Goal: Answer question/provide support: Share knowledge or assist other users

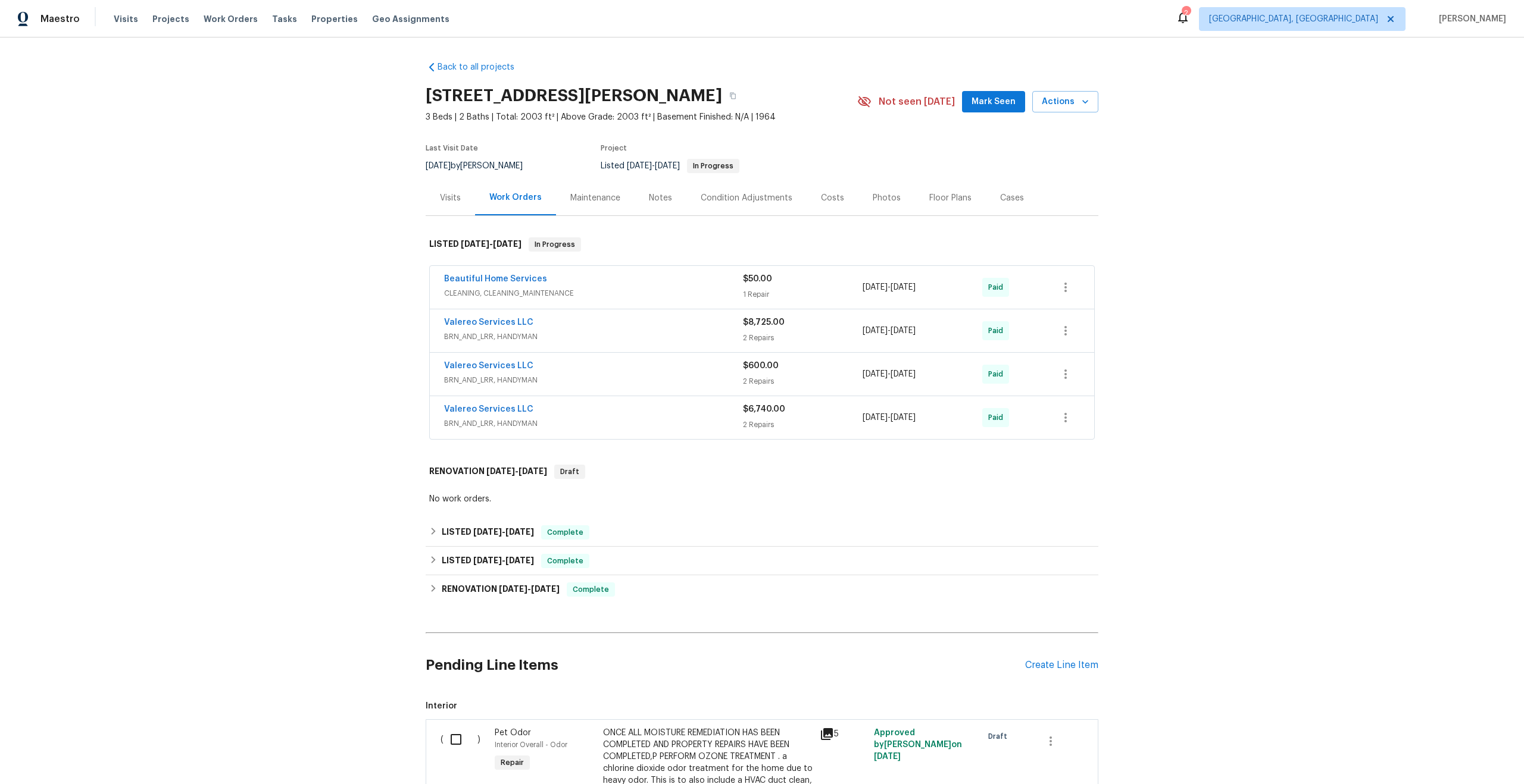
click at [611, 196] on div "Maintenance" at bounding box center [595, 197] width 50 height 12
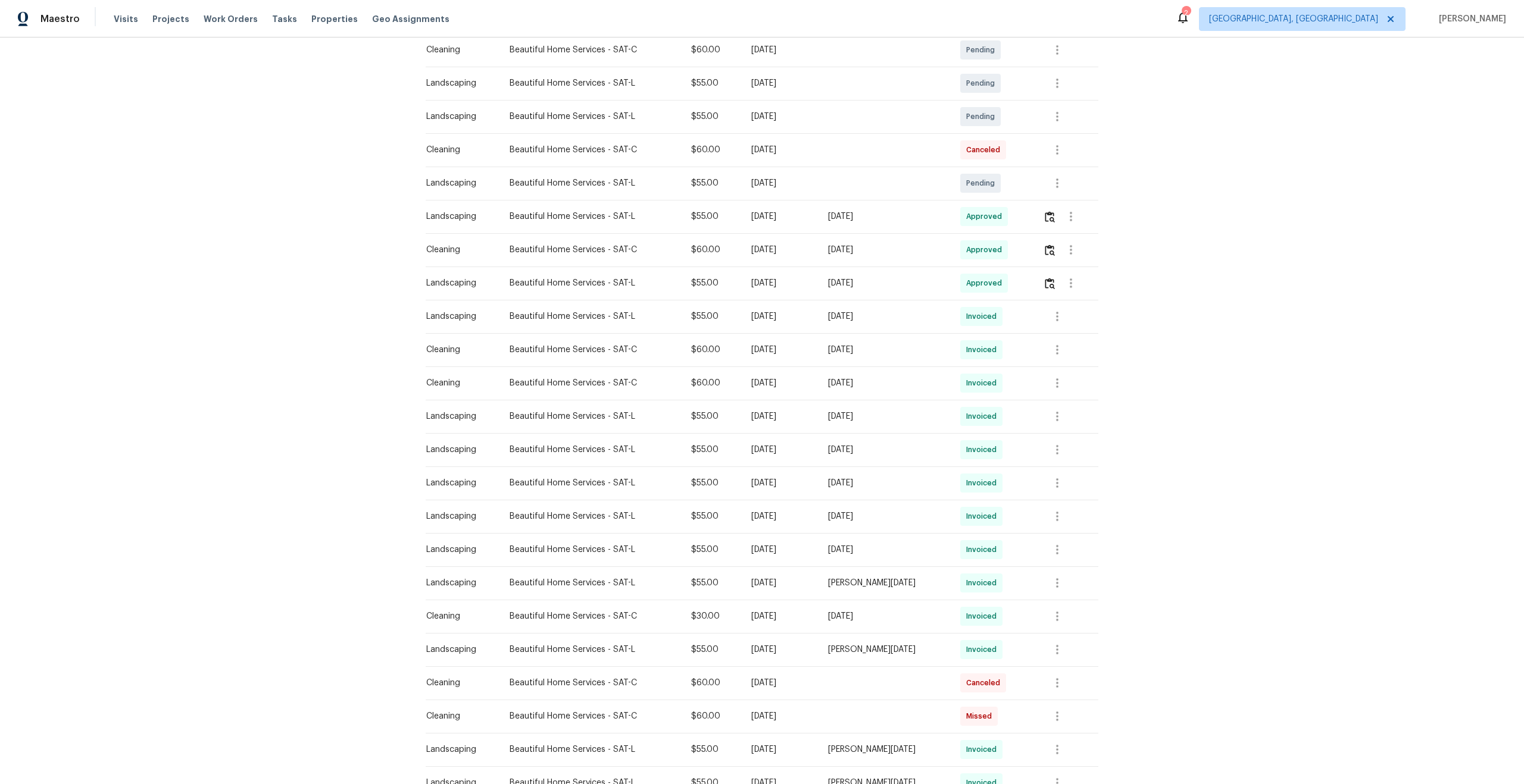
scroll to position [413, 0]
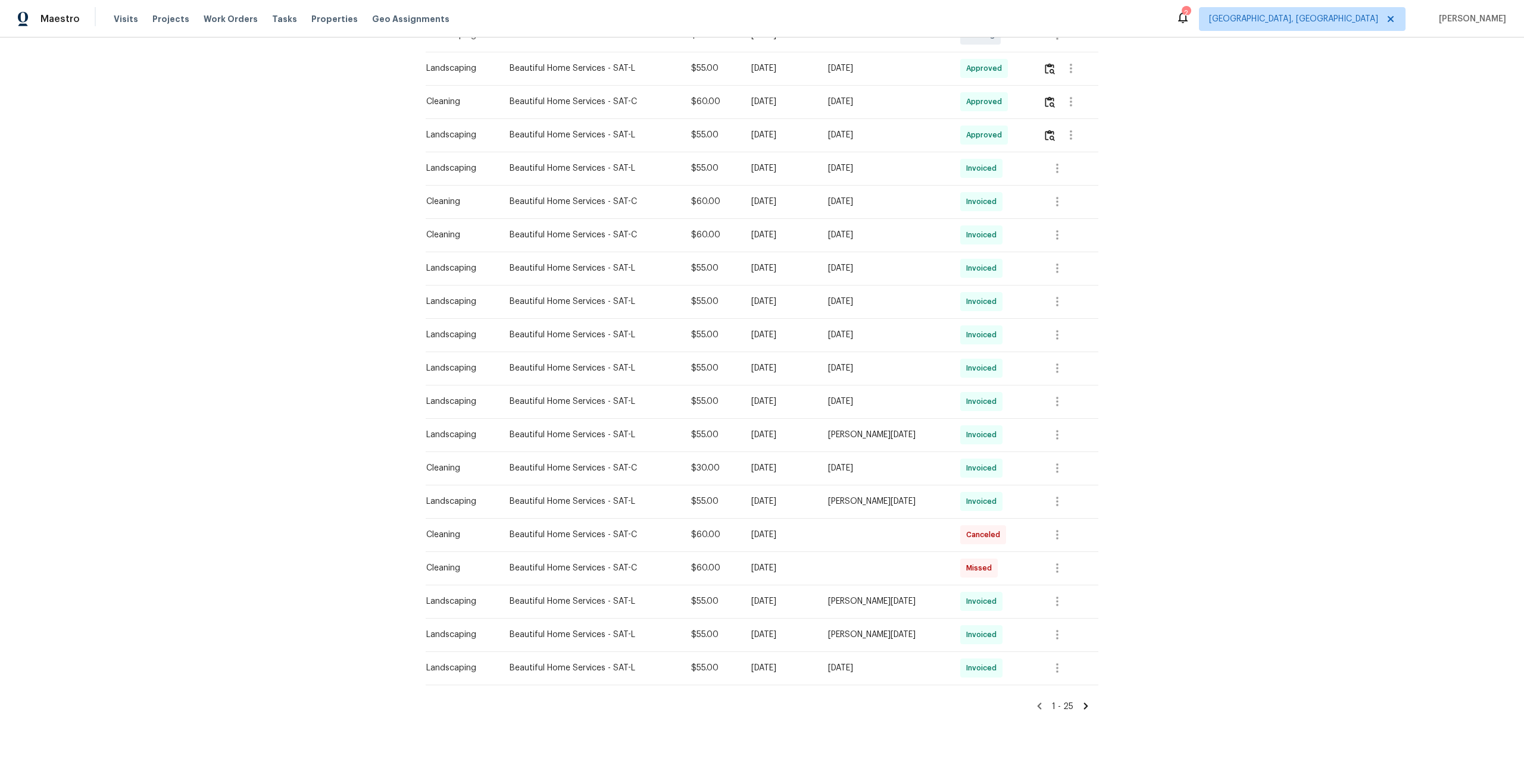
click at [1088, 708] on icon at bounding box center [1086, 706] width 11 height 11
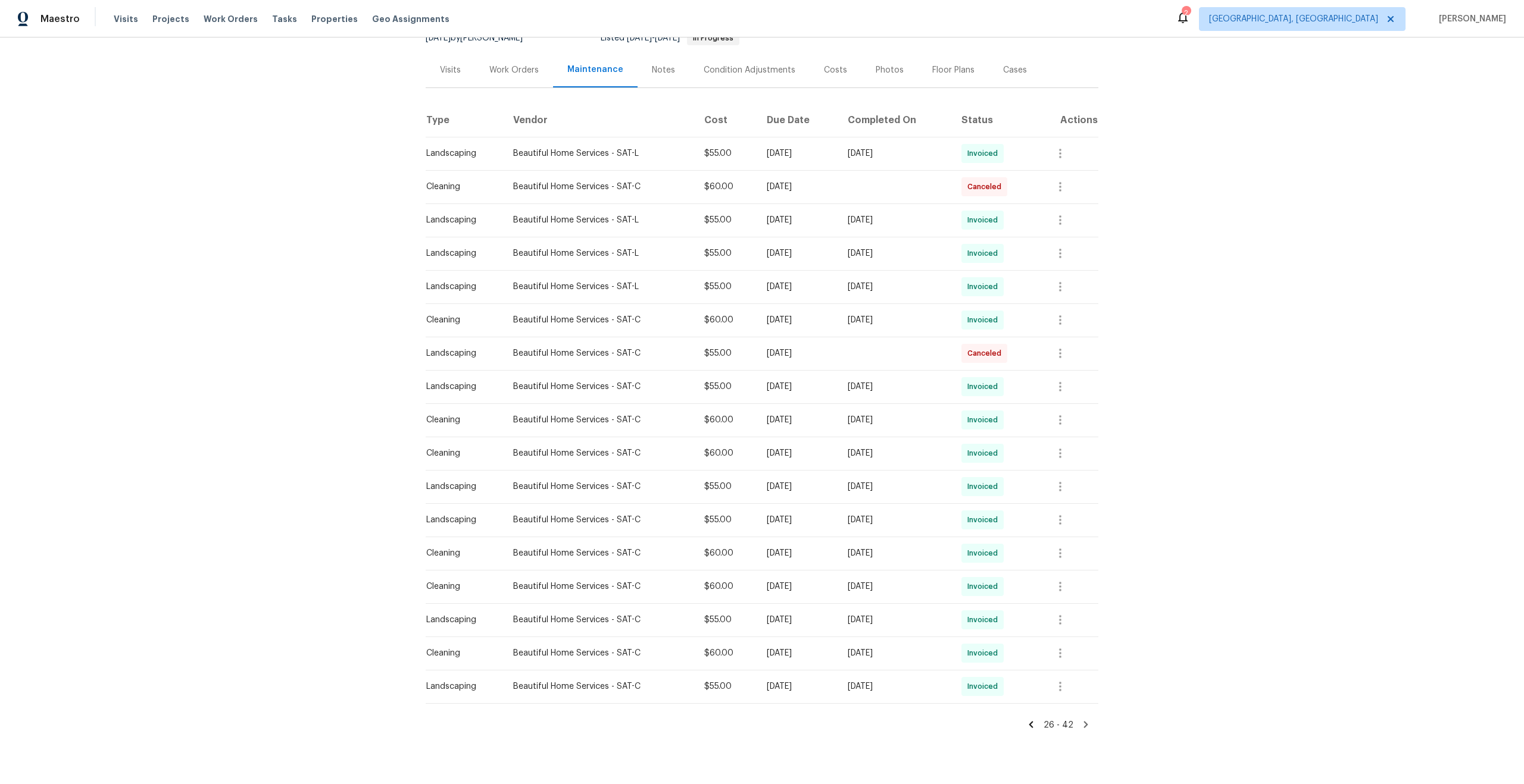
scroll to position [146, 0]
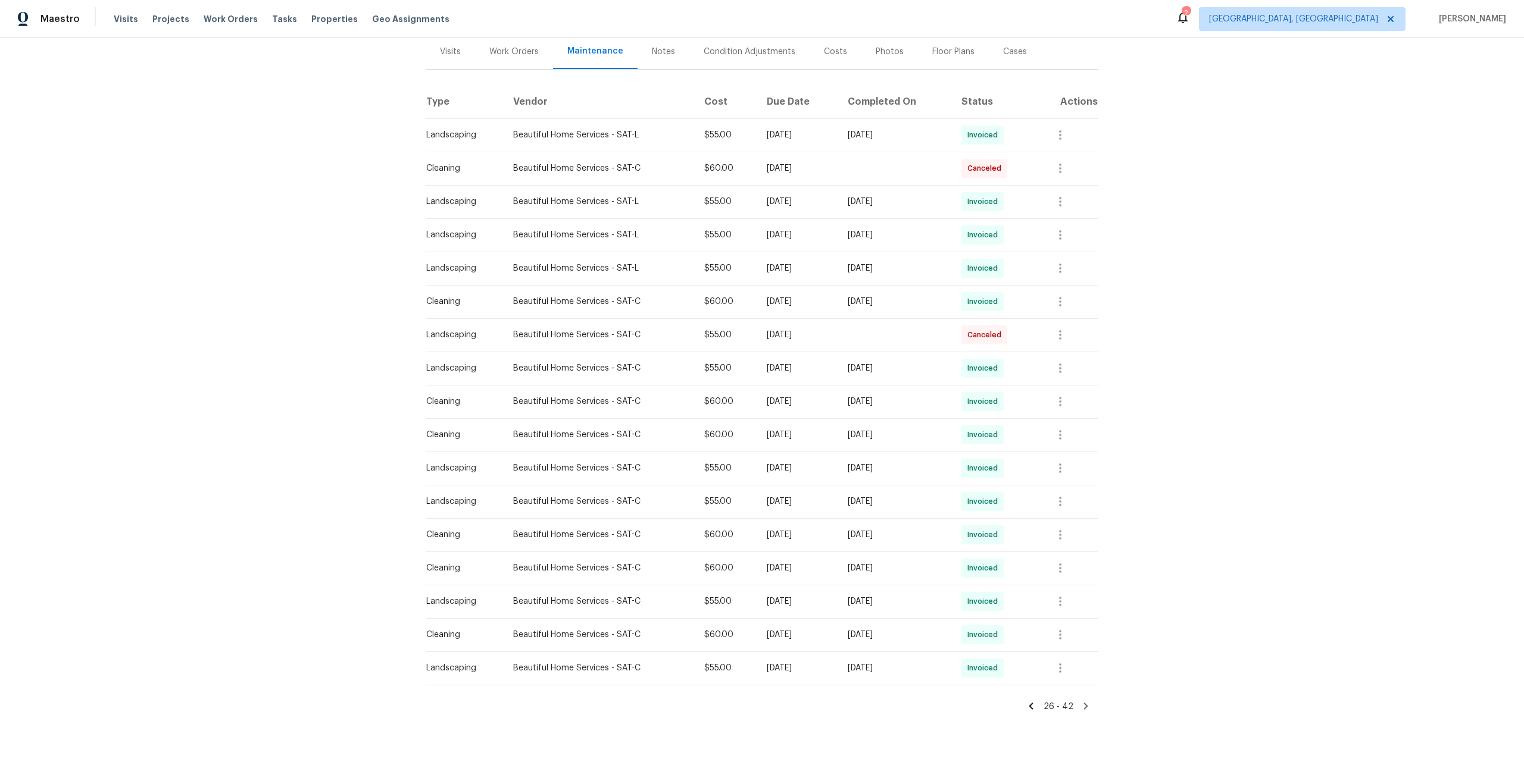
click at [1086, 702] on icon at bounding box center [1086, 706] width 11 height 11
click at [1086, 708] on icon at bounding box center [1086, 707] width 4 height 7
click at [1031, 705] on icon at bounding box center [1031, 706] width 11 height 11
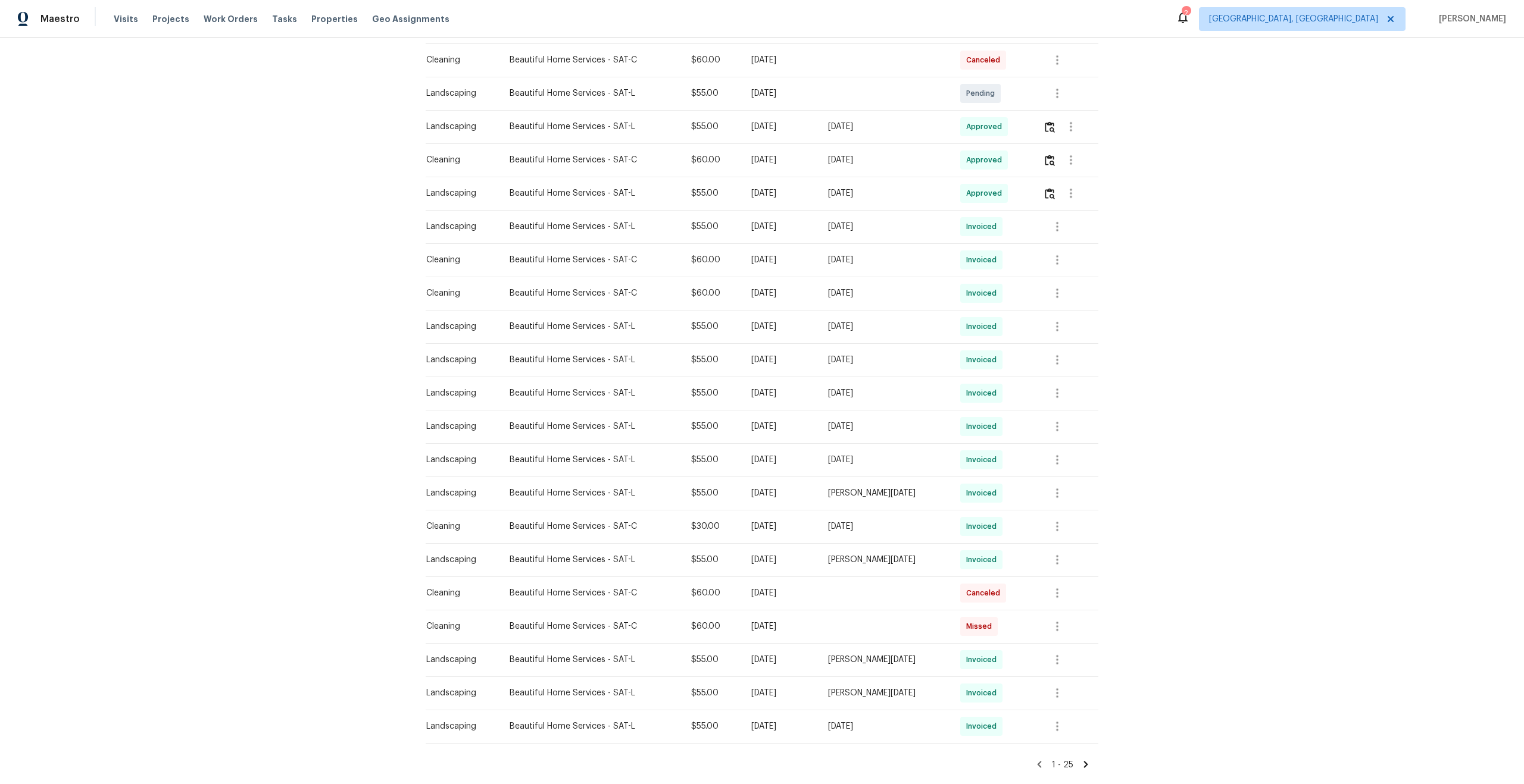
scroll to position [413, 0]
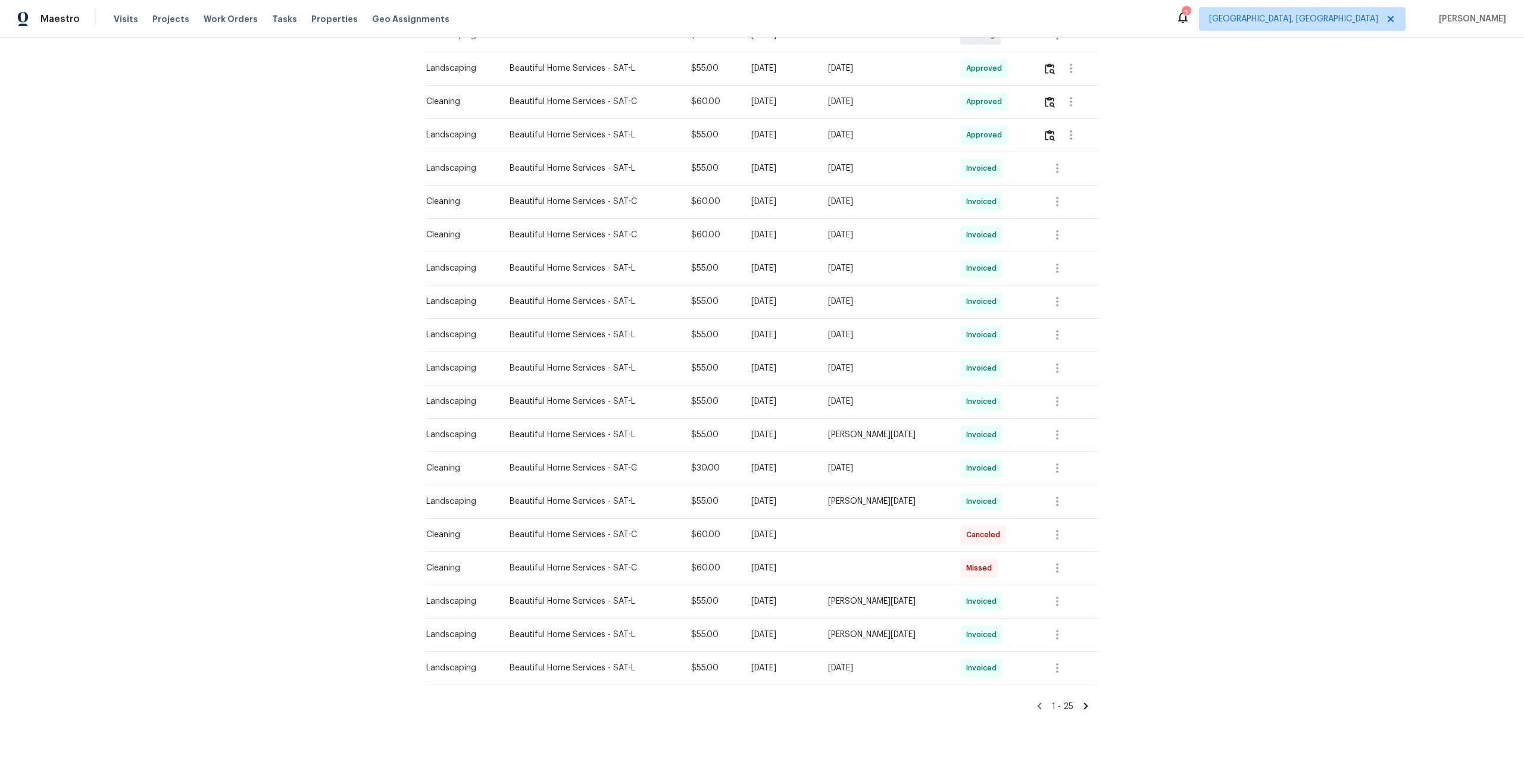
click at [1085, 708] on icon at bounding box center [1086, 707] width 4 height 7
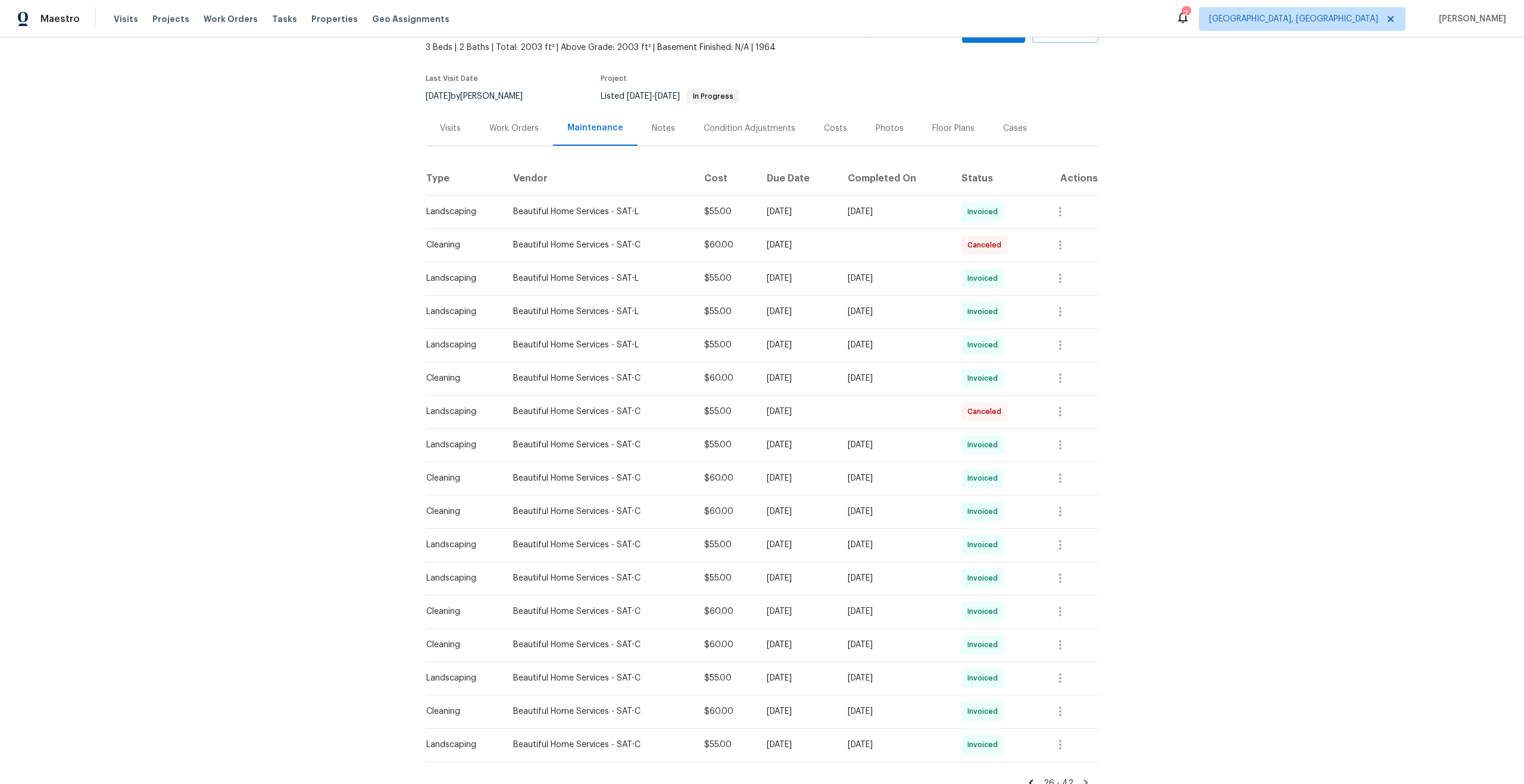
scroll to position [146, 0]
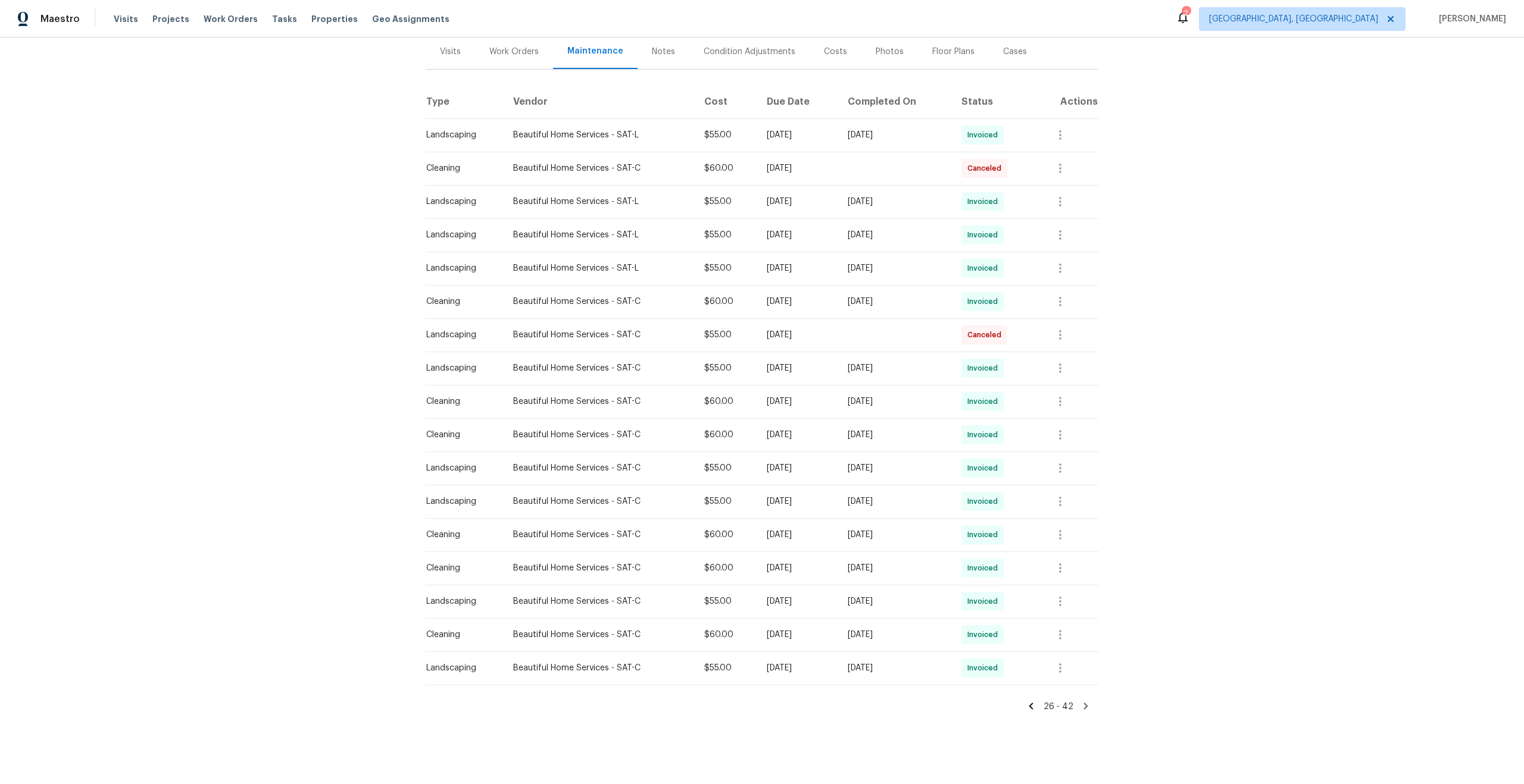
click at [1085, 705] on icon at bounding box center [1086, 707] width 4 height 7
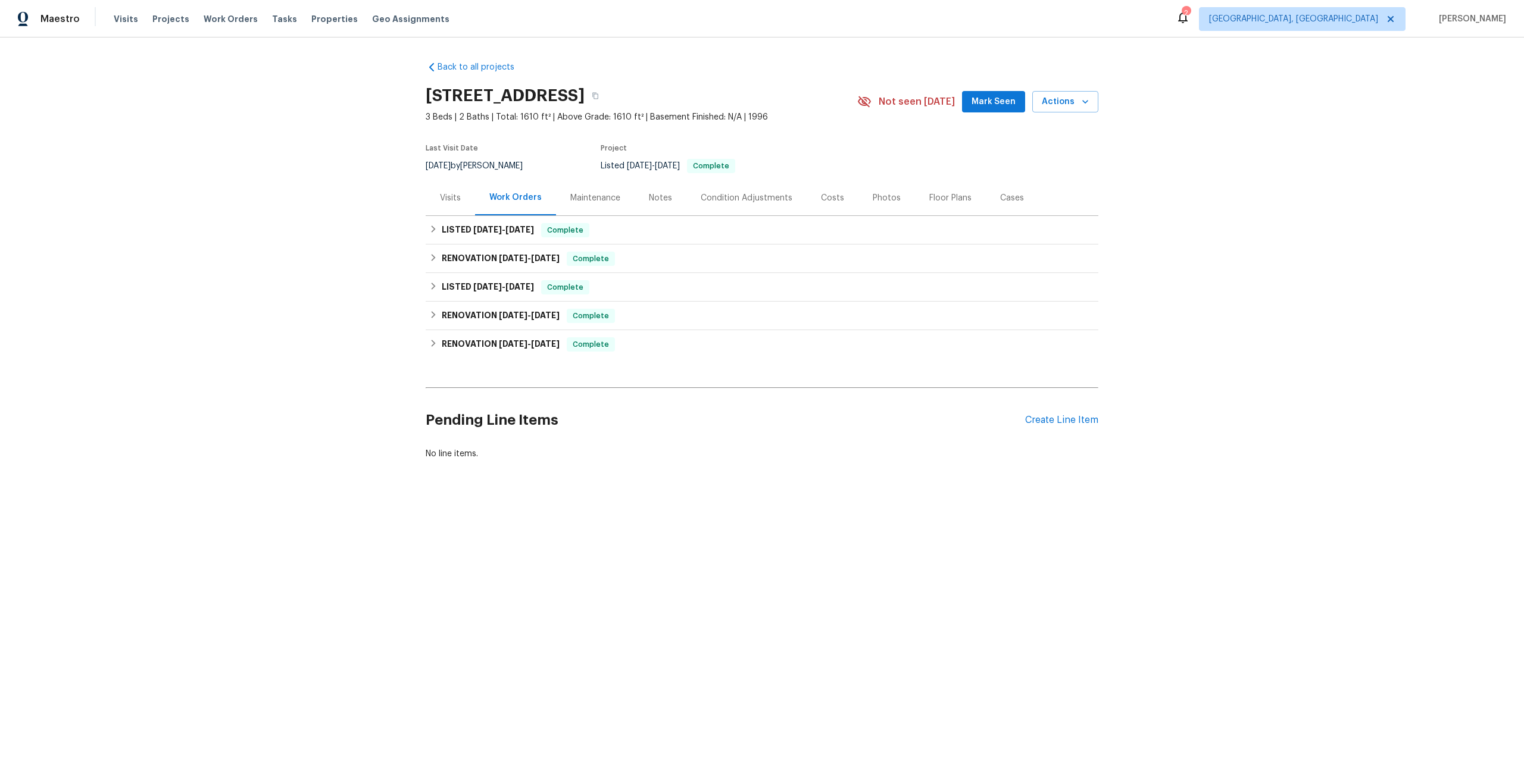
click at [590, 195] on div "Maintenance" at bounding box center [595, 197] width 50 height 12
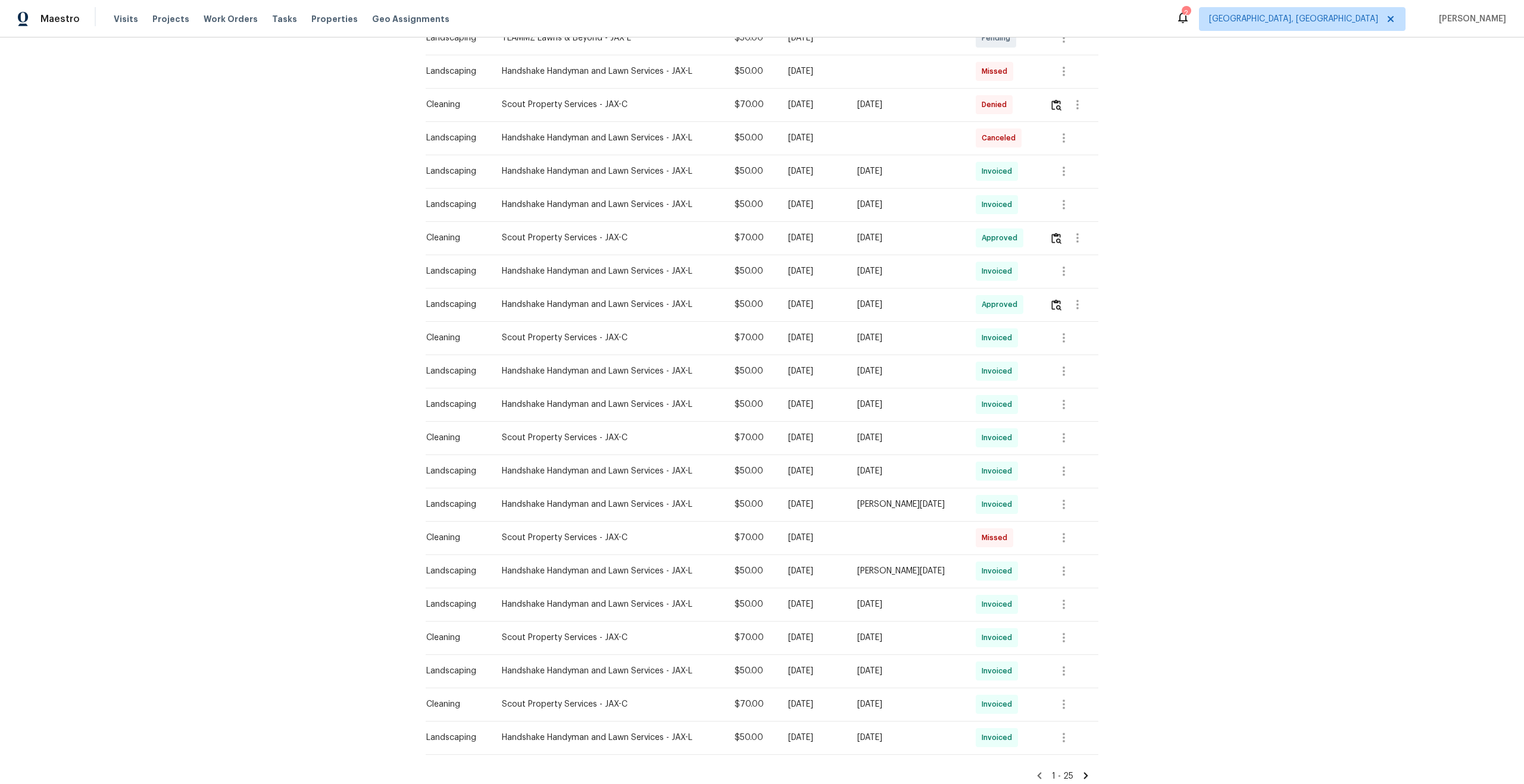
scroll to position [413, 0]
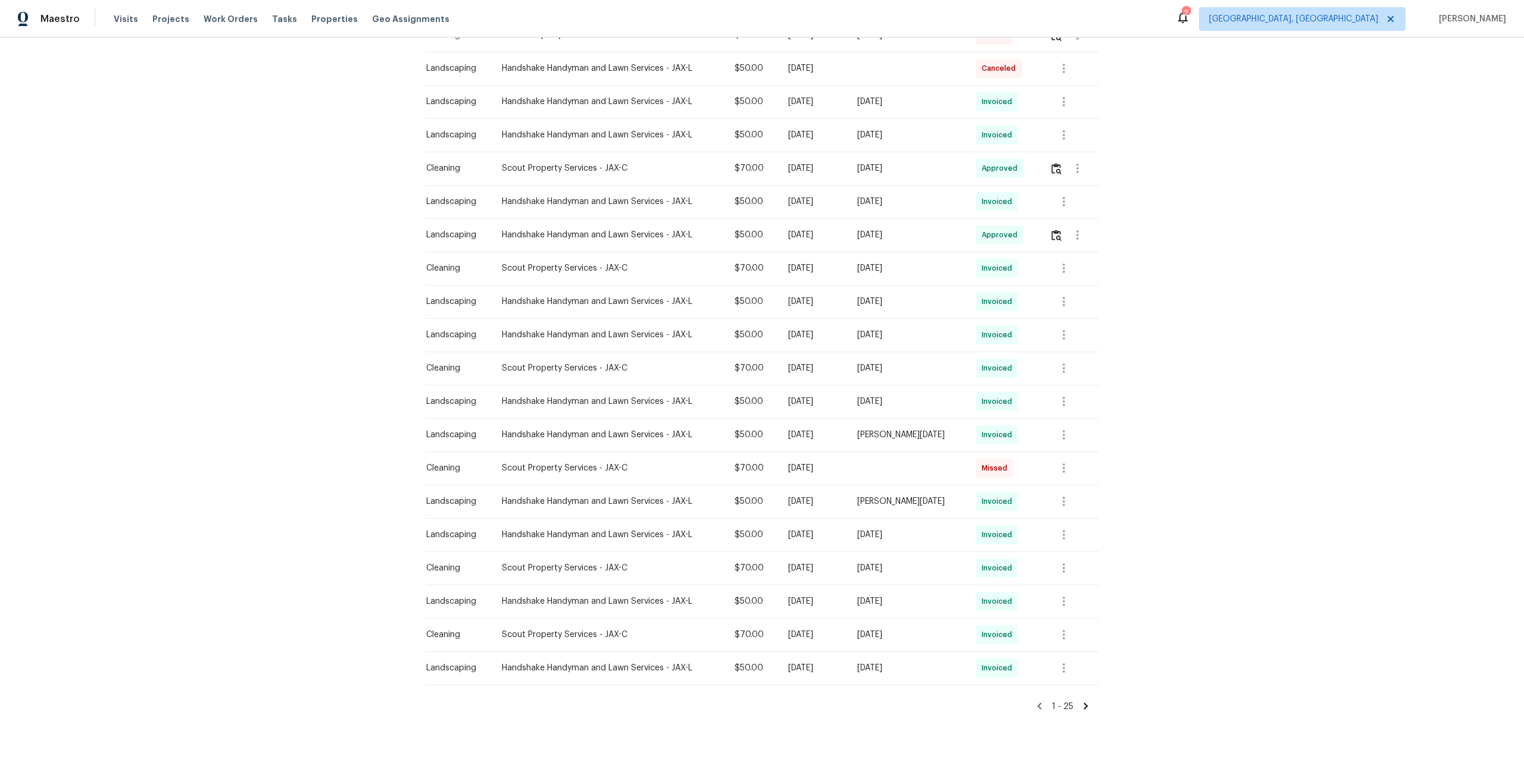
click at [1086, 708] on icon at bounding box center [1086, 707] width 4 height 7
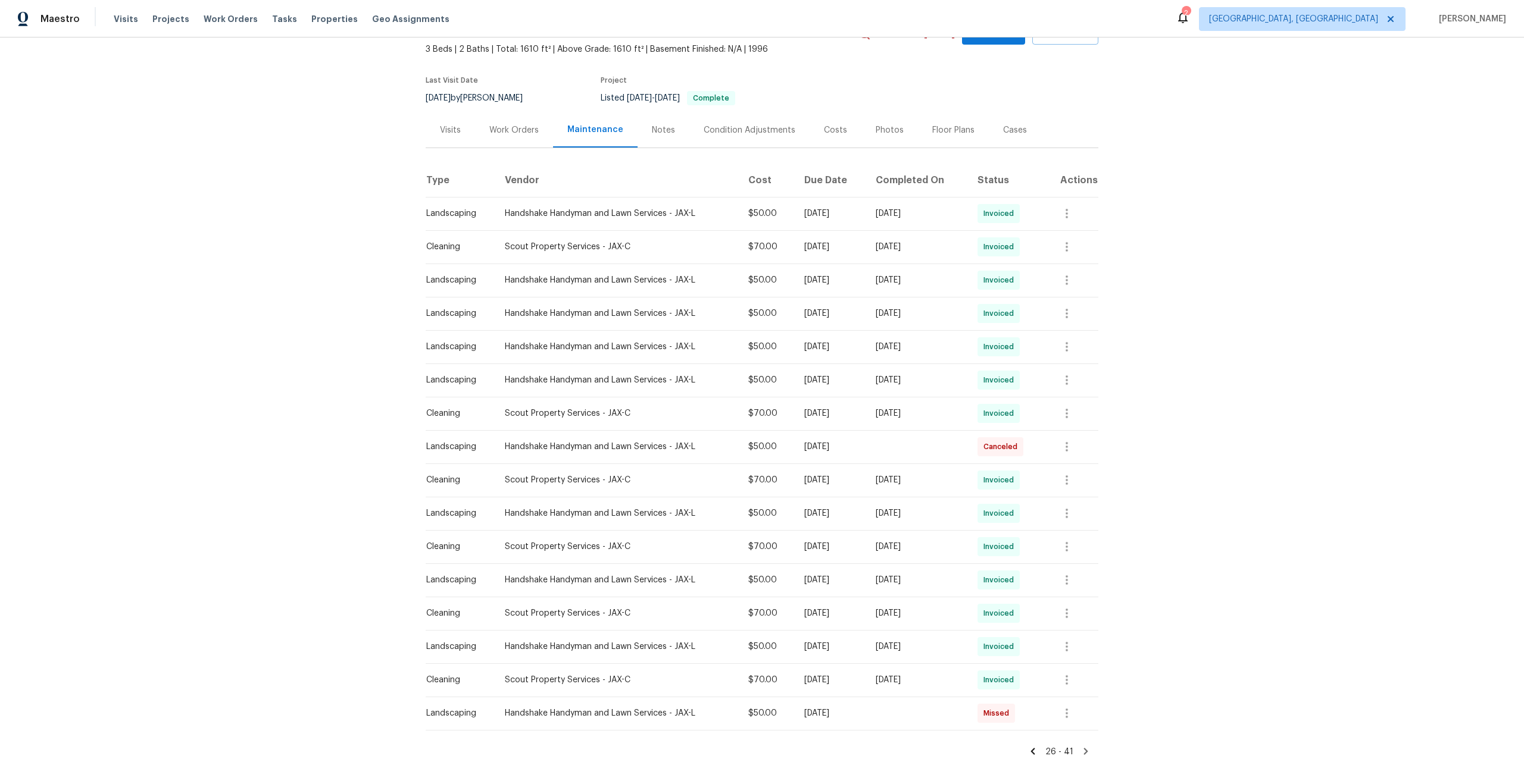
scroll to position [113, 0]
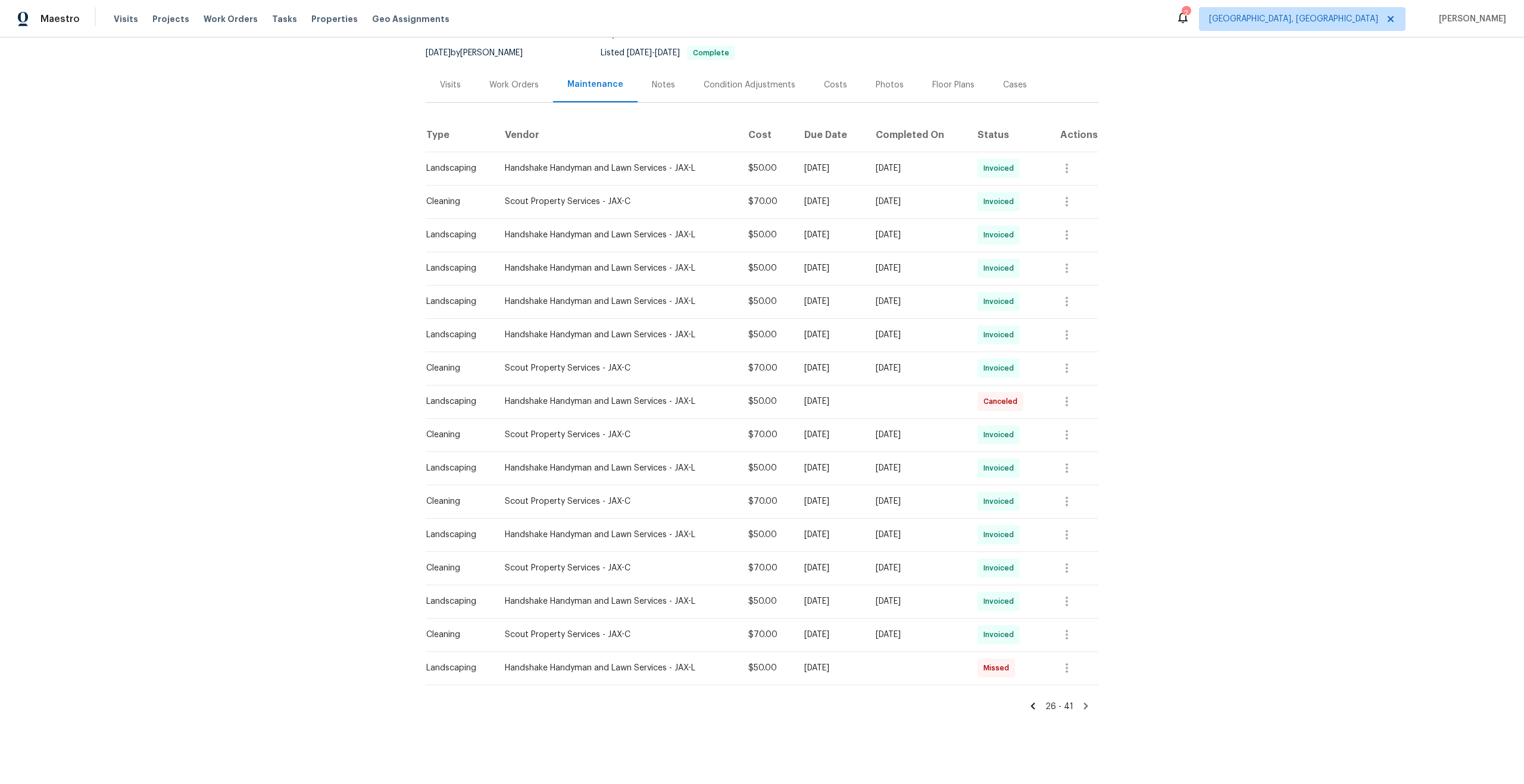
click at [1086, 708] on icon at bounding box center [1086, 707] width 4 height 7
click at [1035, 706] on icon at bounding box center [1033, 707] width 4 height 7
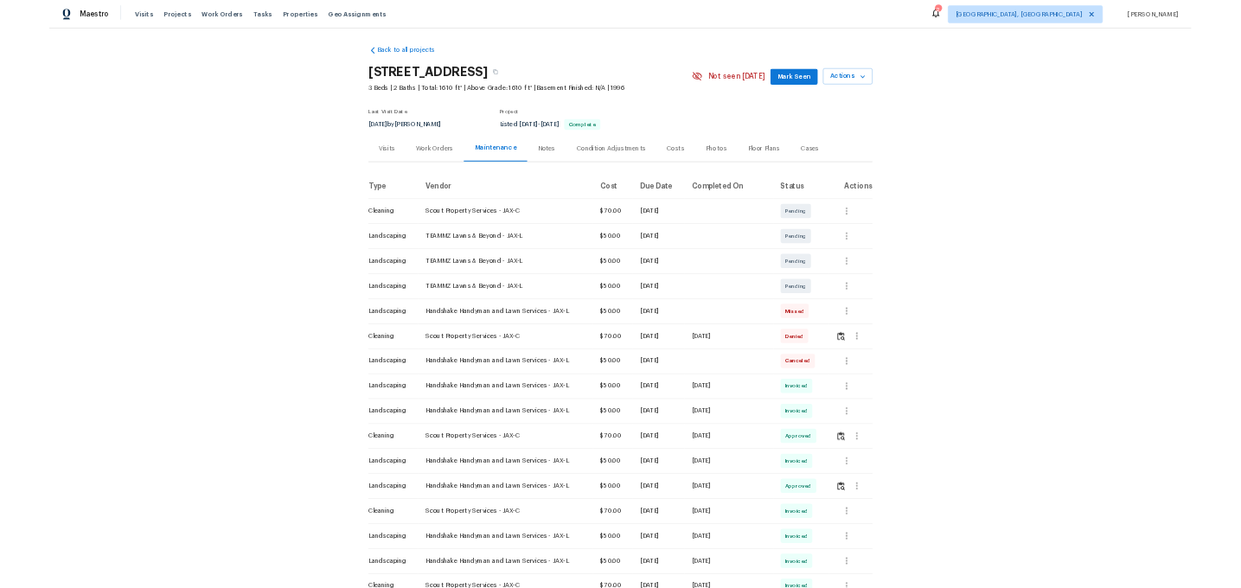
scroll to position [2, 0]
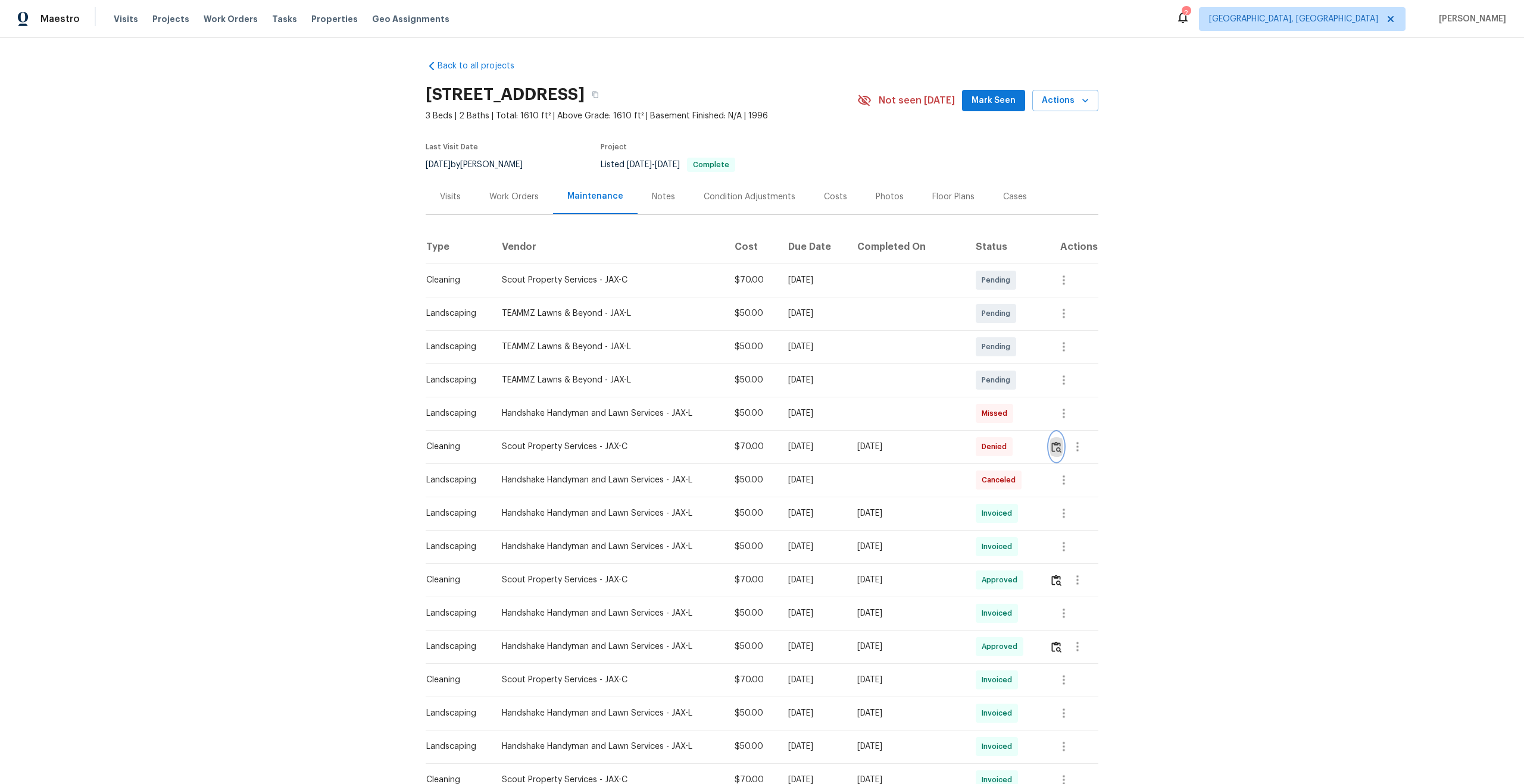
click at [1060, 446] on img "button" at bounding box center [1056, 447] width 10 height 11
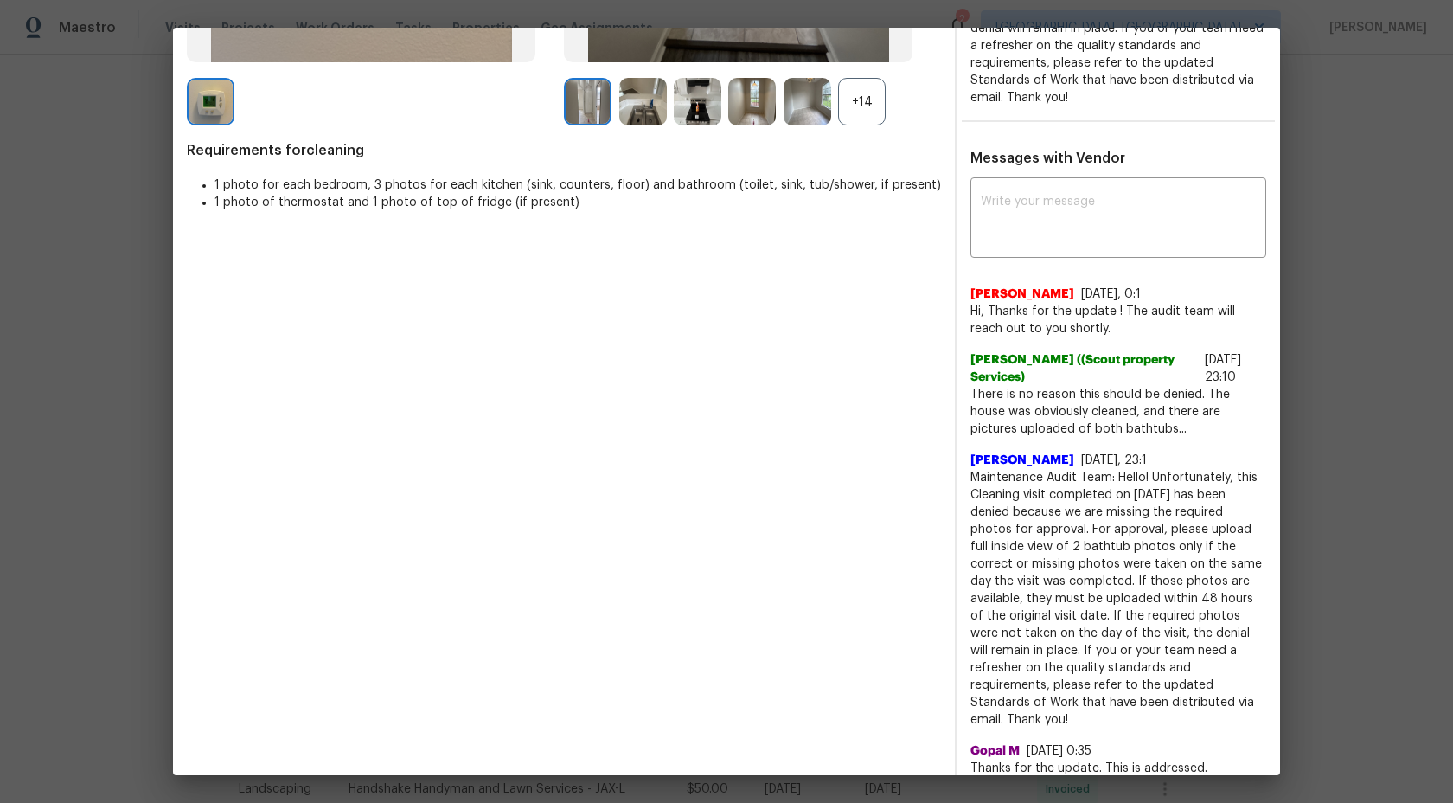
scroll to position [290, 0]
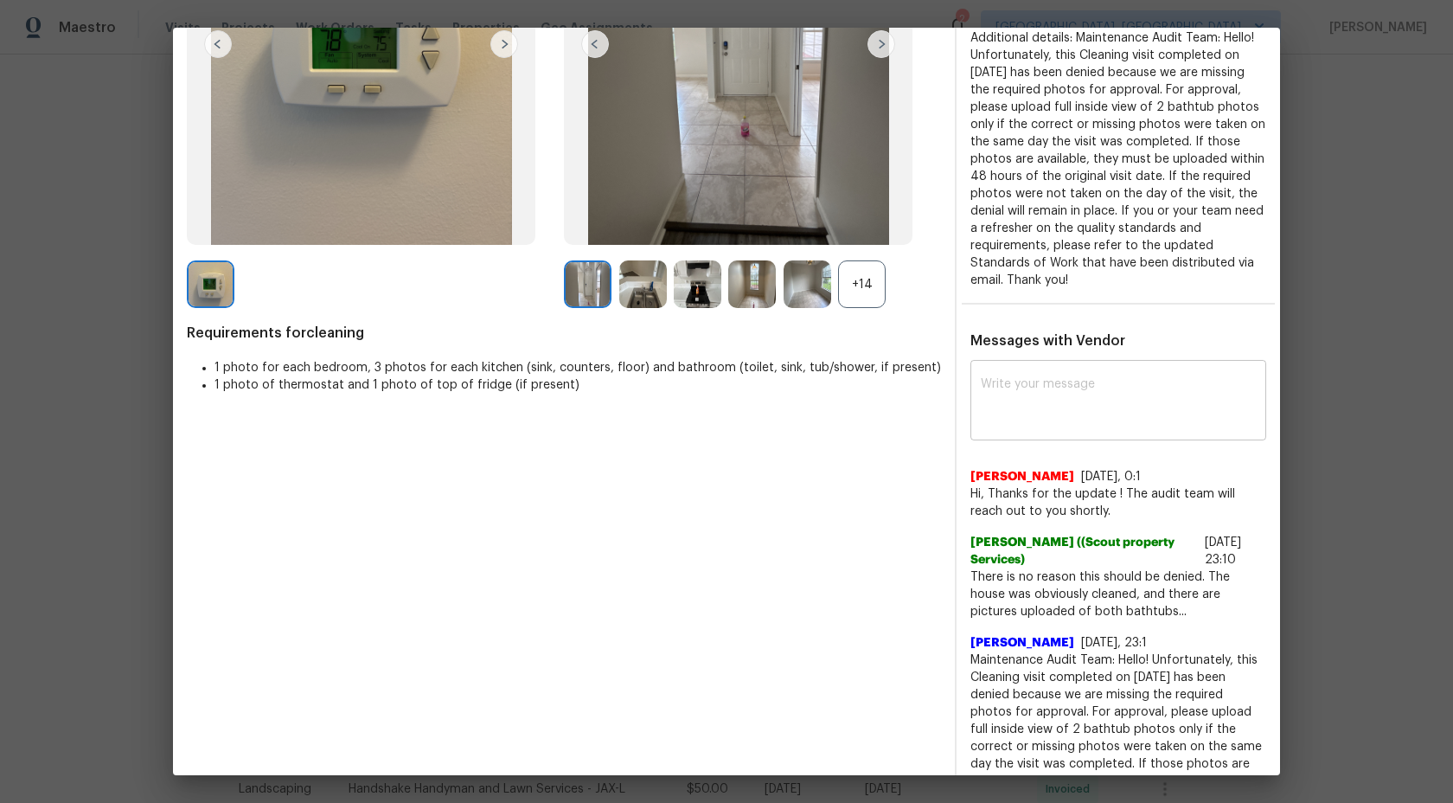
click at [1098, 387] on textarea at bounding box center [1118, 402] width 275 height 48
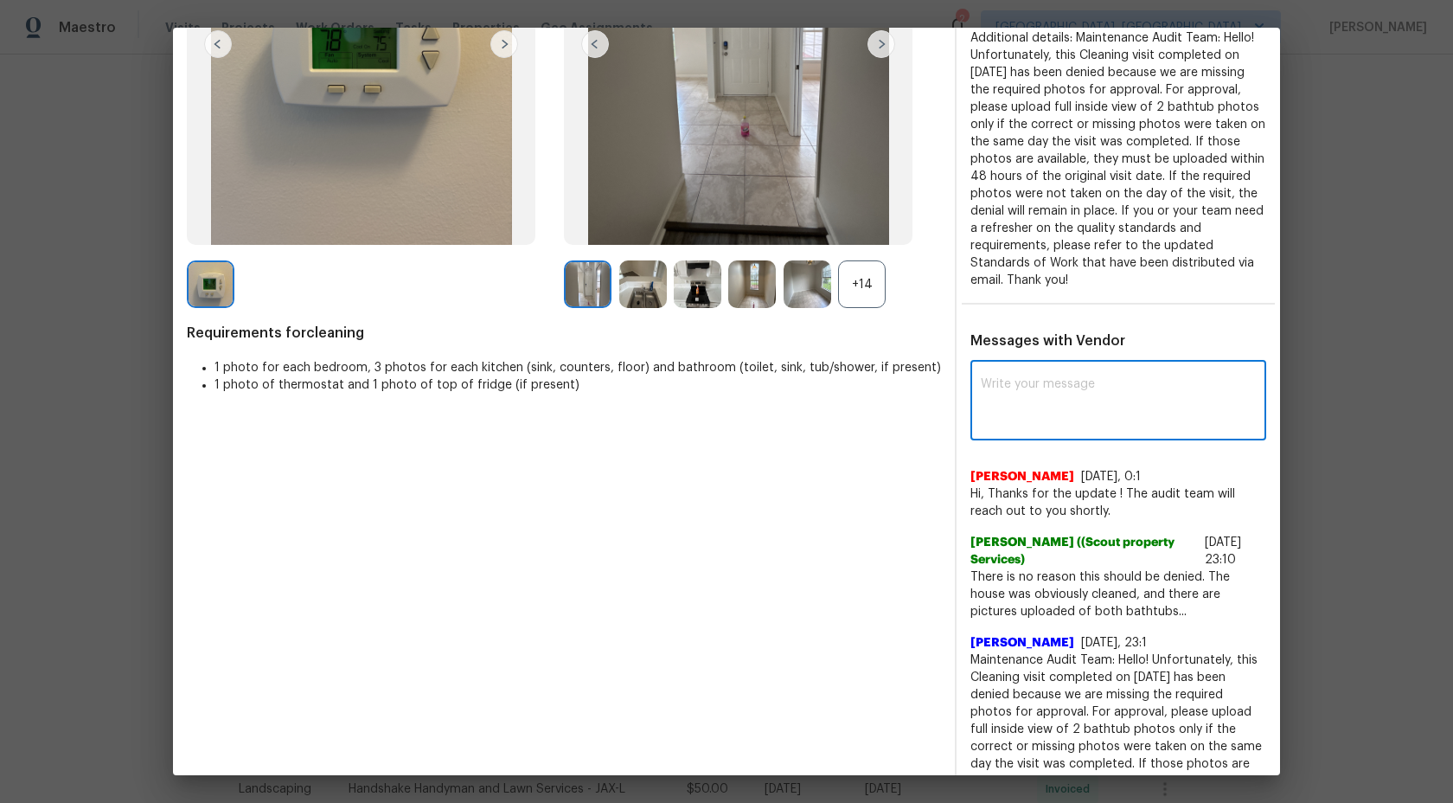
type textarea "<"
click at [1023, 384] on textarea "Maintenace Audit Team:" at bounding box center [1087, 402] width 213 height 48
click at [1154, 381] on textarea "Maintenance ace Audit Team:" at bounding box center [1087, 402] width 213 height 48
click at [1074, 381] on textarea "Maintenance ace Audit Team:" at bounding box center [1087, 402] width 213 height 48
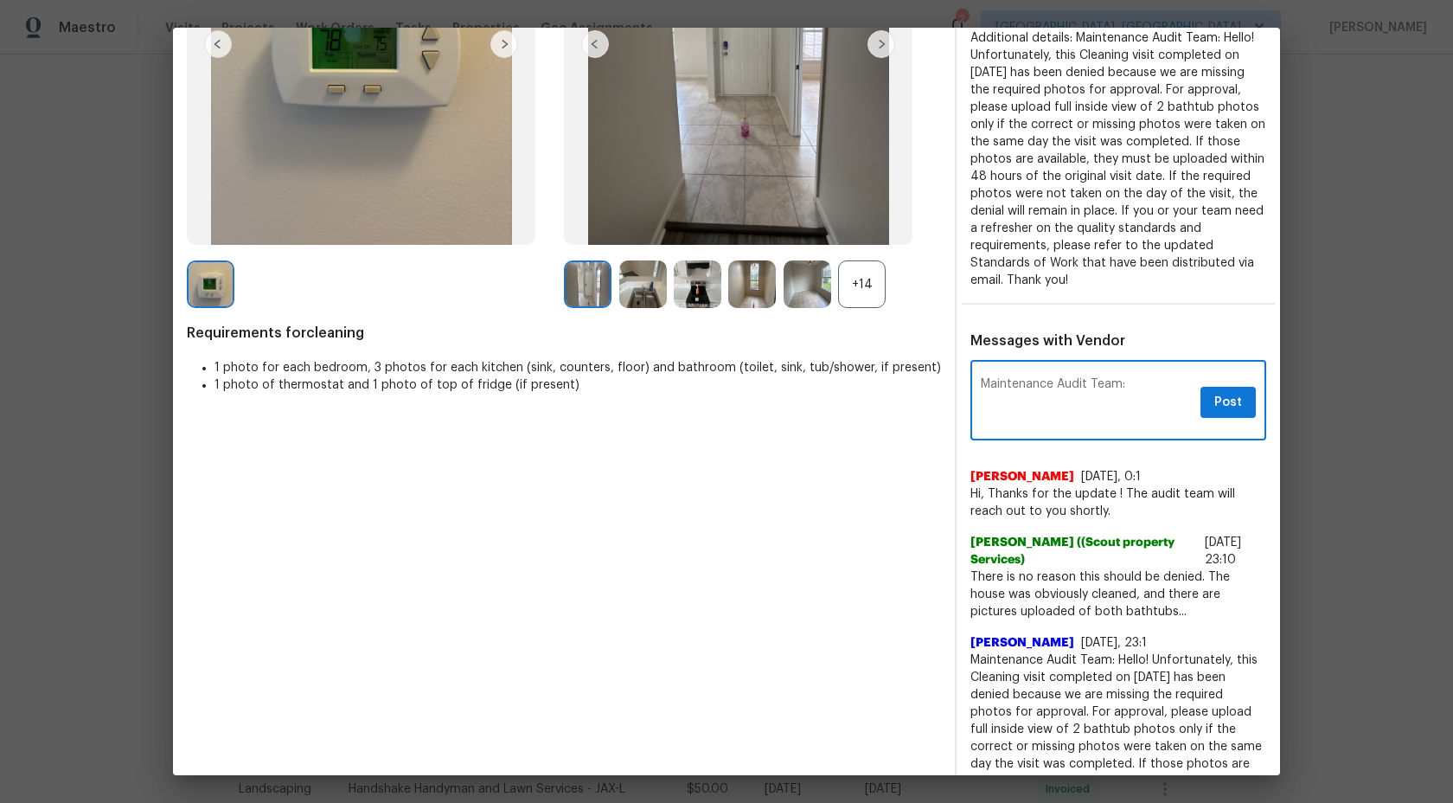
click at [1178, 389] on textarea "Maintenance Audit Team:" at bounding box center [1087, 402] width 213 height 48
type textarea "Maintenance Audit Team: Hi Trevor Lucas Good Day! Could you please share the mi…"
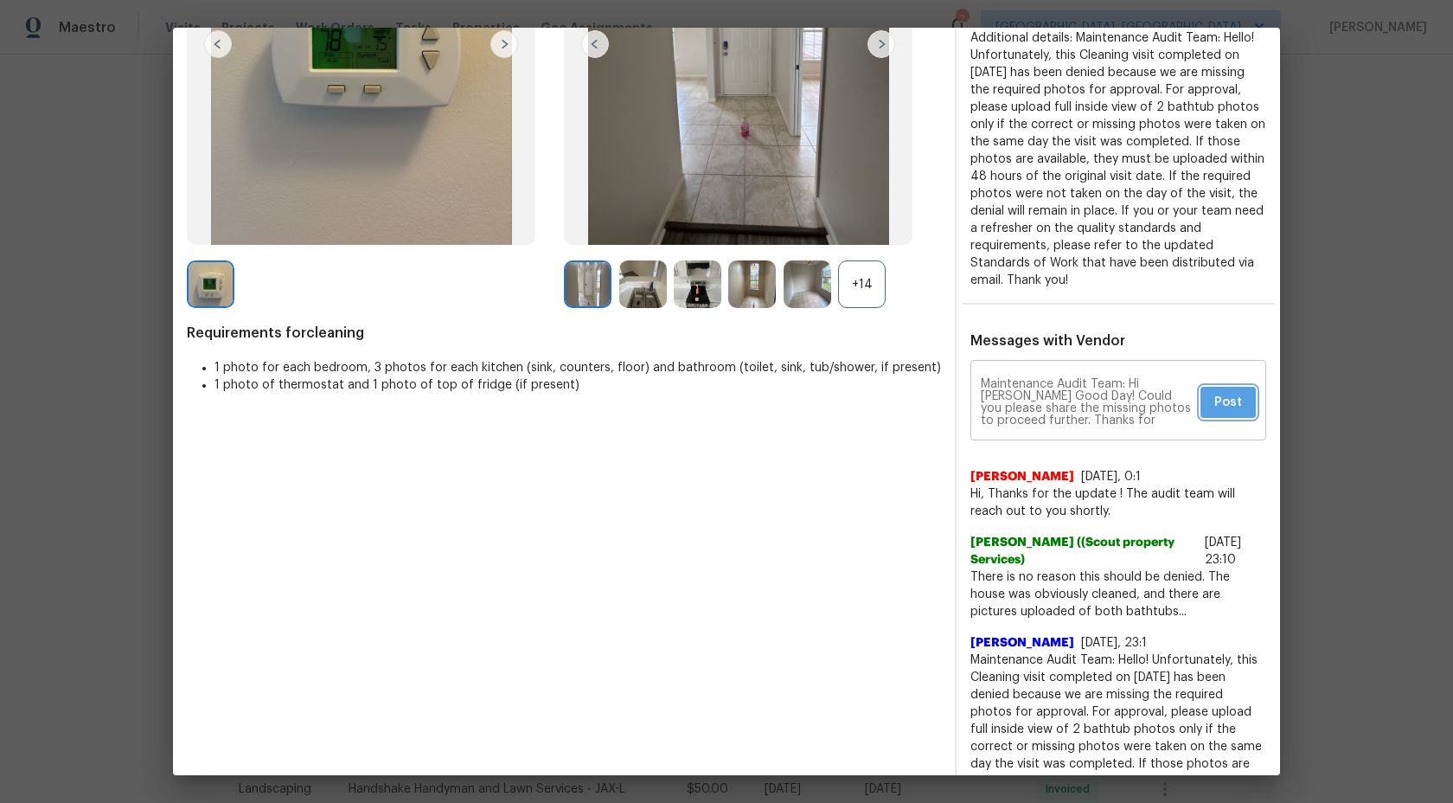
click at [1240, 402] on span "Post" at bounding box center [1229, 403] width 28 height 22
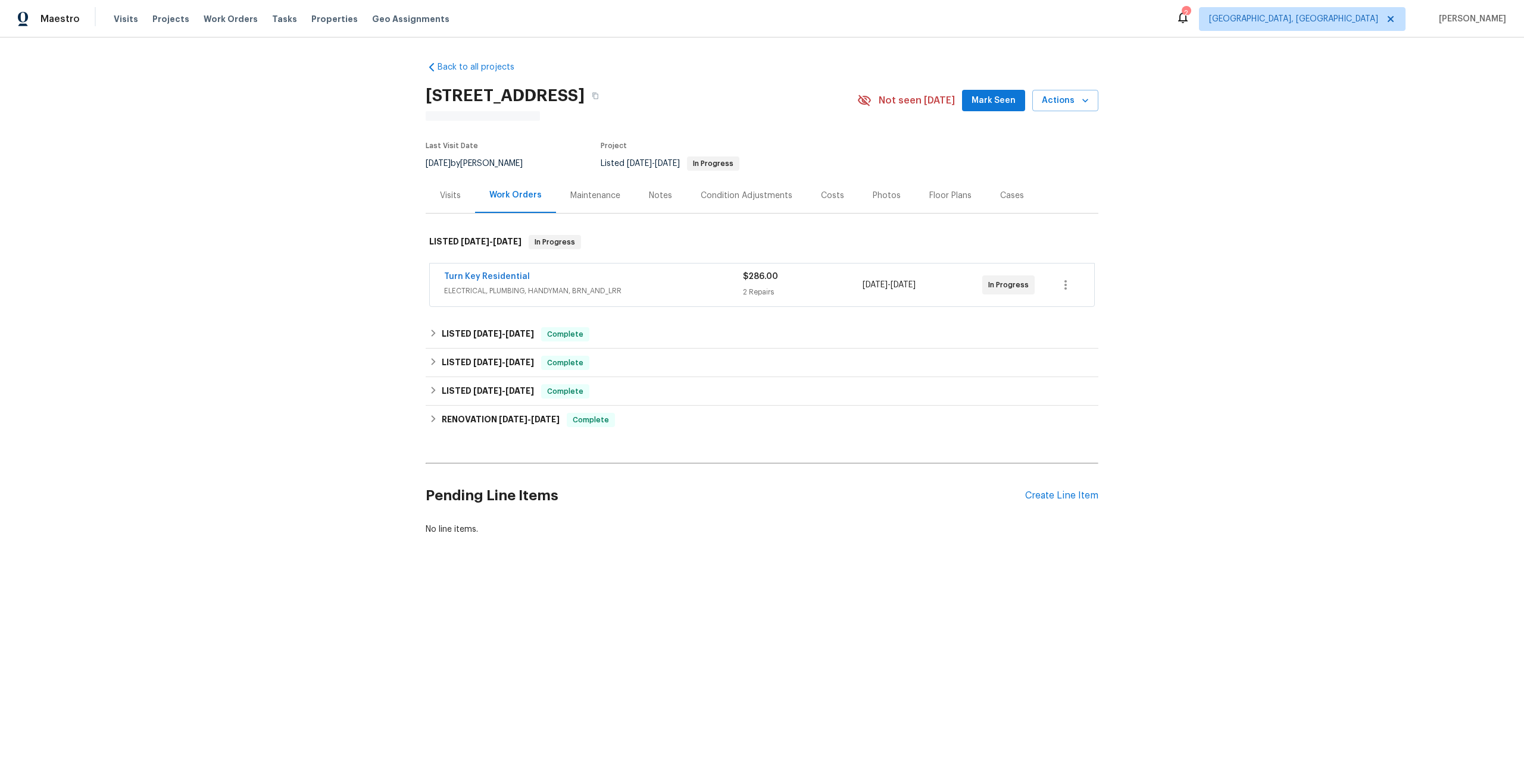
click at [590, 193] on div "Maintenance" at bounding box center [595, 195] width 50 height 12
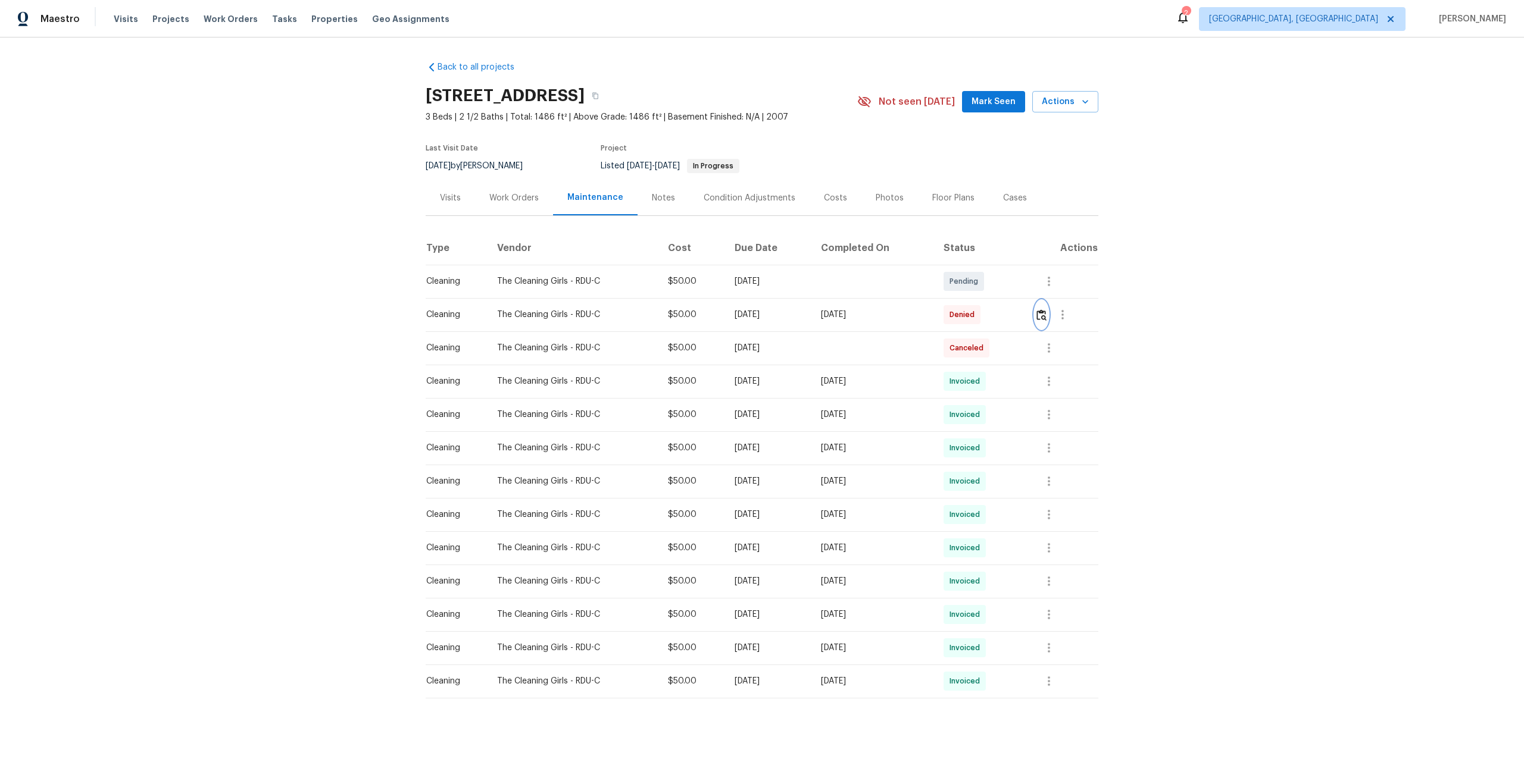
click at [1043, 318] on img "button" at bounding box center [1041, 315] width 10 height 11
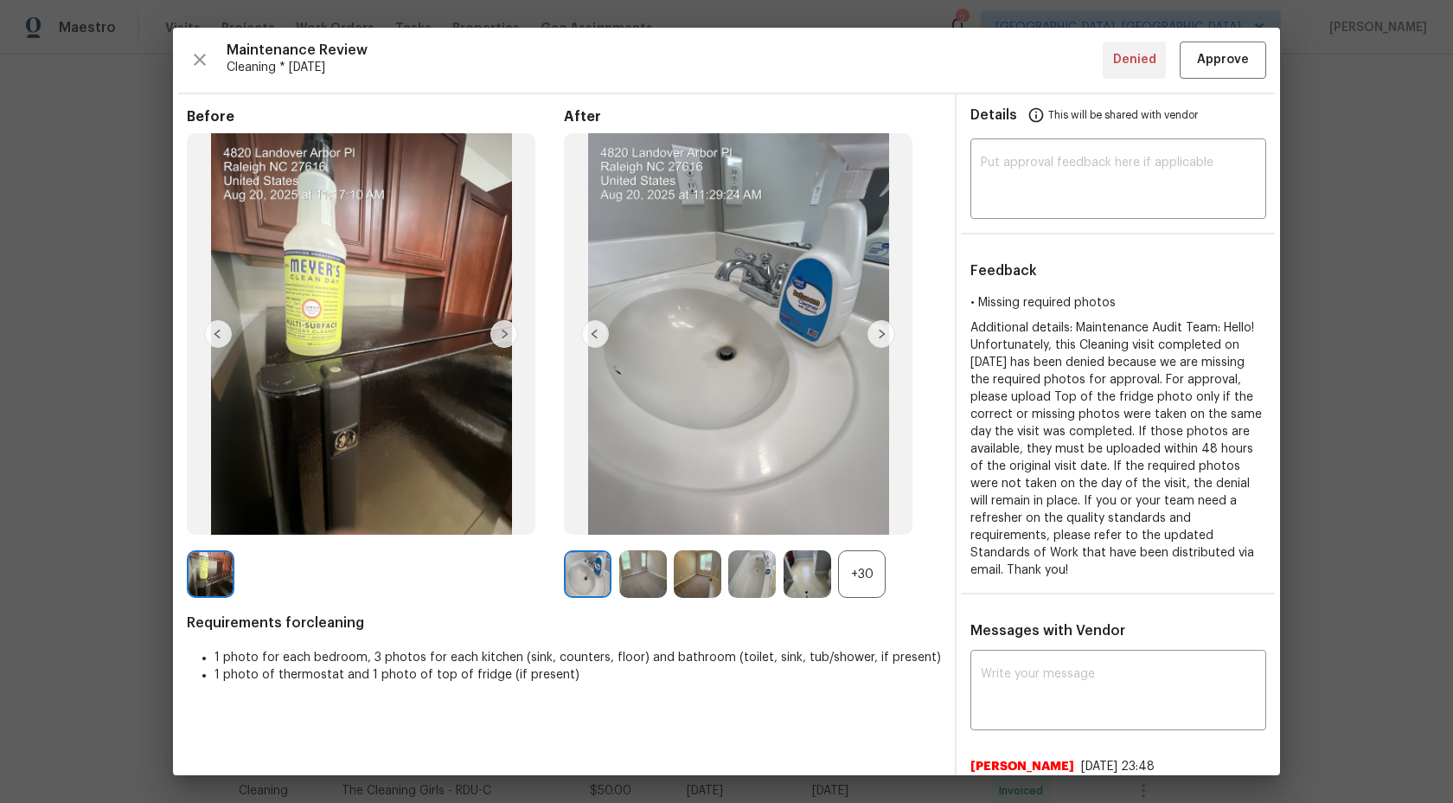
click at [868, 572] on div "+30" at bounding box center [862, 574] width 48 height 48
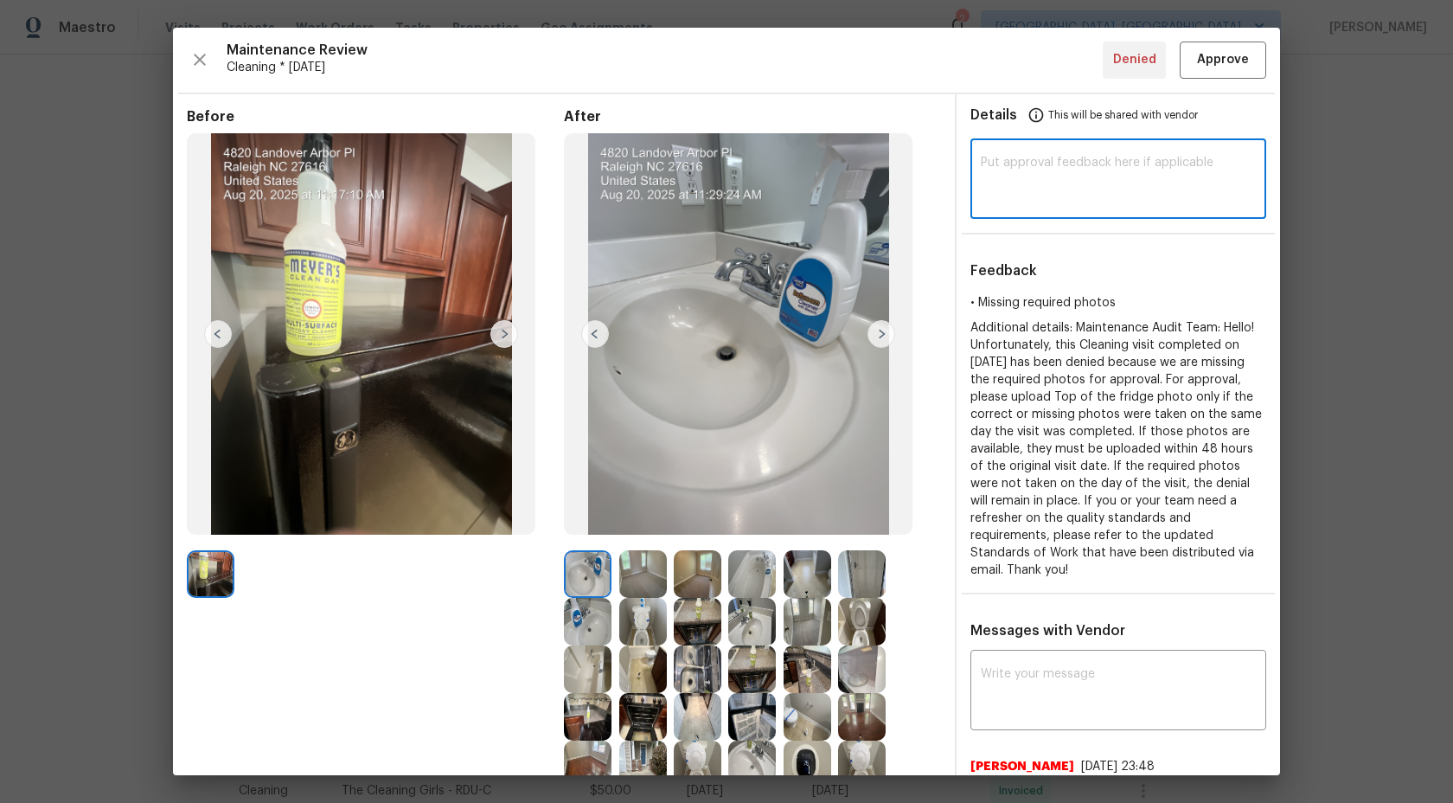
click at [1043, 176] on textarea at bounding box center [1118, 181] width 275 height 48
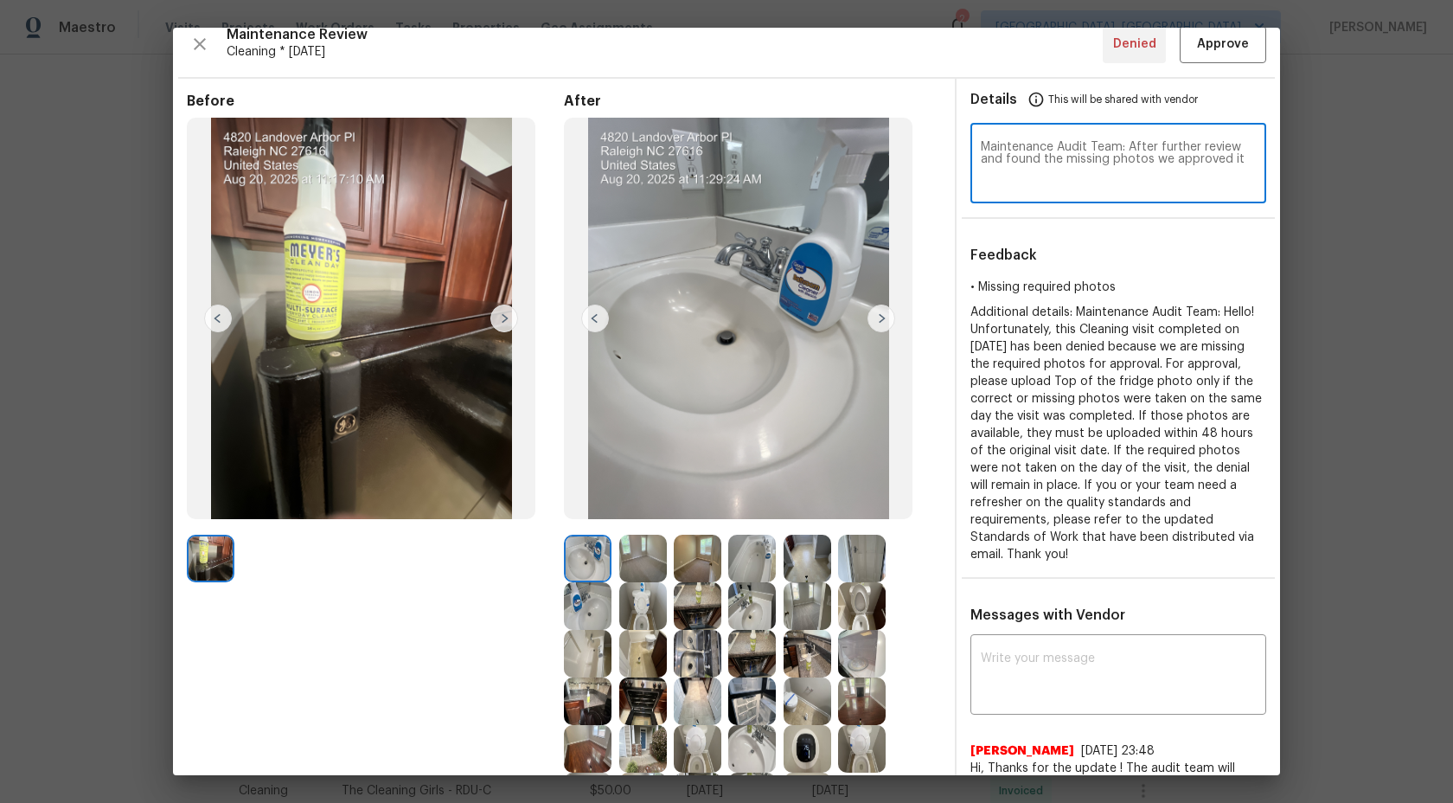
type textarea "Maintenance Audit Team: After further review and found the missing photos we ap…"
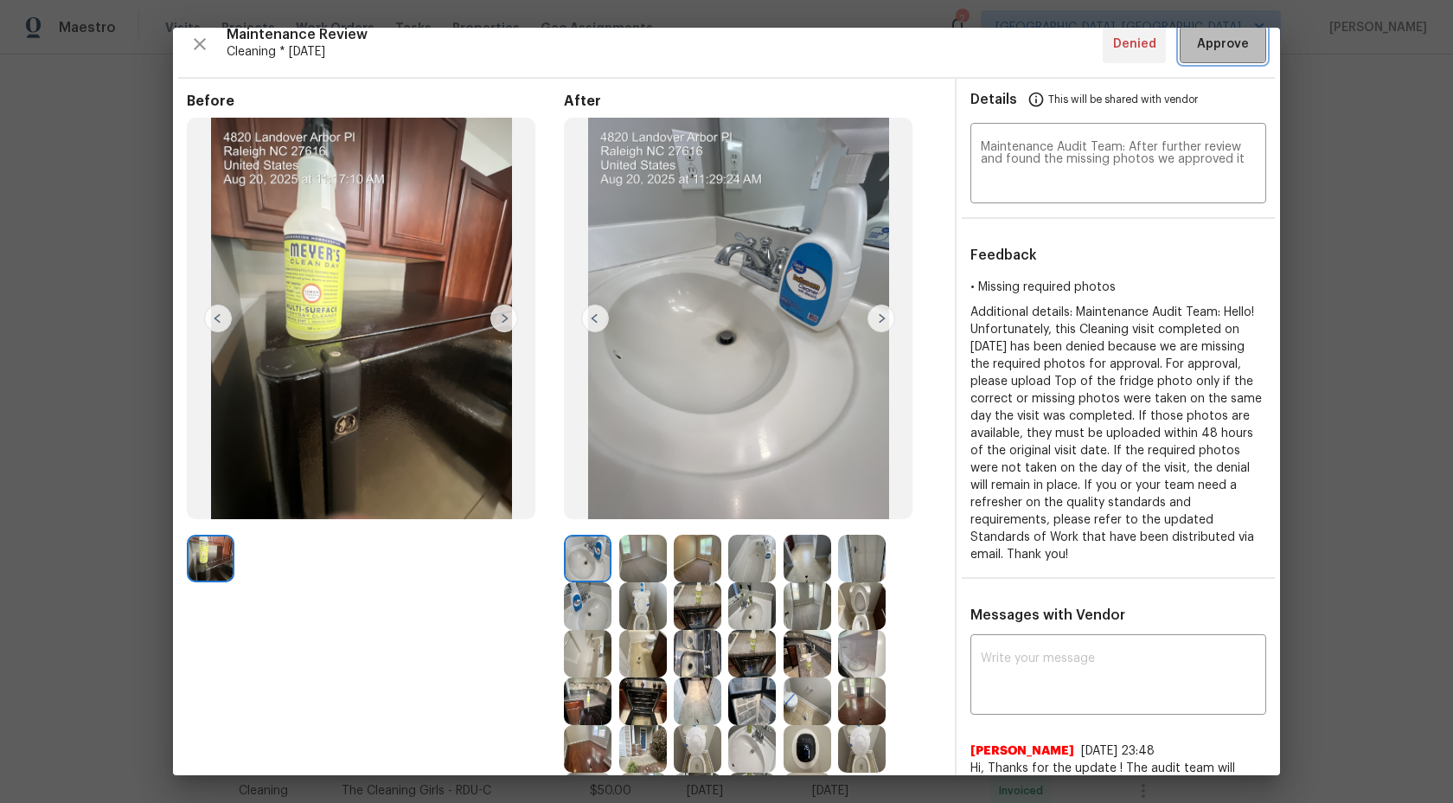
click at [1221, 38] on span "Approve" at bounding box center [1223, 45] width 52 height 22
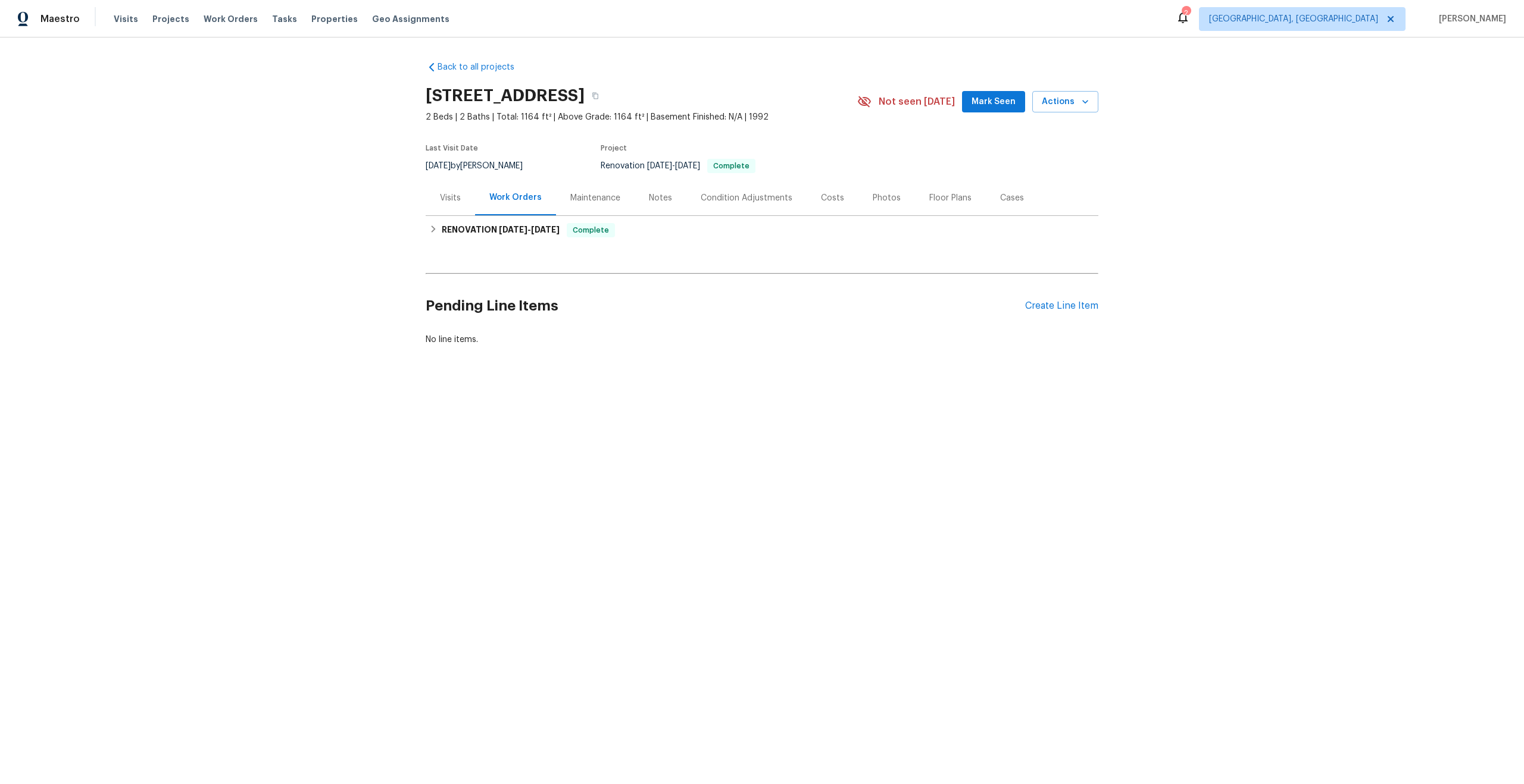
click at [589, 194] on div "Maintenance" at bounding box center [595, 197] width 50 height 12
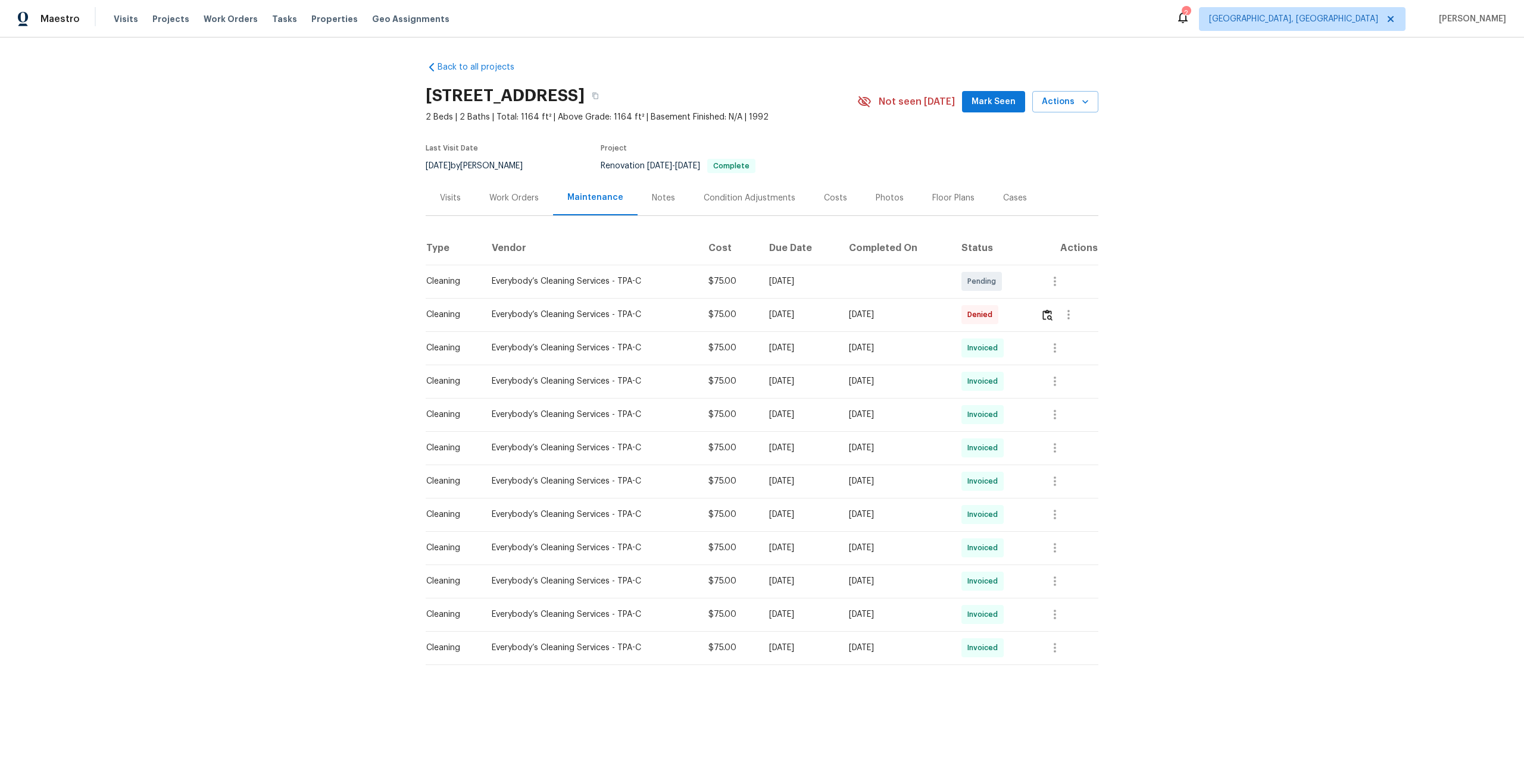
click at [581, 20] on div "Maestro Visits Projects Work Orders Tasks Properties Geo Assignments 2 Albuquer…" at bounding box center [762, 19] width 1524 height 38
click at [580, 19] on div "Maestro Visits Projects Work Orders Tasks Properties Geo Assignments 2 Albuquer…" at bounding box center [762, 19] width 1524 height 38
click at [1050, 315] on img "button" at bounding box center [1047, 315] width 10 height 11
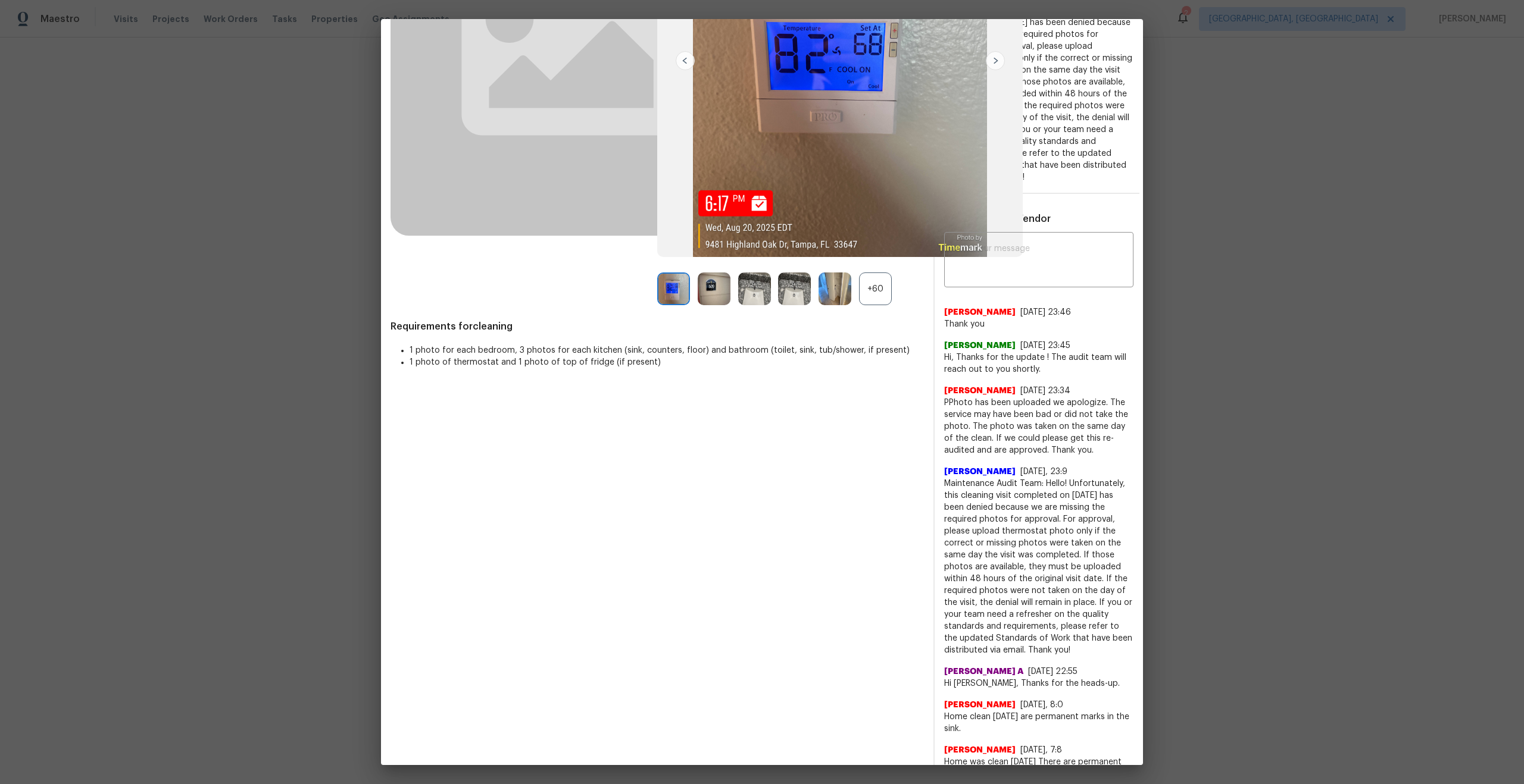
scroll to position [248, 0]
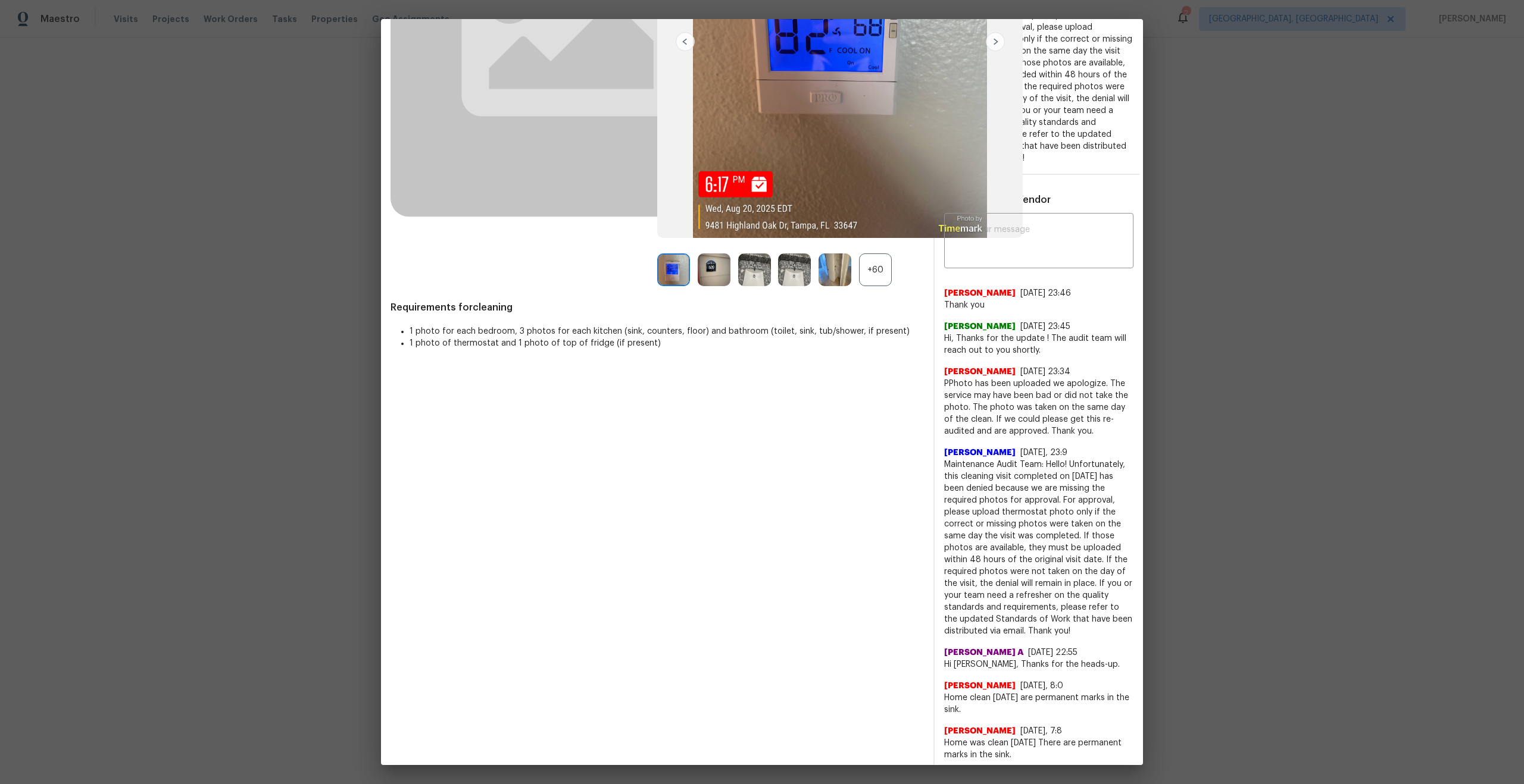
click at [860, 504] on div "Before After +60 Requirements for cleaning 1 photo for each bedroom, 3 photos f…" at bounding box center [656, 669] width 533 height 1687
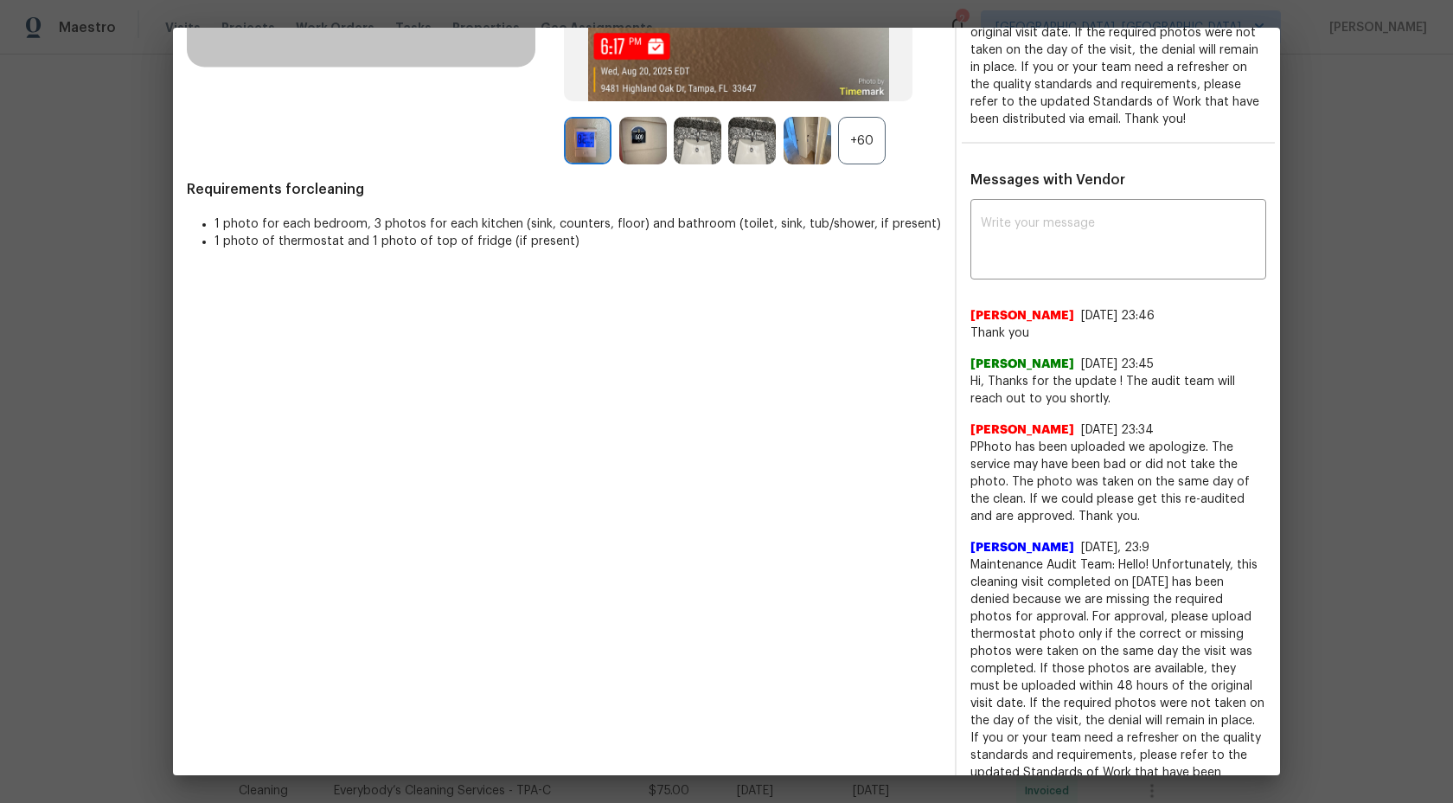
scroll to position [517, 0]
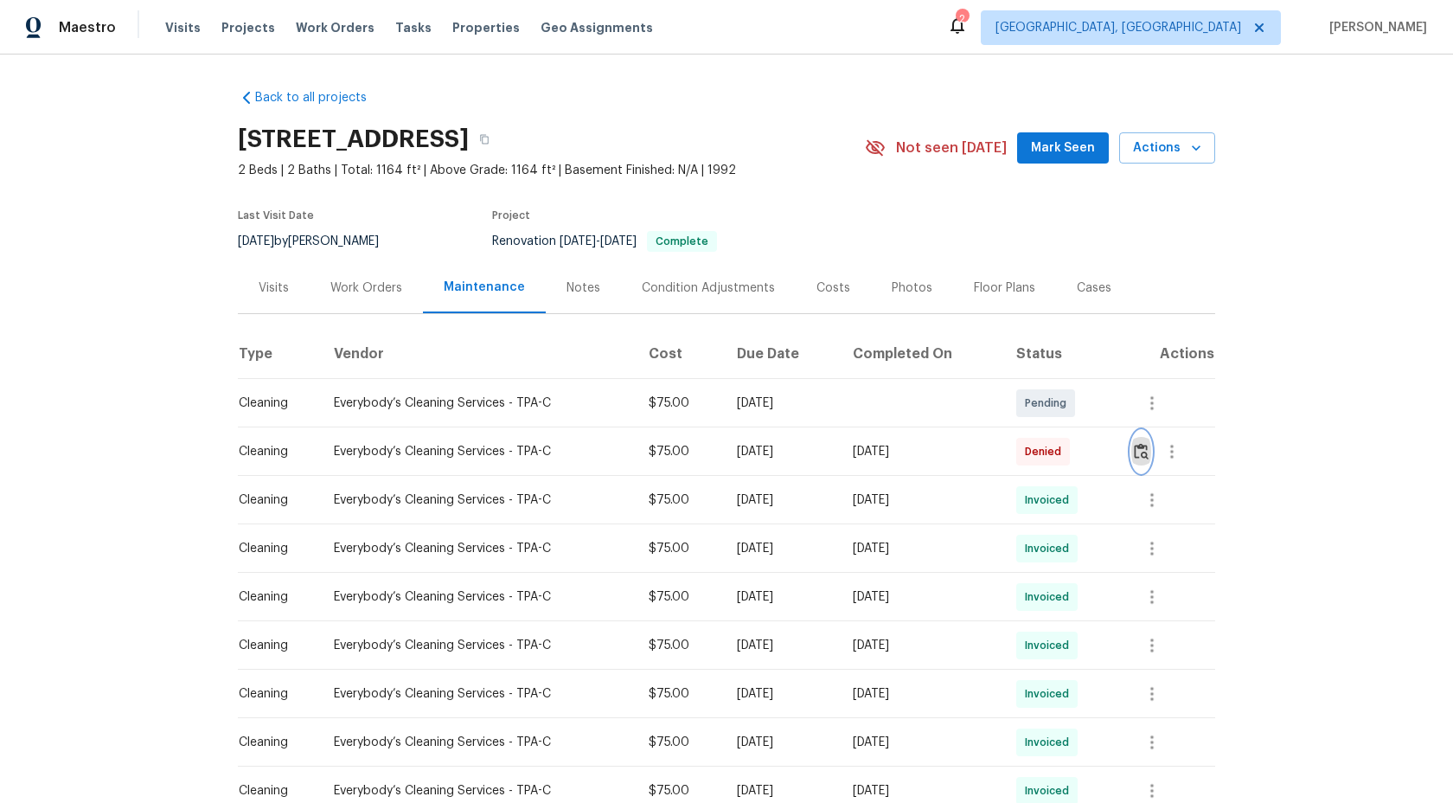
click at [1146, 452] on img "button" at bounding box center [1141, 451] width 15 height 16
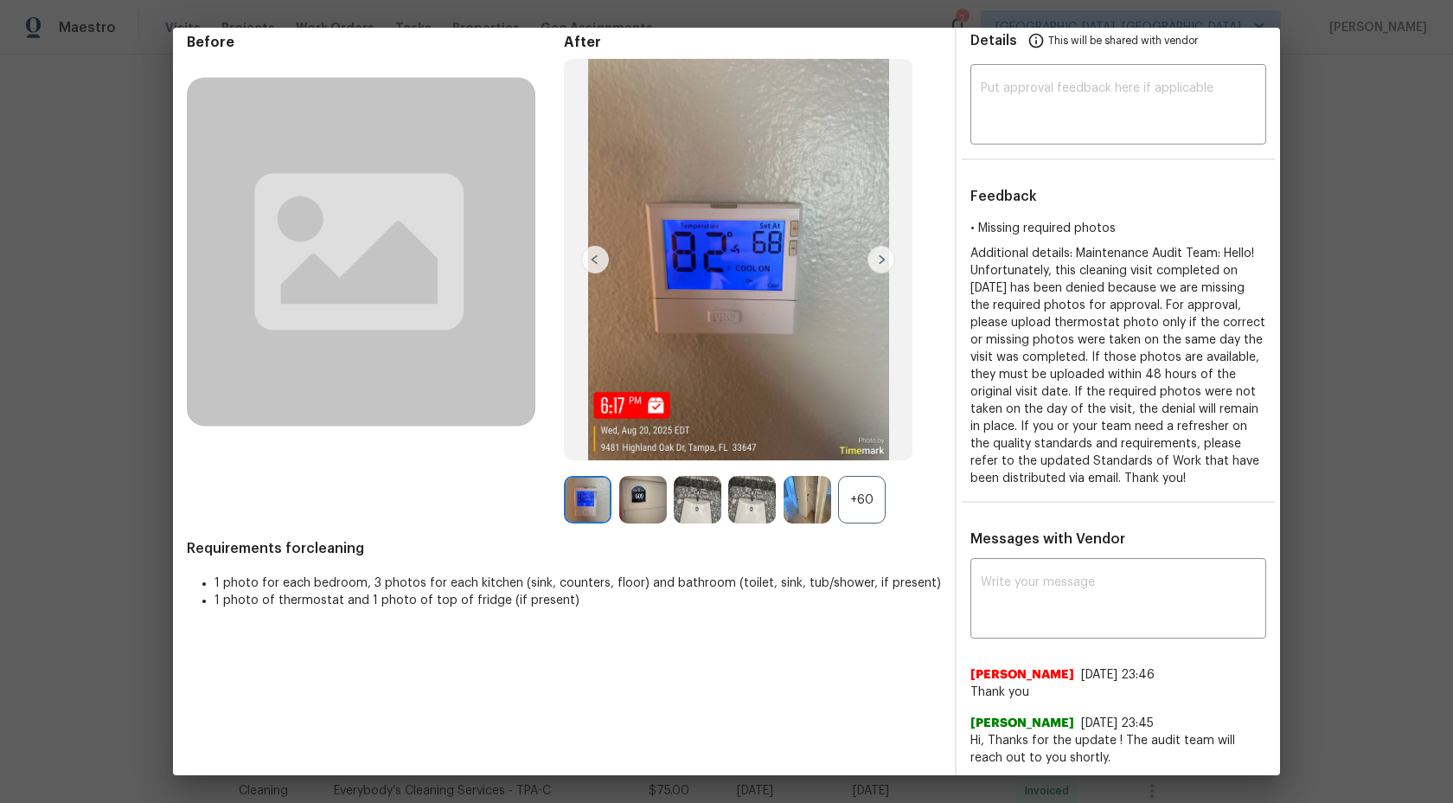
scroll to position [11, 0]
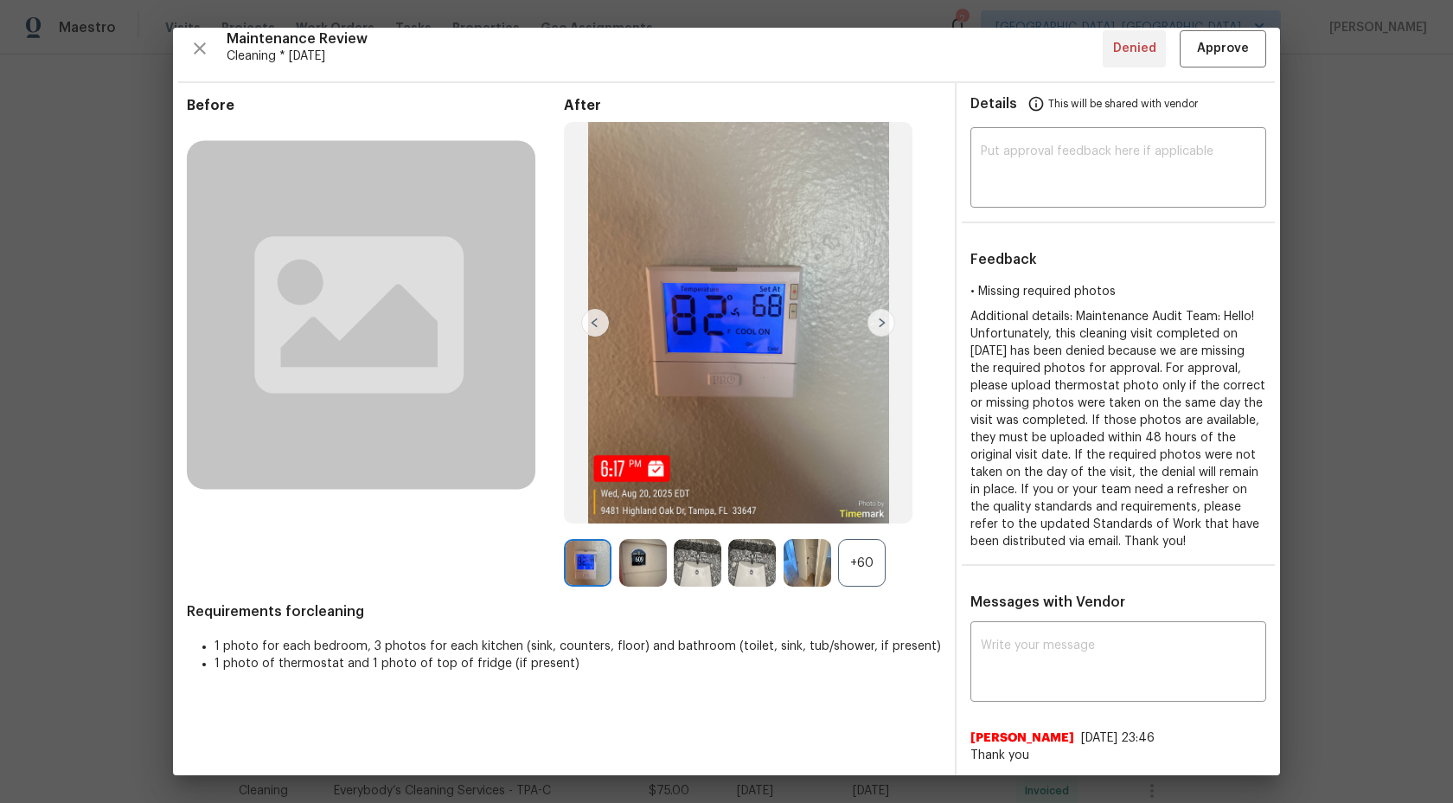
click at [636, 579] on img at bounding box center [643, 563] width 48 height 48
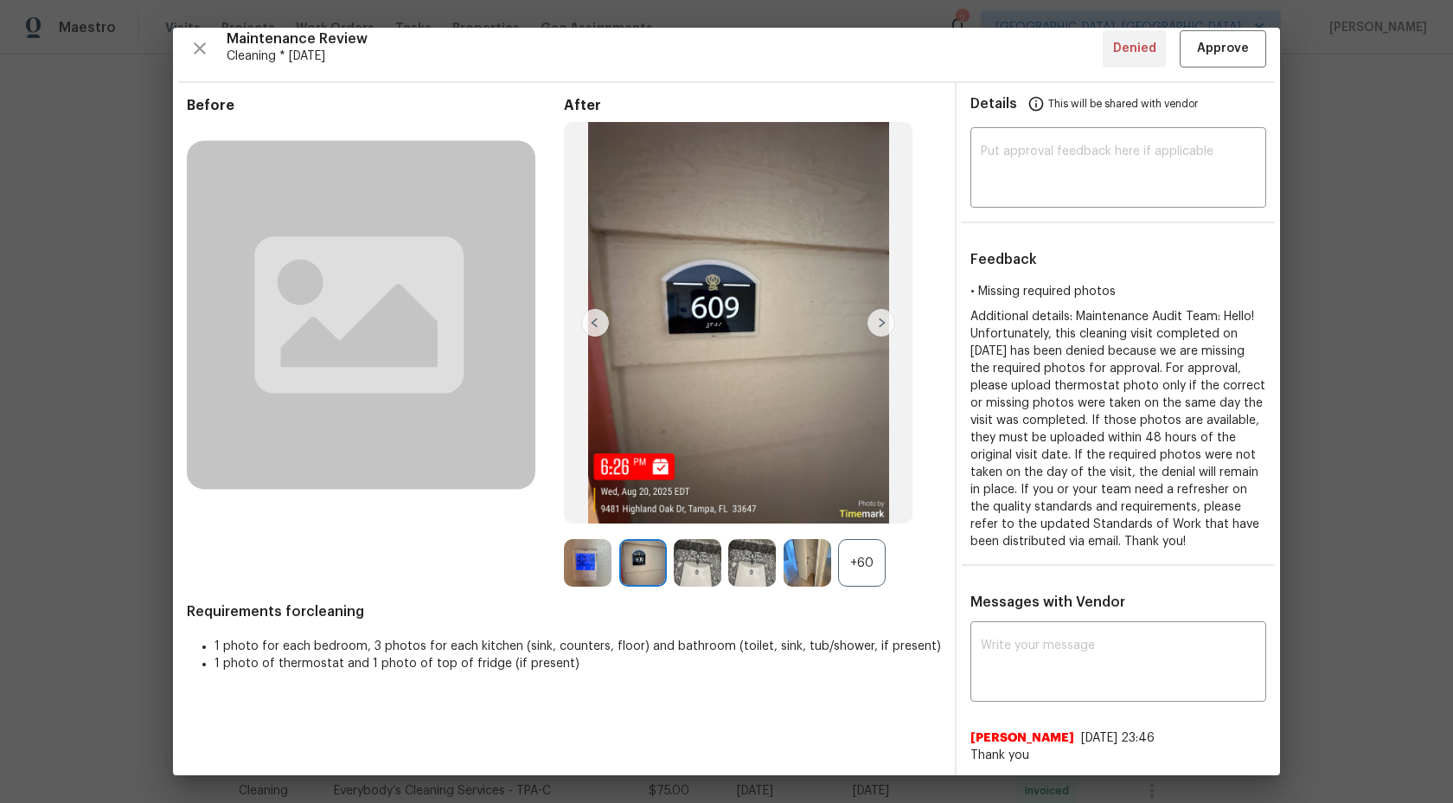
click at [580, 566] on img at bounding box center [588, 563] width 48 height 48
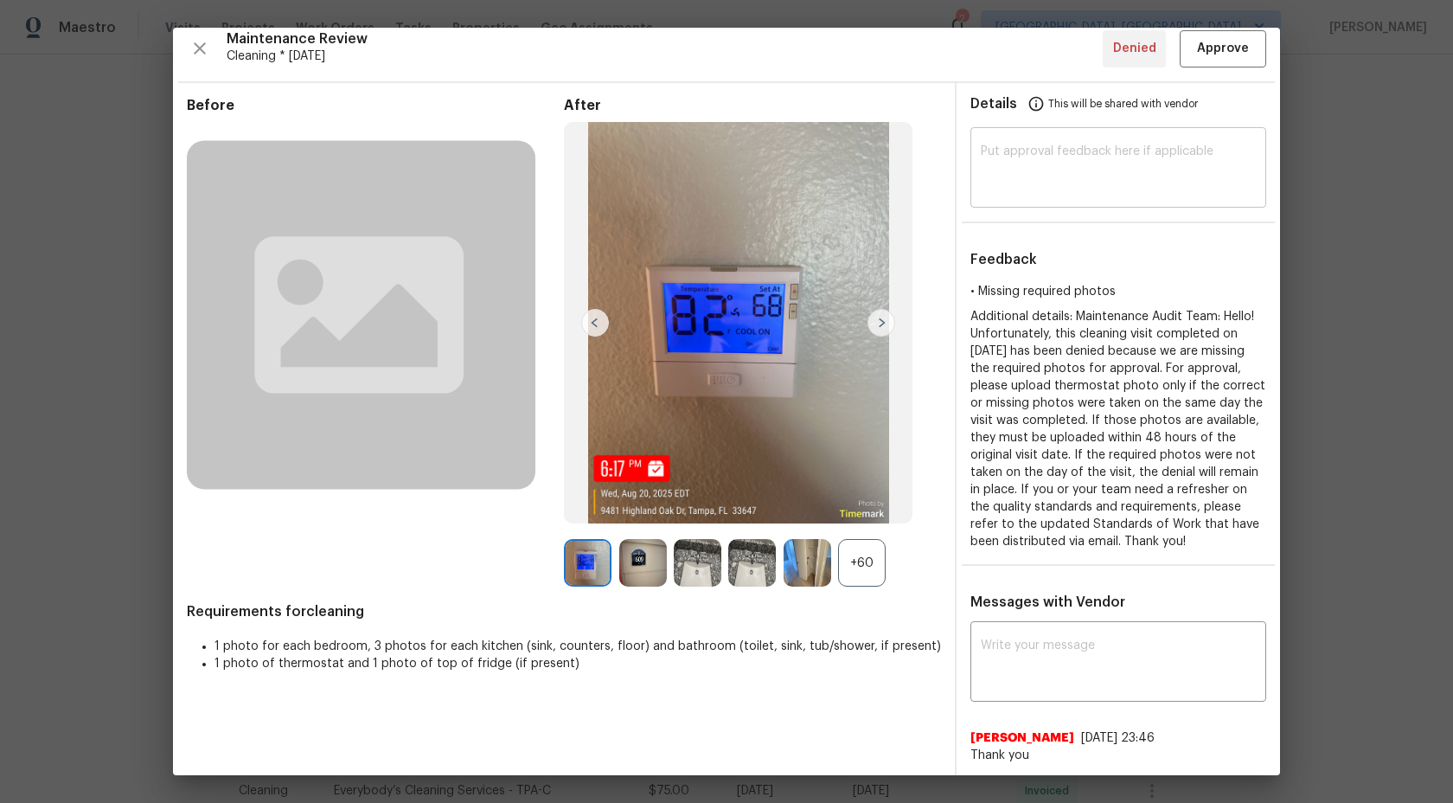
click at [1063, 196] on div "​" at bounding box center [1119, 169] width 296 height 76
click at [1042, 184] on textarea at bounding box center [1118, 169] width 275 height 48
paste textarea "Maintenance Audit Team: Hi Team This visit has been approved after further audi…"
type textarea "Maintenance Audit Team: Hi Team This visit has been approved after further audi…"
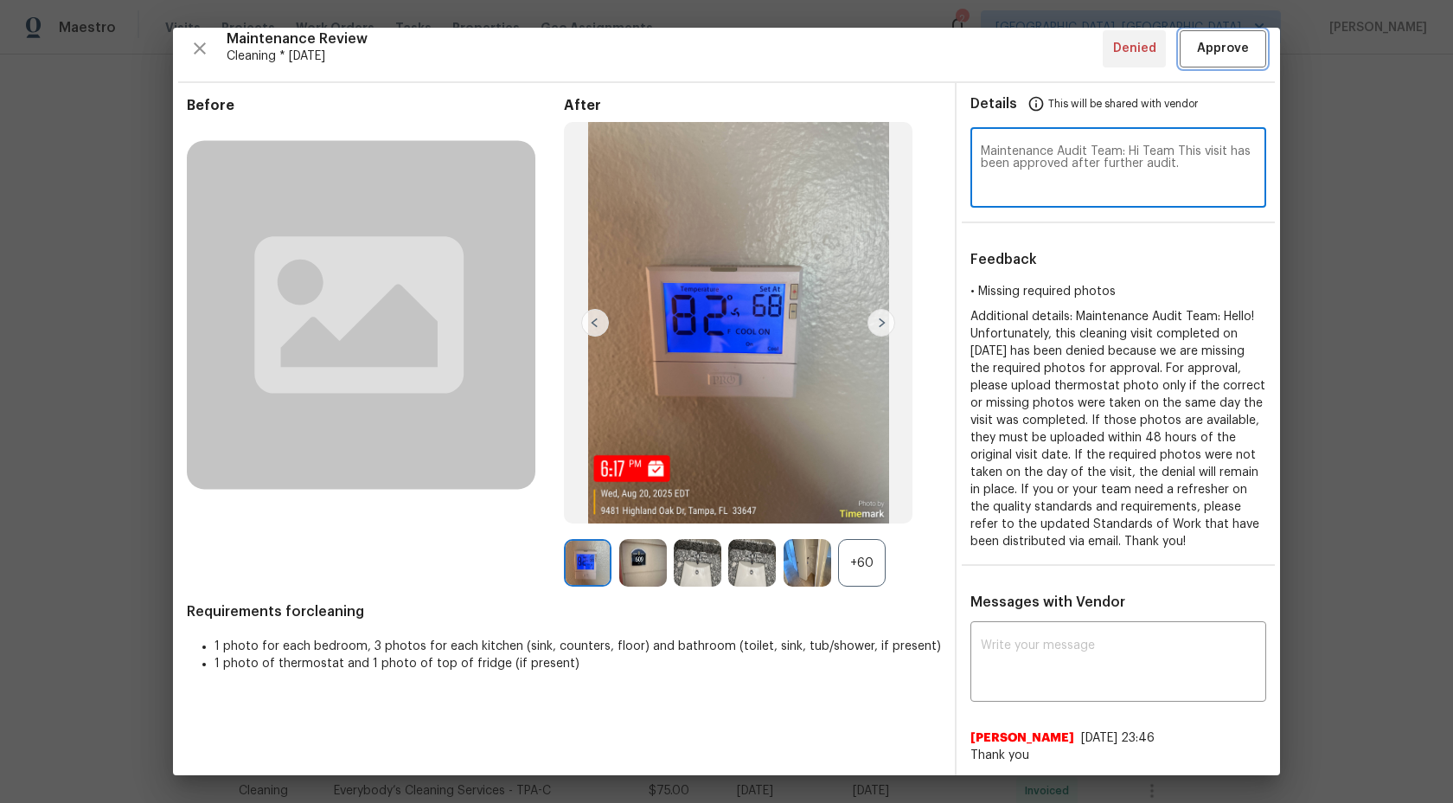
click at [1221, 57] on span "Approve" at bounding box center [1223, 49] width 52 height 22
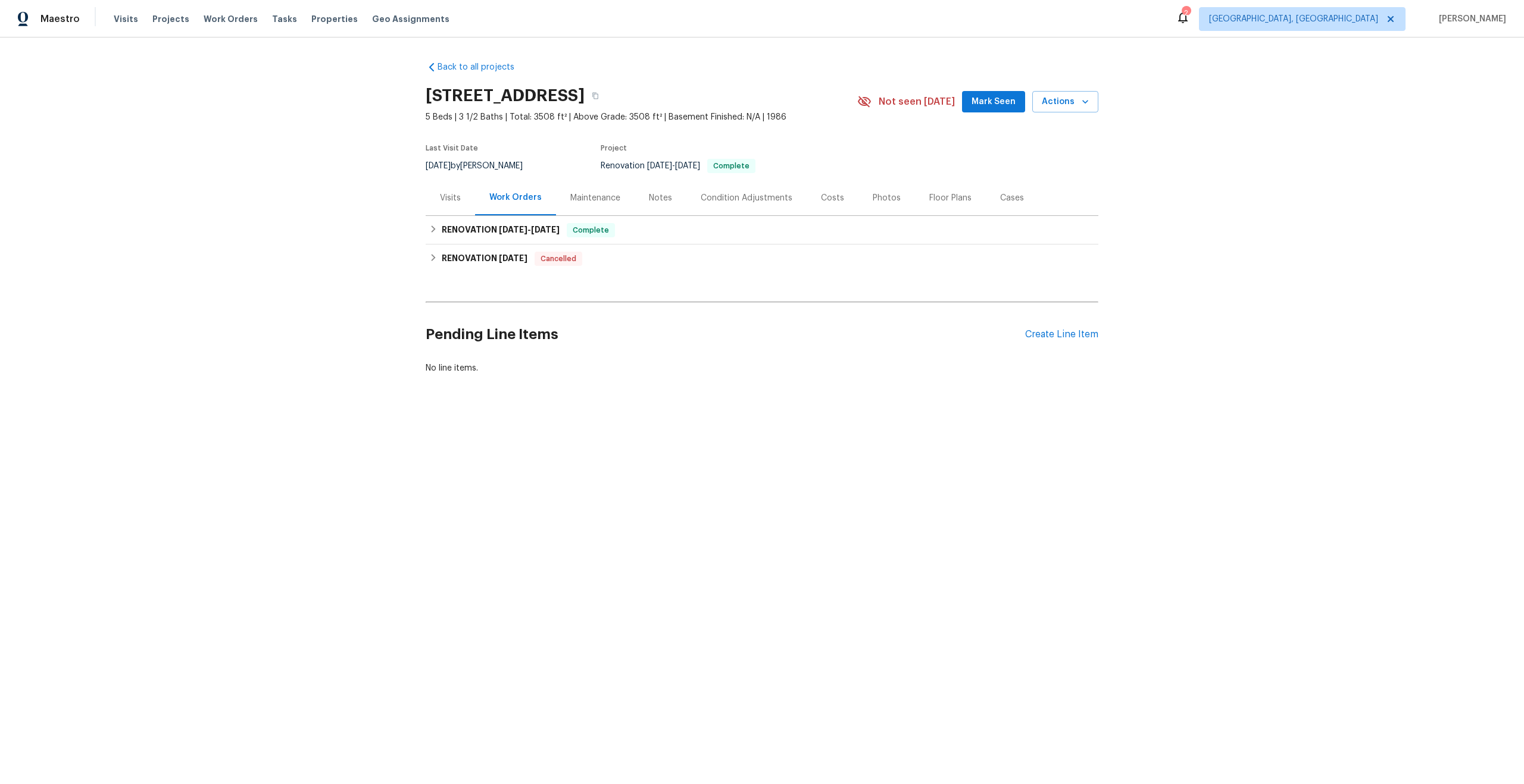
click at [599, 193] on div "Maintenance" at bounding box center [595, 197] width 50 height 12
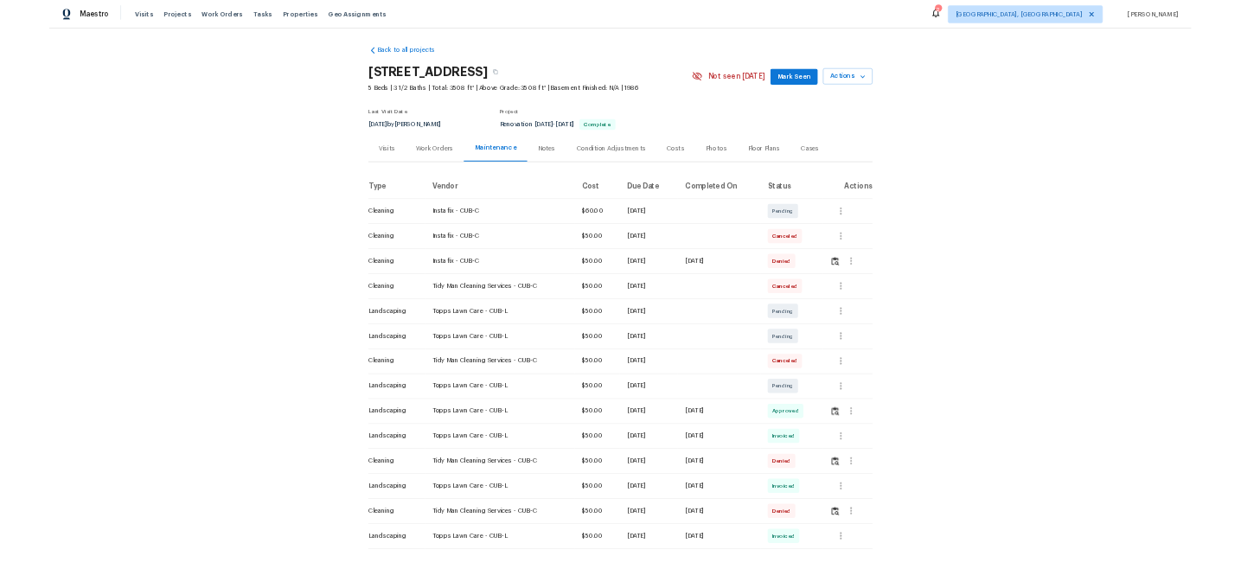
scroll to position [28, 0]
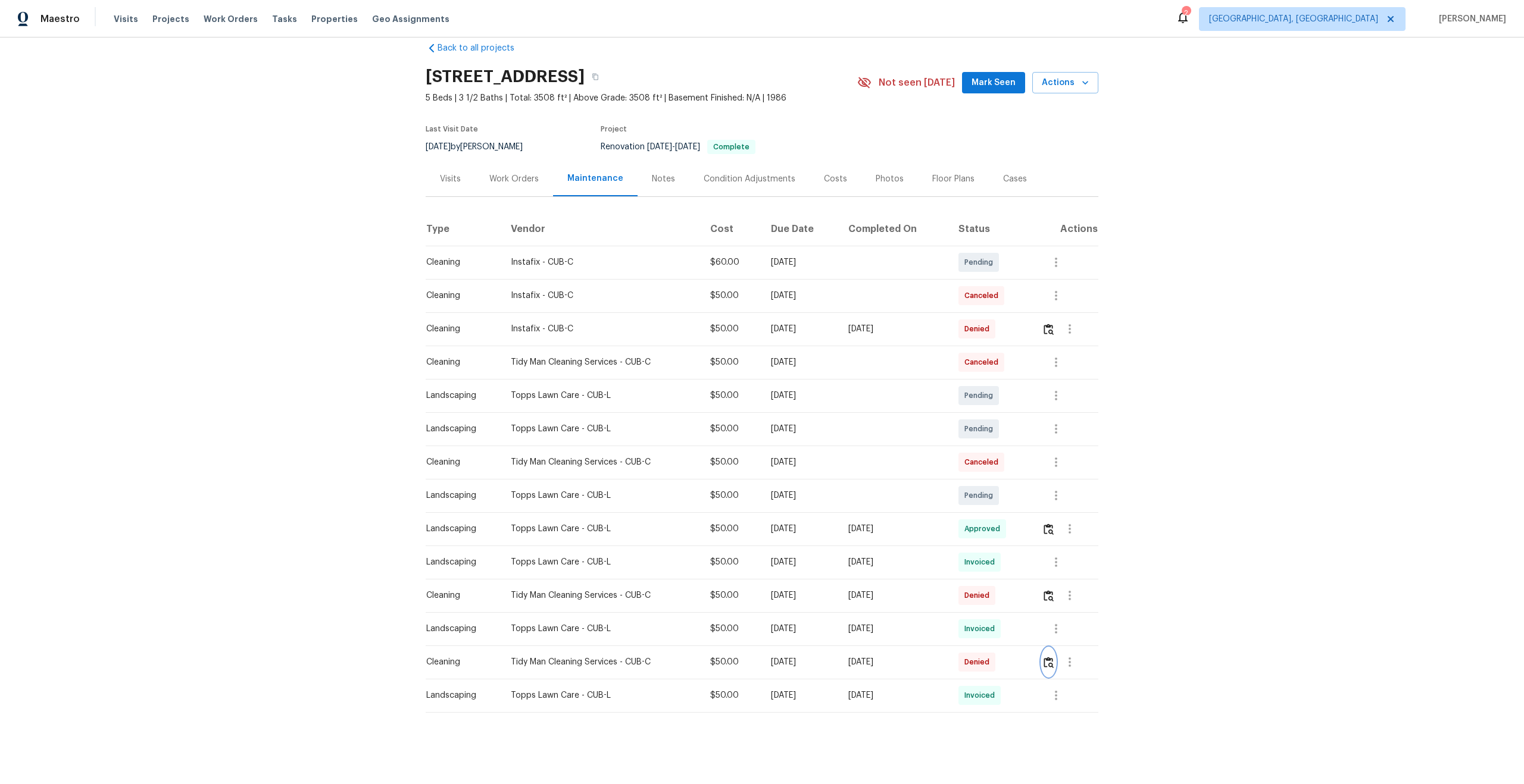
click at [1053, 665] on img "button" at bounding box center [1048, 662] width 10 height 11
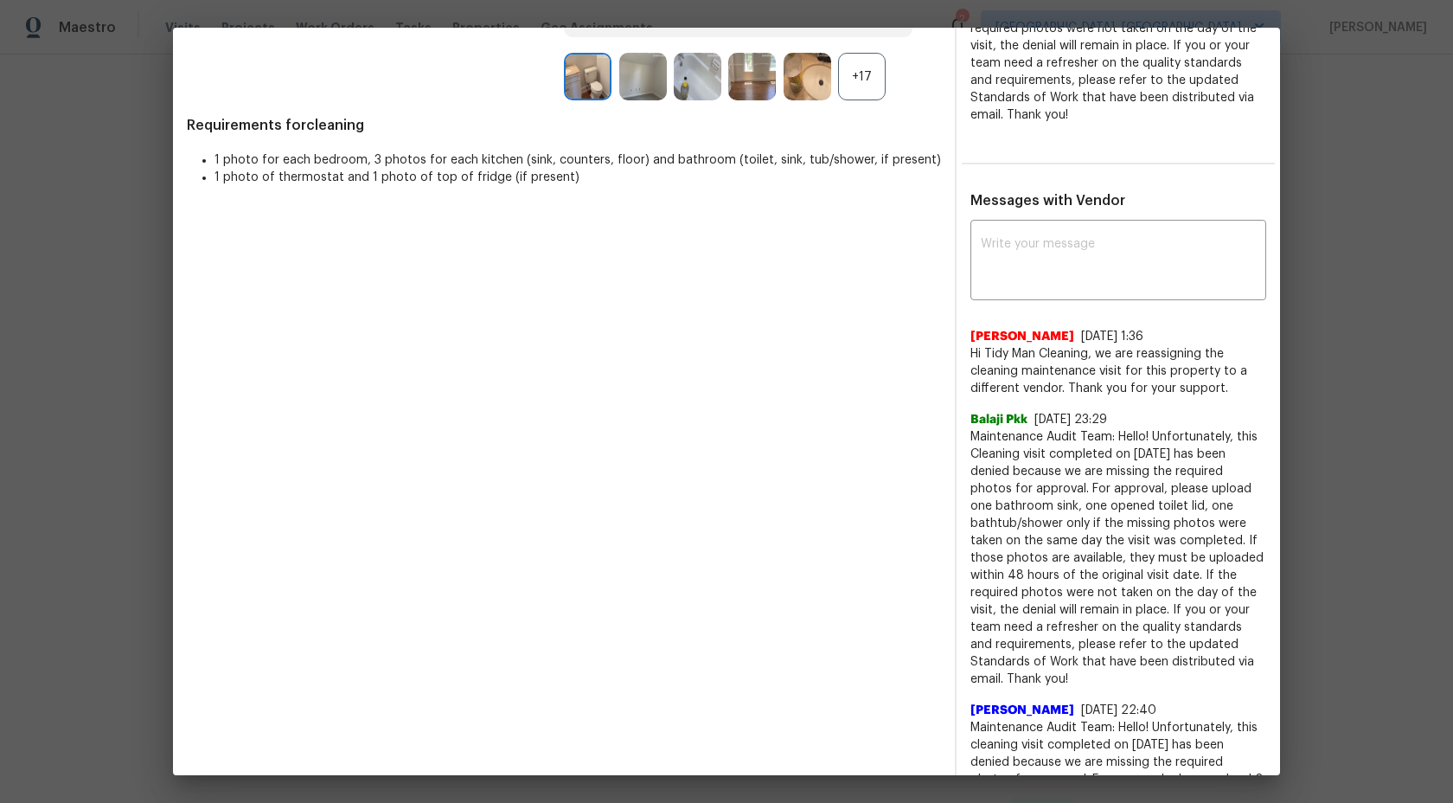
scroll to position [503, 0]
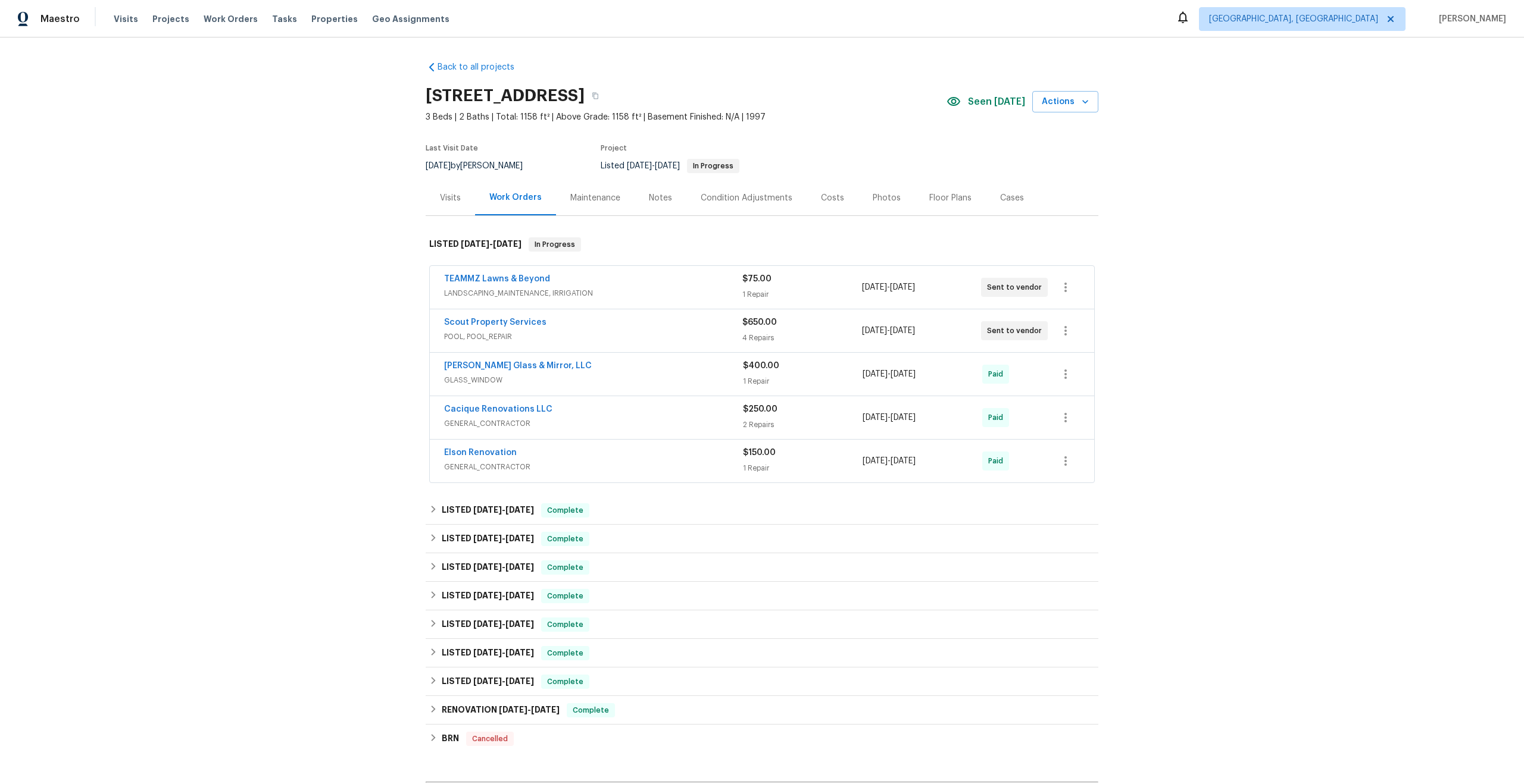
click at [581, 192] on div "Maintenance" at bounding box center [595, 197] width 50 height 12
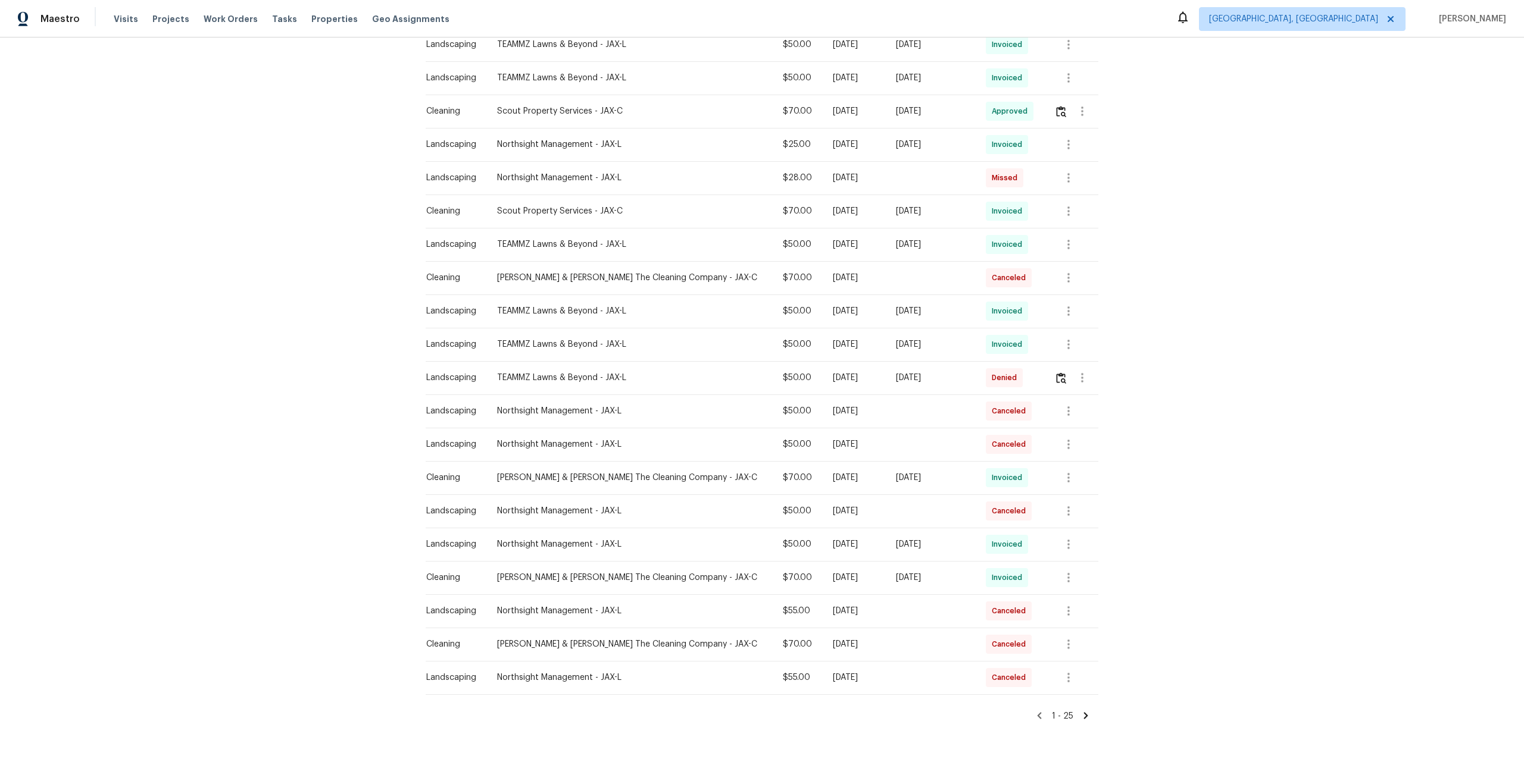
scroll to position [413, 0]
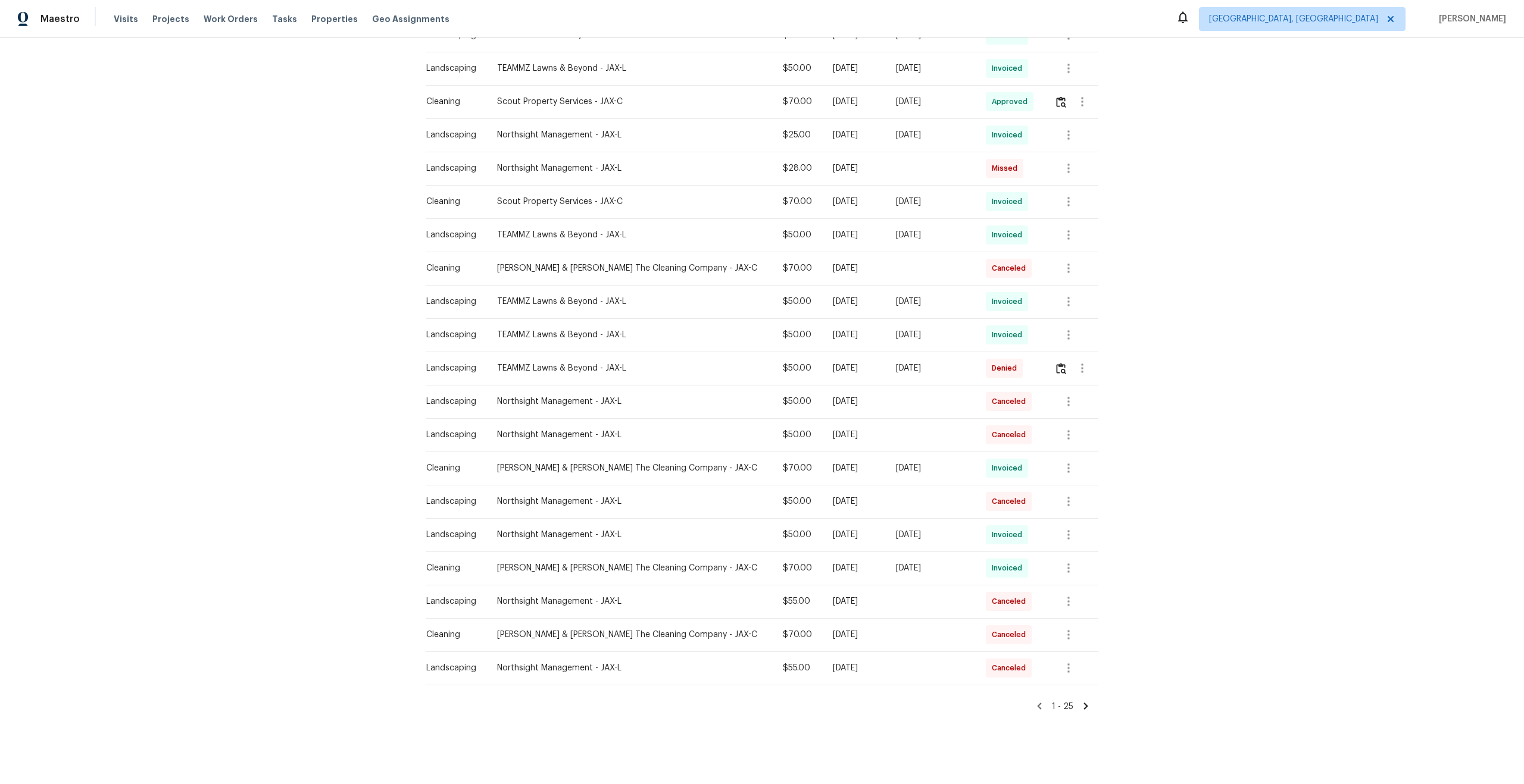
click at [1084, 701] on icon at bounding box center [1086, 706] width 11 height 11
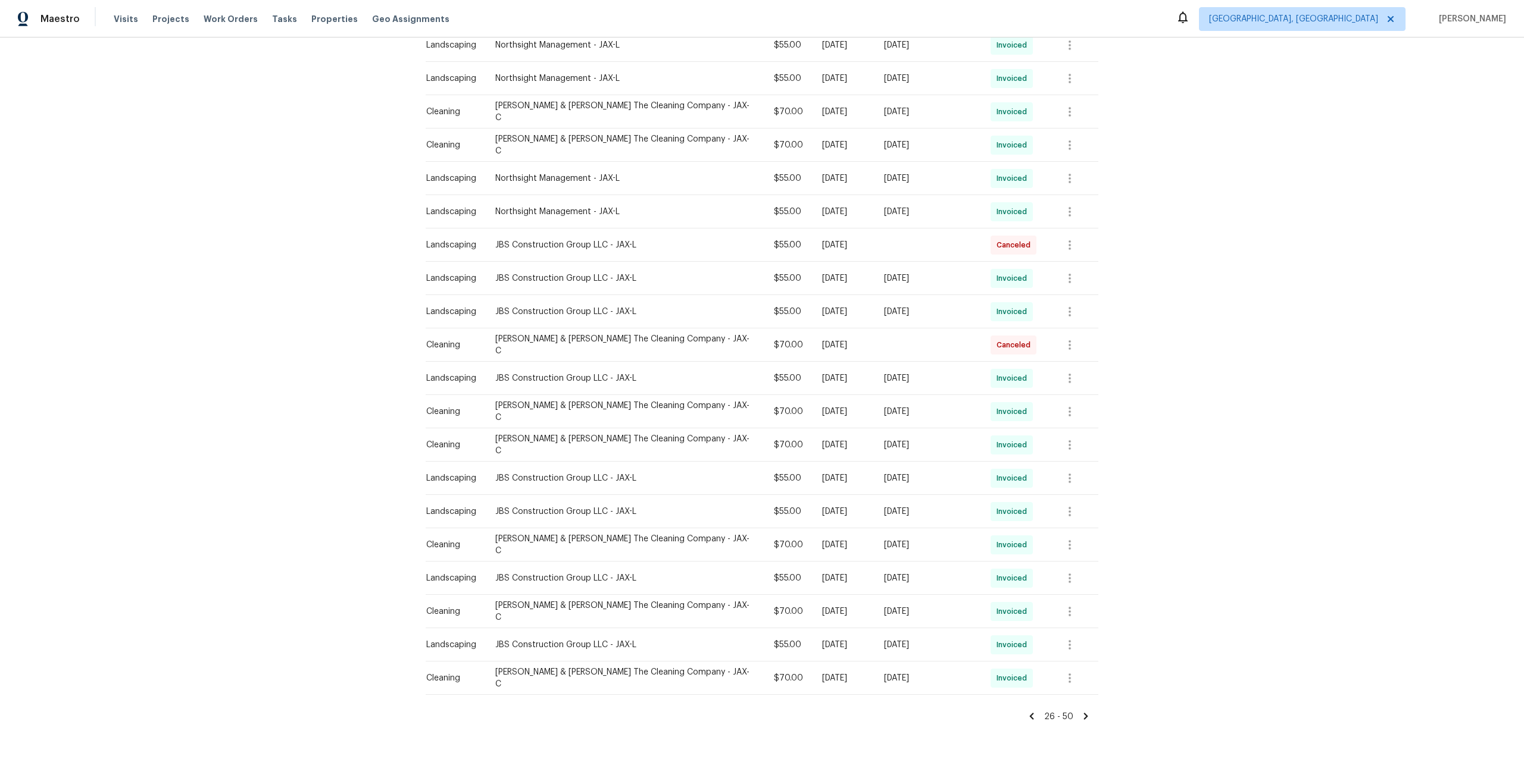
click at [1087, 712] on icon at bounding box center [1086, 716] width 4 height 7
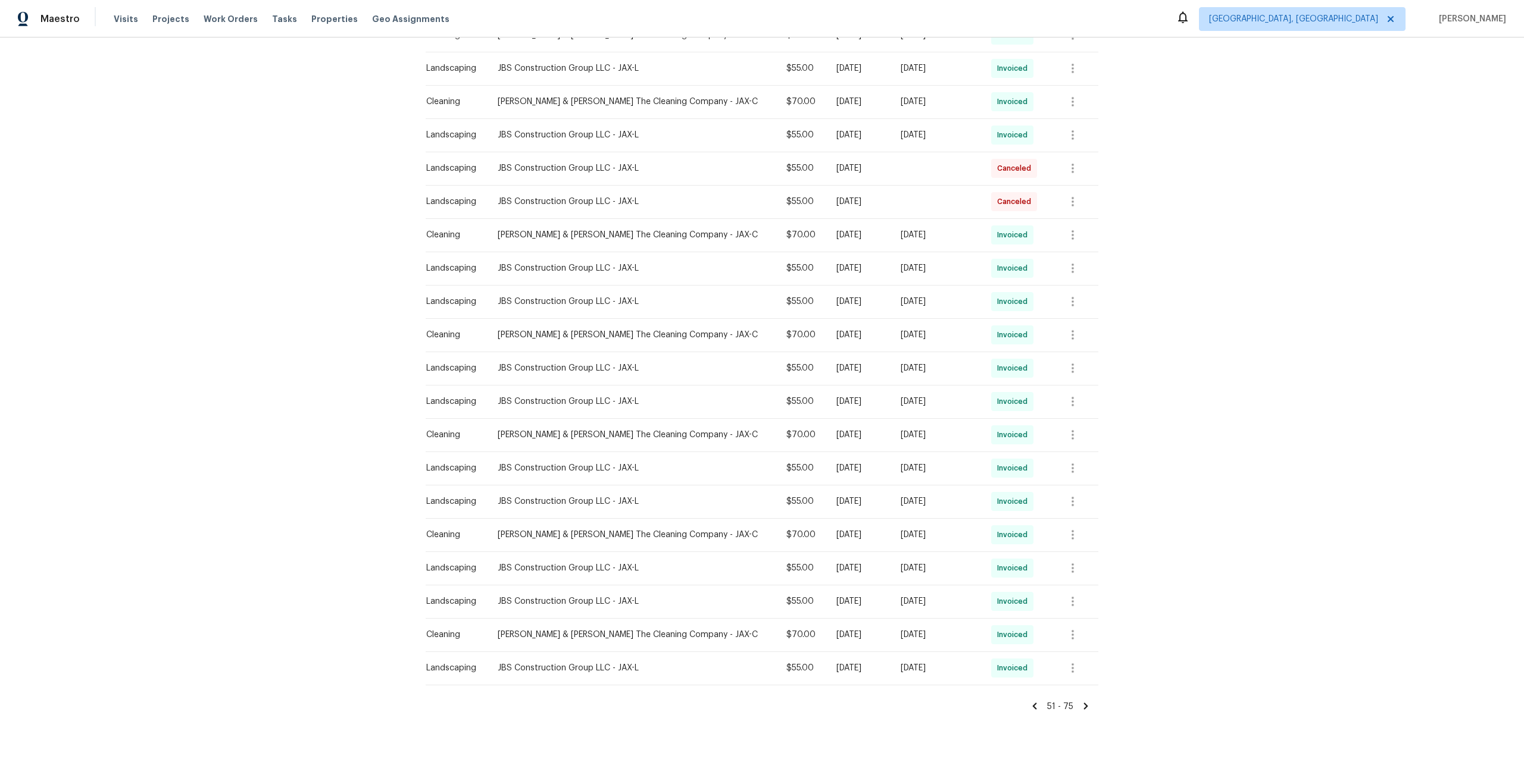
click at [1086, 705] on icon at bounding box center [1086, 707] width 4 height 7
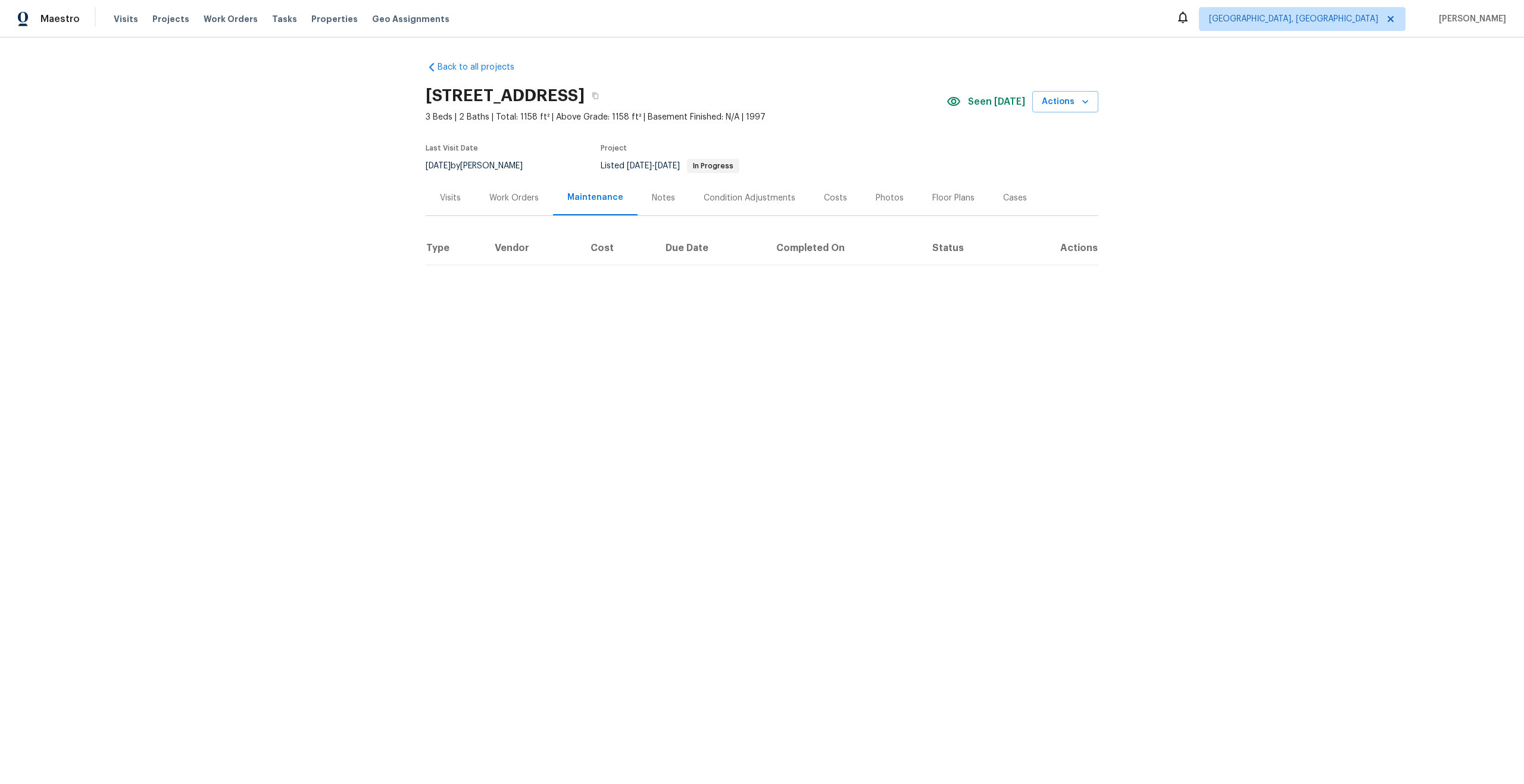
scroll to position [0, 0]
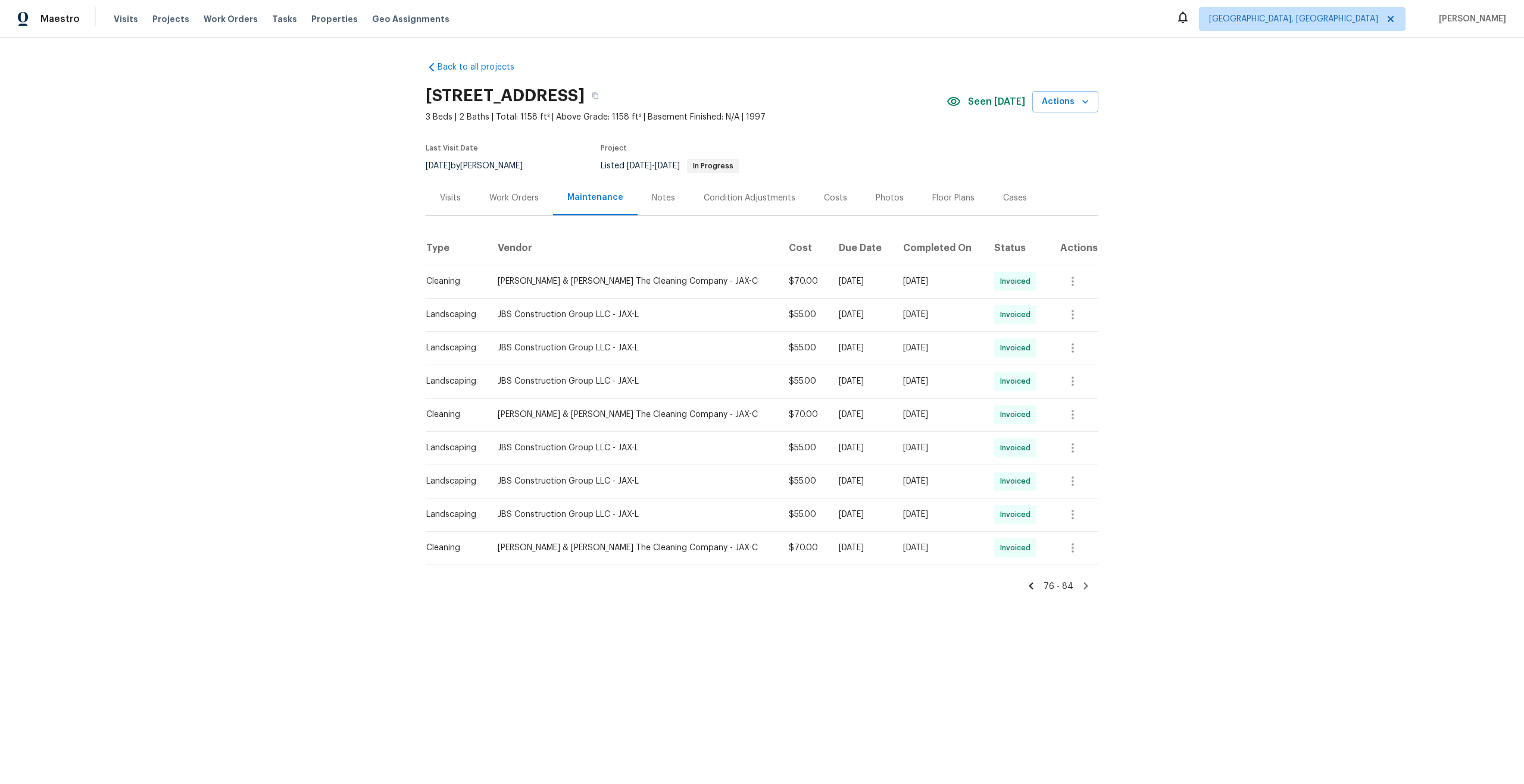
click at [1033, 590] on icon at bounding box center [1031, 586] width 11 height 11
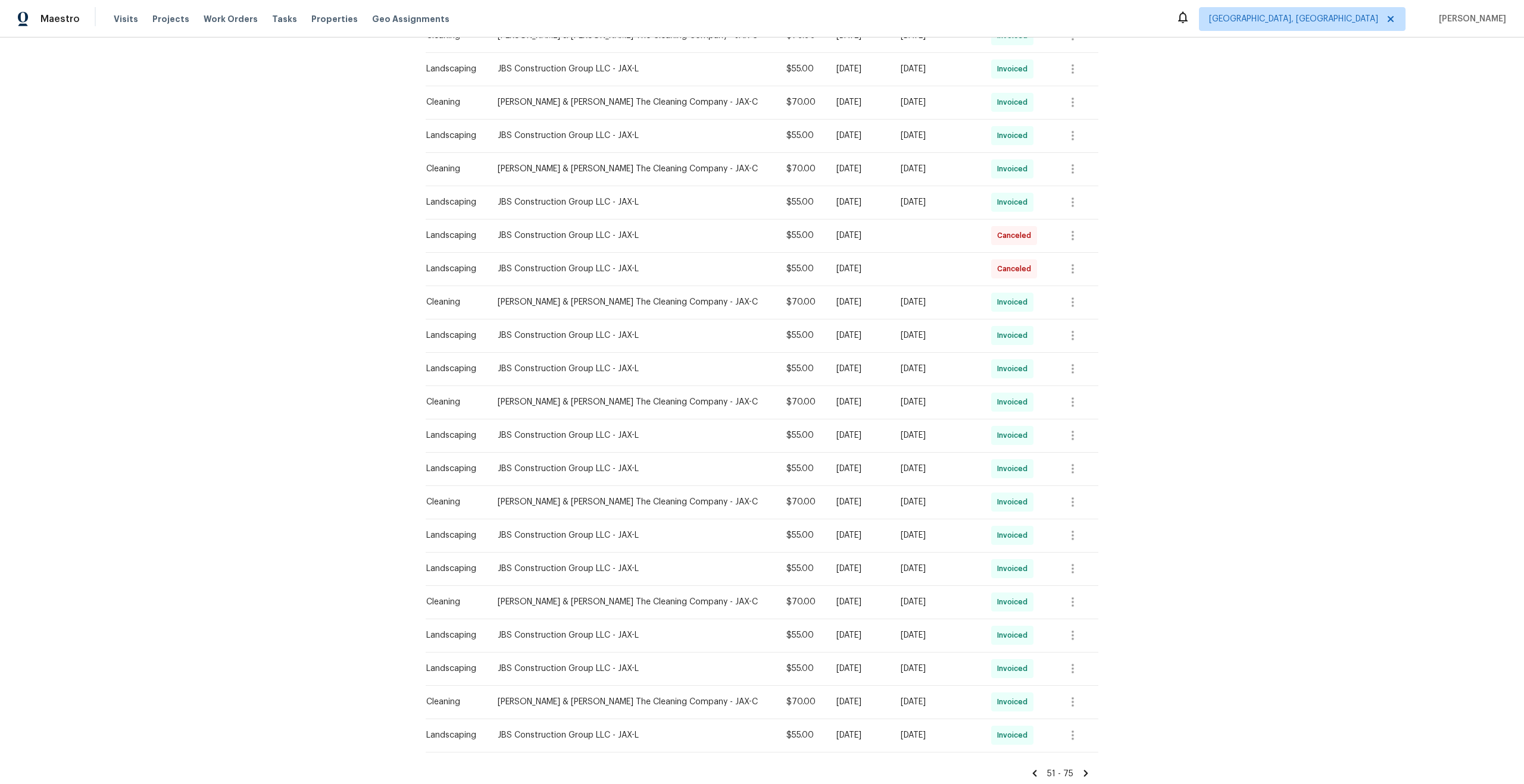
scroll to position [413, 0]
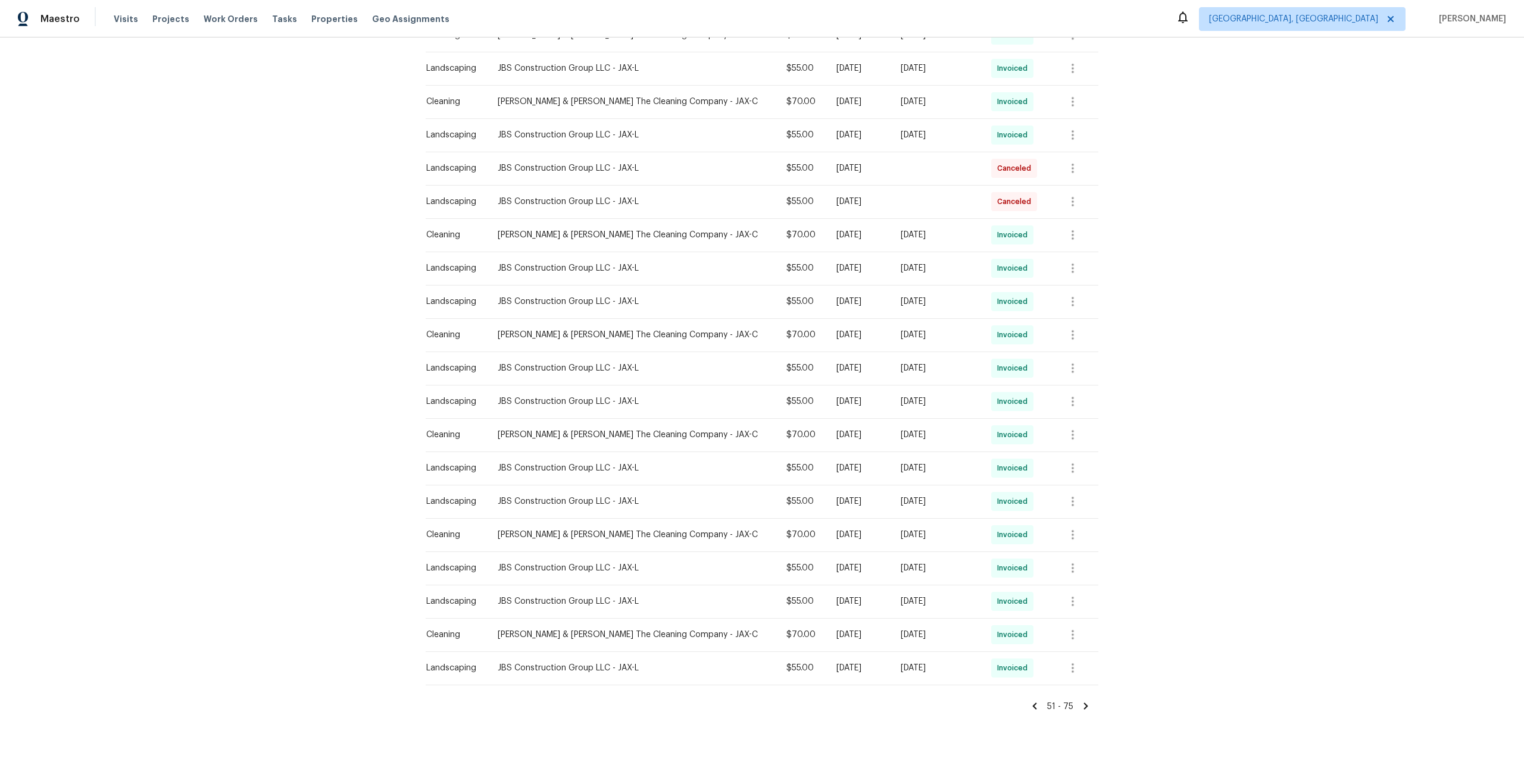
click at [1037, 707] on icon at bounding box center [1035, 706] width 11 height 11
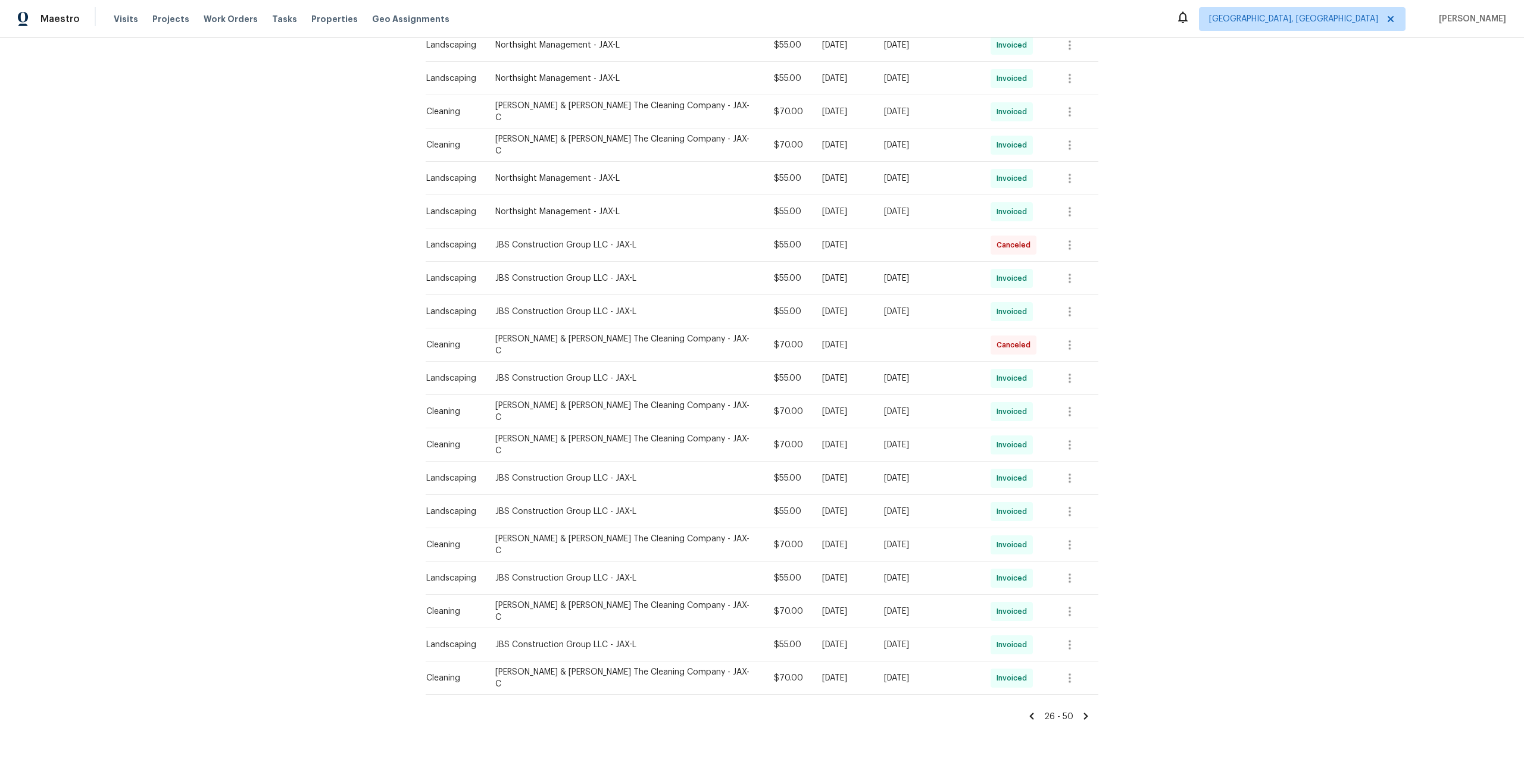
click at [1035, 711] on icon at bounding box center [1031, 717] width 11 height 11
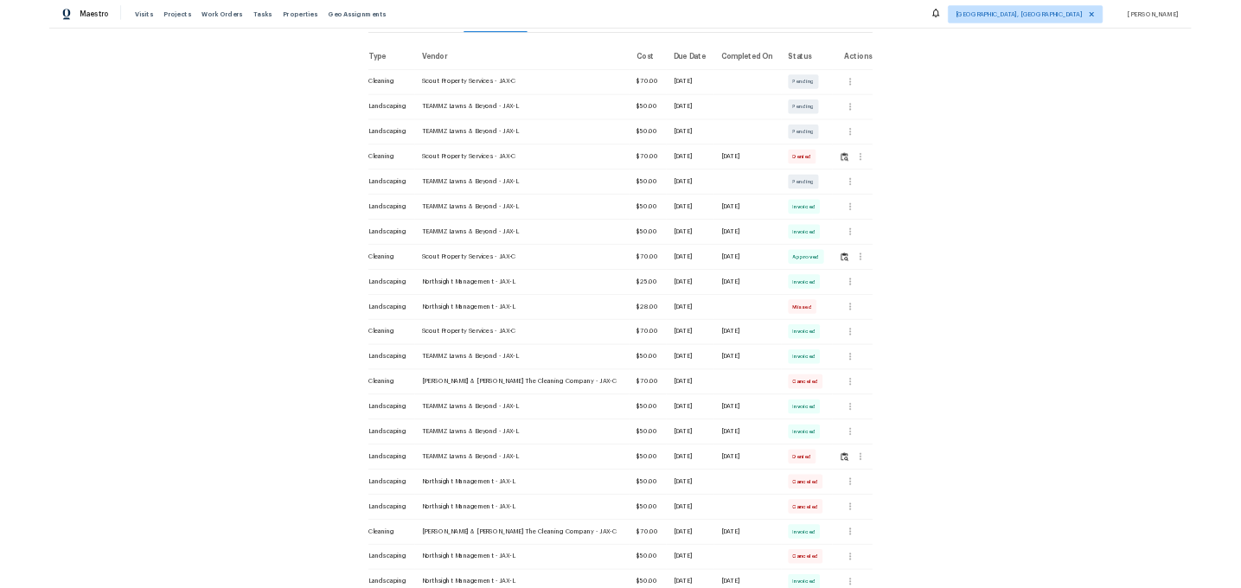
scroll to position [193, 0]
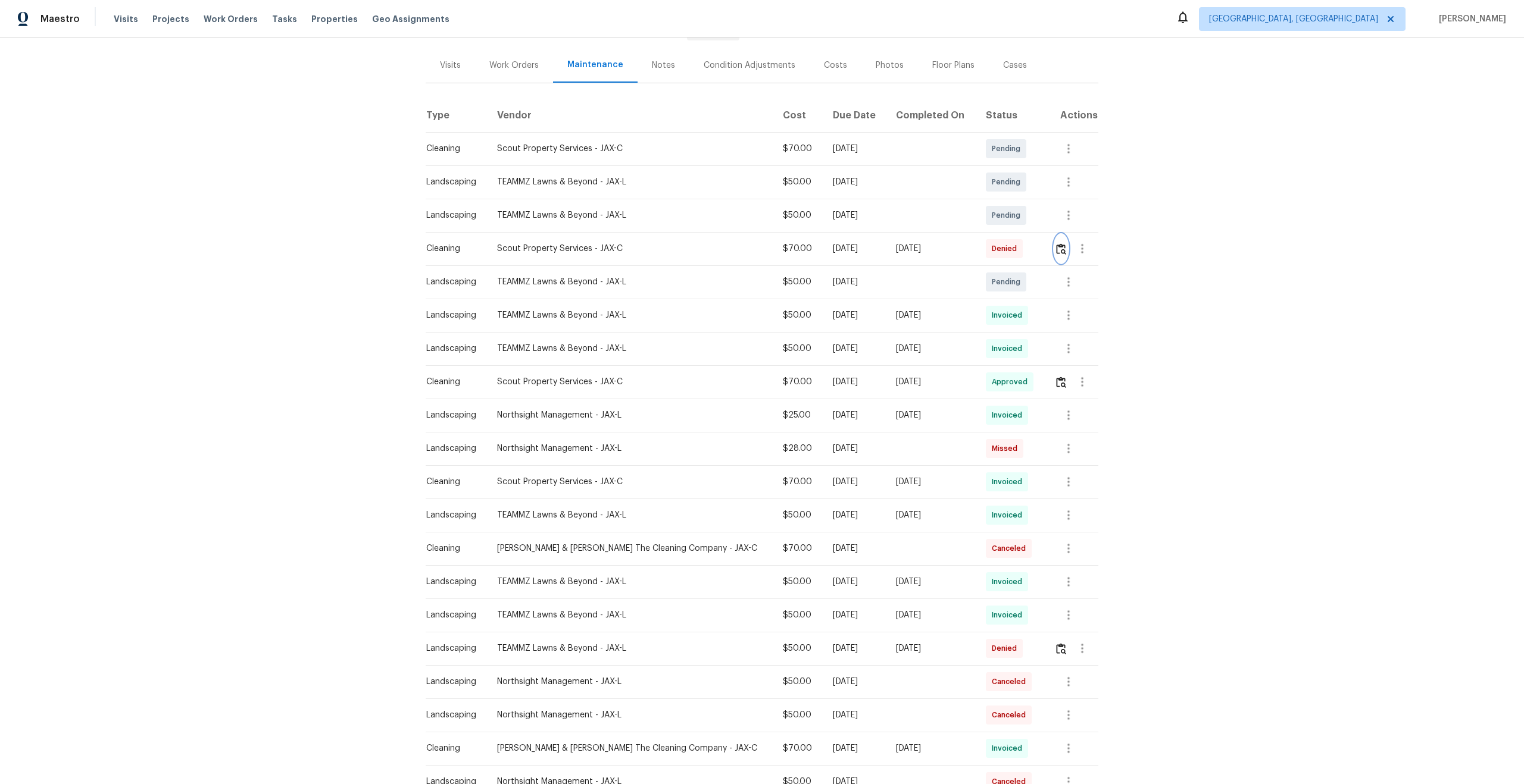
click at [1057, 250] on img "button" at bounding box center [1061, 249] width 10 height 11
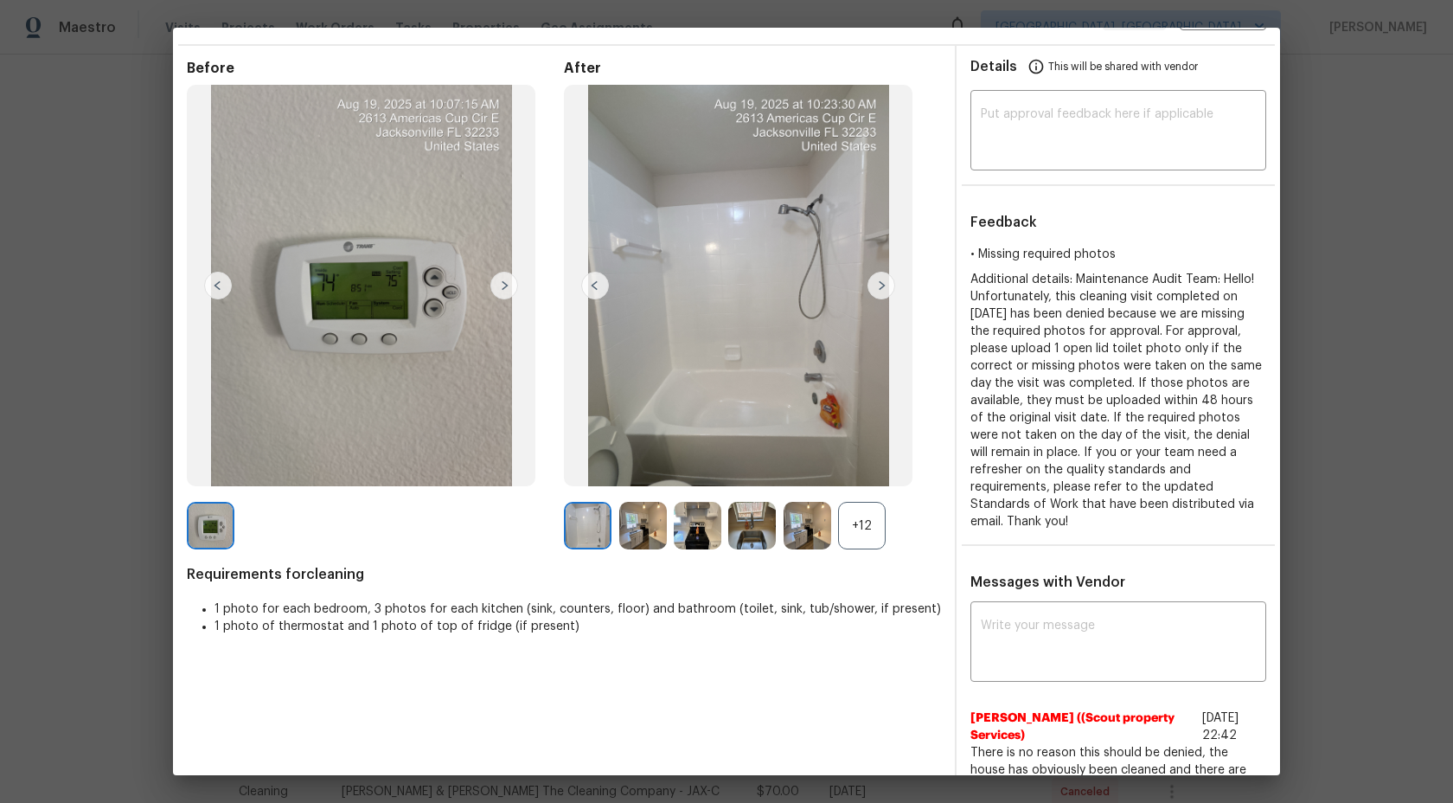
scroll to position [0, 0]
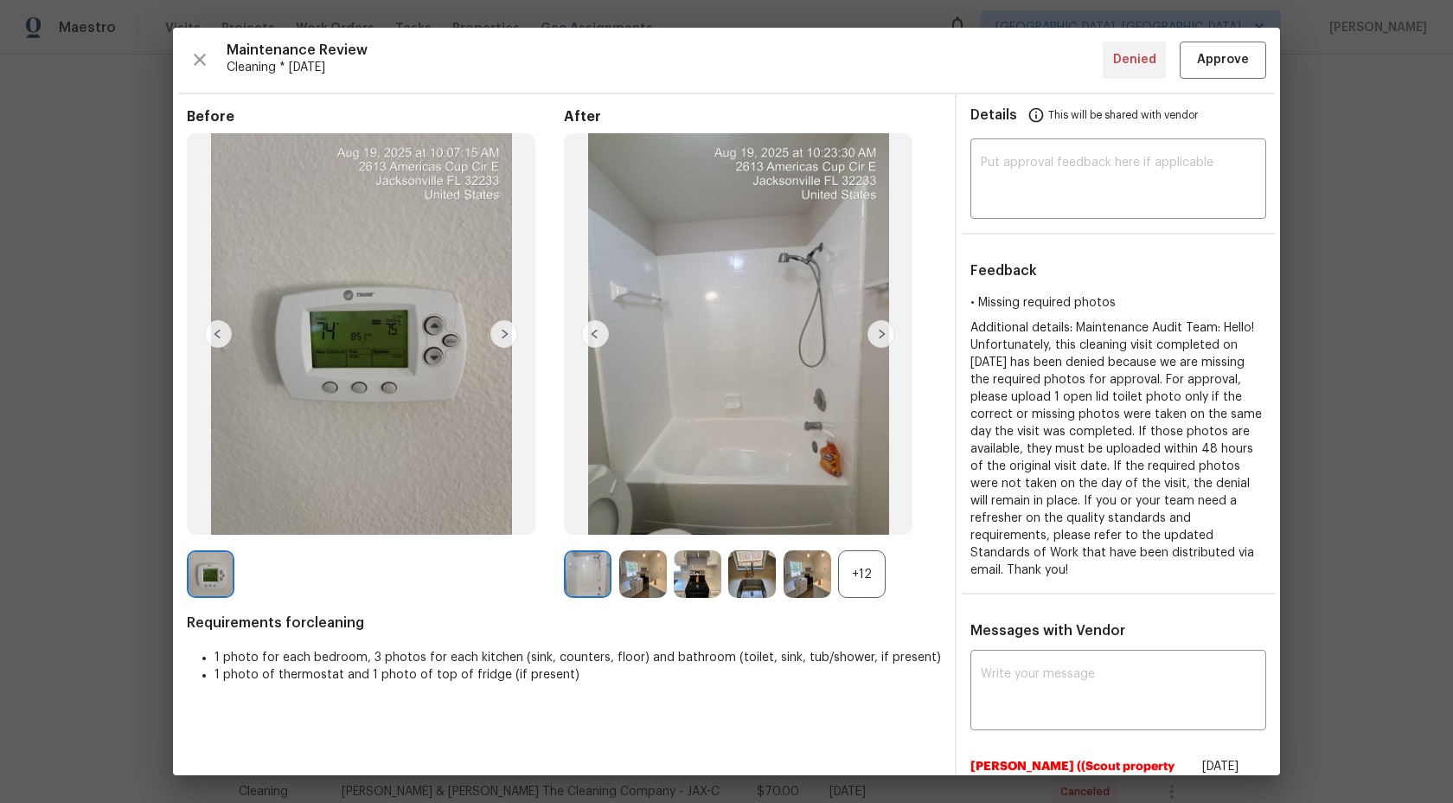
click at [864, 574] on div "+12" at bounding box center [862, 574] width 48 height 48
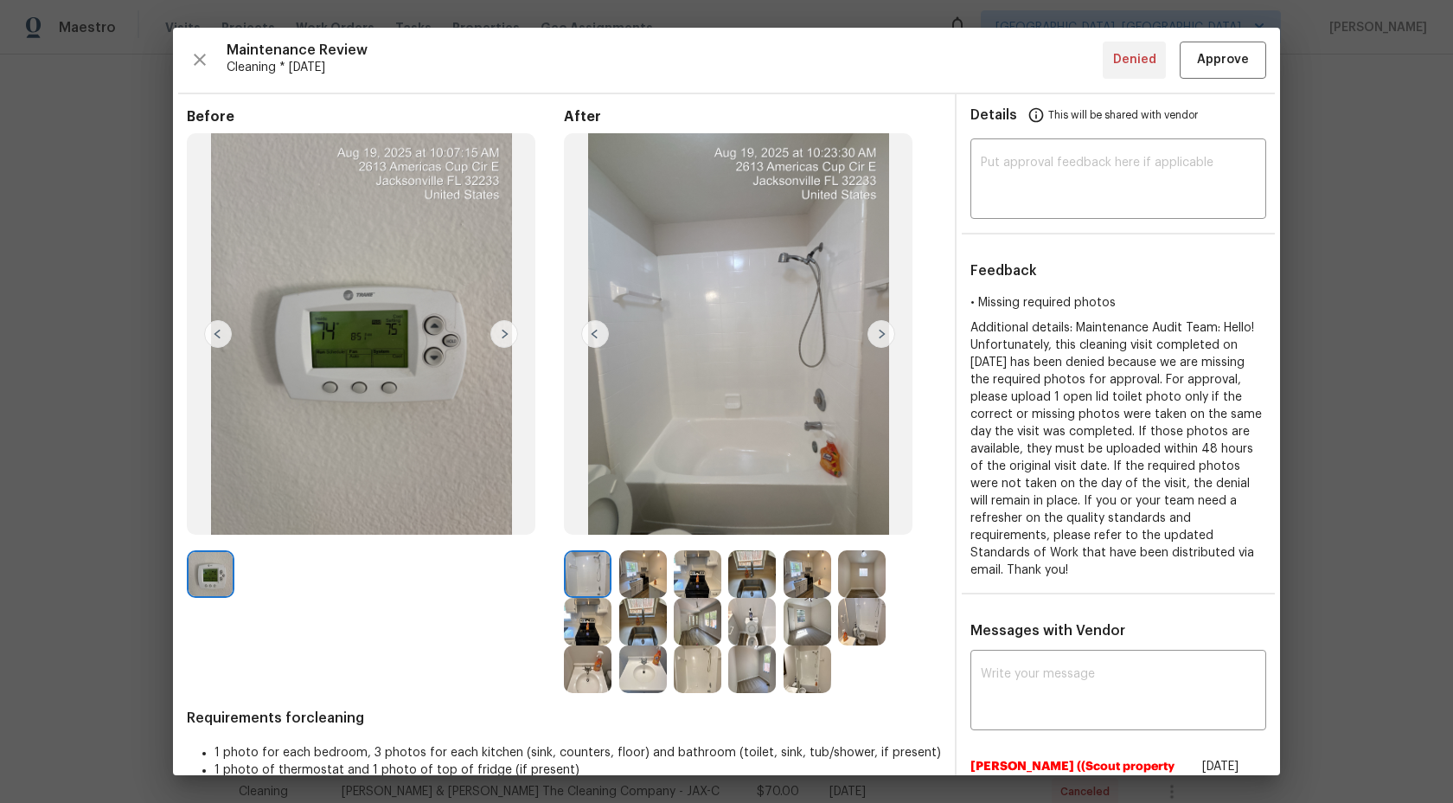
click at [651, 586] on img at bounding box center [643, 574] width 48 height 48
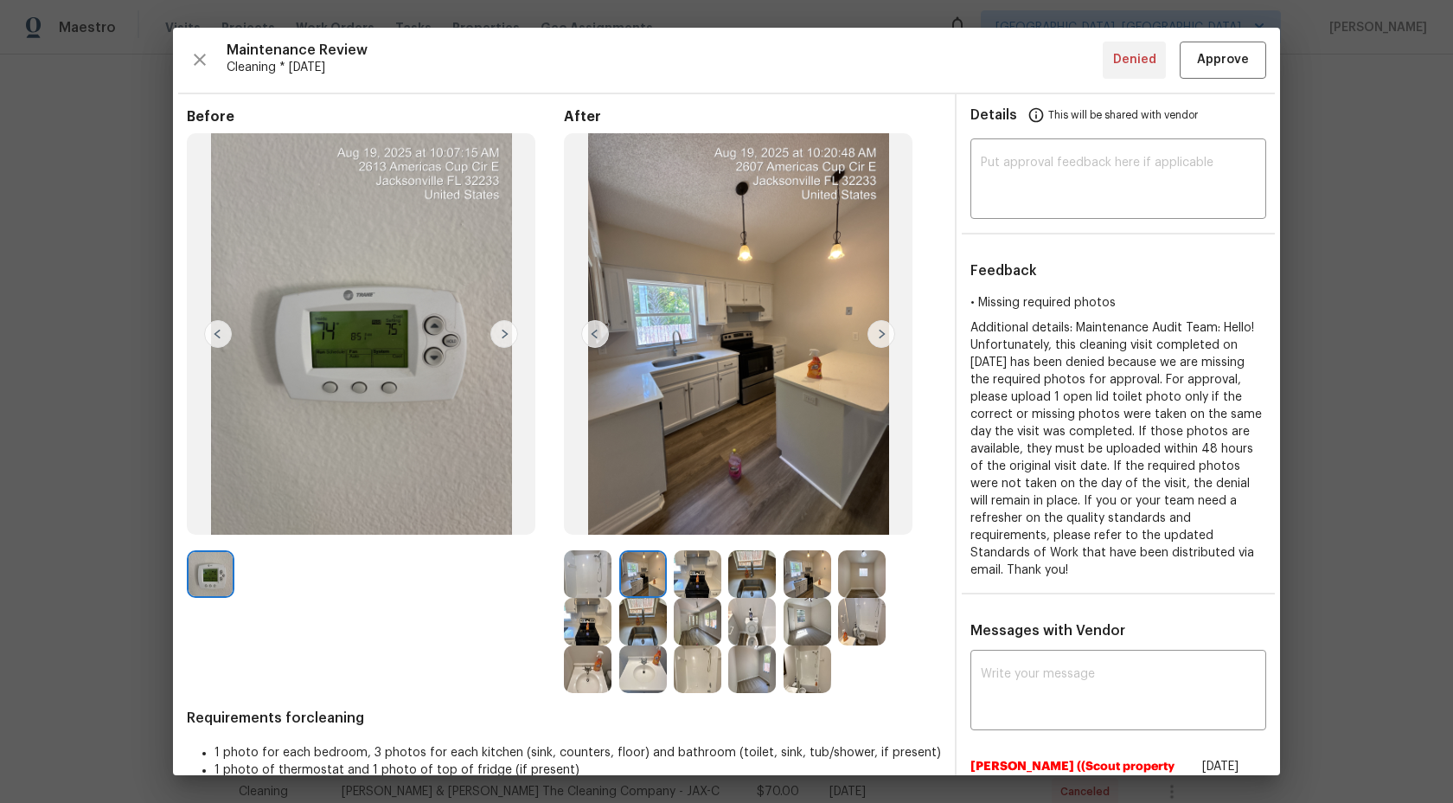
click at [705, 571] on img at bounding box center [698, 574] width 48 height 48
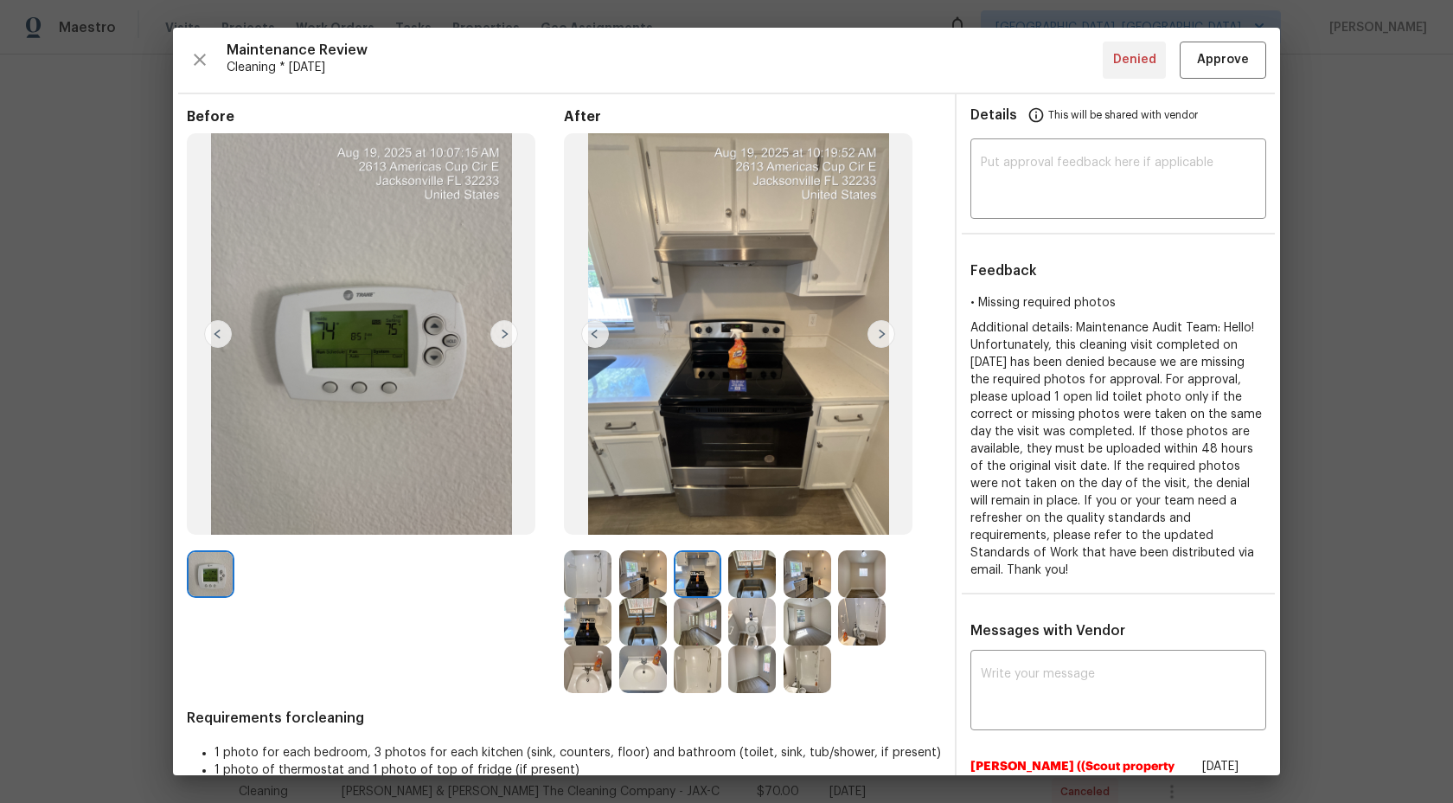
click at [759, 576] on img at bounding box center [752, 574] width 48 height 48
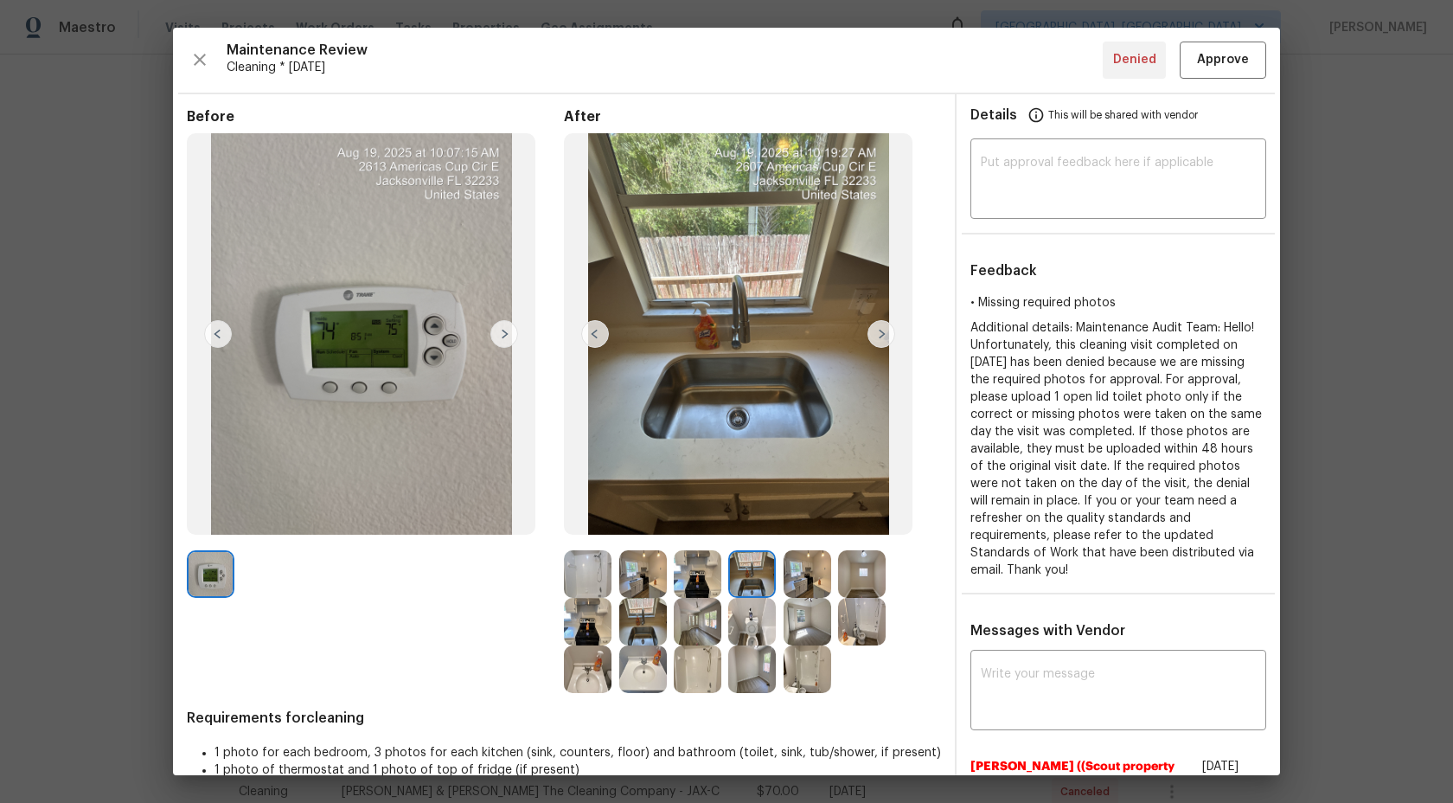
click at [805, 568] on img at bounding box center [808, 574] width 48 height 48
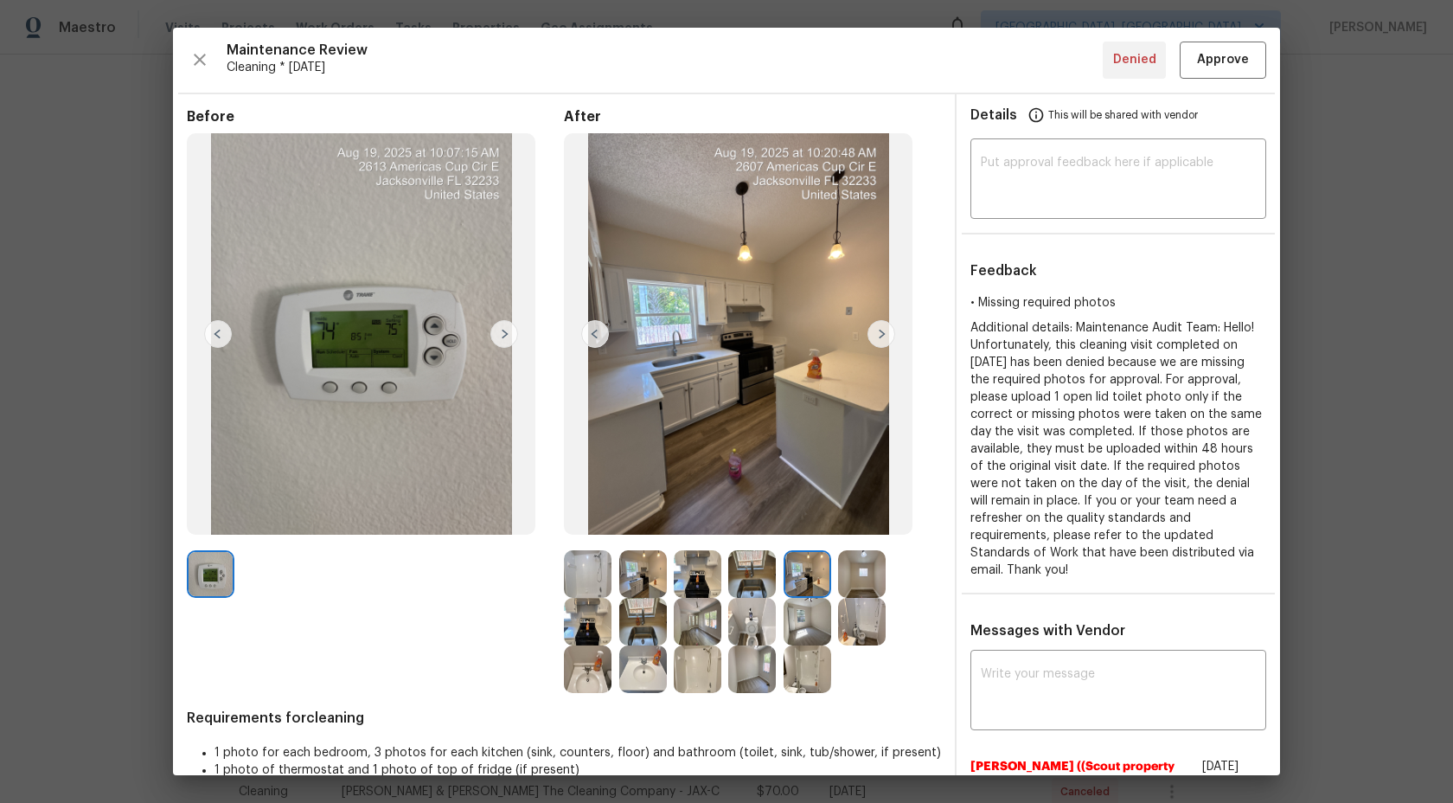
click at [859, 561] on img at bounding box center [862, 574] width 48 height 48
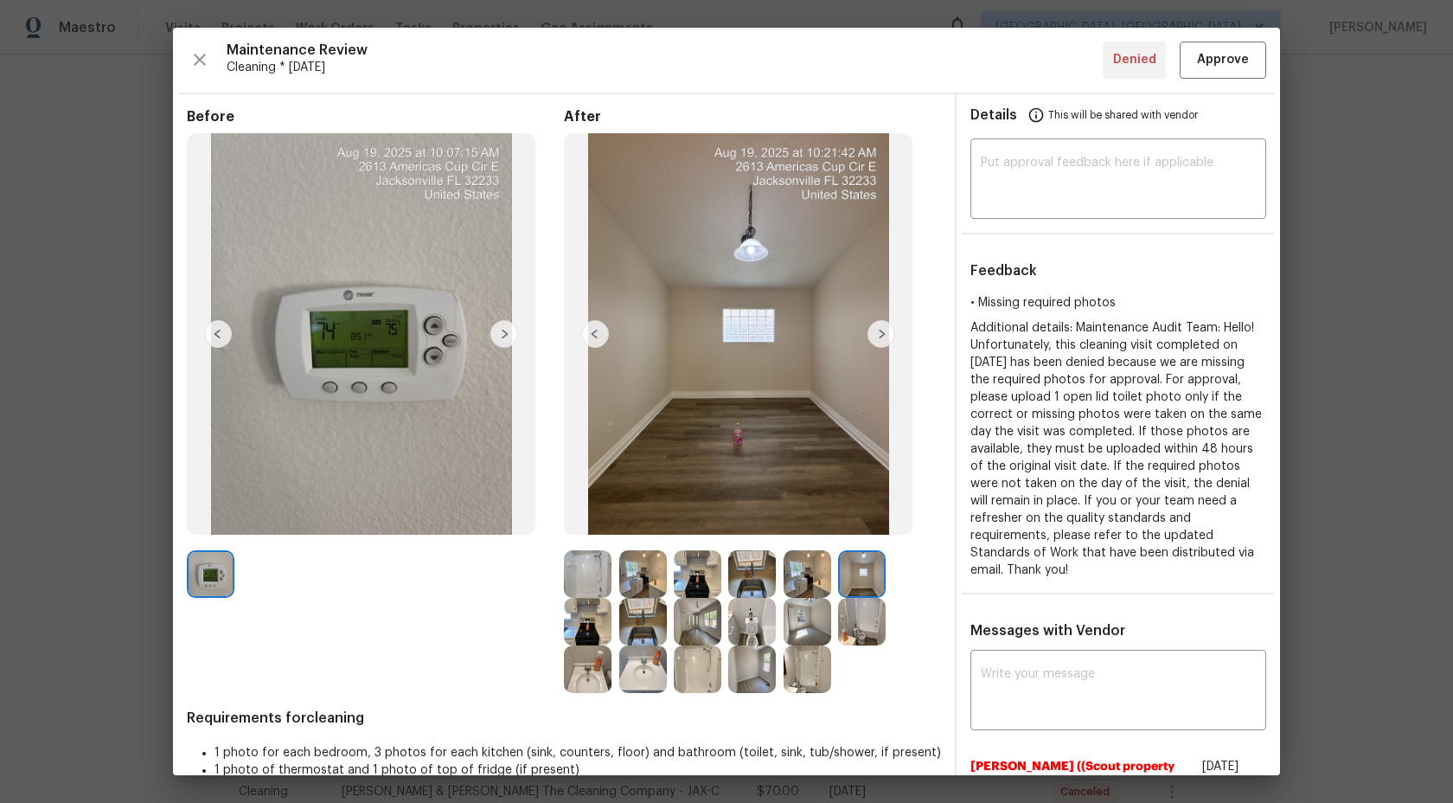
click at [604, 625] on img at bounding box center [588, 622] width 48 height 48
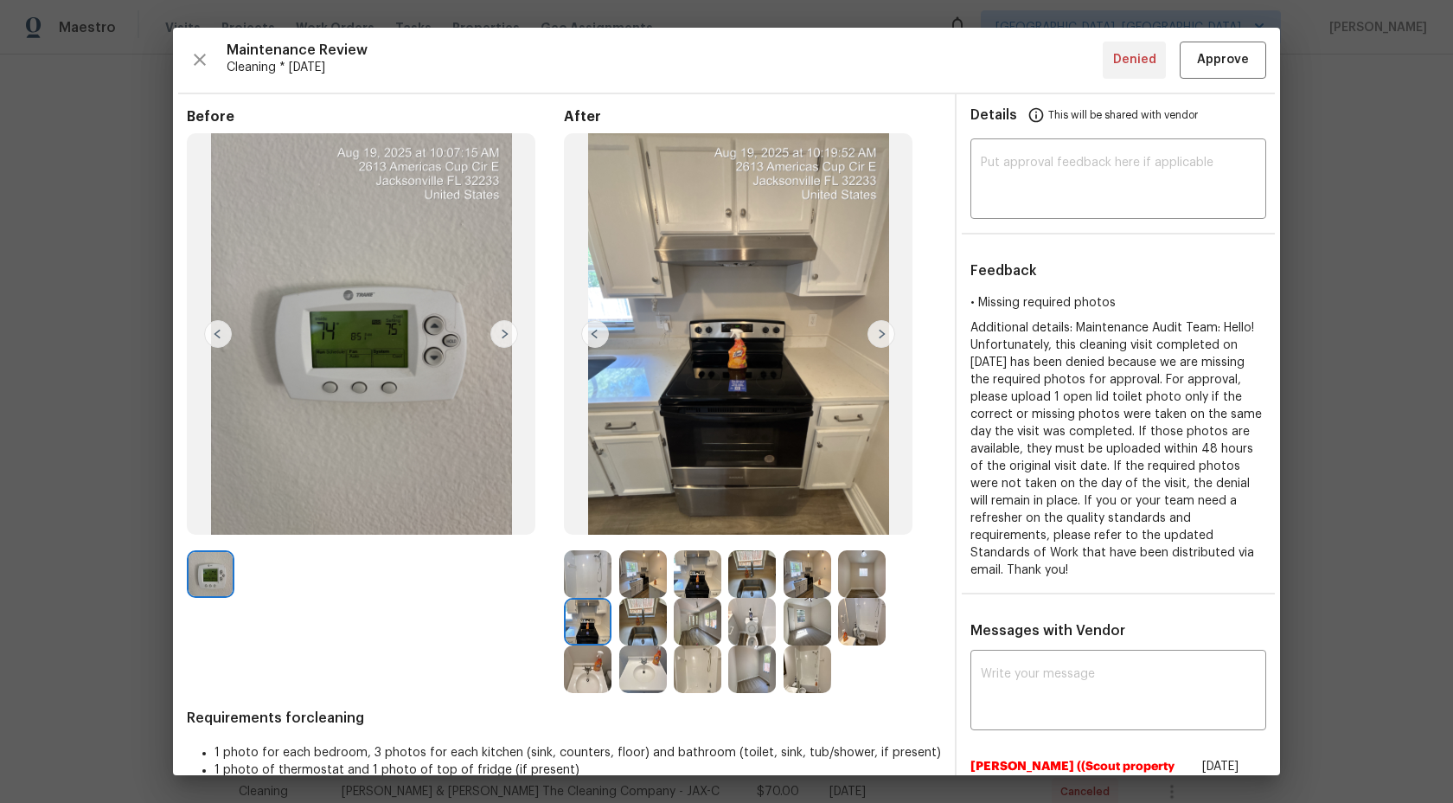
click at [632, 625] on img at bounding box center [643, 622] width 48 height 48
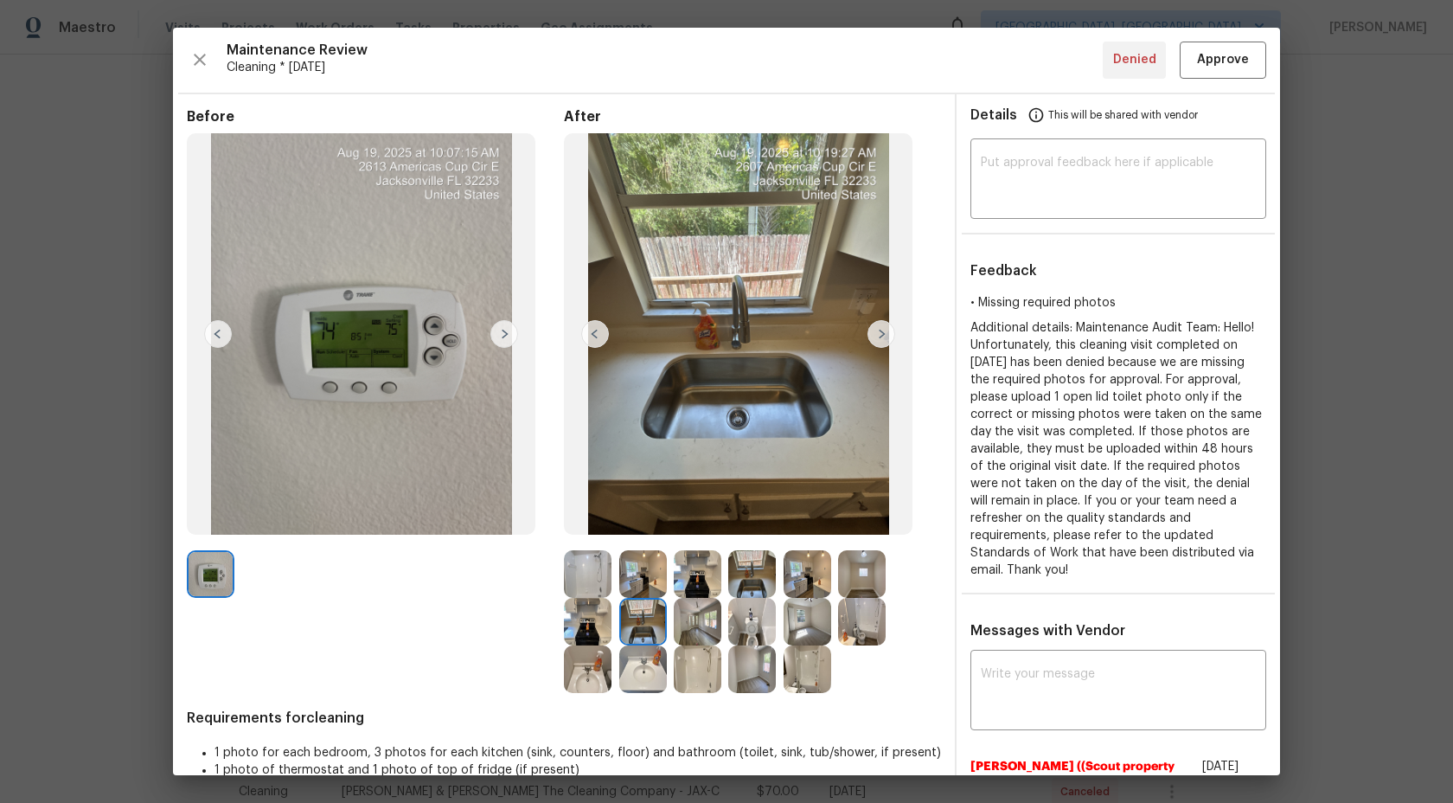
click at [689, 614] on img at bounding box center [698, 622] width 48 height 48
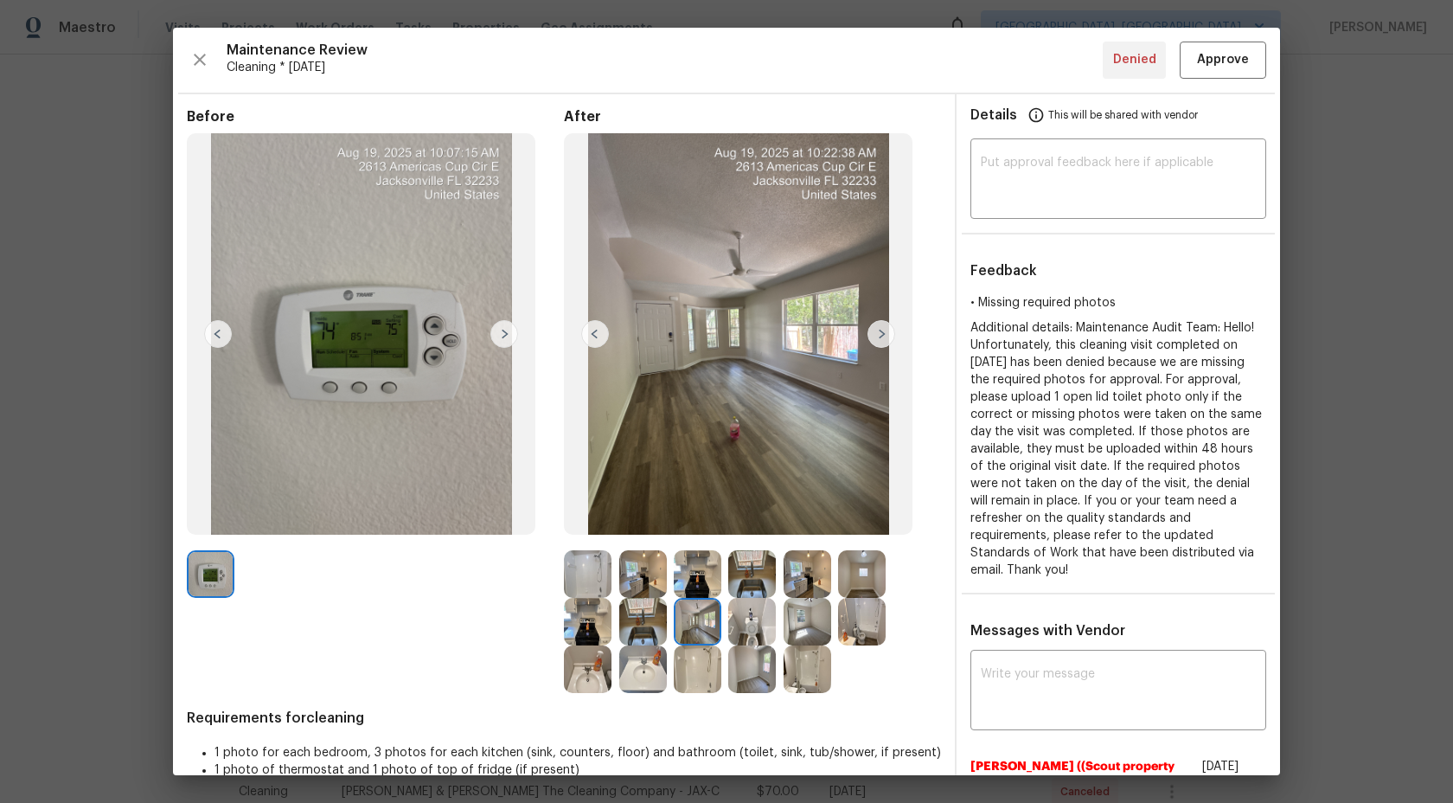
click at [739, 624] on img at bounding box center [752, 622] width 48 height 48
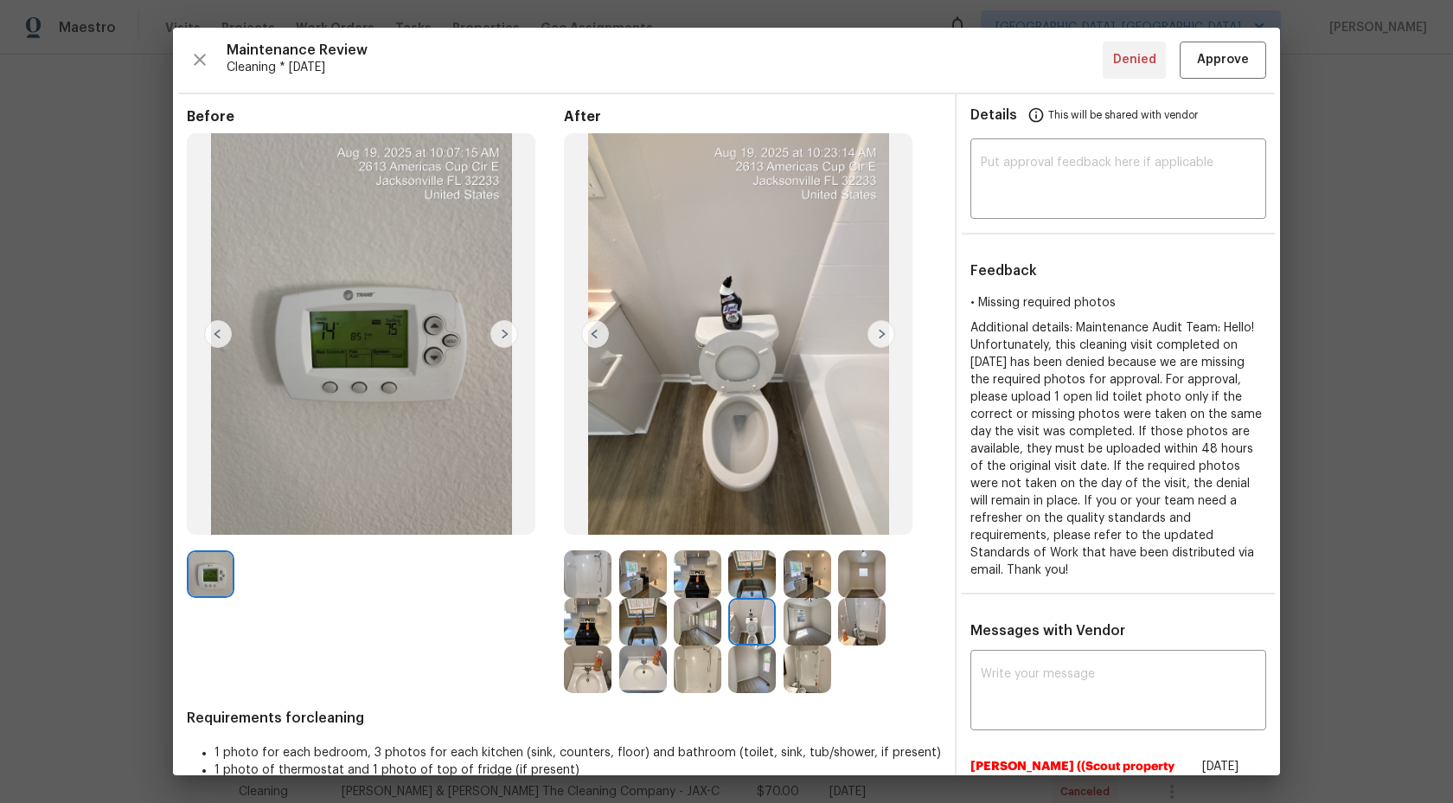
click at [803, 606] on img at bounding box center [808, 622] width 48 height 48
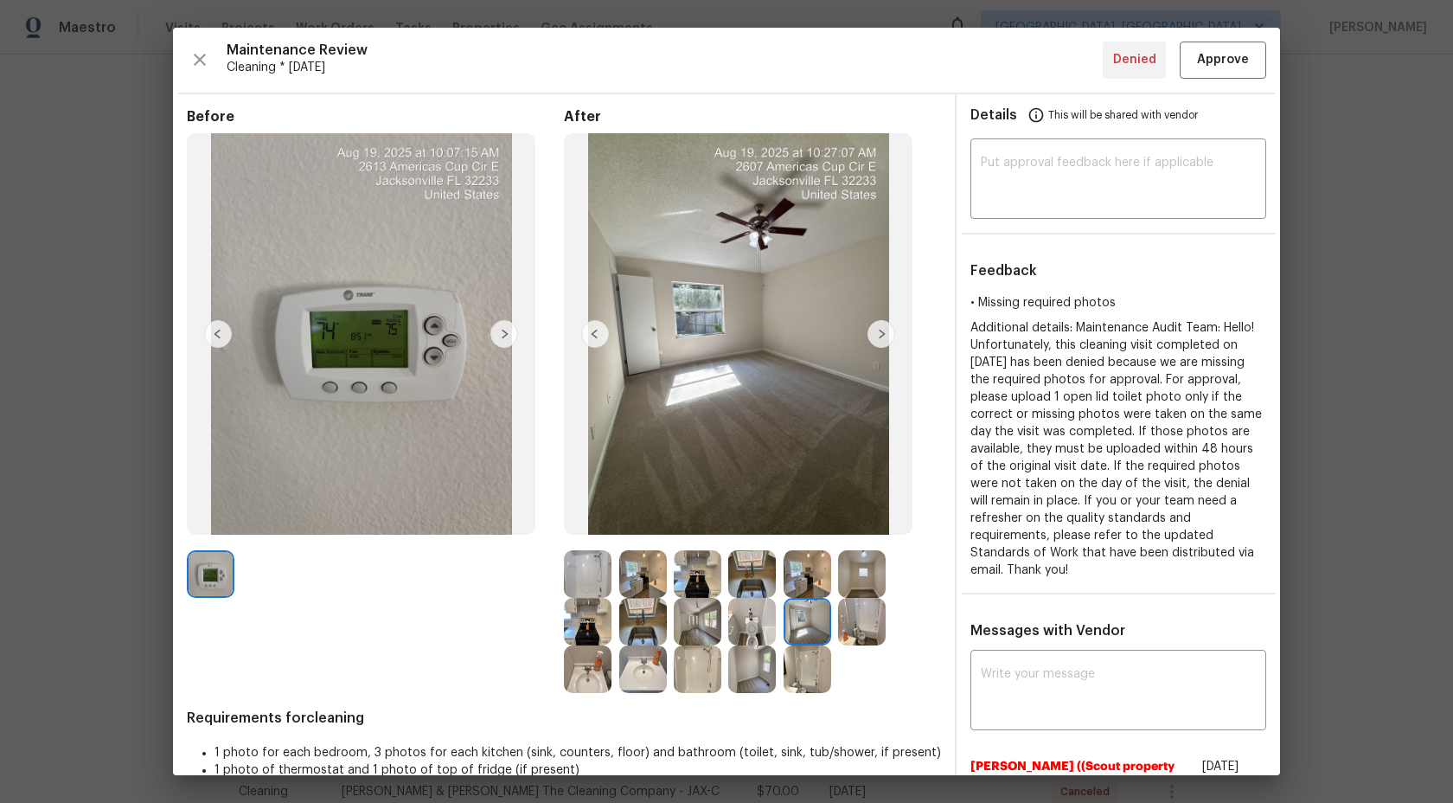
click at [873, 608] on img at bounding box center [862, 622] width 48 height 48
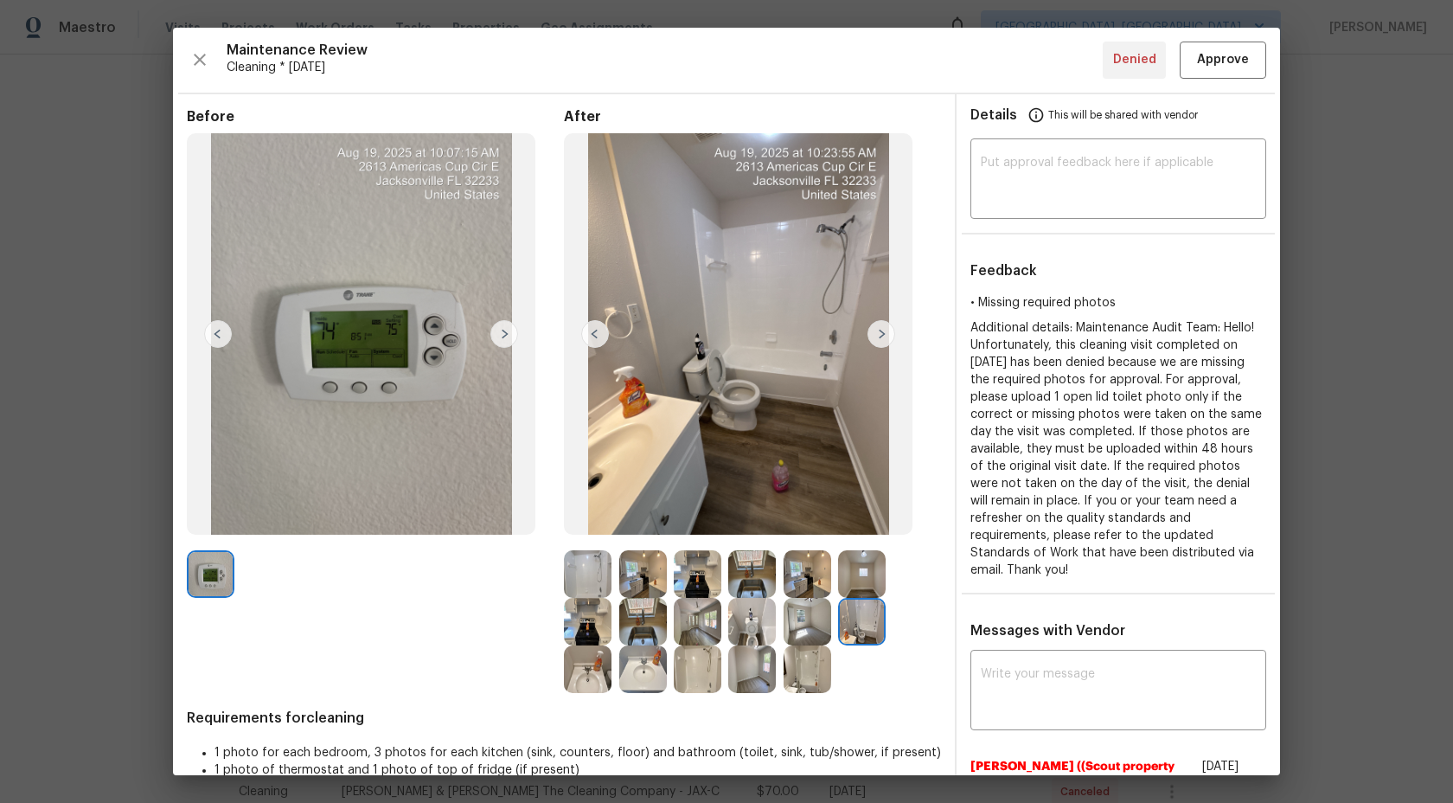
click at [587, 671] on img at bounding box center [588, 669] width 48 height 48
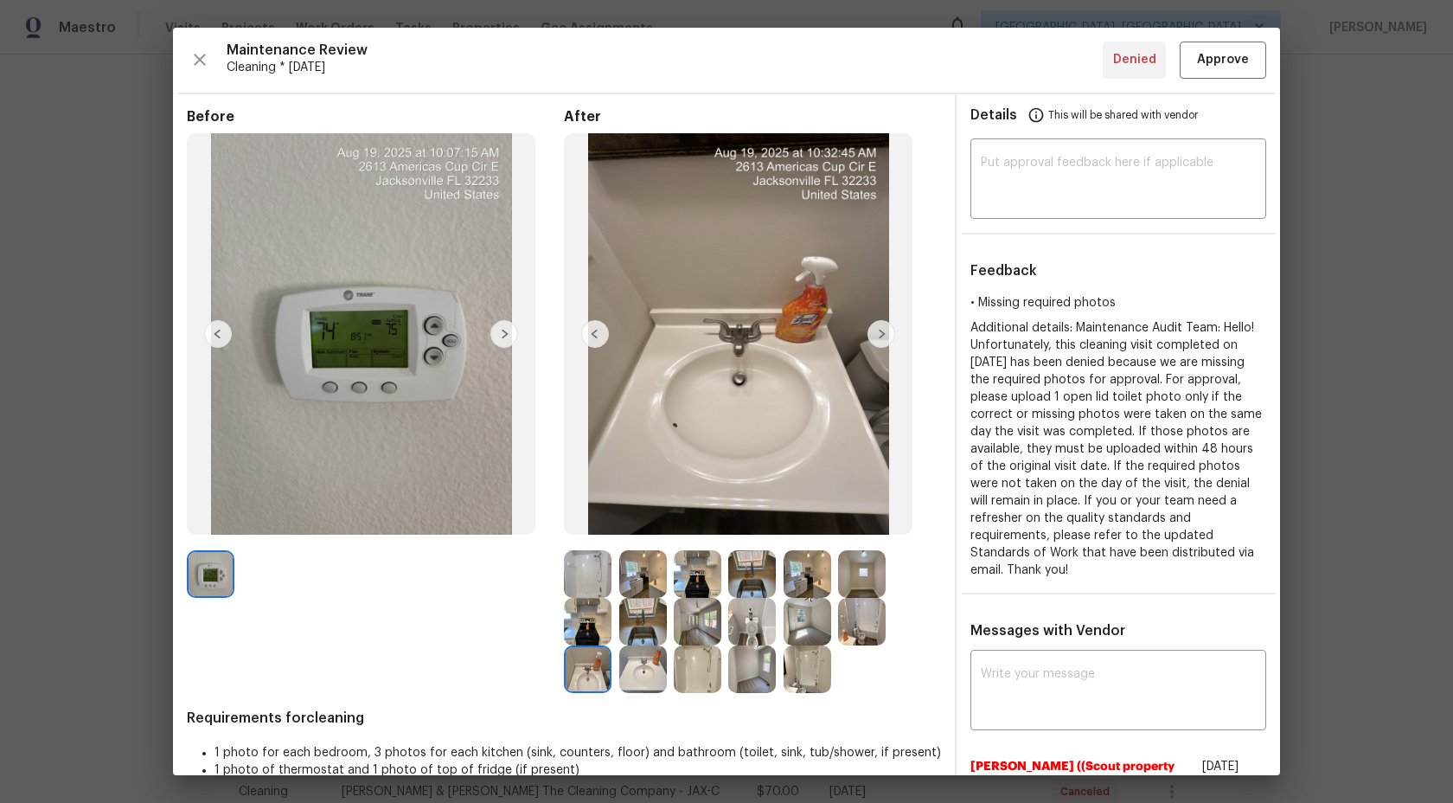
click at [654, 659] on img at bounding box center [643, 669] width 48 height 48
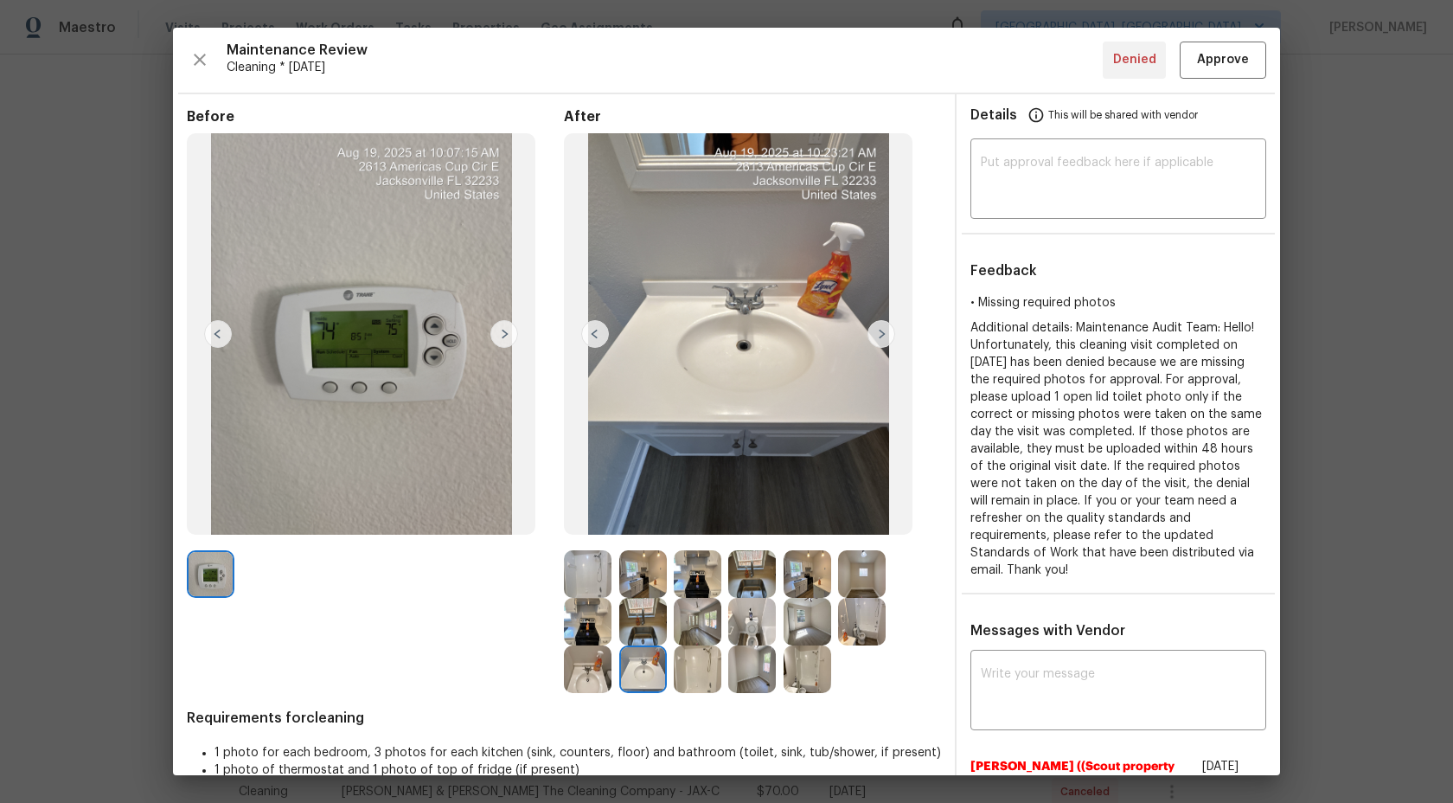
click at [698, 673] on img at bounding box center [698, 669] width 48 height 48
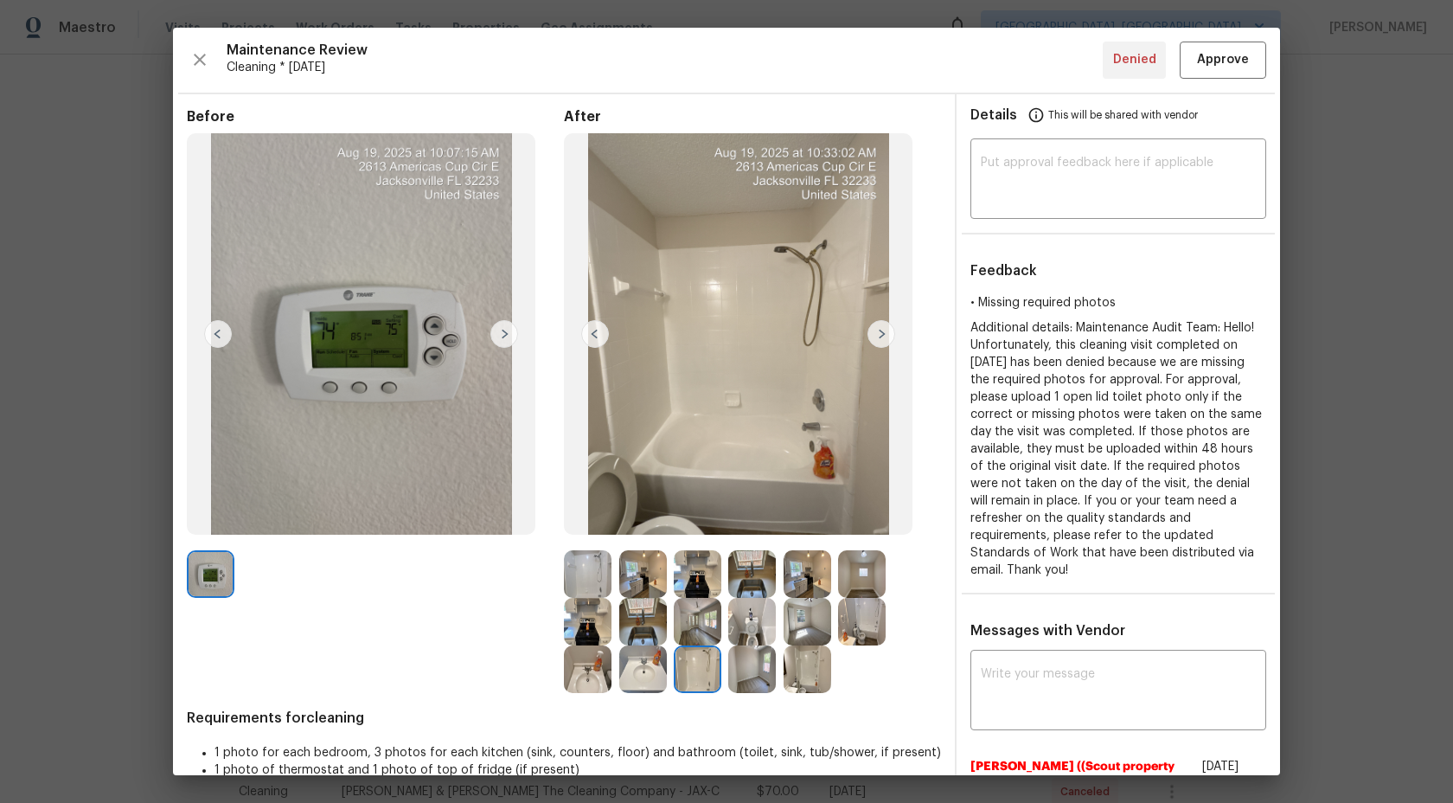
click at [759, 664] on img at bounding box center [752, 669] width 48 height 48
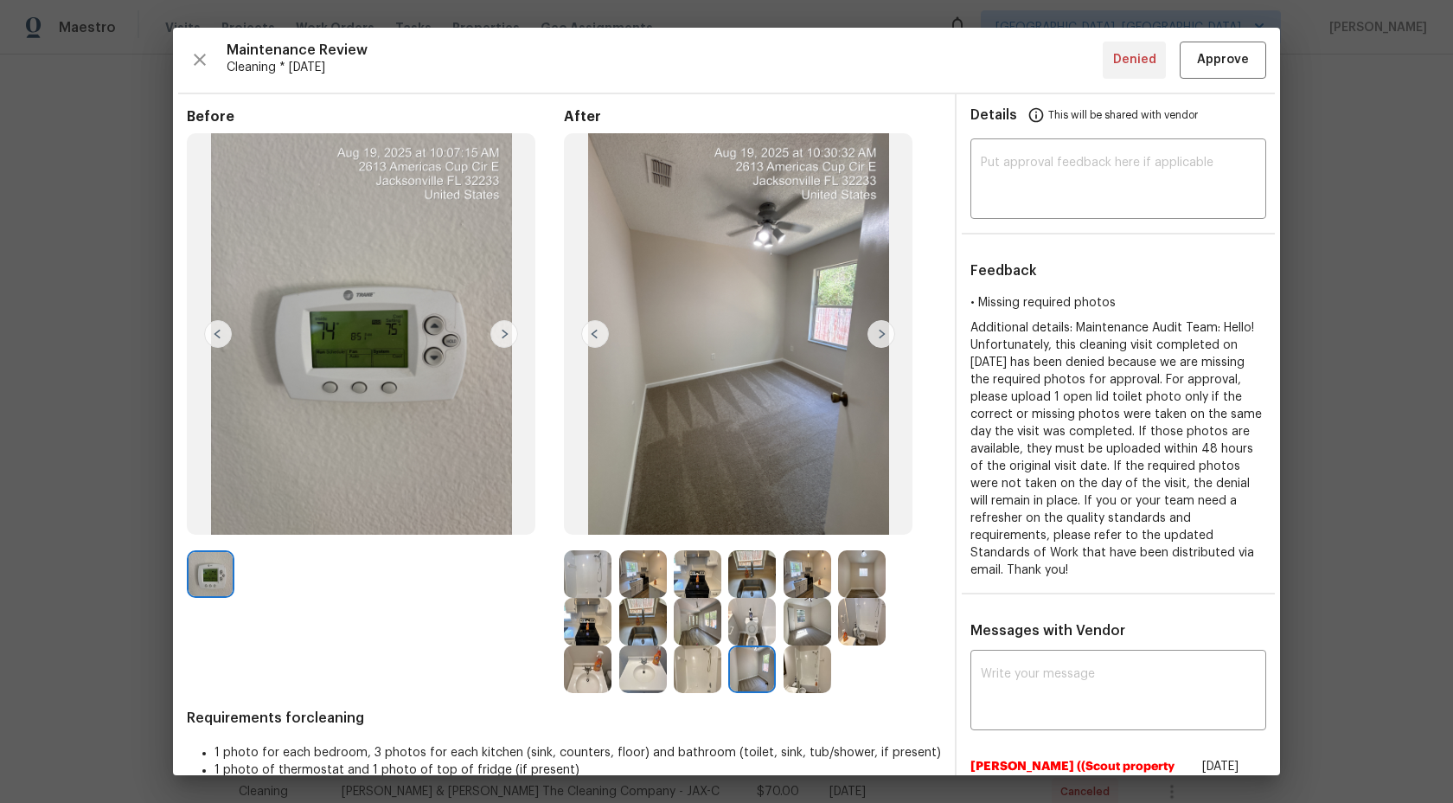
click at [801, 668] on img at bounding box center [808, 669] width 48 height 48
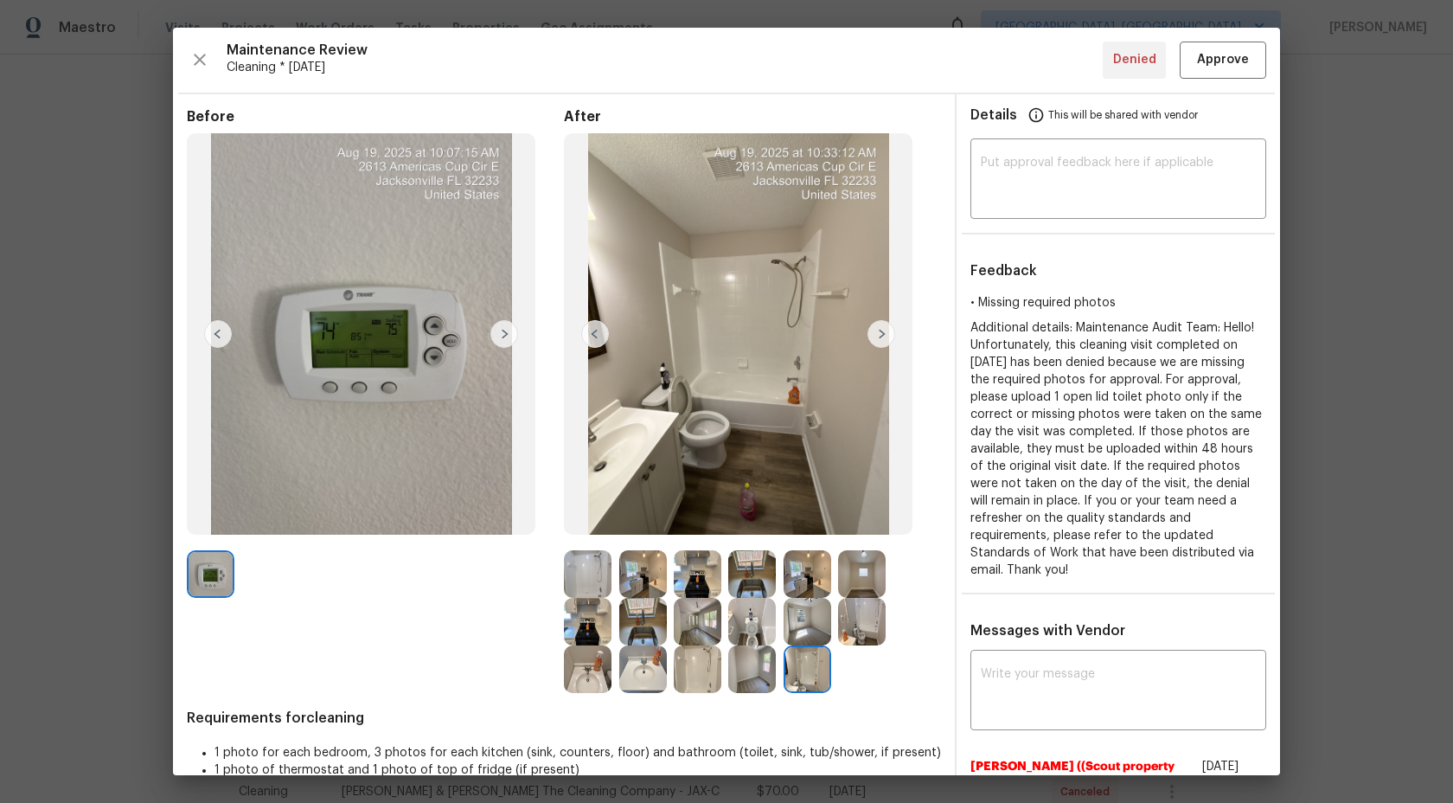
click at [586, 572] on img at bounding box center [588, 574] width 48 height 48
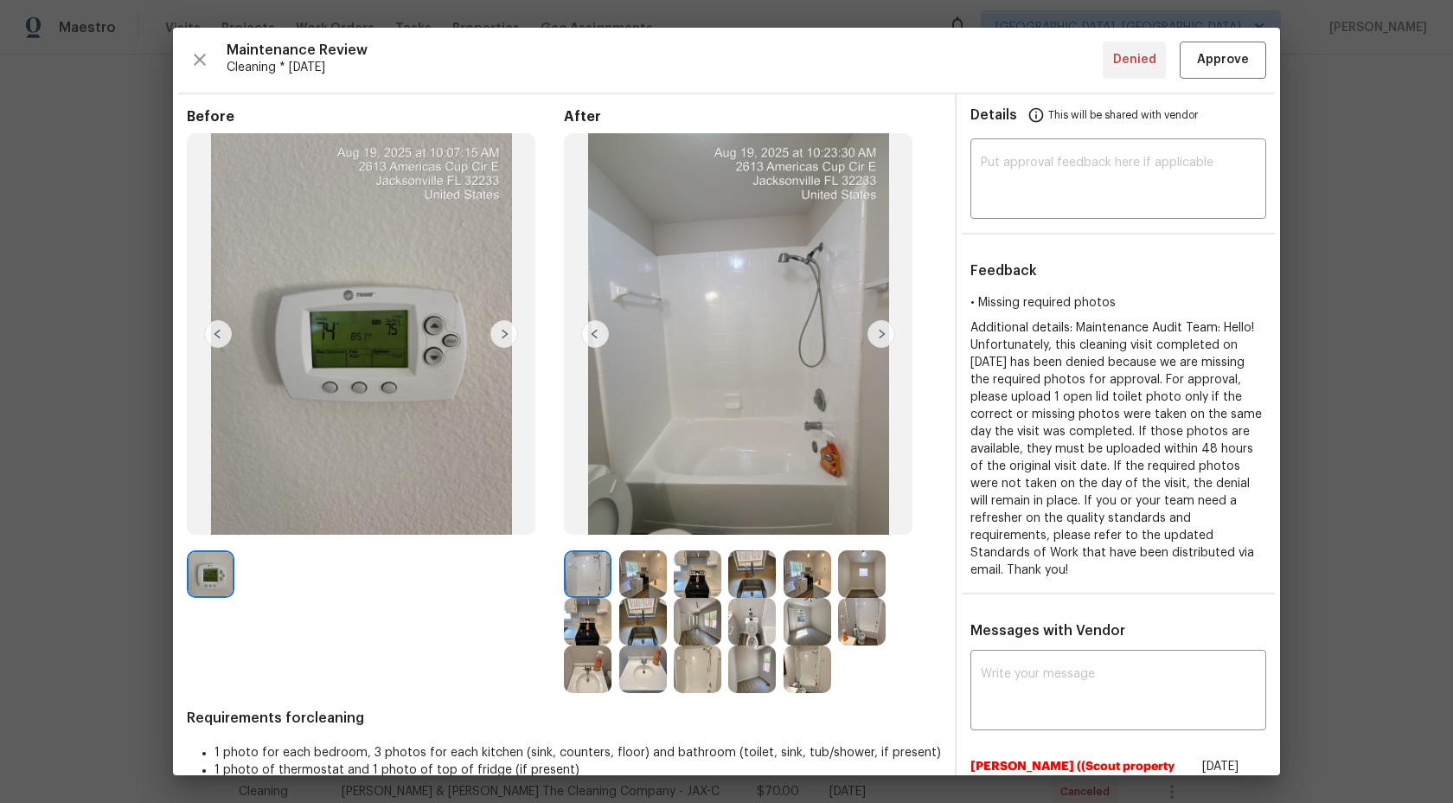
click at [644, 570] on img at bounding box center [643, 574] width 48 height 48
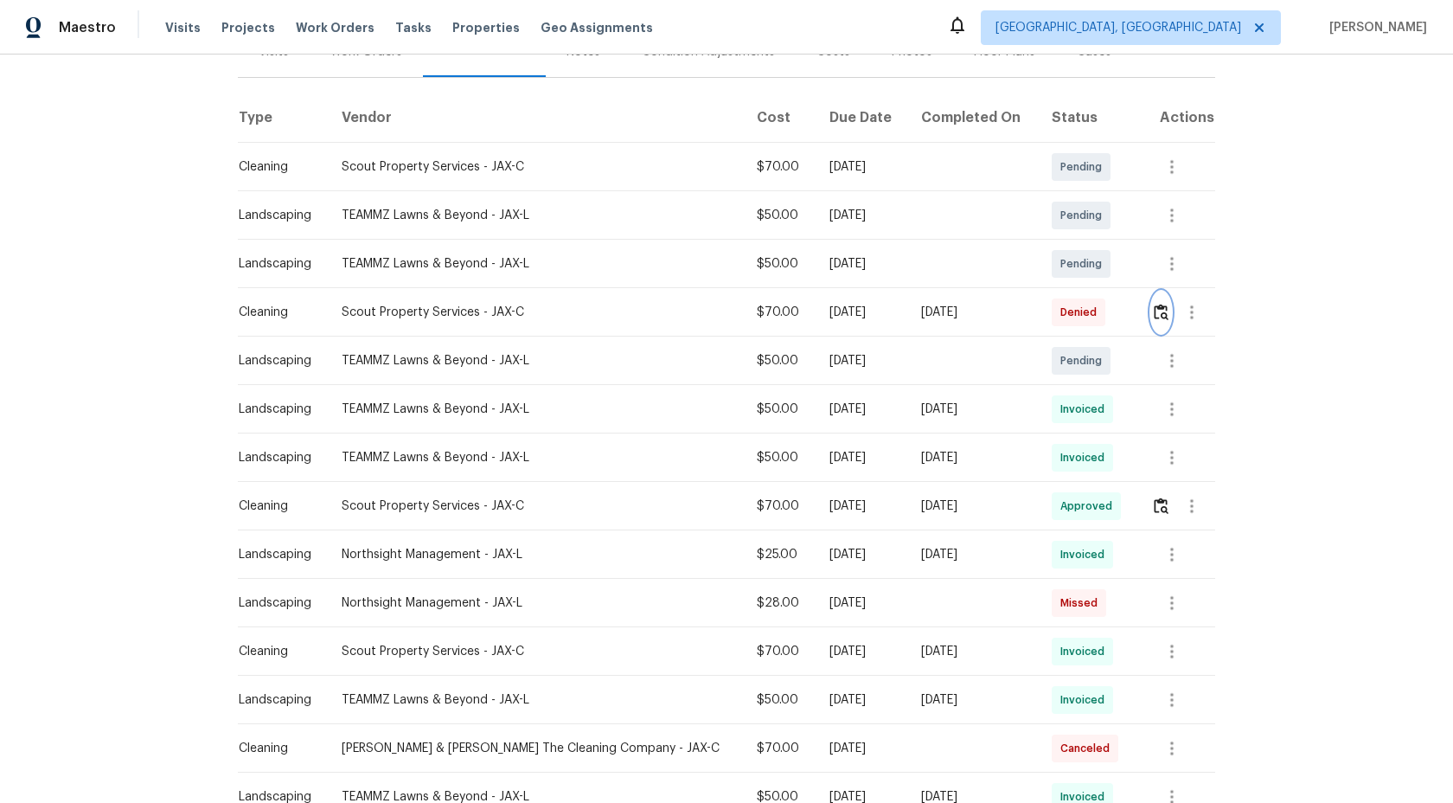
scroll to position [234, 0]
click at [1159, 308] on img "button" at bounding box center [1161, 313] width 15 height 16
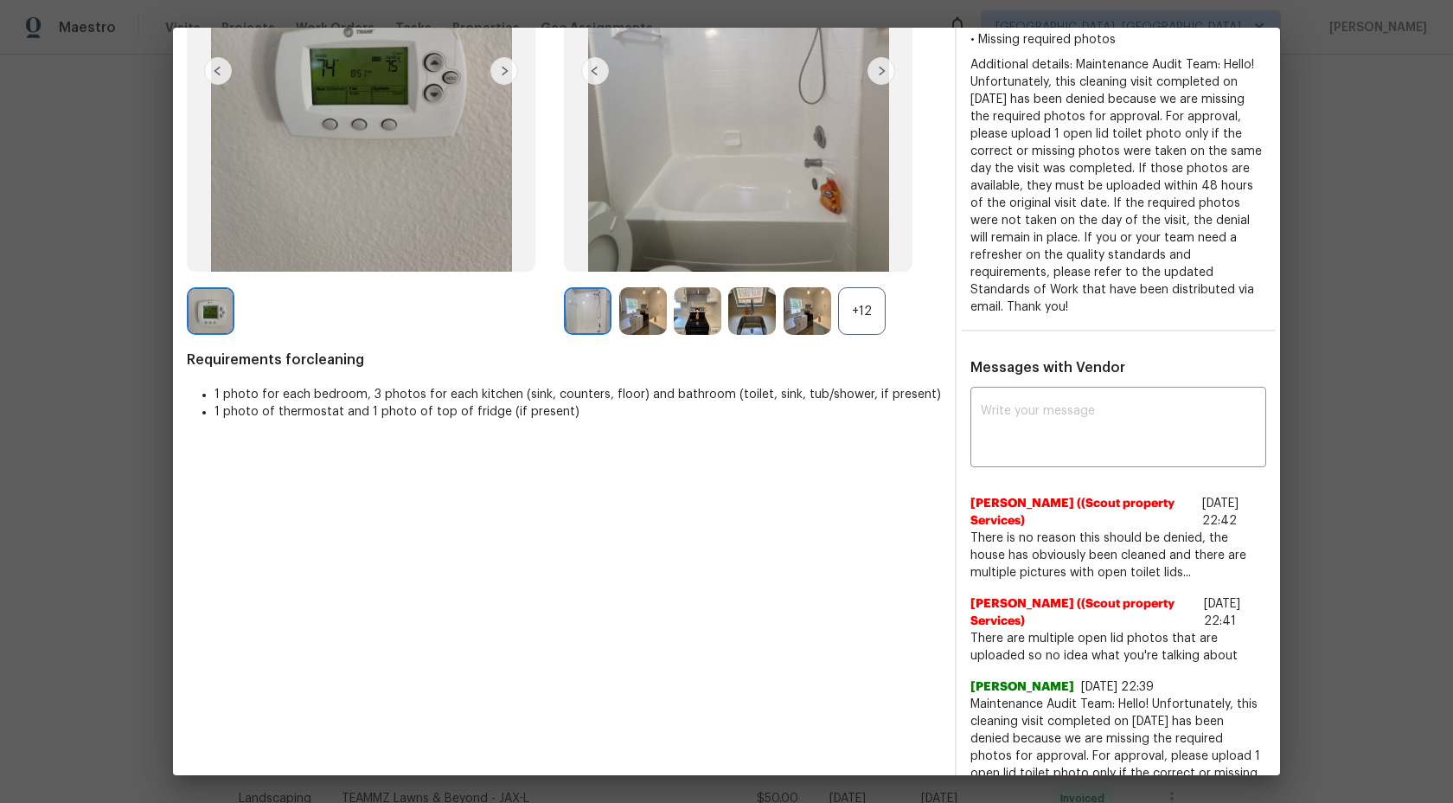
scroll to position [0, 0]
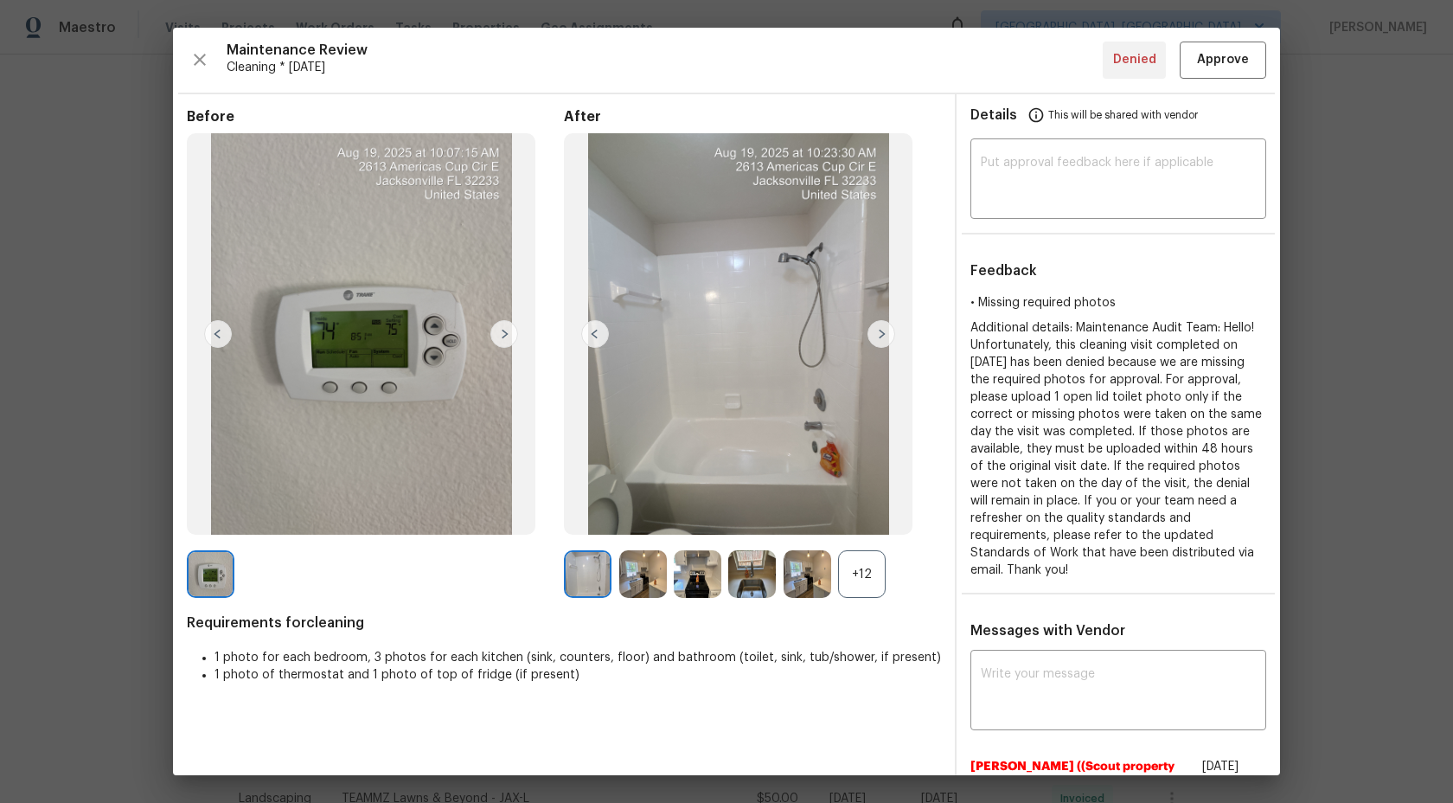
click at [867, 574] on div "+12" at bounding box center [862, 574] width 48 height 48
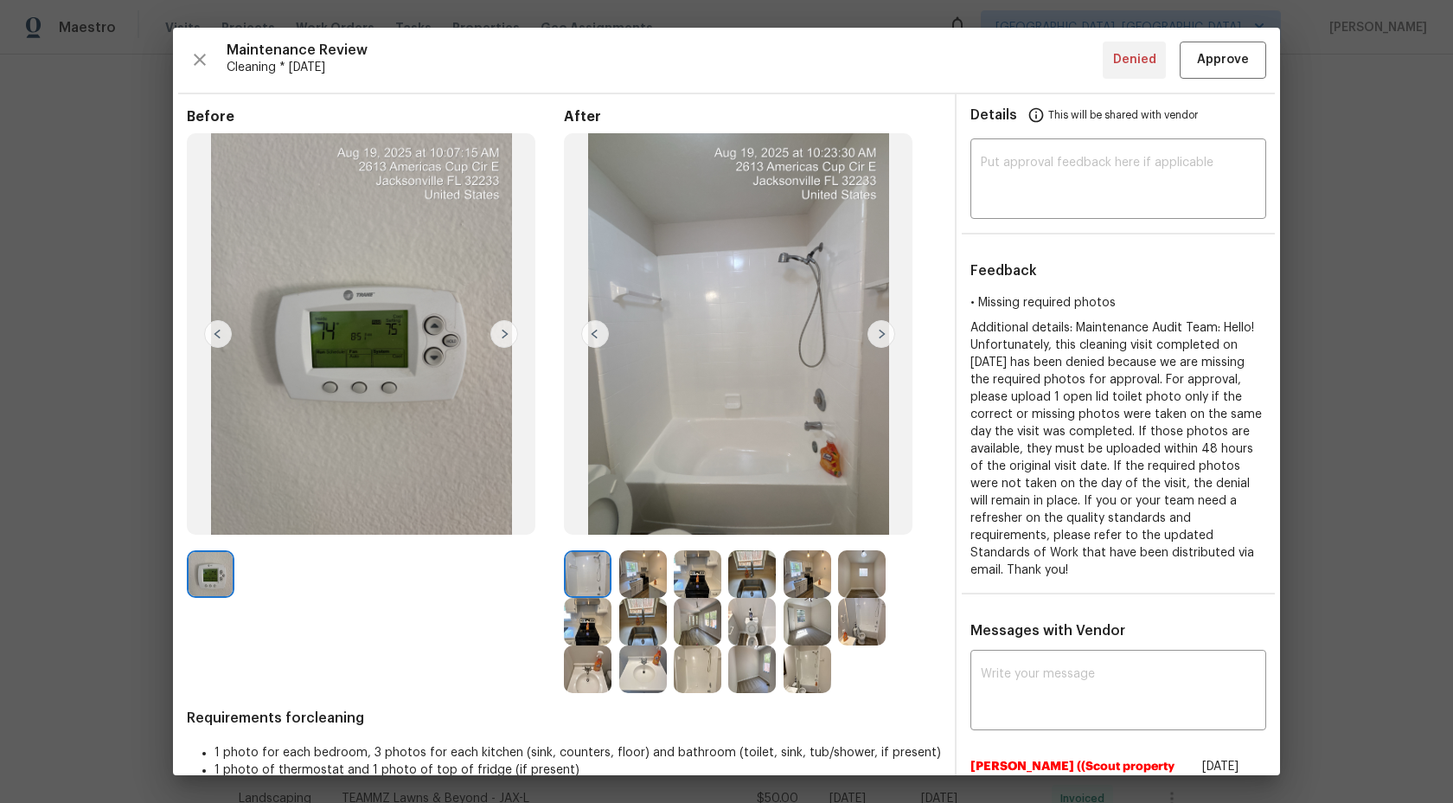
click at [631, 570] on img at bounding box center [643, 574] width 48 height 48
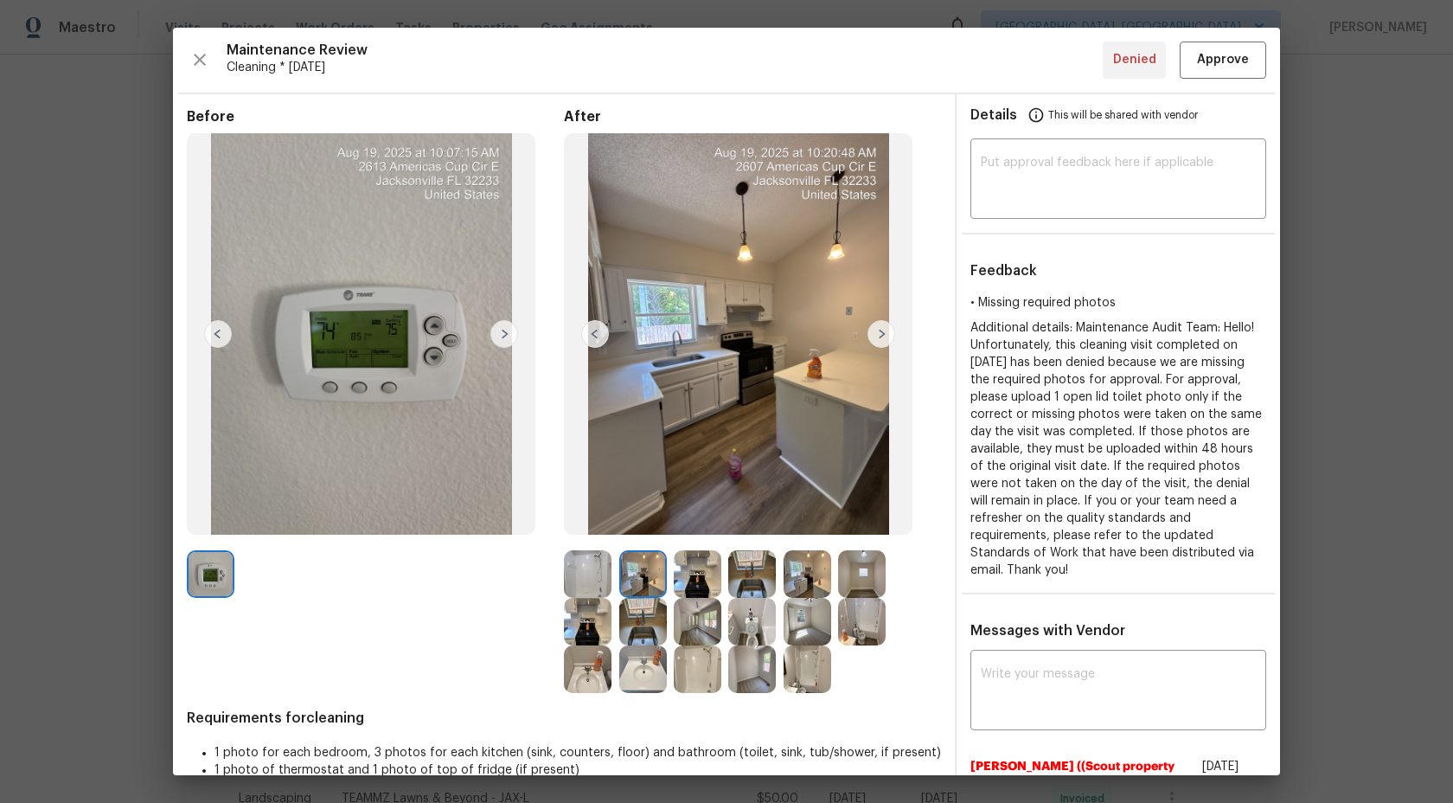
click at [684, 571] on img at bounding box center [698, 574] width 48 height 48
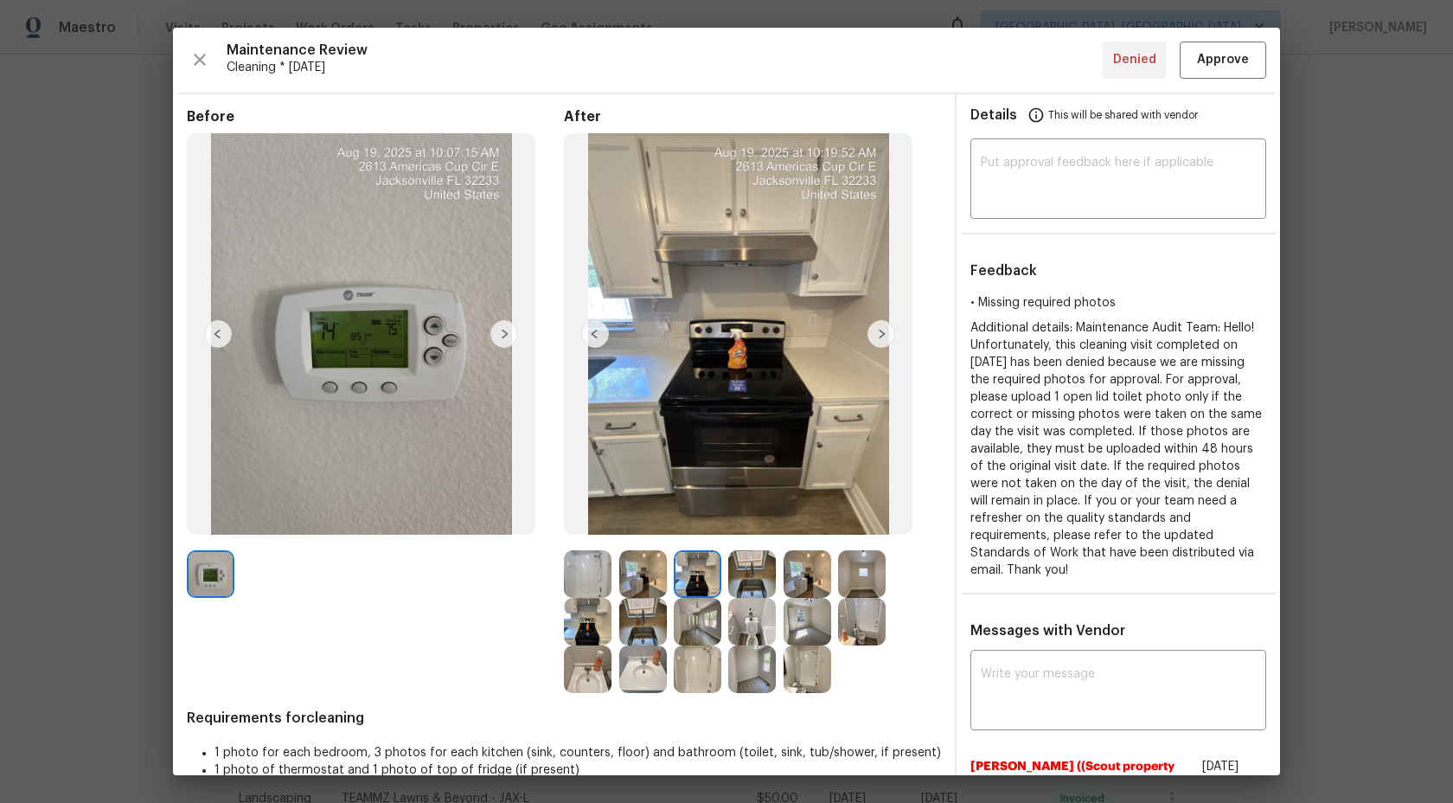
click at [807, 576] on img at bounding box center [808, 574] width 48 height 48
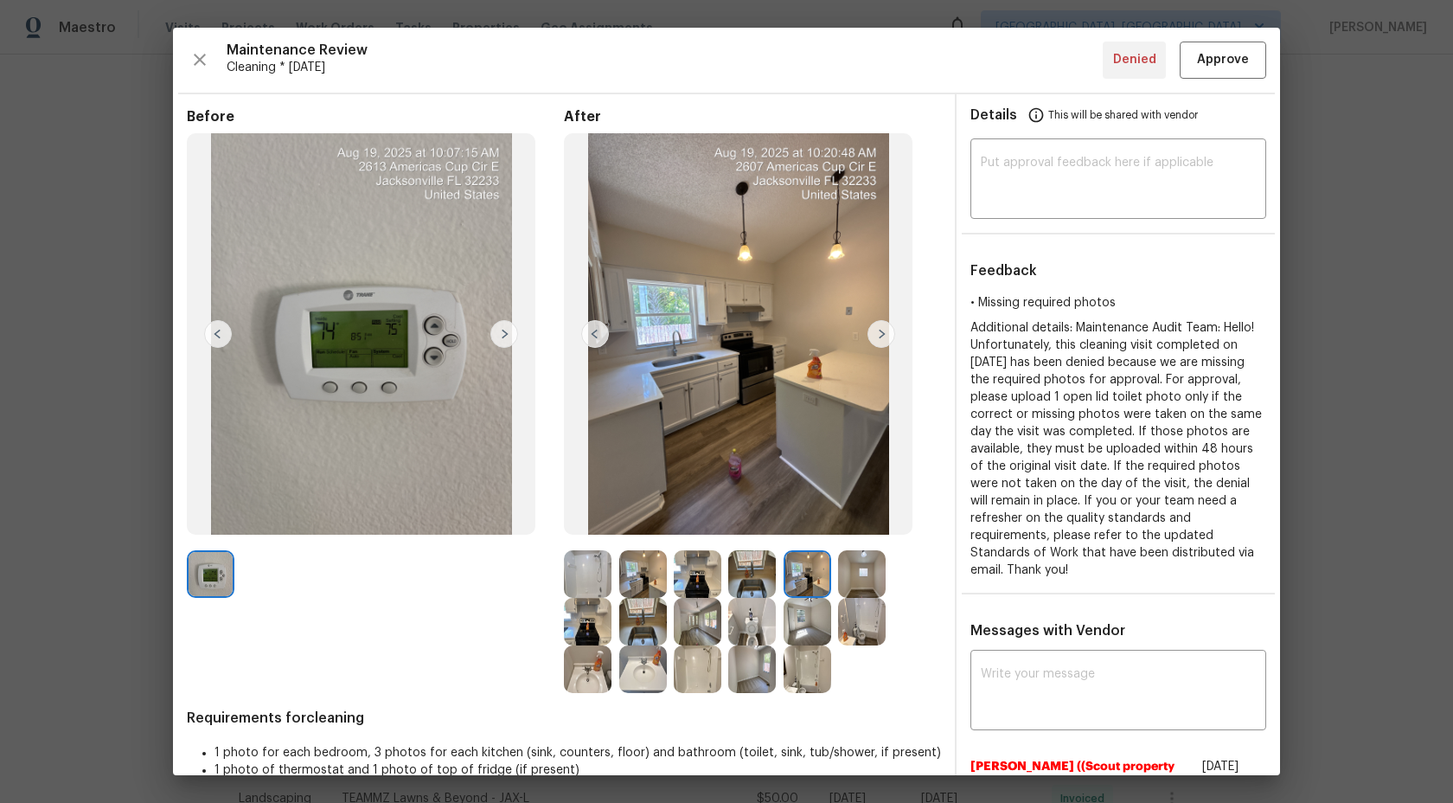
click at [869, 579] on img at bounding box center [862, 574] width 48 height 48
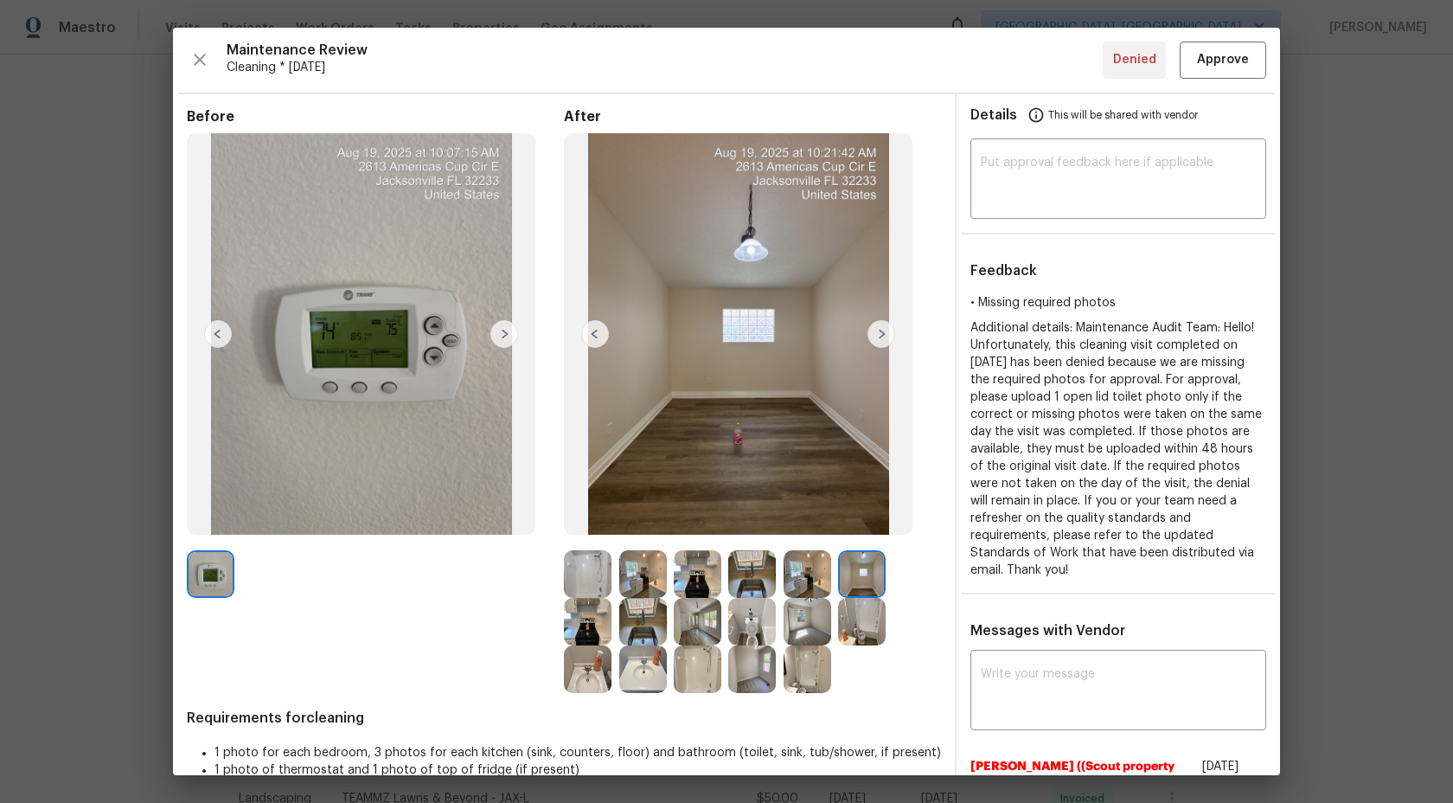
click at [573, 632] on img at bounding box center [588, 622] width 48 height 48
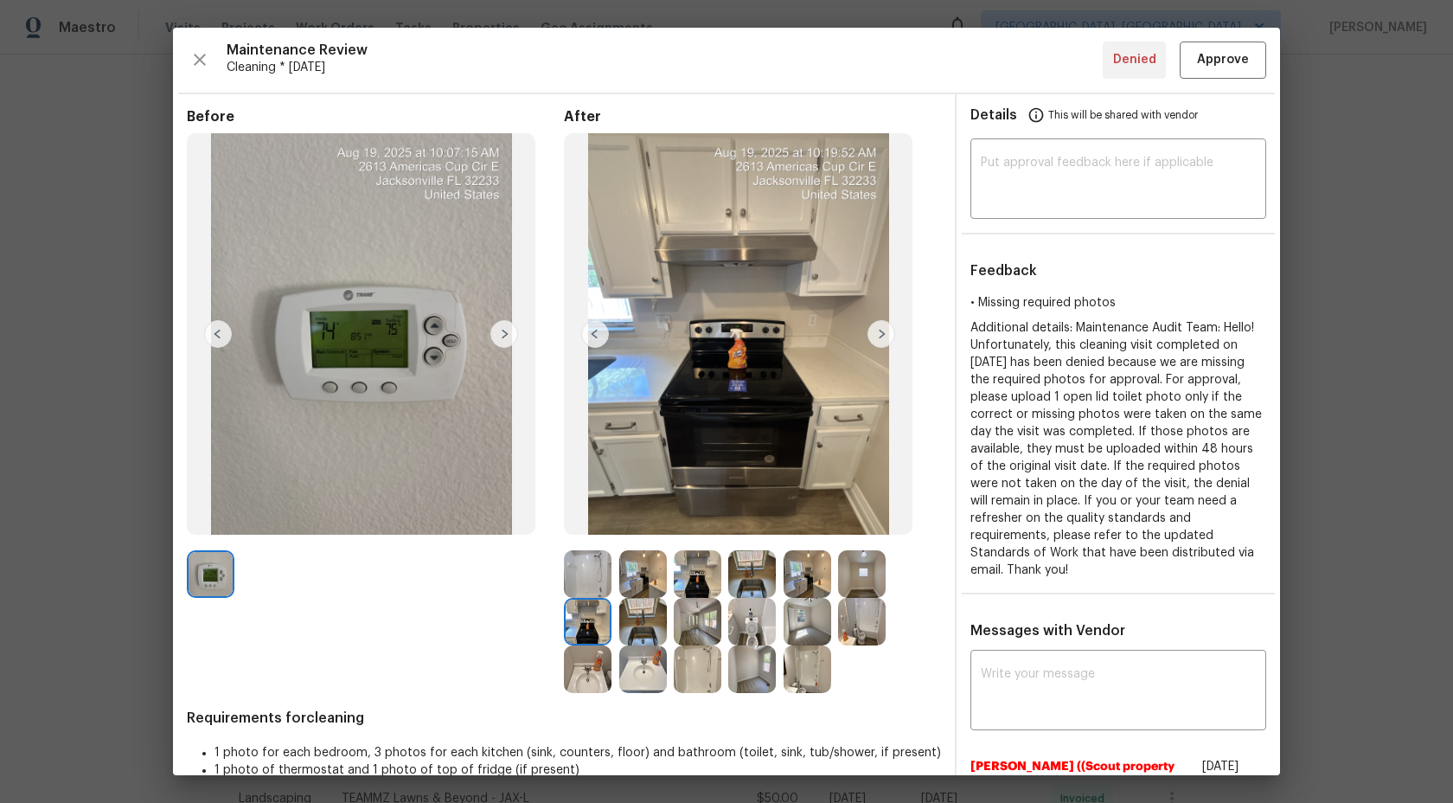
click at [650, 618] on img at bounding box center [643, 622] width 48 height 48
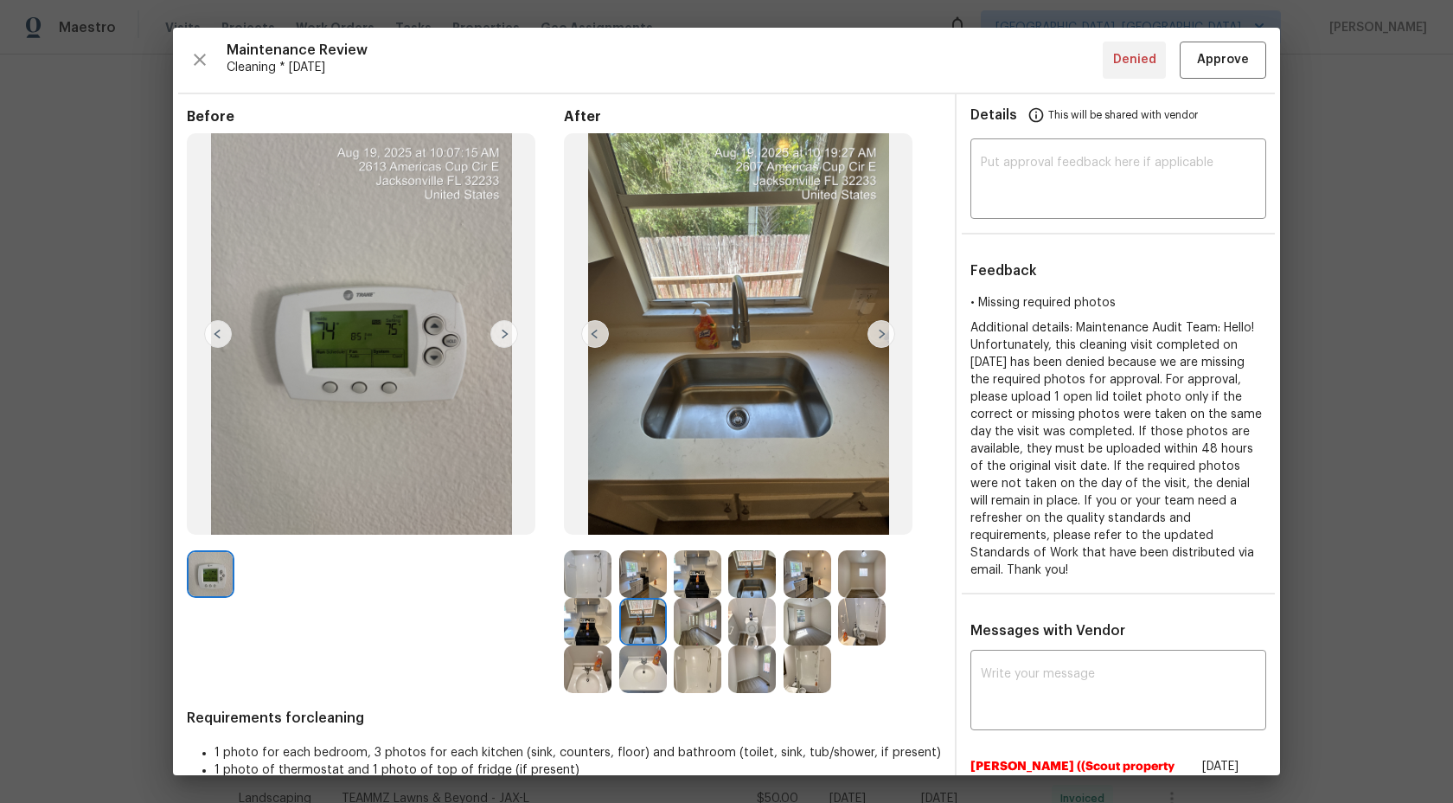
click at [718, 613] on img at bounding box center [698, 622] width 48 height 48
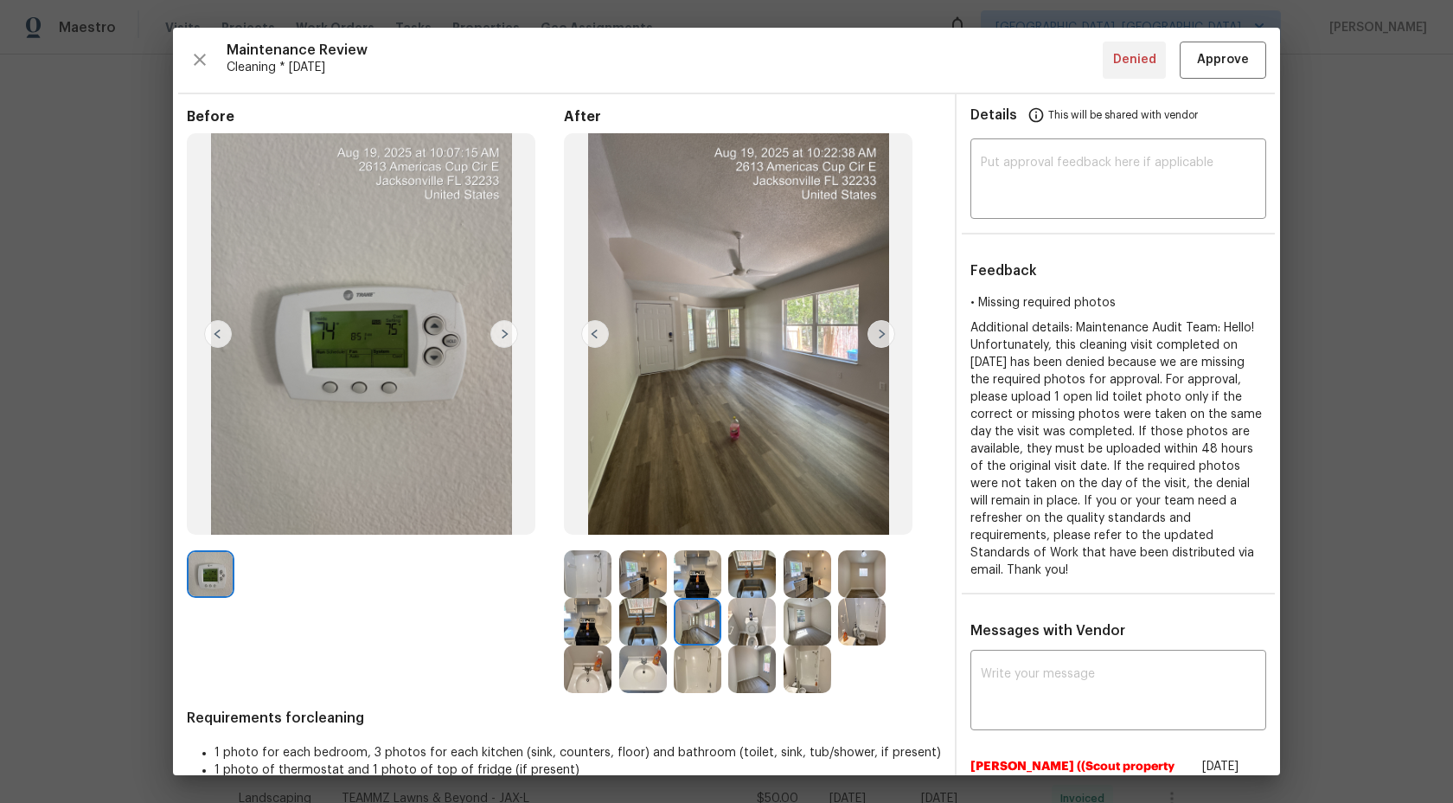
click at [749, 624] on img at bounding box center [752, 622] width 48 height 48
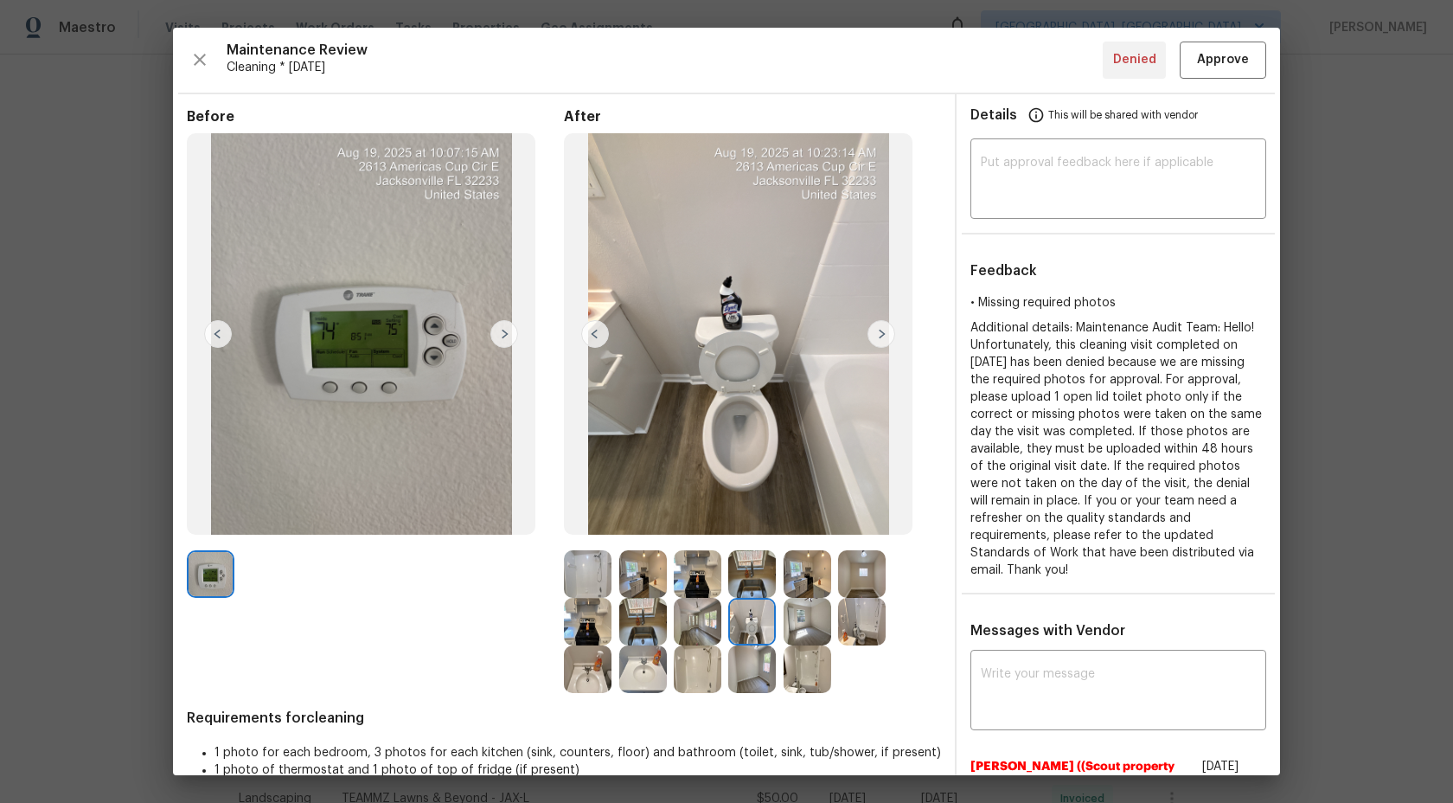
click at [812, 625] on img at bounding box center [808, 622] width 48 height 48
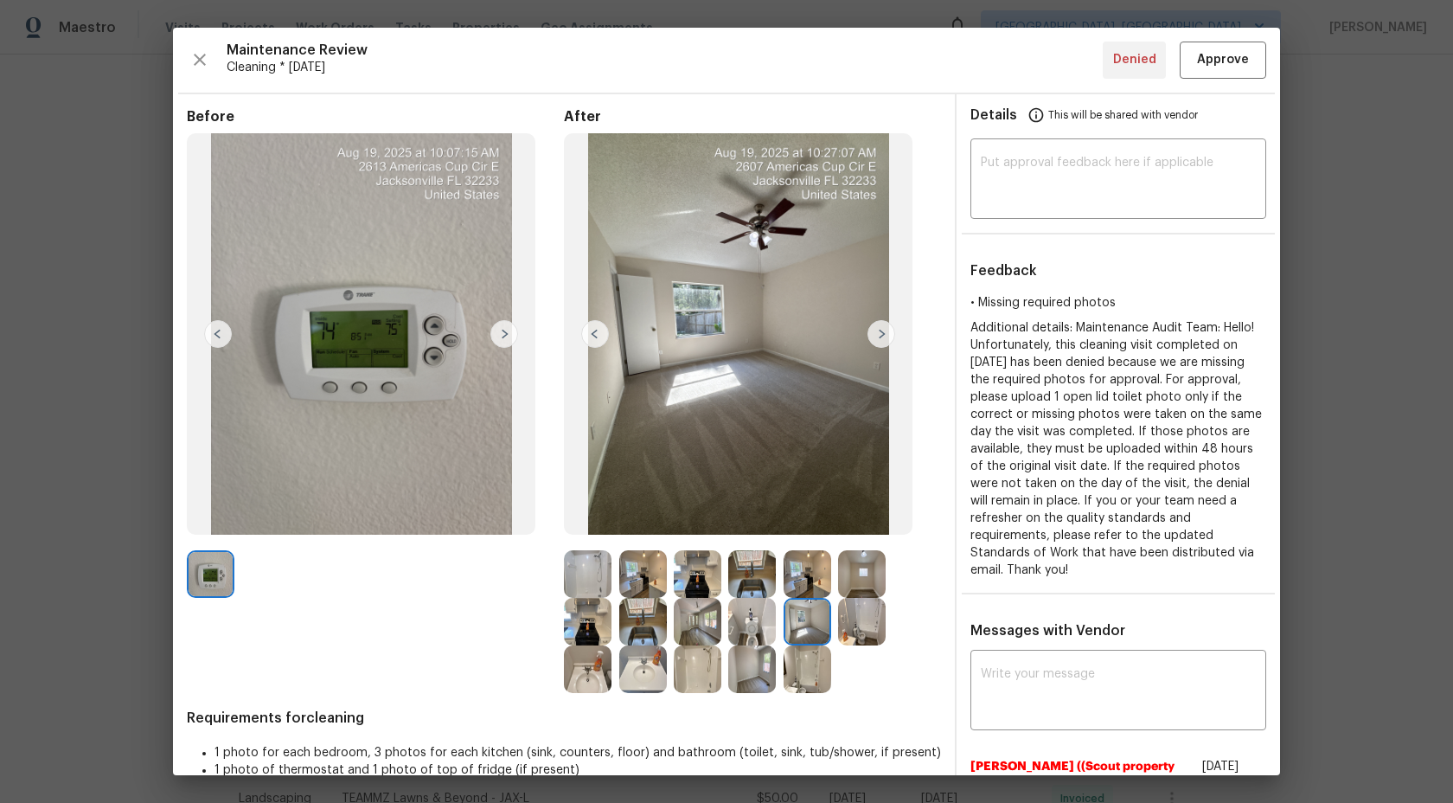
click at [865, 630] on img at bounding box center [862, 622] width 48 height 48
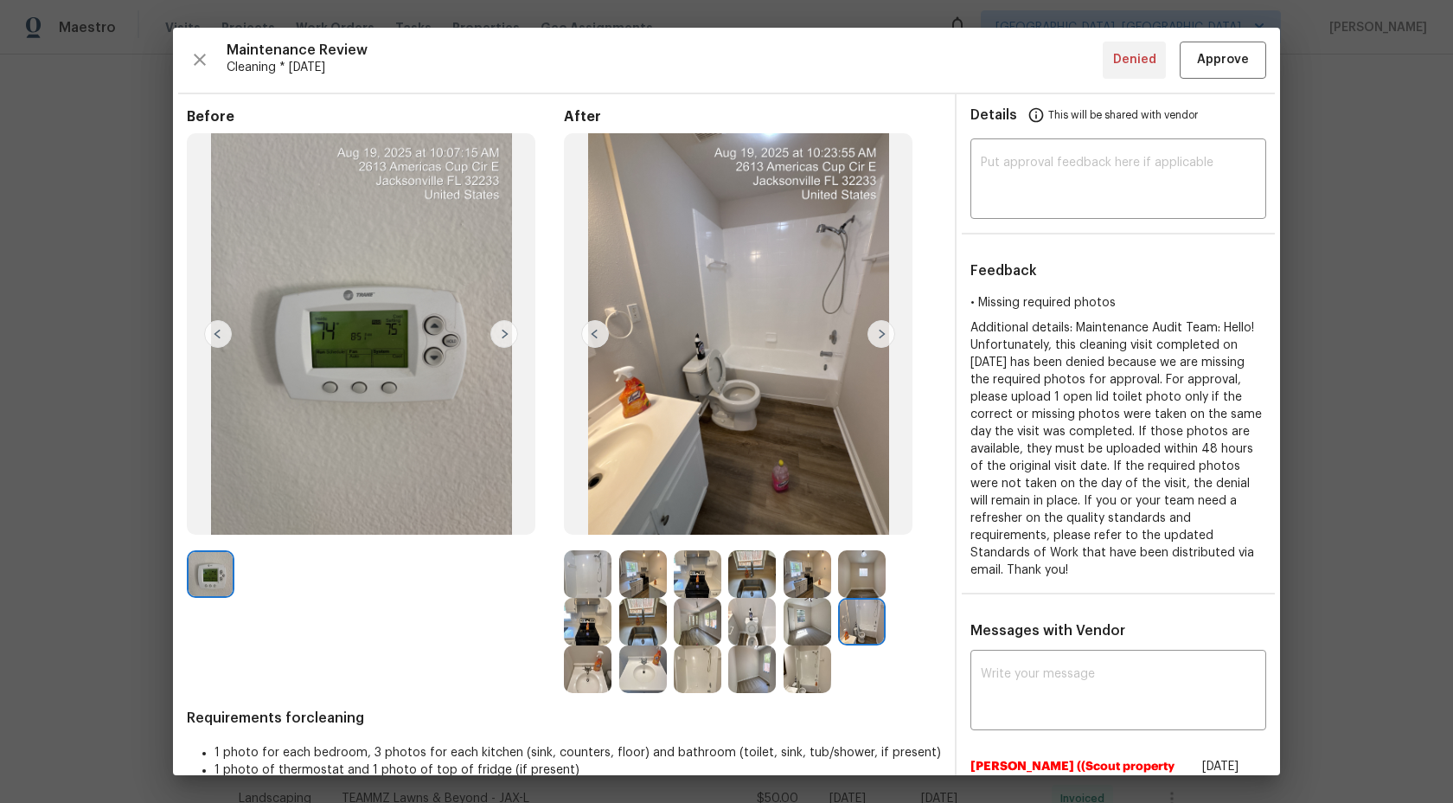
click at [751, 607] on img at bounding box center [752, 622] width 48 height 48
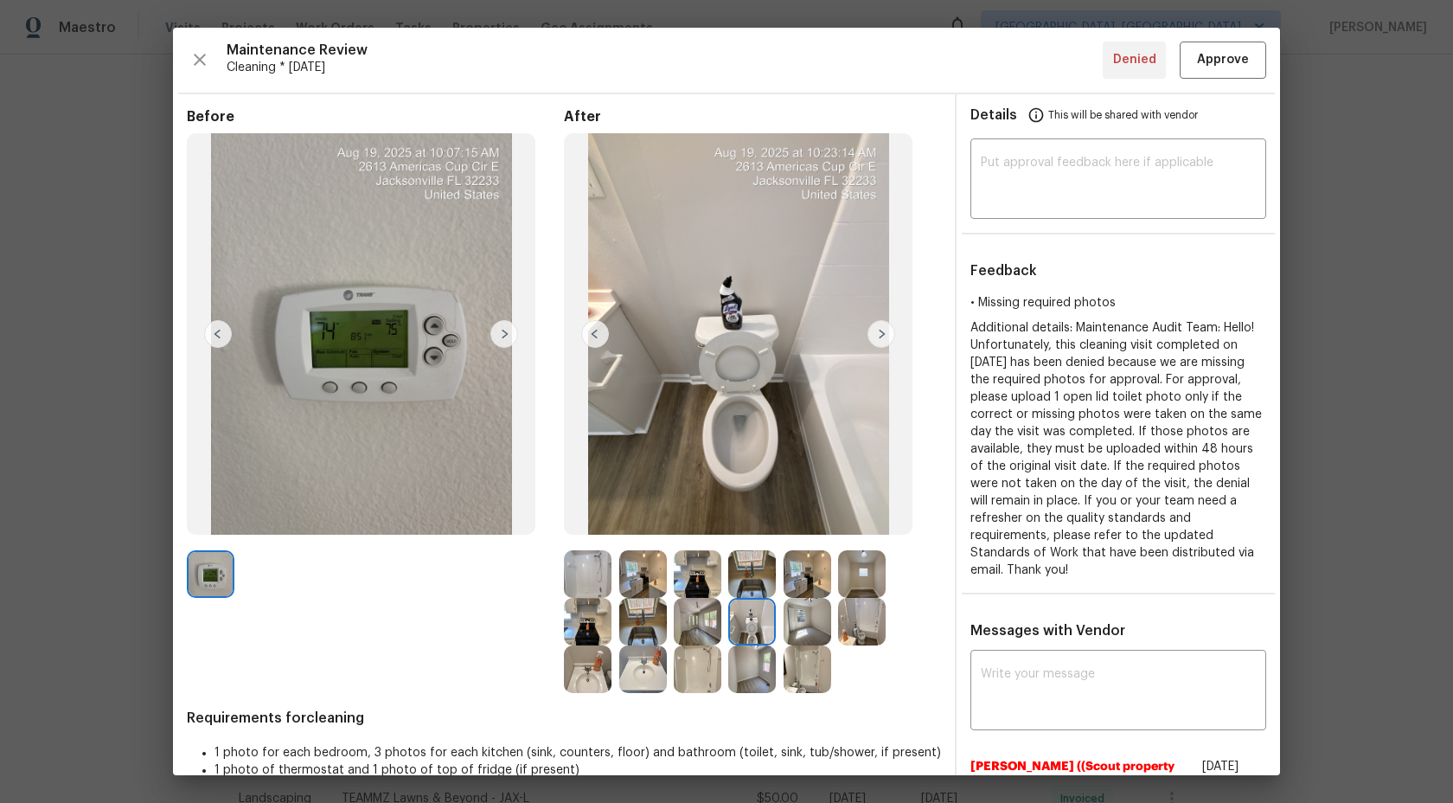
click at [845, 606] on img at bounding box center [862, 622] width 48 height 48
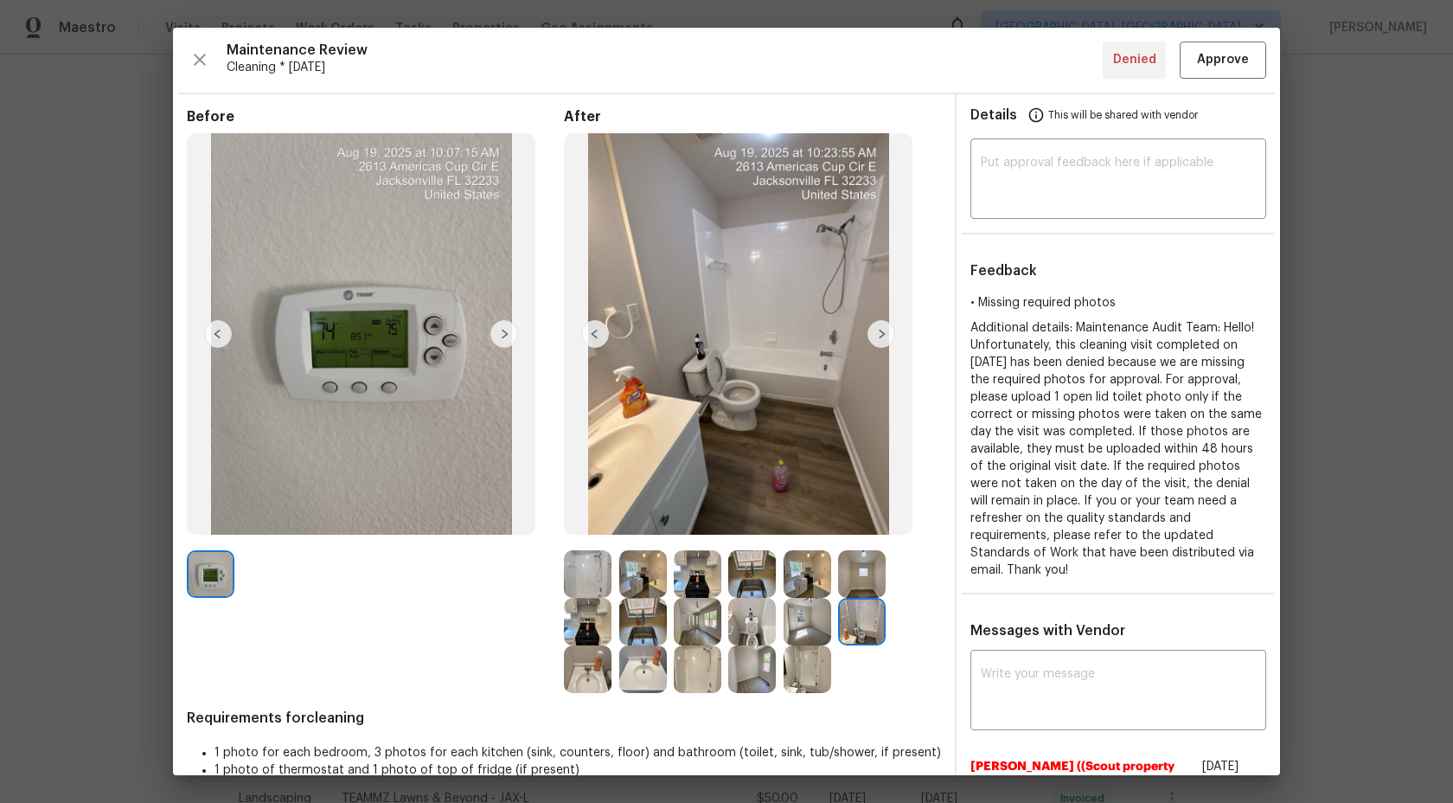
click at [705, 669] on img at bounding box center [698, 669] width 48 height 48
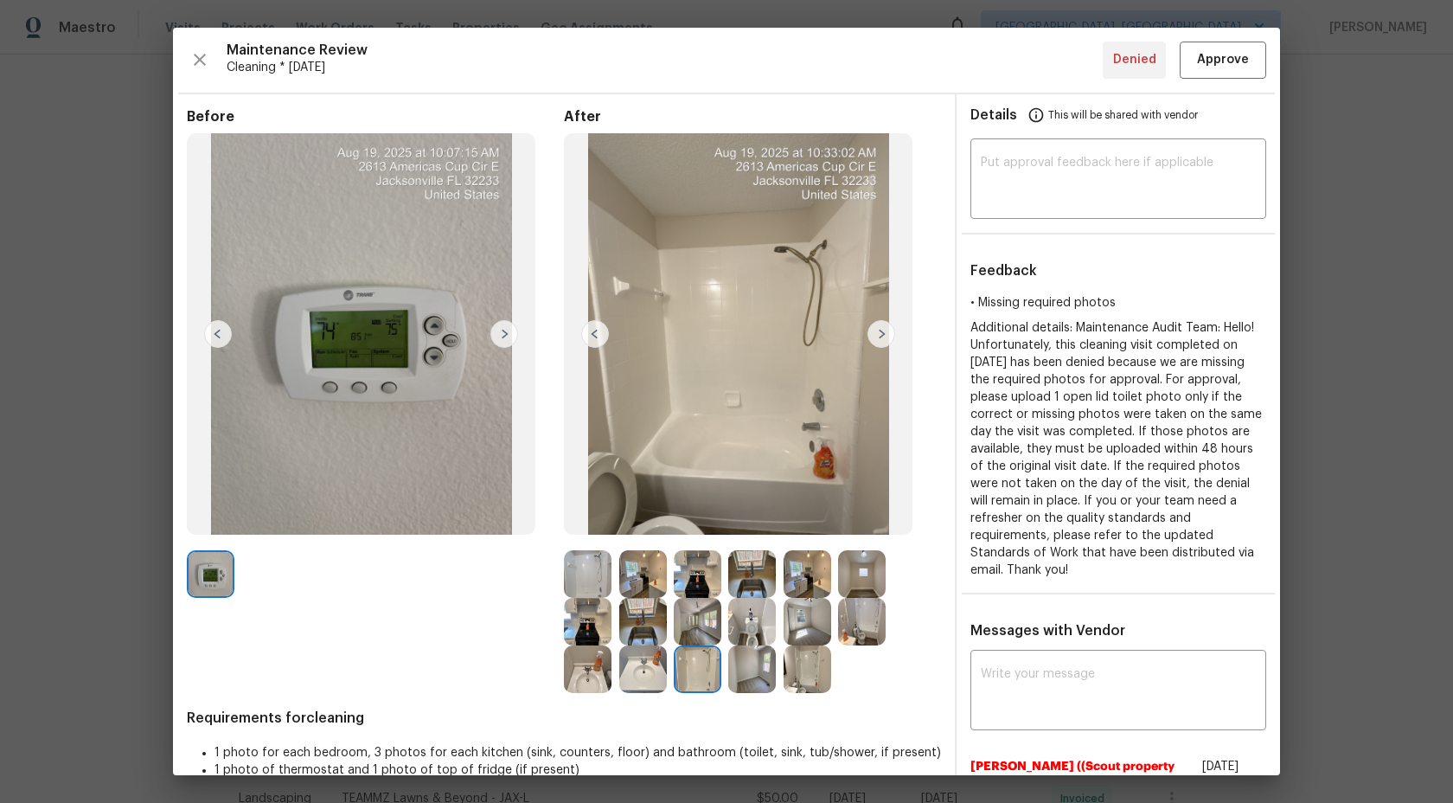
click at [655, 674] on img at bounding box center [643, 669] width 48 height 48
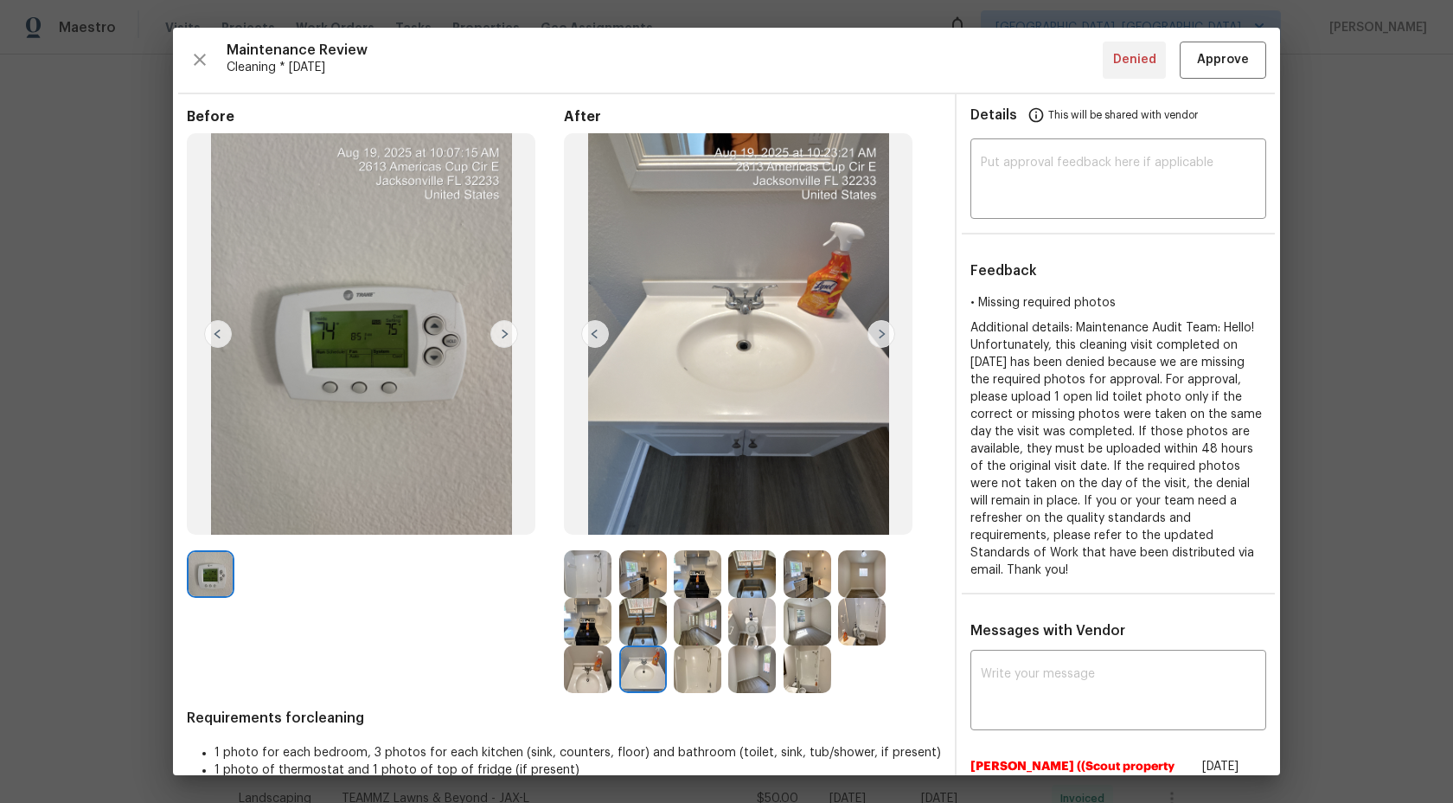
click at [750, 670] on img at bounding box center [752, 669] width 48 height 48
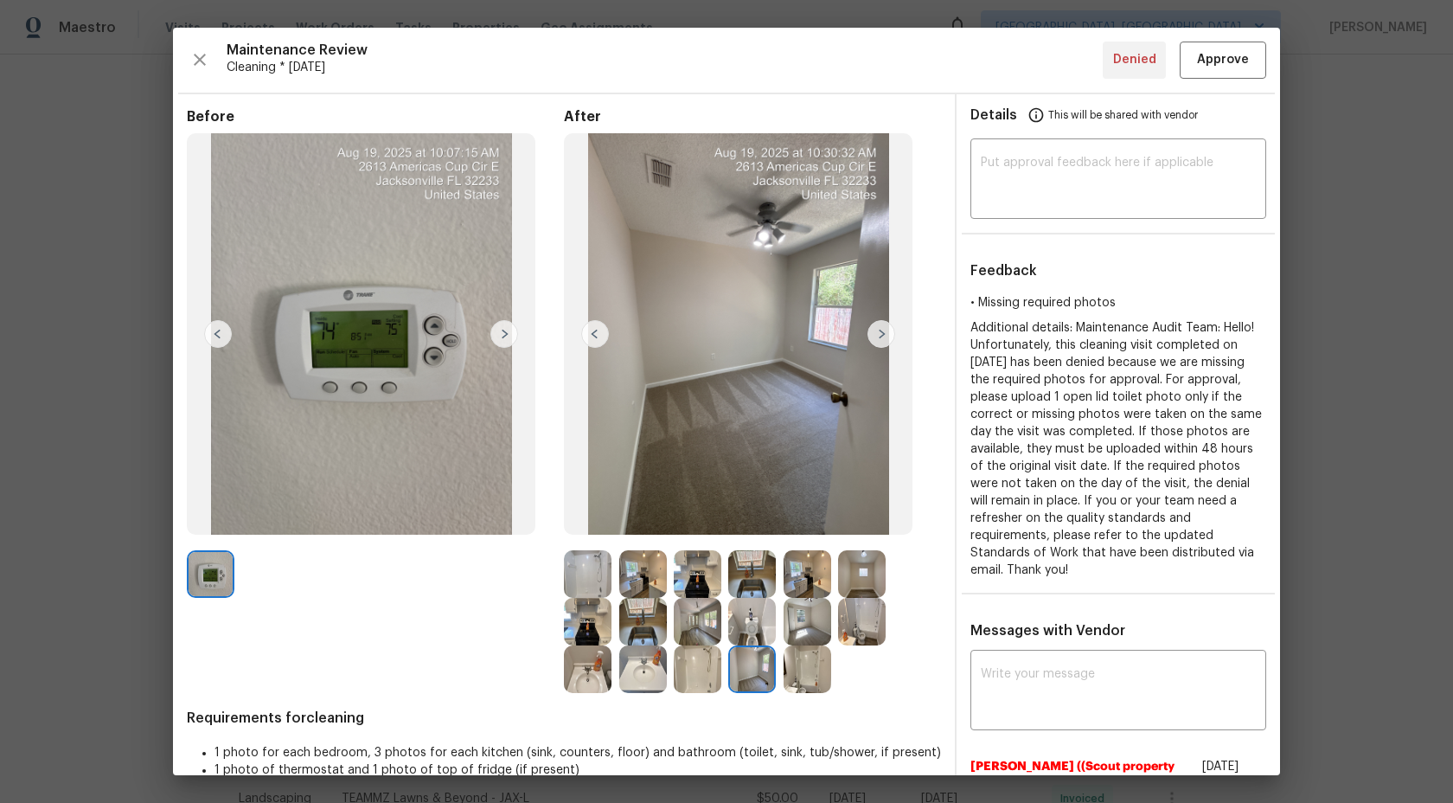
click at [818, 664] on img at bounding box center [808, 669] width 48 height 48
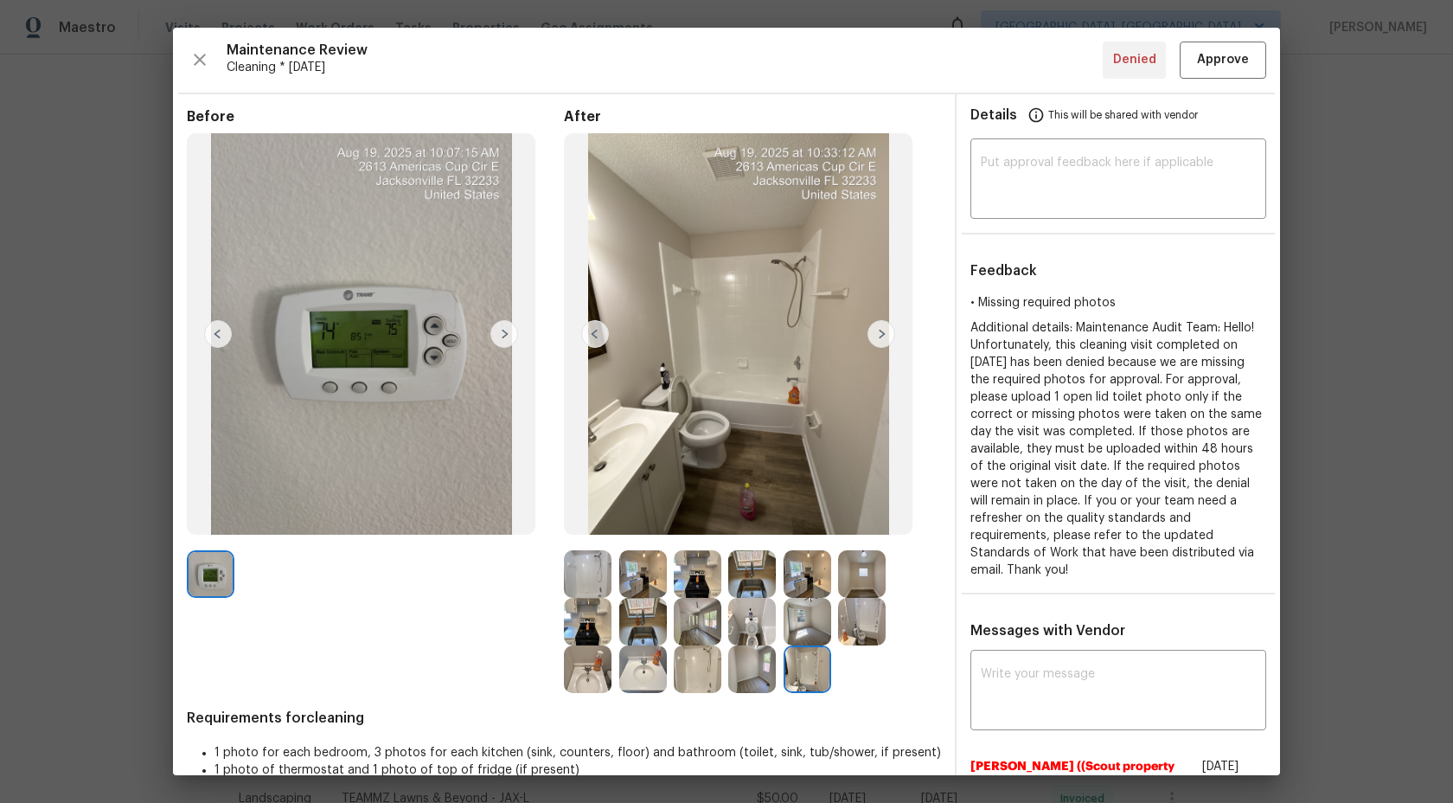
click at [582, 669] on img at bounding box center [588, 669] width 48 height 48
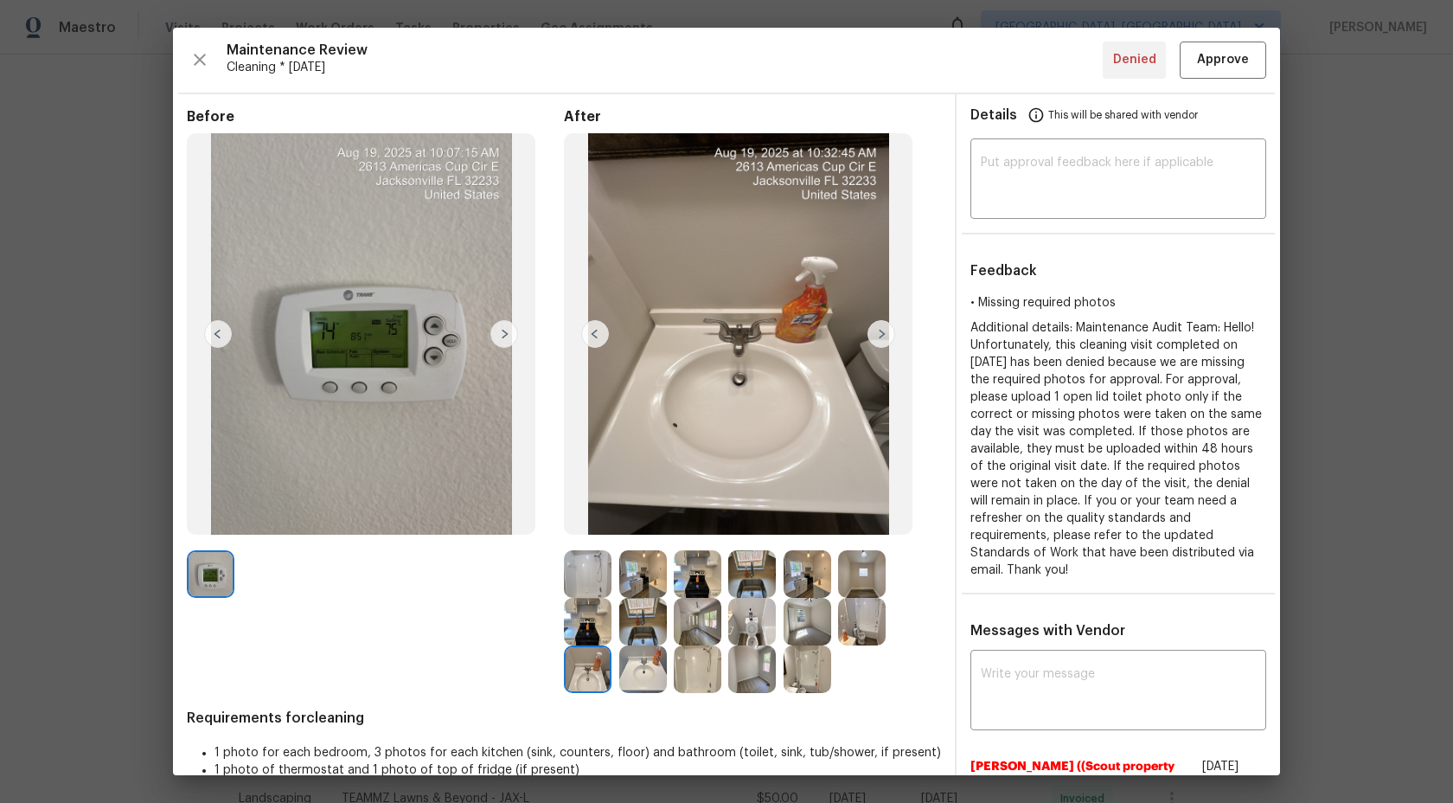
click at [599, 571] on img at bounding box center [588, 574] width 48 height 48
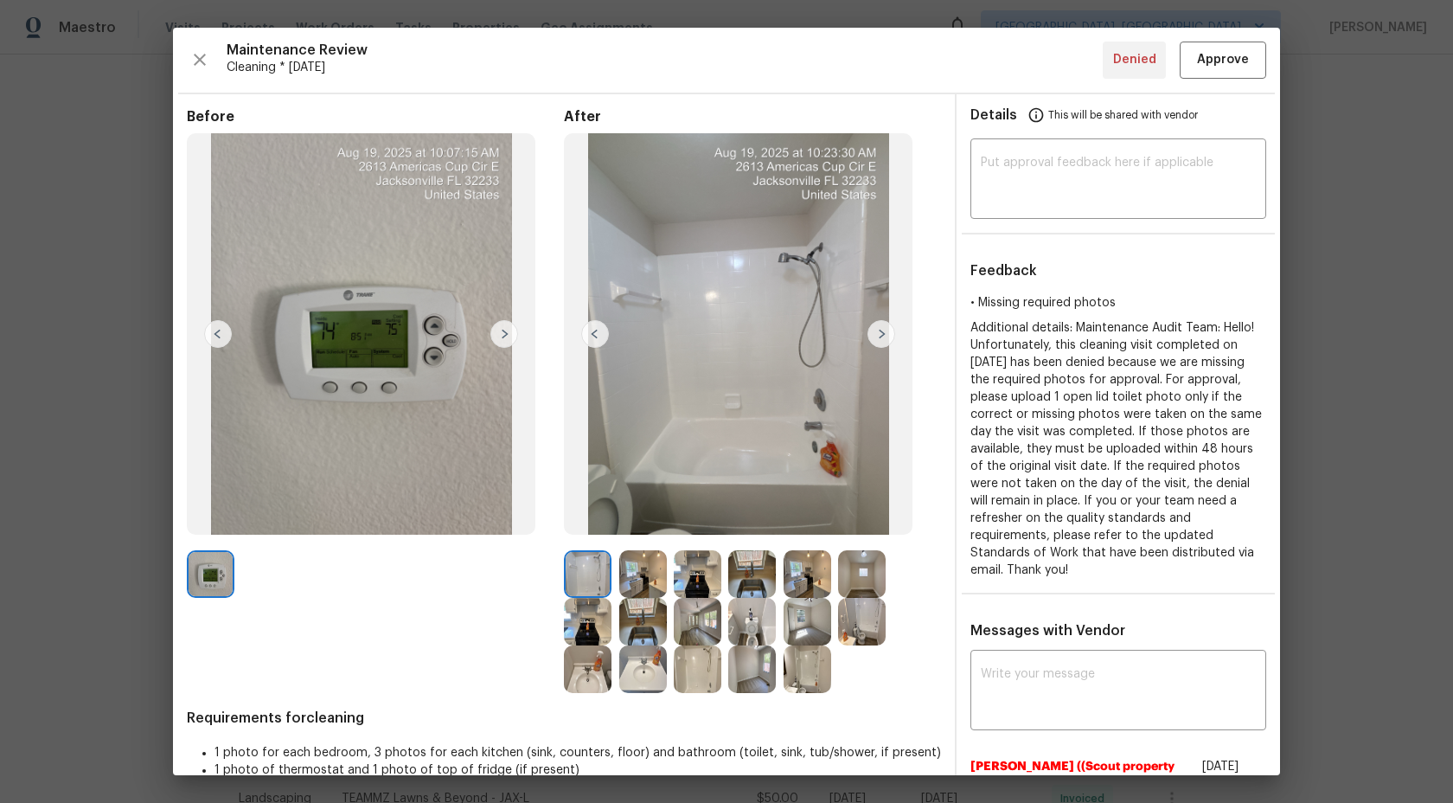
click at [599, 619] on img at bounding box center [588, 622] width 48 height 48
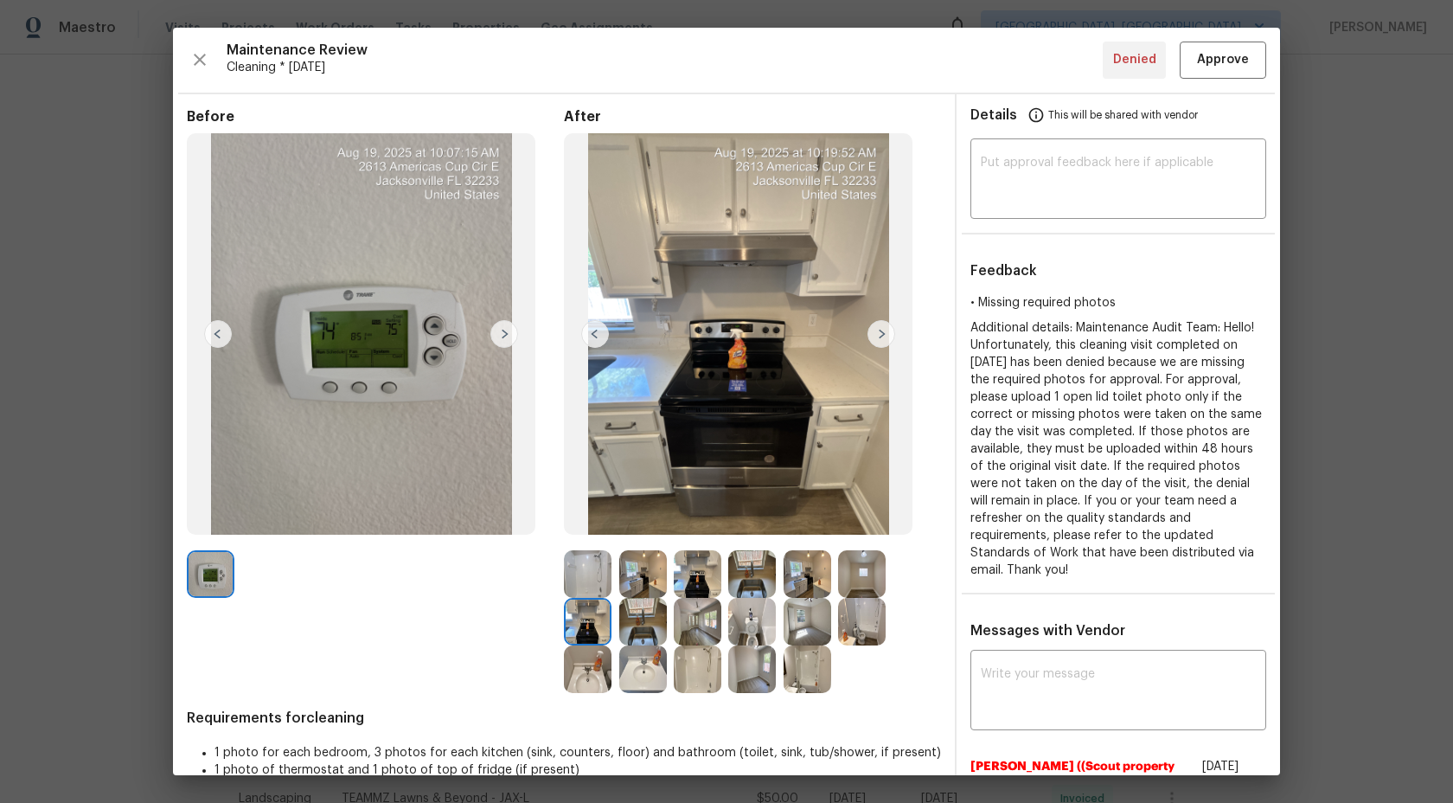
click at [636, 580] on img at bounding box center [643, 574] width 48 height 48
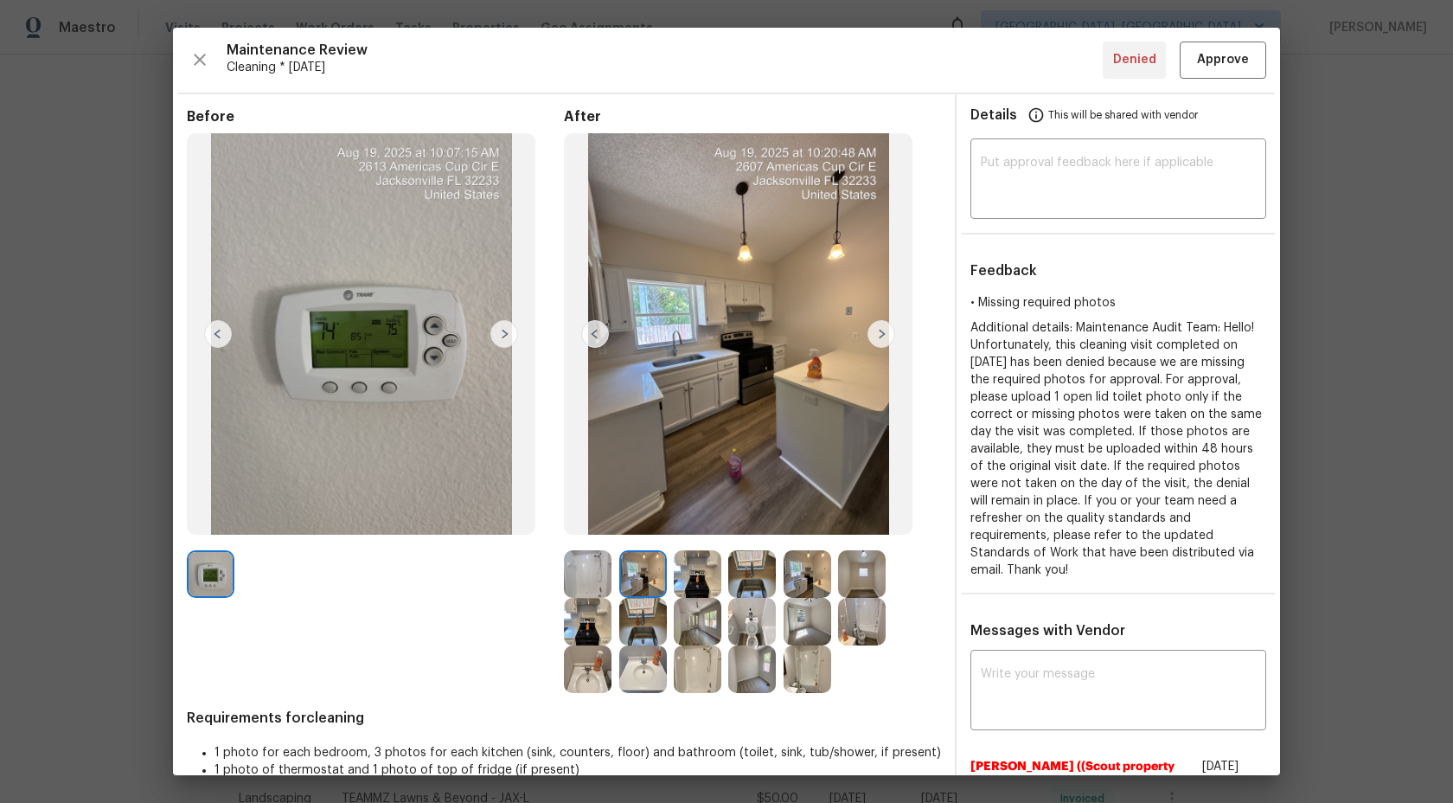
click at [638, 627] on img at bounding box center [643, 622] width 48 height 48
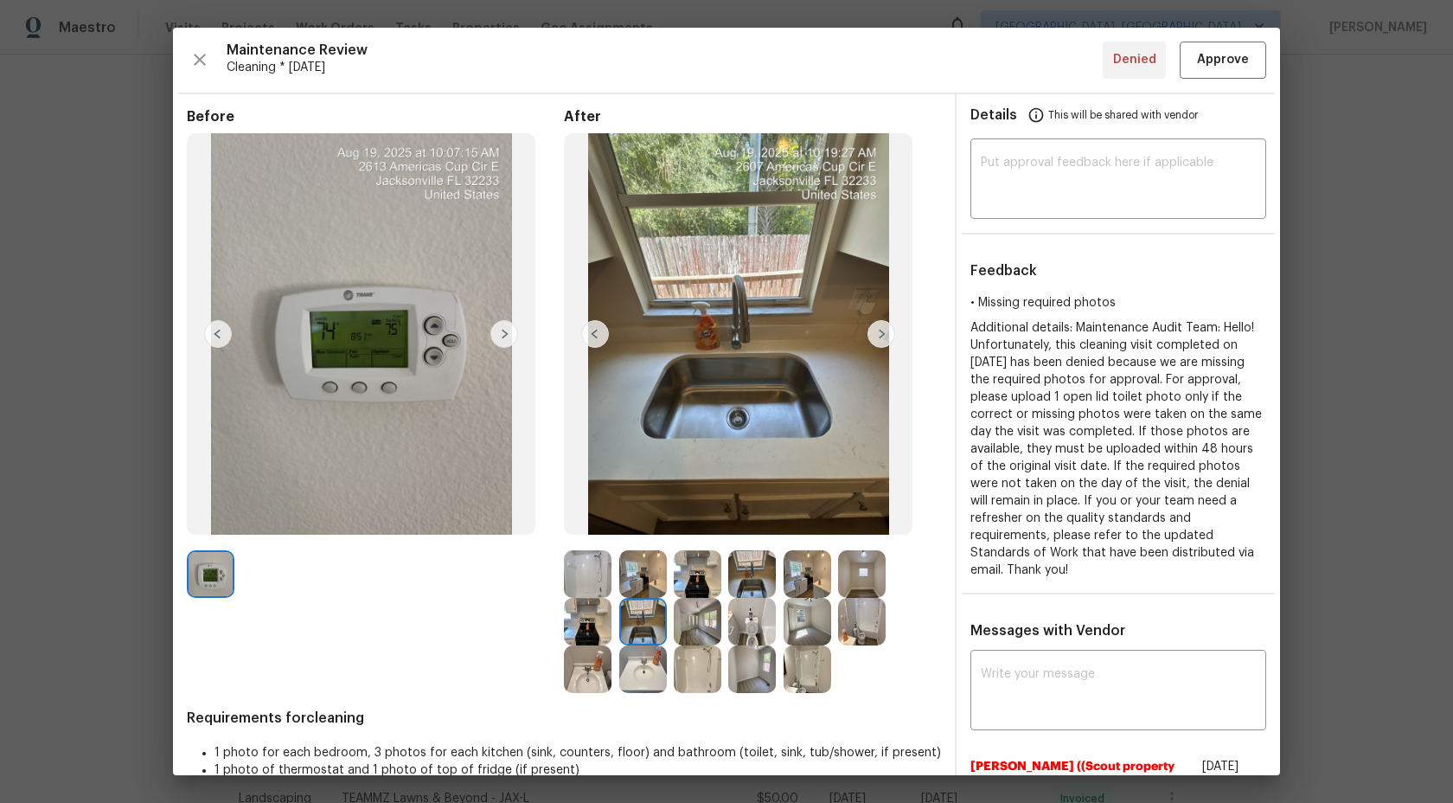
click at [644, 651] on img at bounding box center [643, 669] width 48 height 48
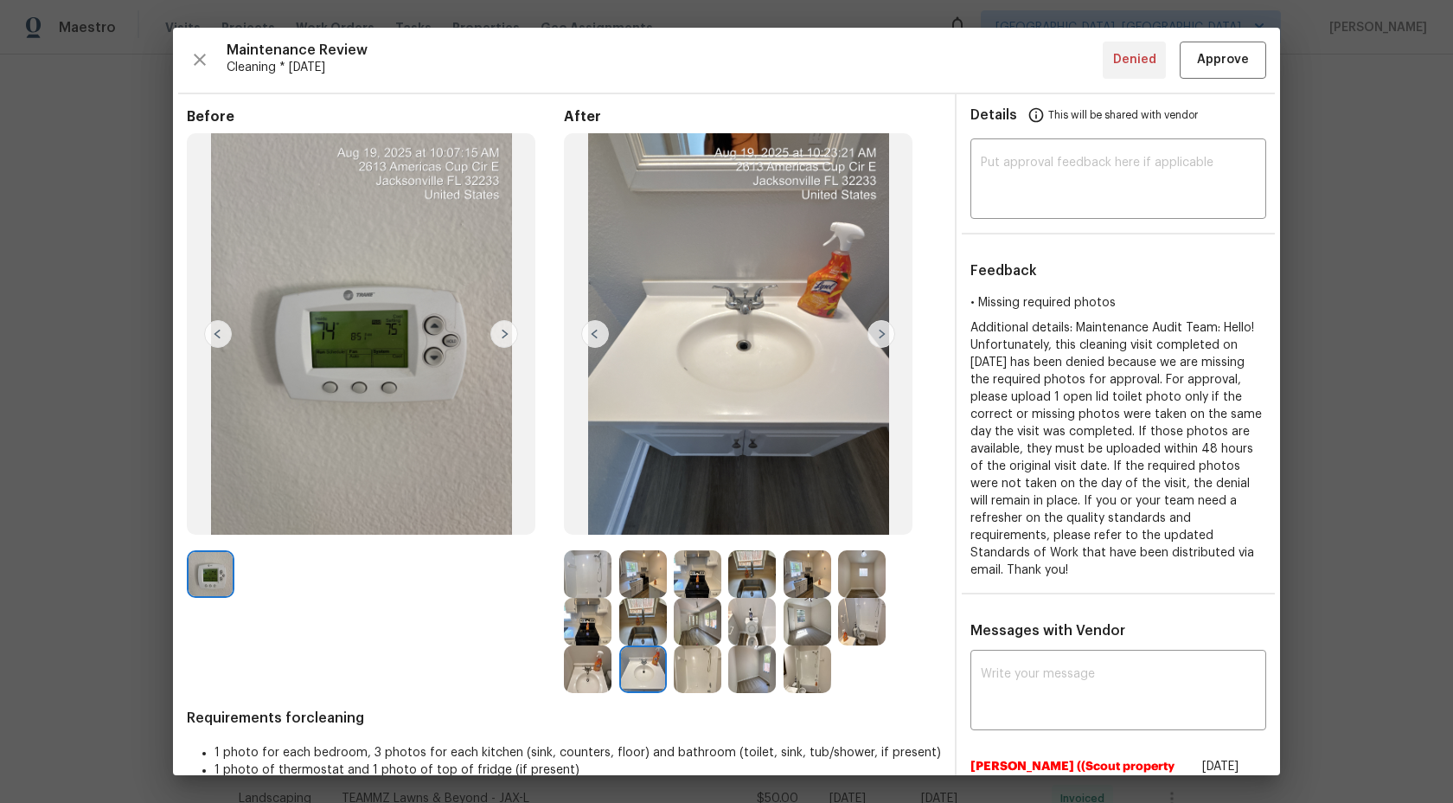
click at [690, 561] on img at bounding box center [698, 574] width 48 height 48
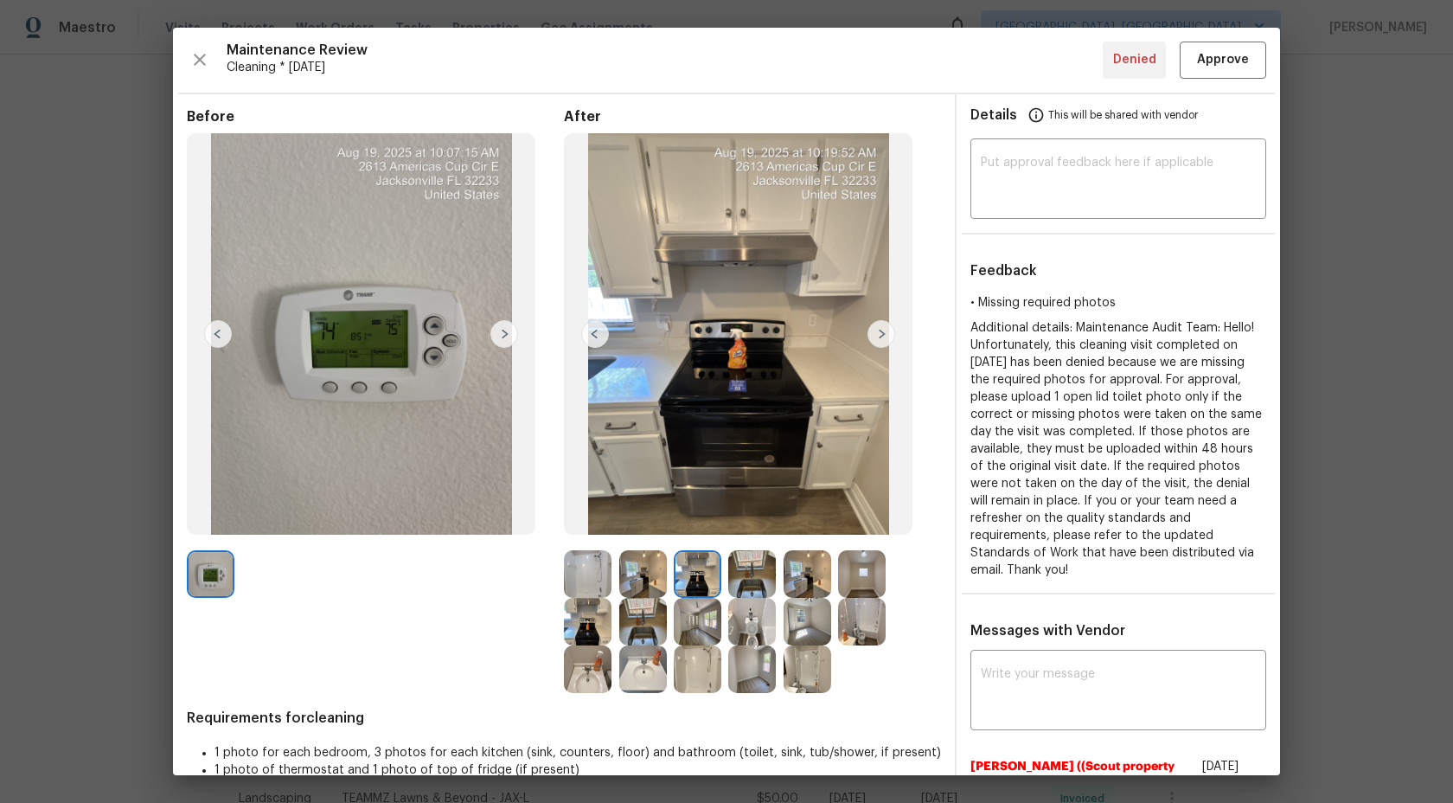
click at [702, 631] on img at bounding box center [698, 622] width 48 height 48
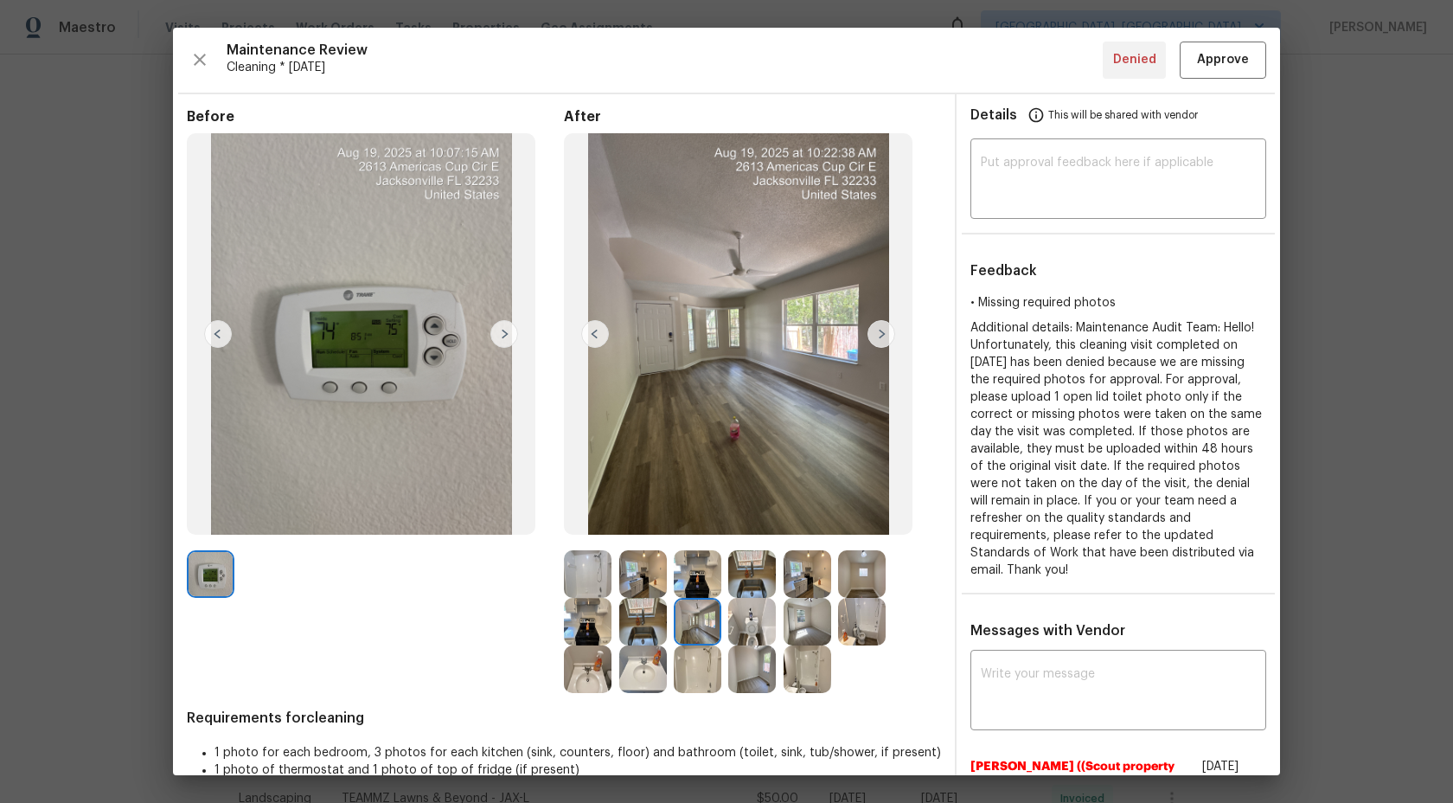
click at [701, 676] on img at bounding box center [698, 669] width 48 height 48
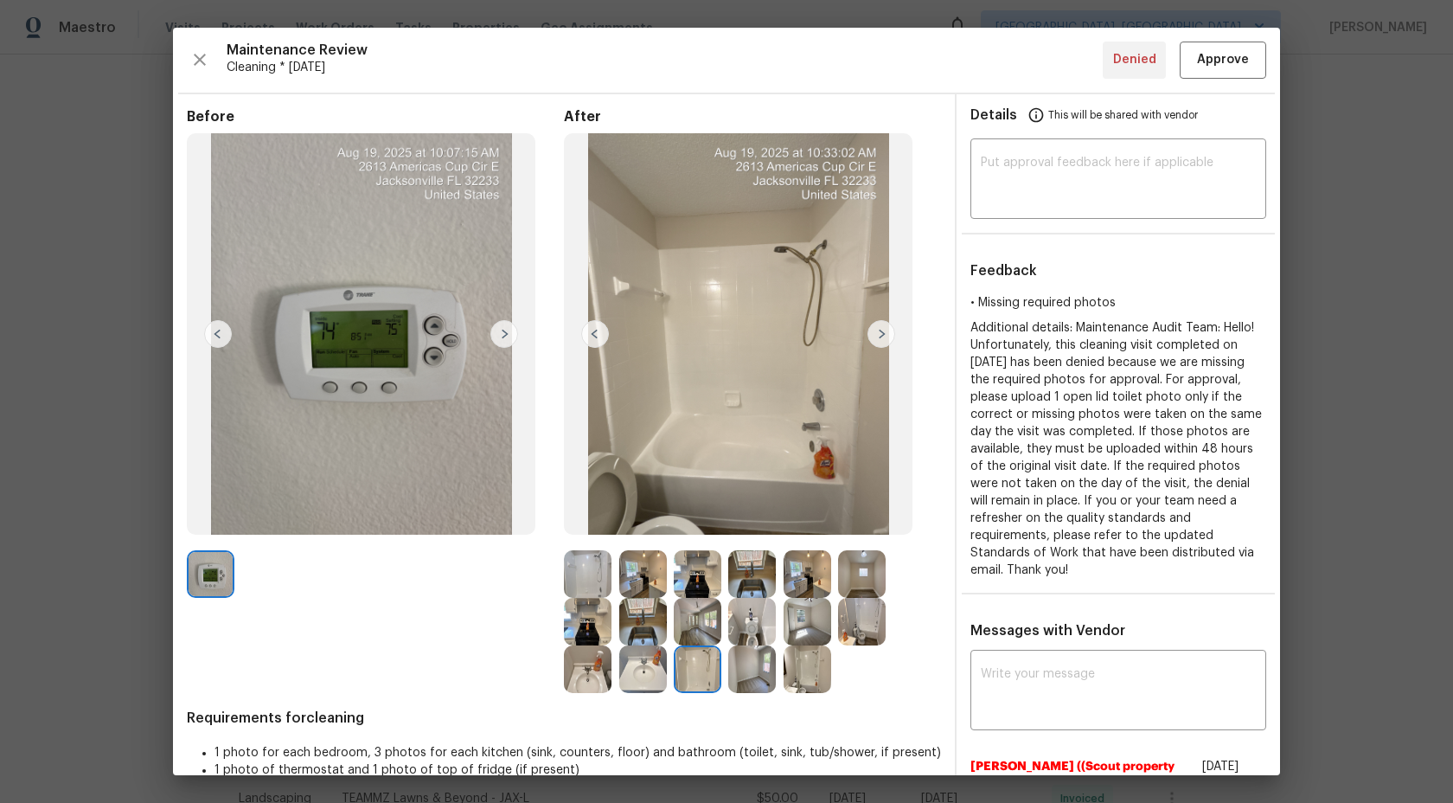
click at [760, 590] on img at bounding box center [752, 574] width 48 height 48
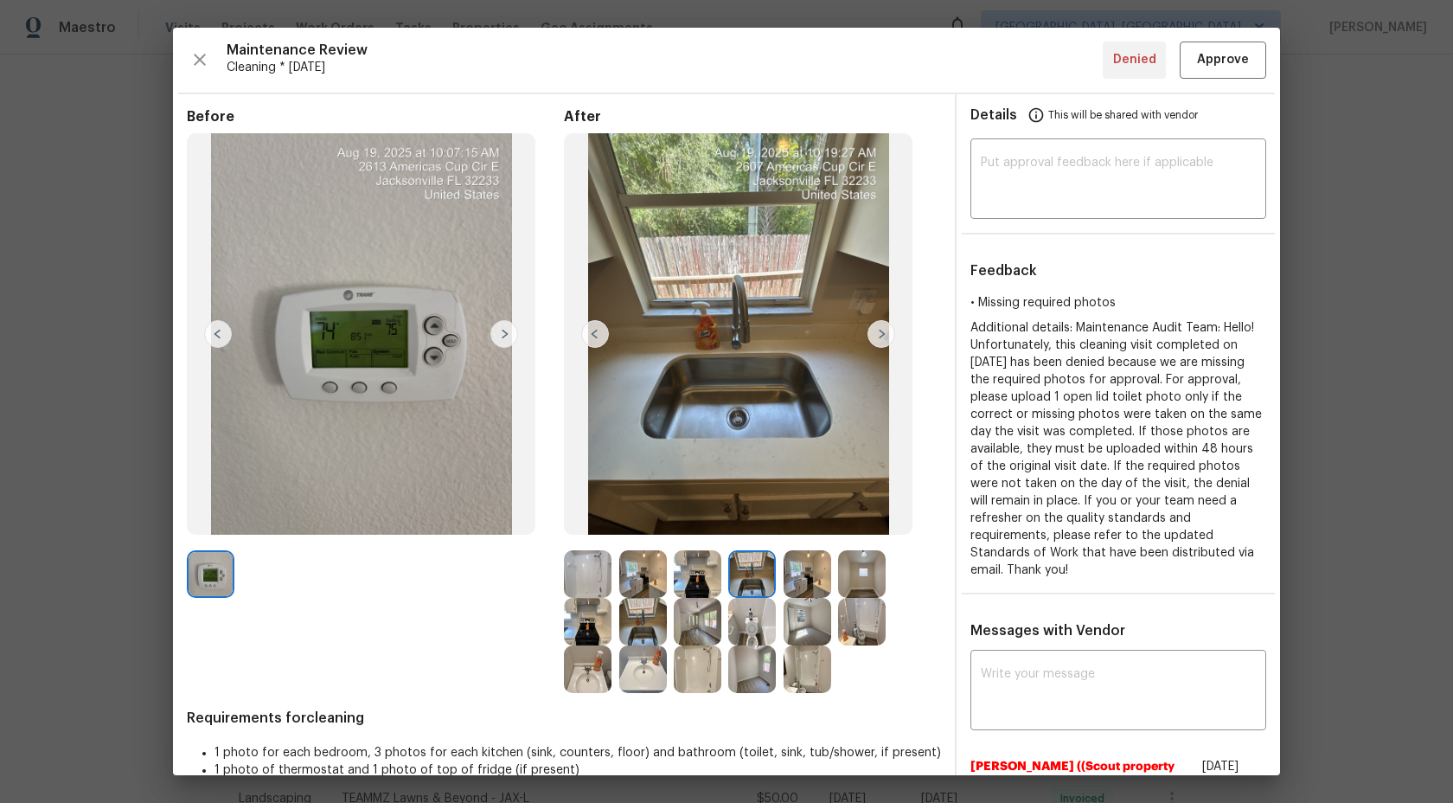
click at [760, 618] on img at bounding box center [752, 622] width 48 height 48
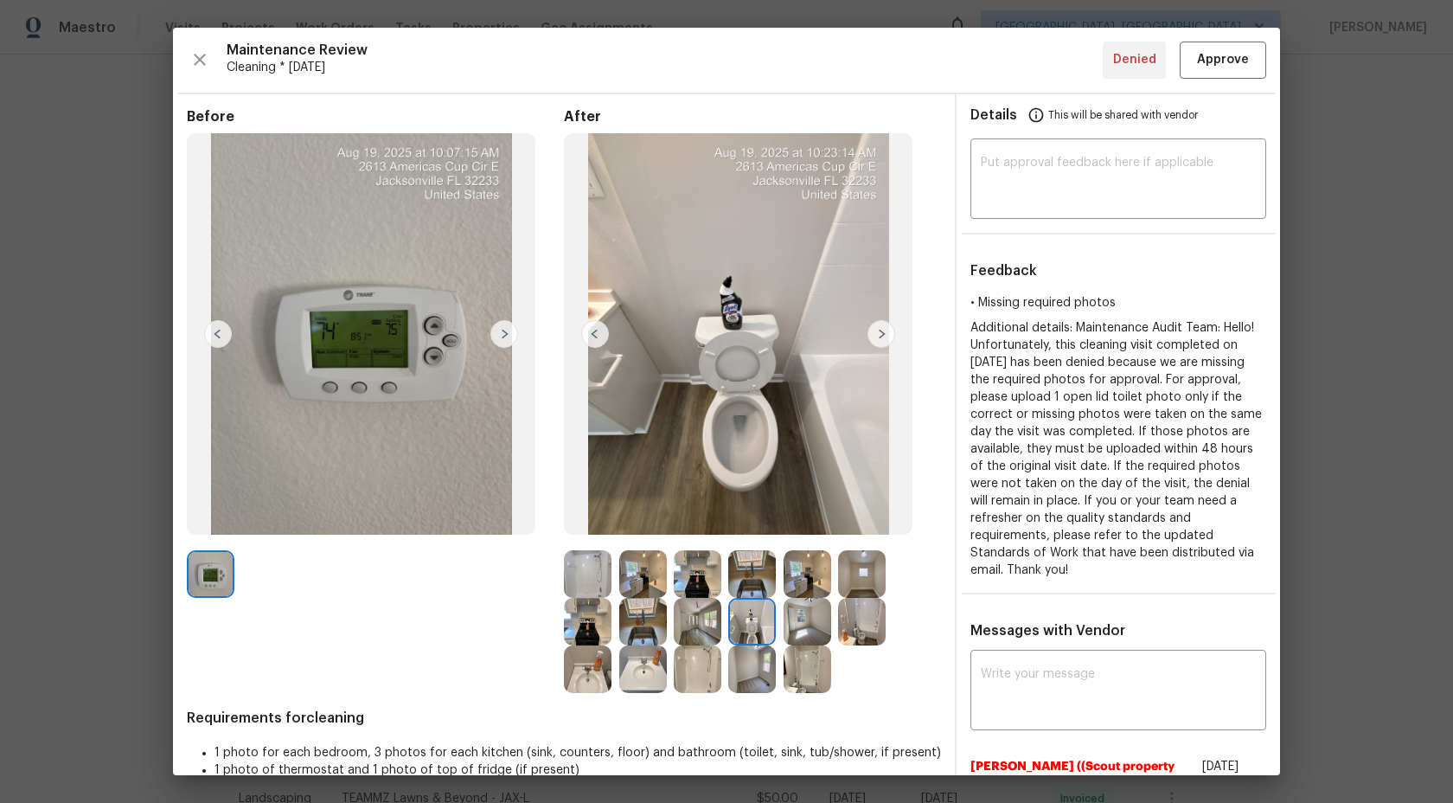
click at [760, 665] on img at bounding box center [752, 669] width 48 height 48
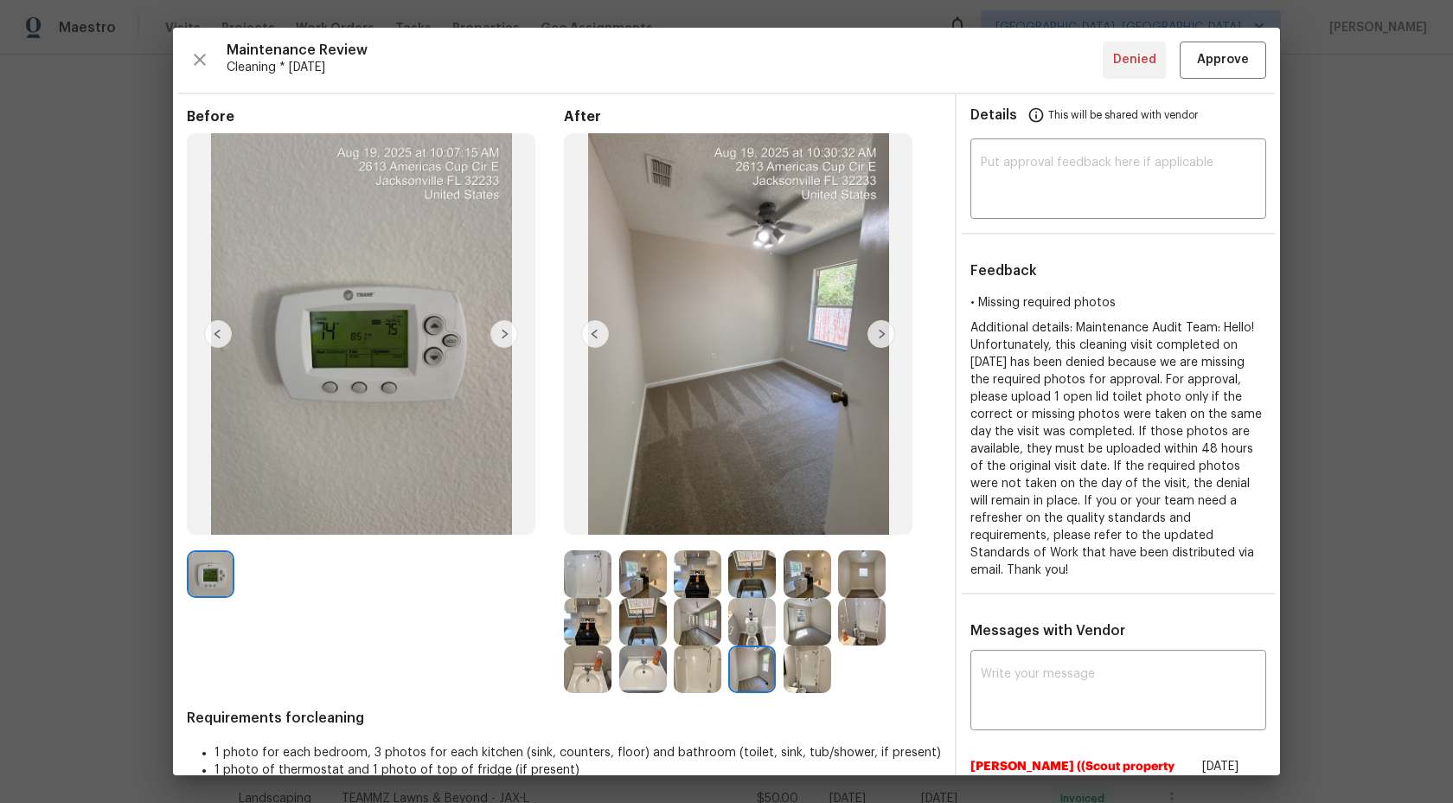
click at [804, 577] on img at bounding box center [808, 574] width 48 height 48
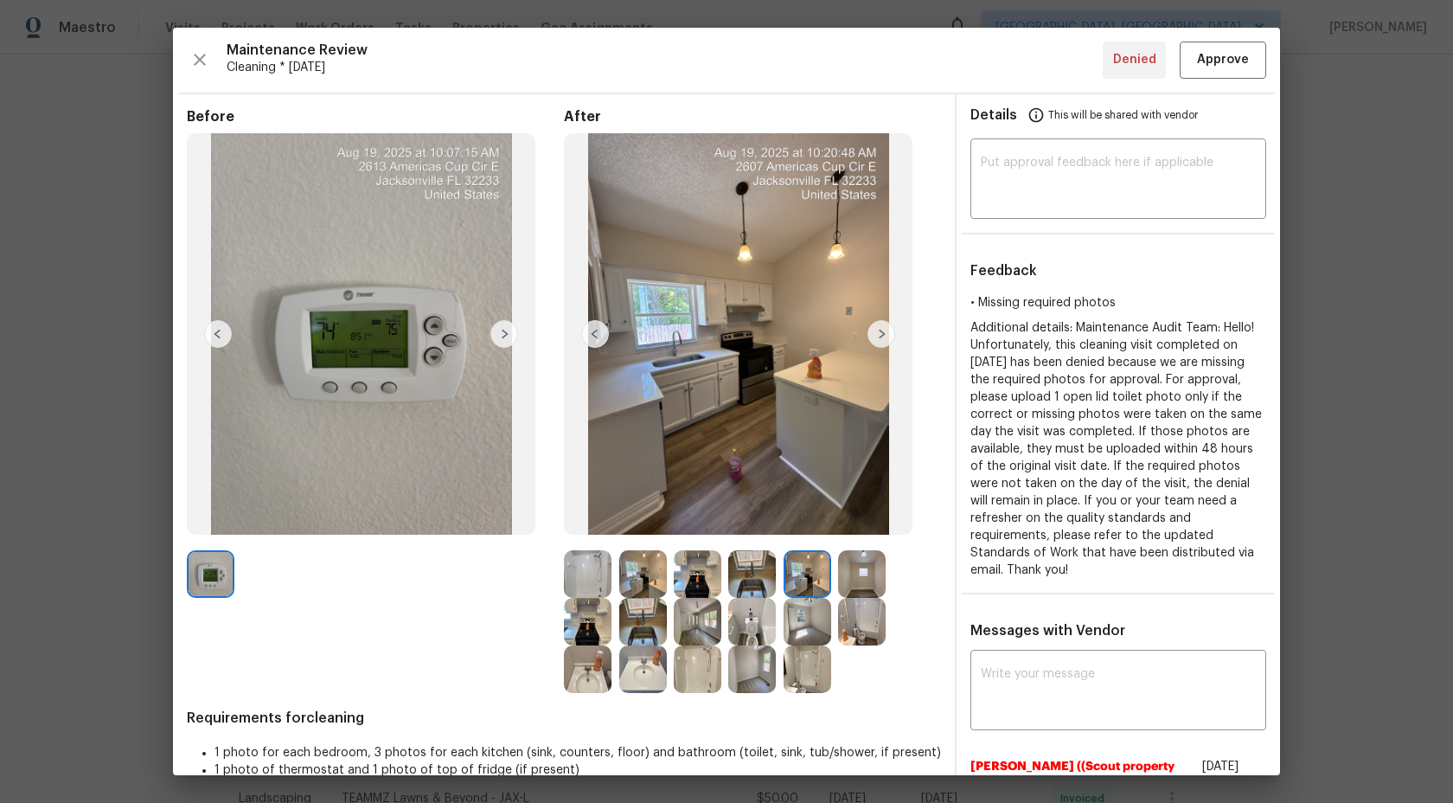
click at [804, 637] on img at bounding box center [808, 622] width 48 height 48
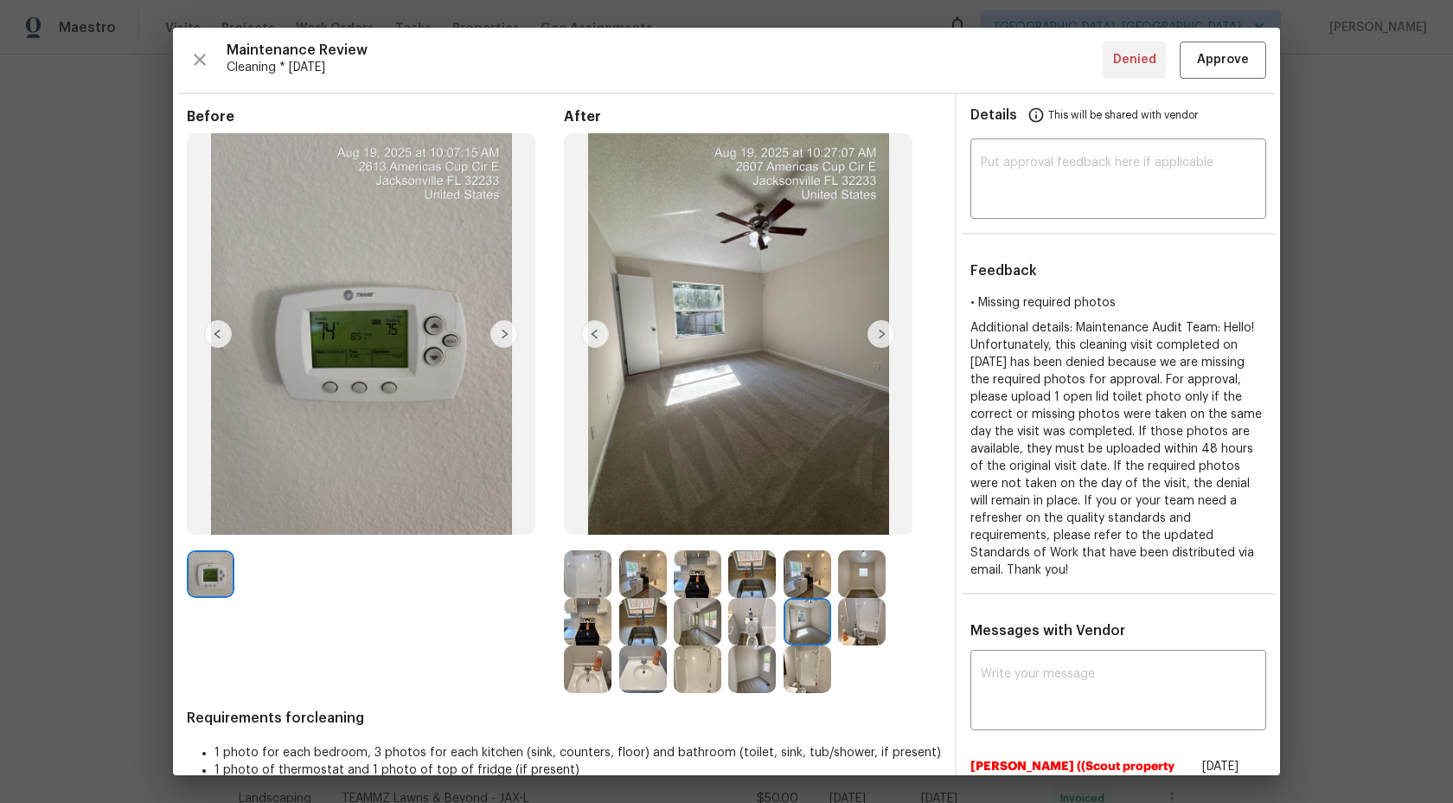
click at [804, 655] on img at bounding box center [808, 669] width 48 height 48
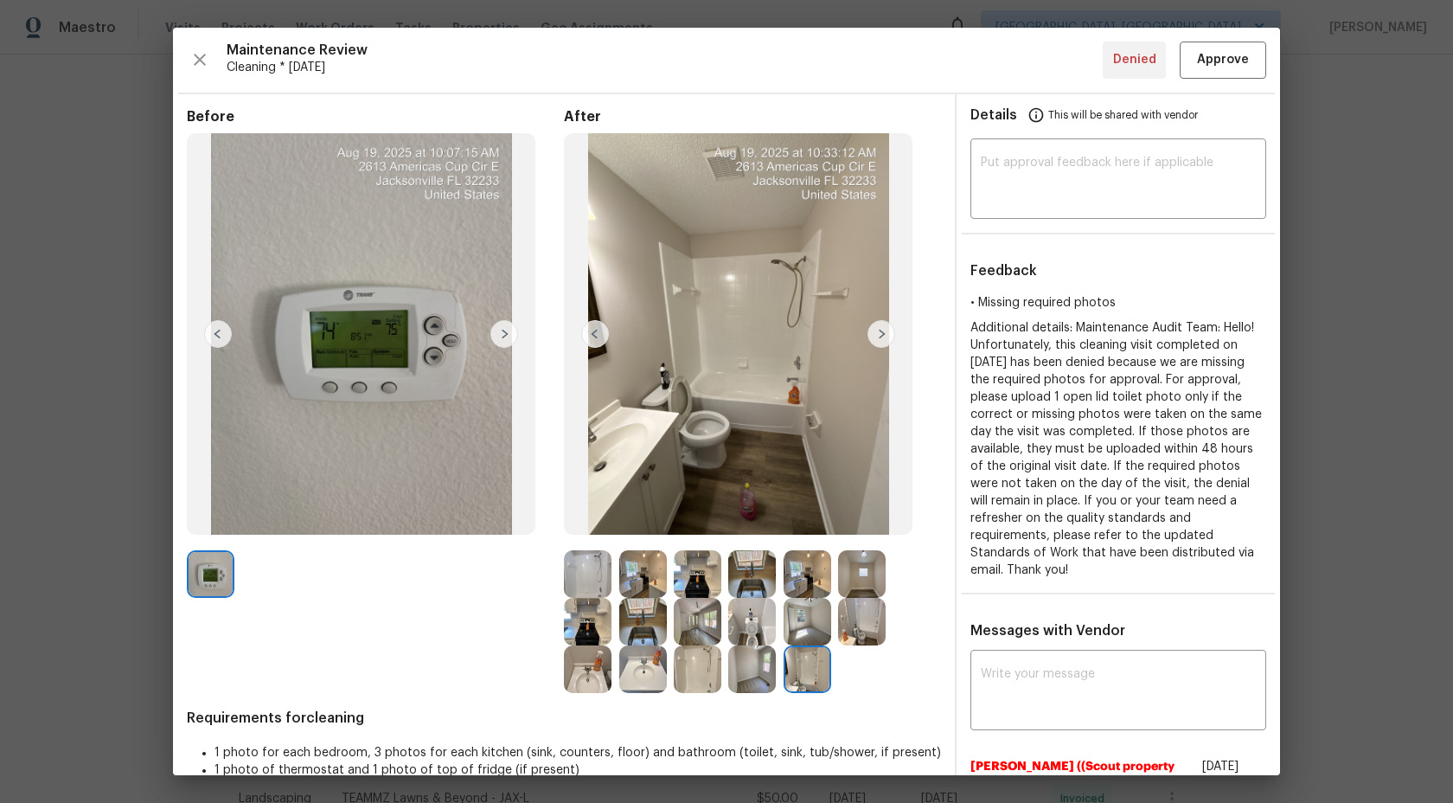
click at [874, 613] on img at bounding box center [862, 622] width 48 height 48
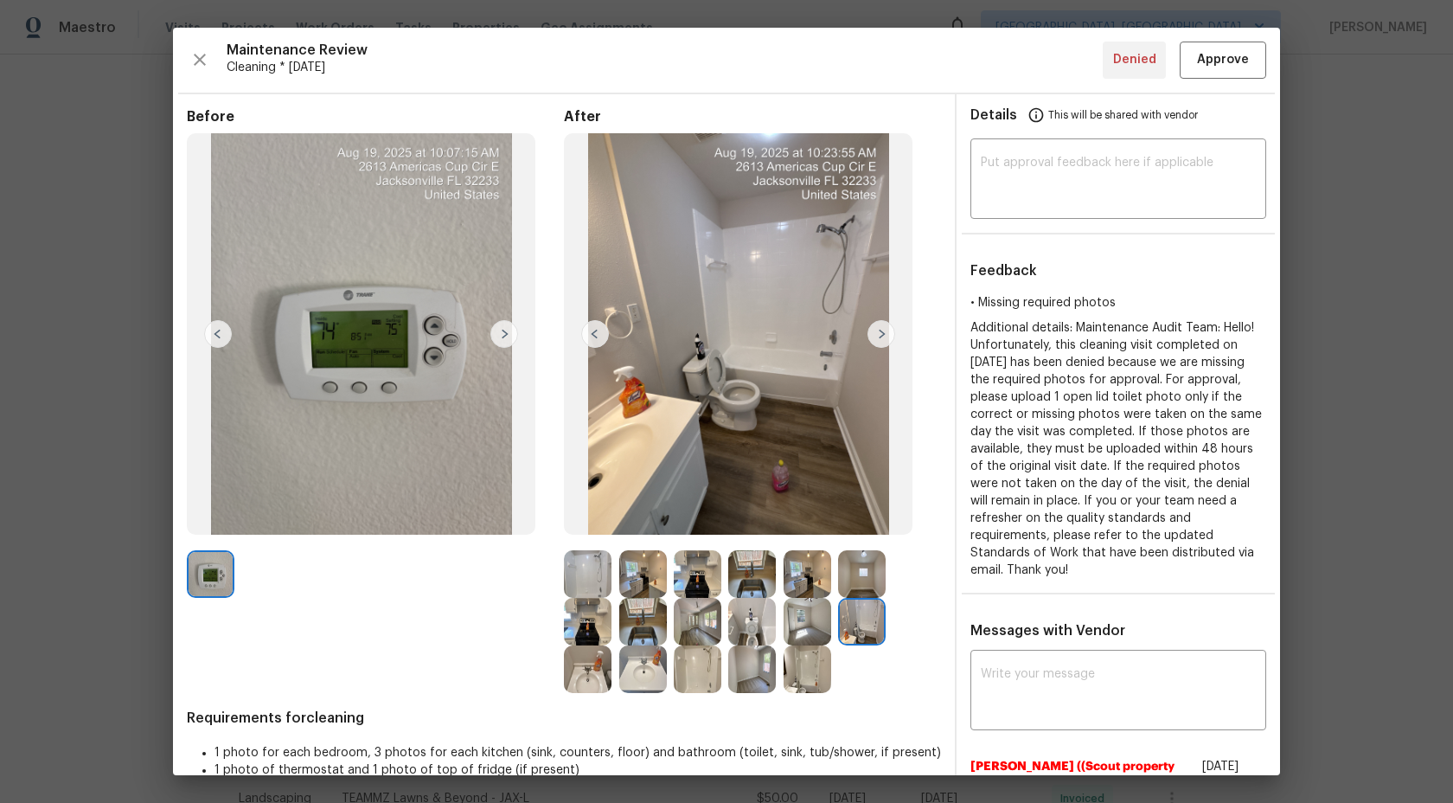
click at [871, 576] on img at bounding box center [862, 574] width 48 height 48
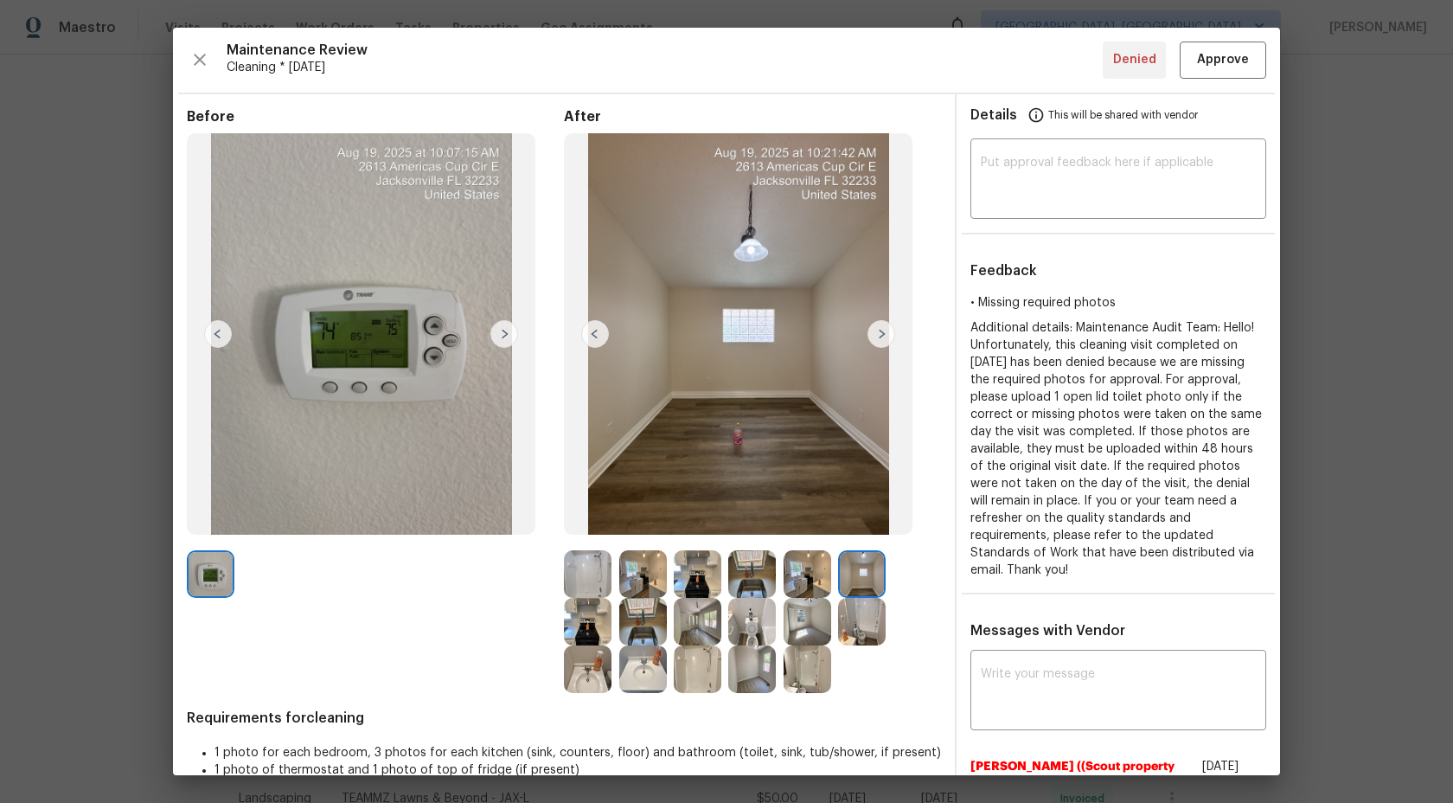
click at [637, 674] on img at bounding box center [643, 669] width 48 height 48
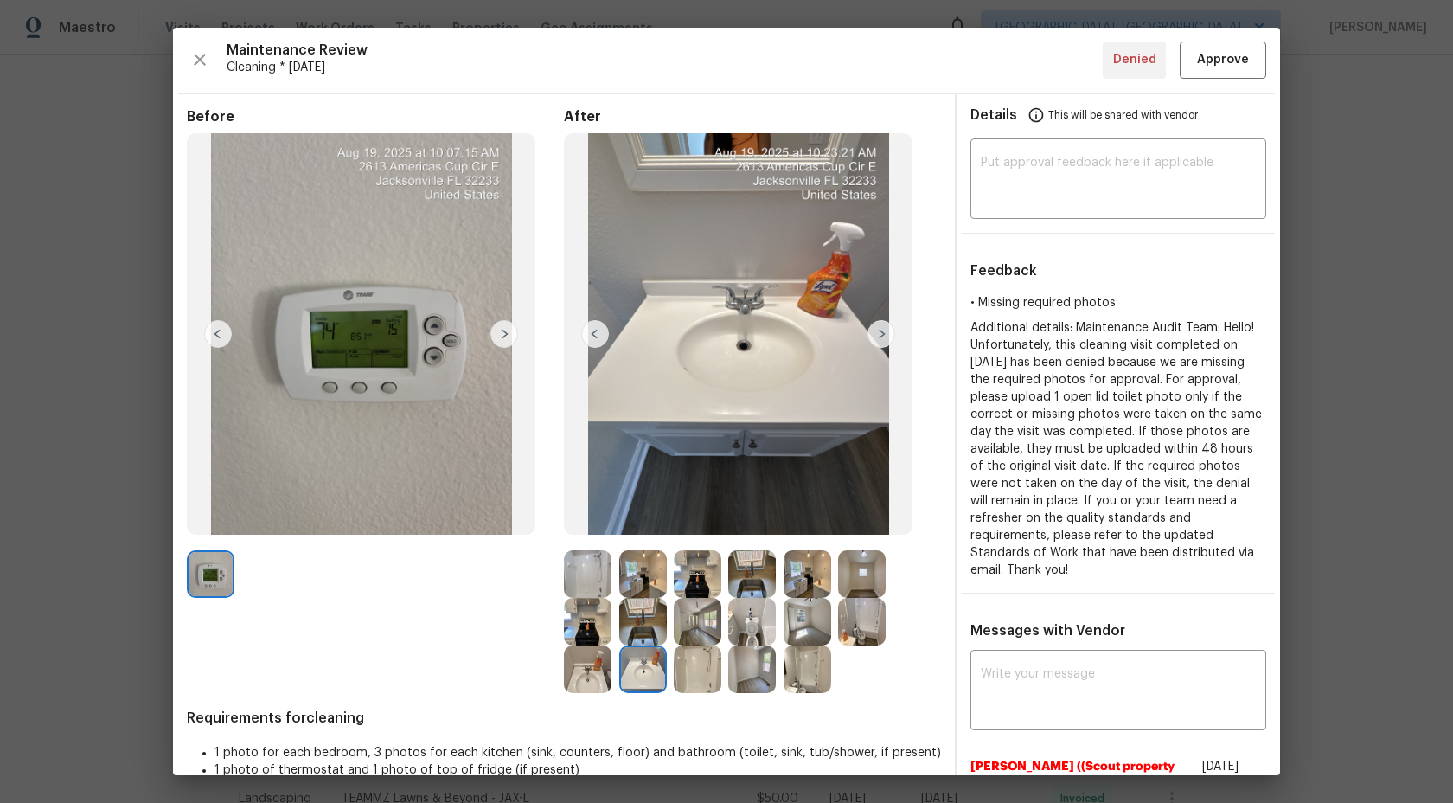
click at [600, 680] on img at bounding box center [588, 669] width 48 height 48
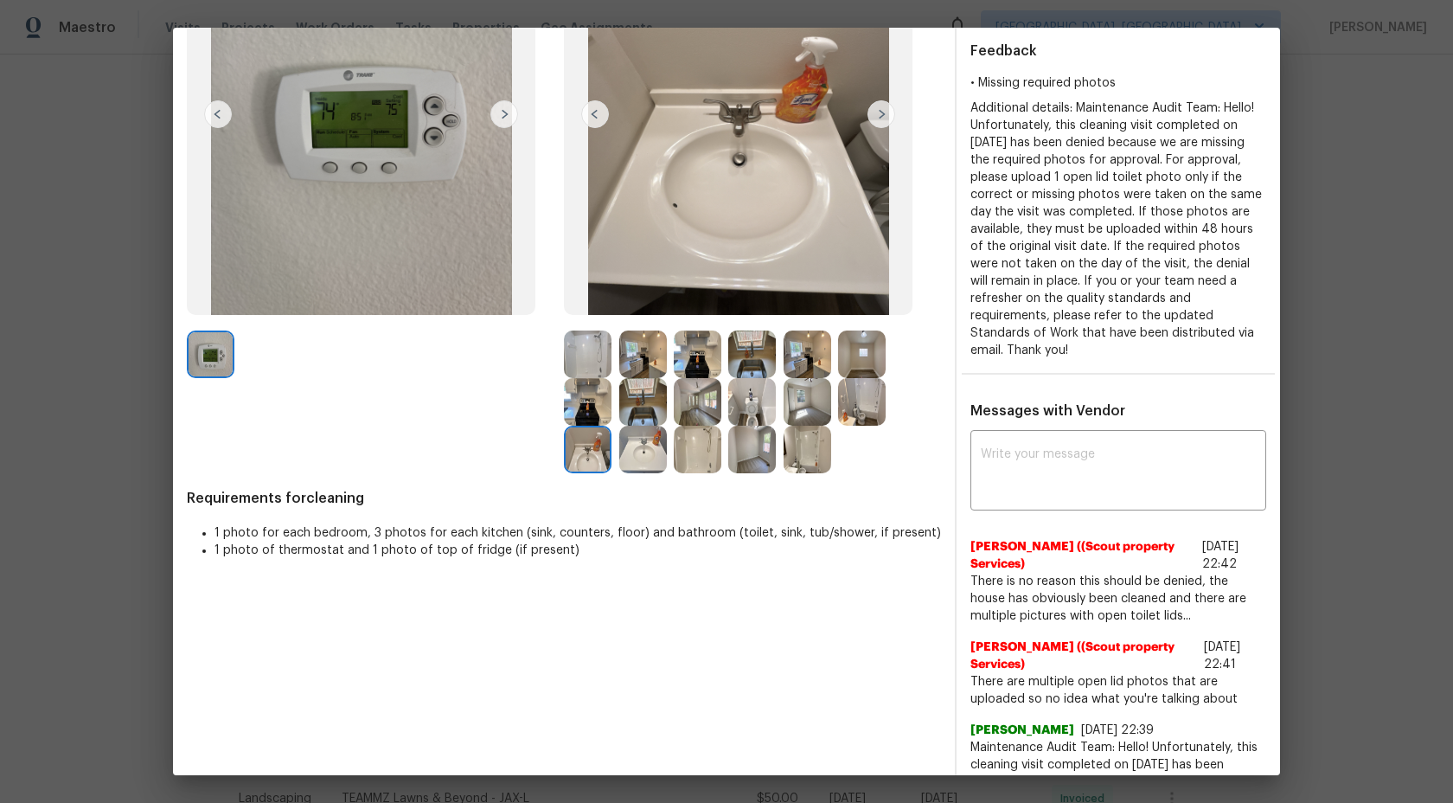
scroll to position [378, 0]
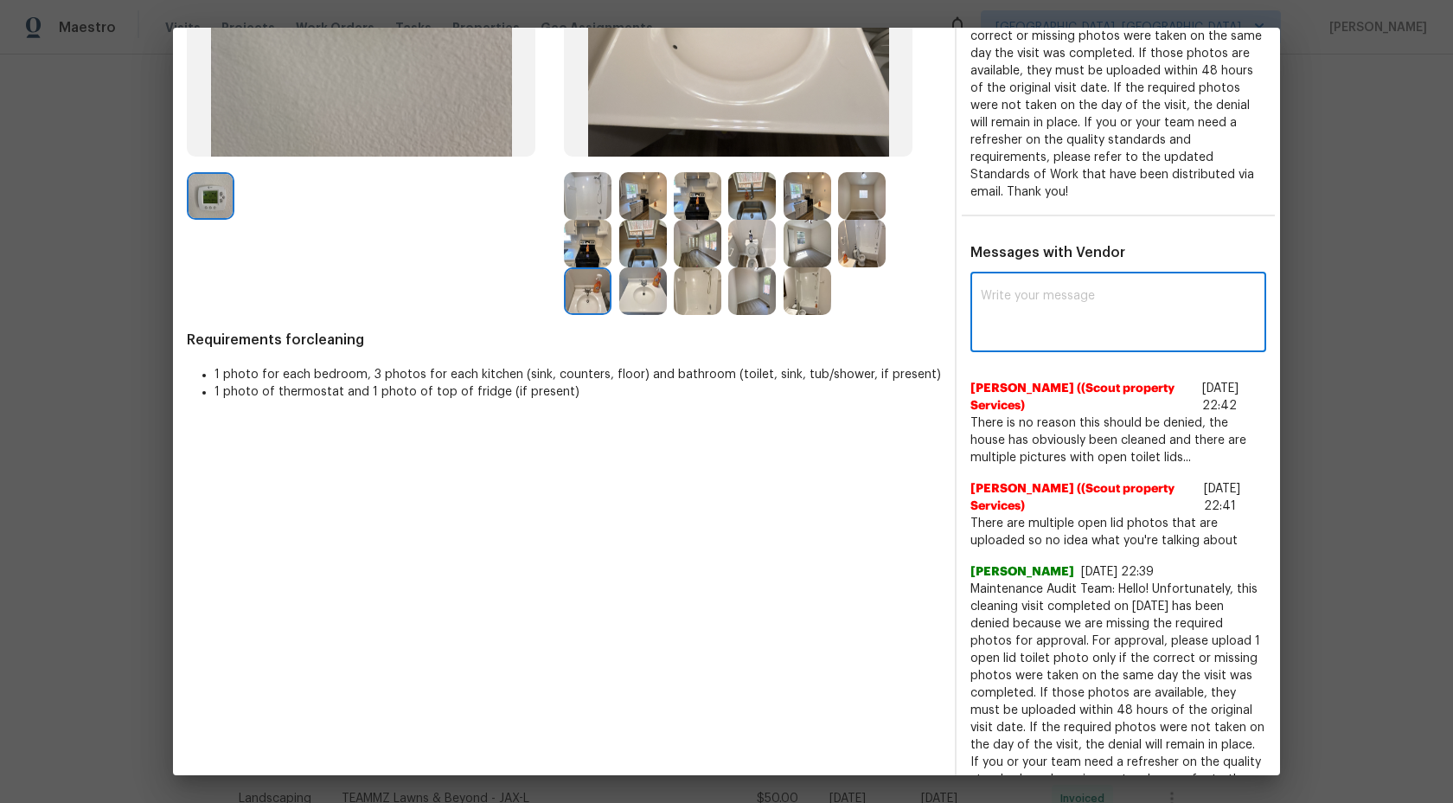
click at [1042, 309] on textarea at bounding box center [1118, 314] width 275 height 48
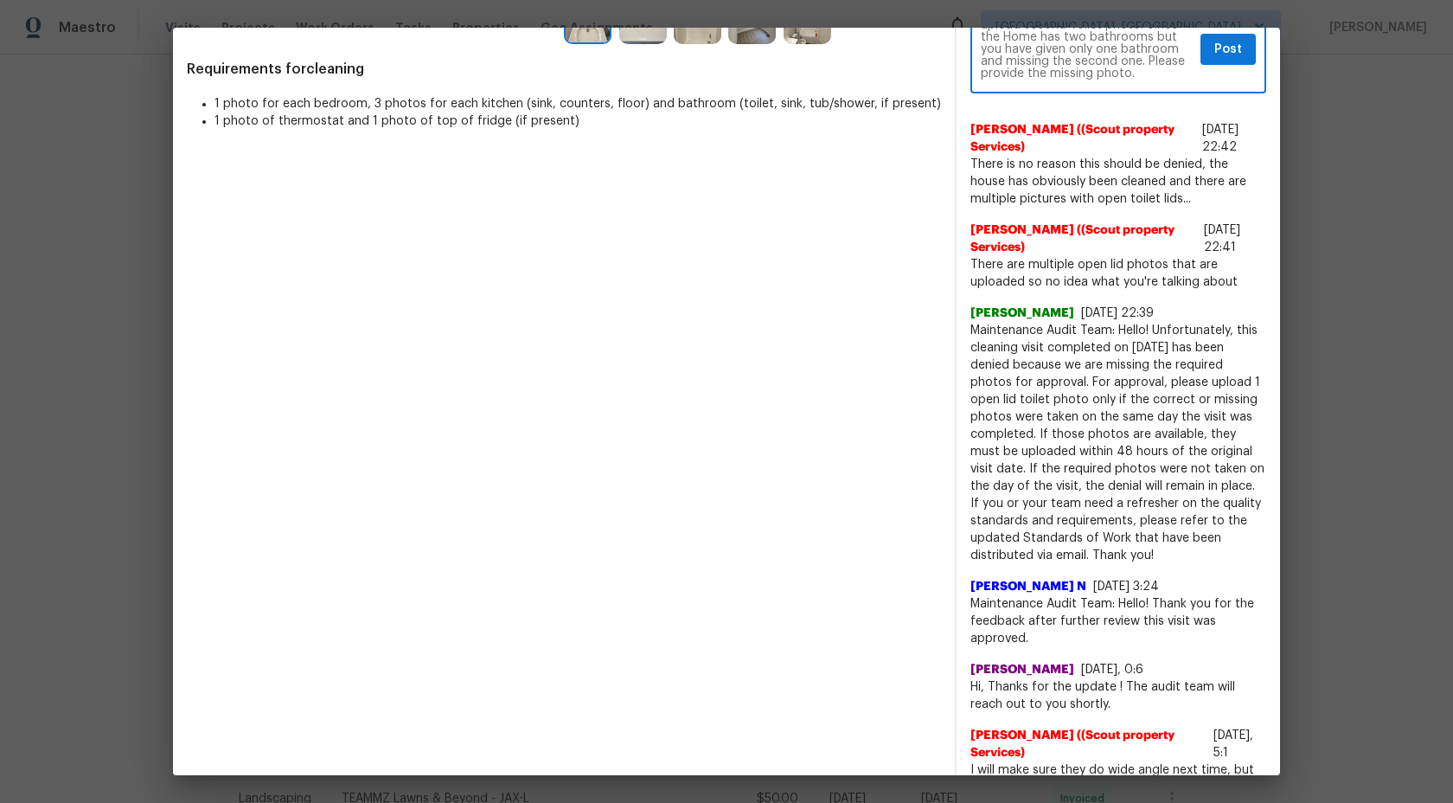
scroll to position [702, 0]
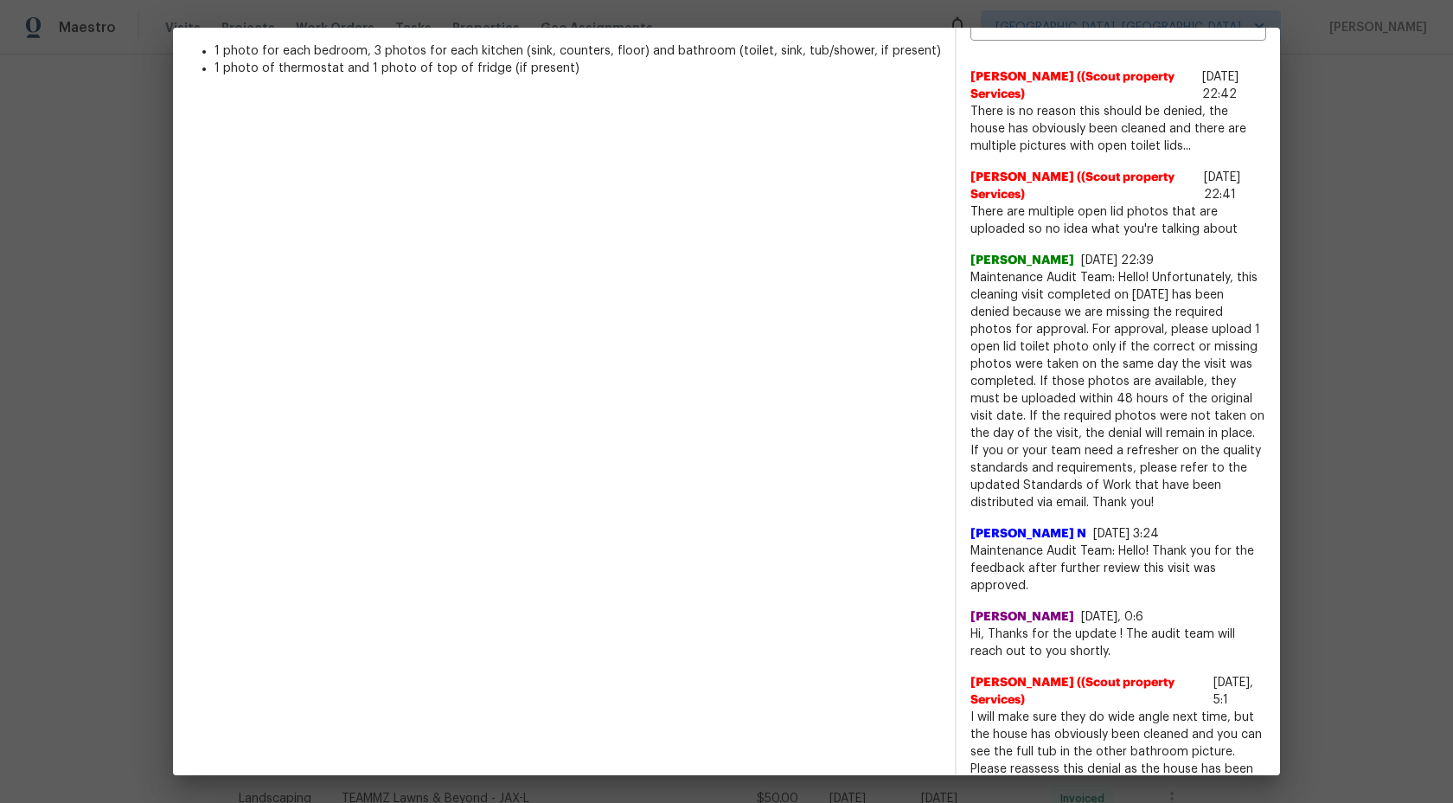
drag, startPoint x: 1156, startPoint y: 502, endPoint x: 1039, endPoint y: 376, distance: 171.4
click at [1039, 376] on span "Maintenance Audit Team: Hello! Unfortunately, this cleaning visit completed on …" at bounding box center [1119, 390] width 296 height 242
copy span "If those photos are available, they must be uploaded within 48 hours of the ori…"
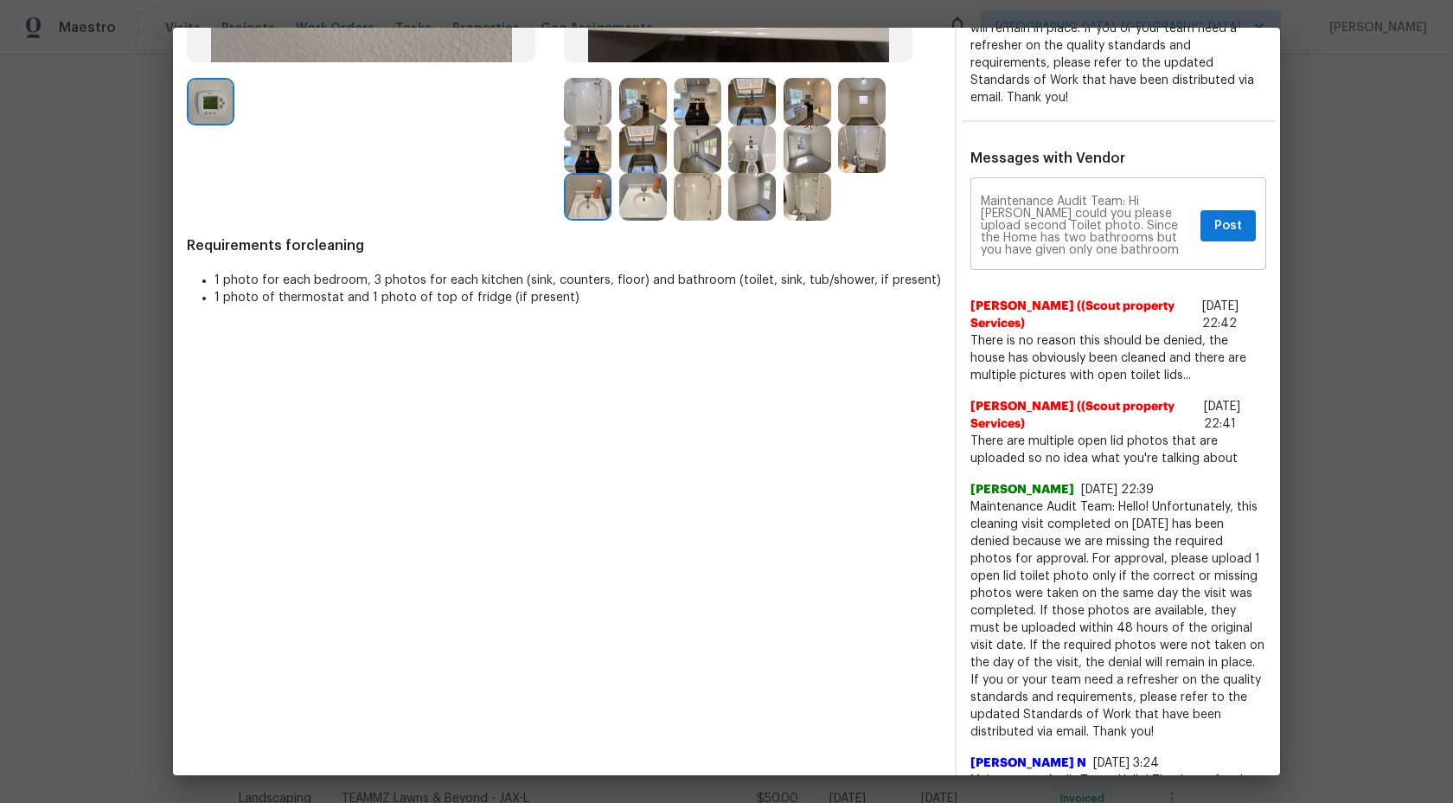
scroll to position [24, 0]
click at [1083, 253] on textarea "Maintenance Audit Team: Hi Trevor could you please upload second Toilet photo. …" at bounding box center [1087, 226] width 213 height 61
paste textarea "If those photos are available, they must be uploaded within 48 hours of the ori…"
type textarea "Maintenance Audit Team: Hi Trevor could you please upload second Toilet photo. …"
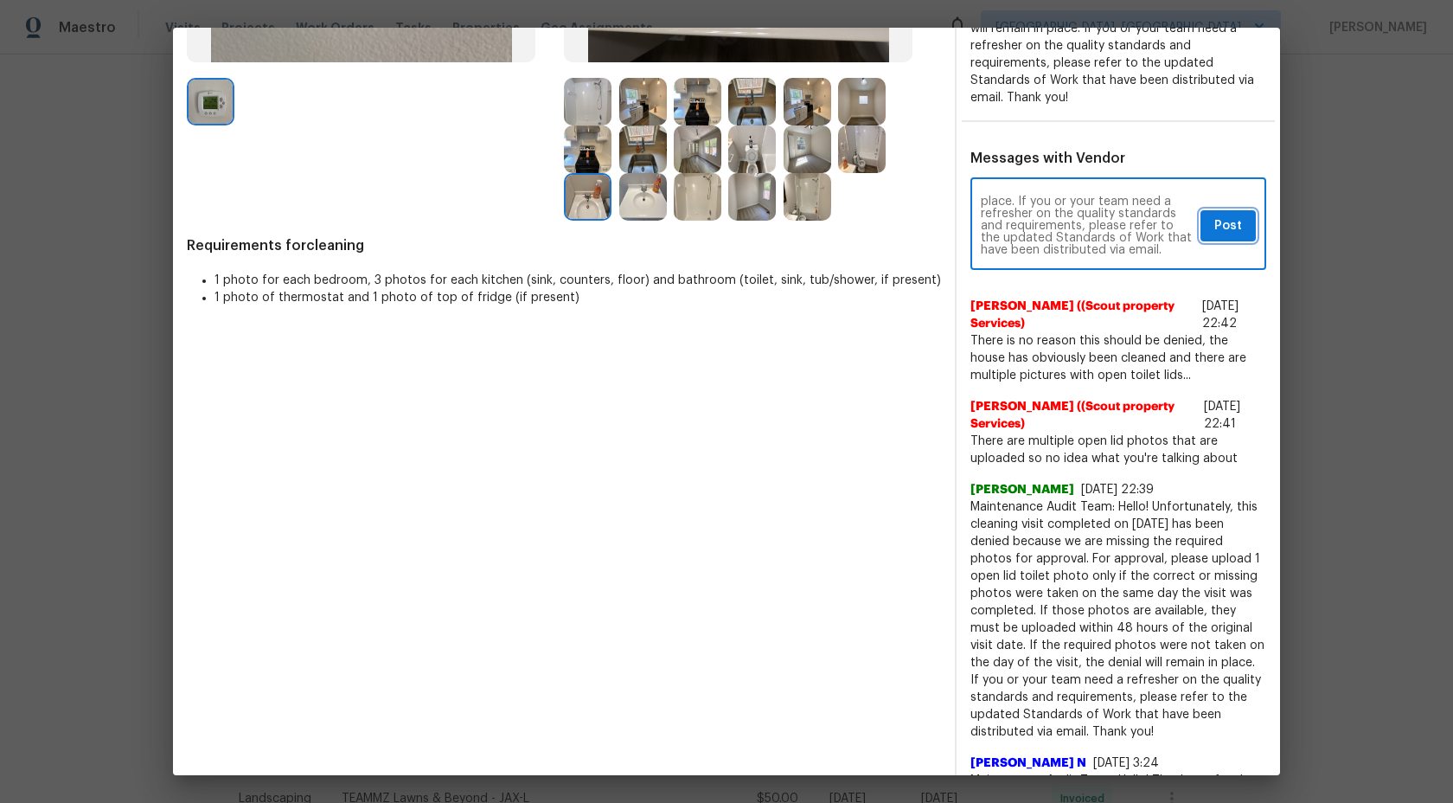
click at [1234, 234] on span "Post" at bounding box center [1229, 226] width 28 height 22
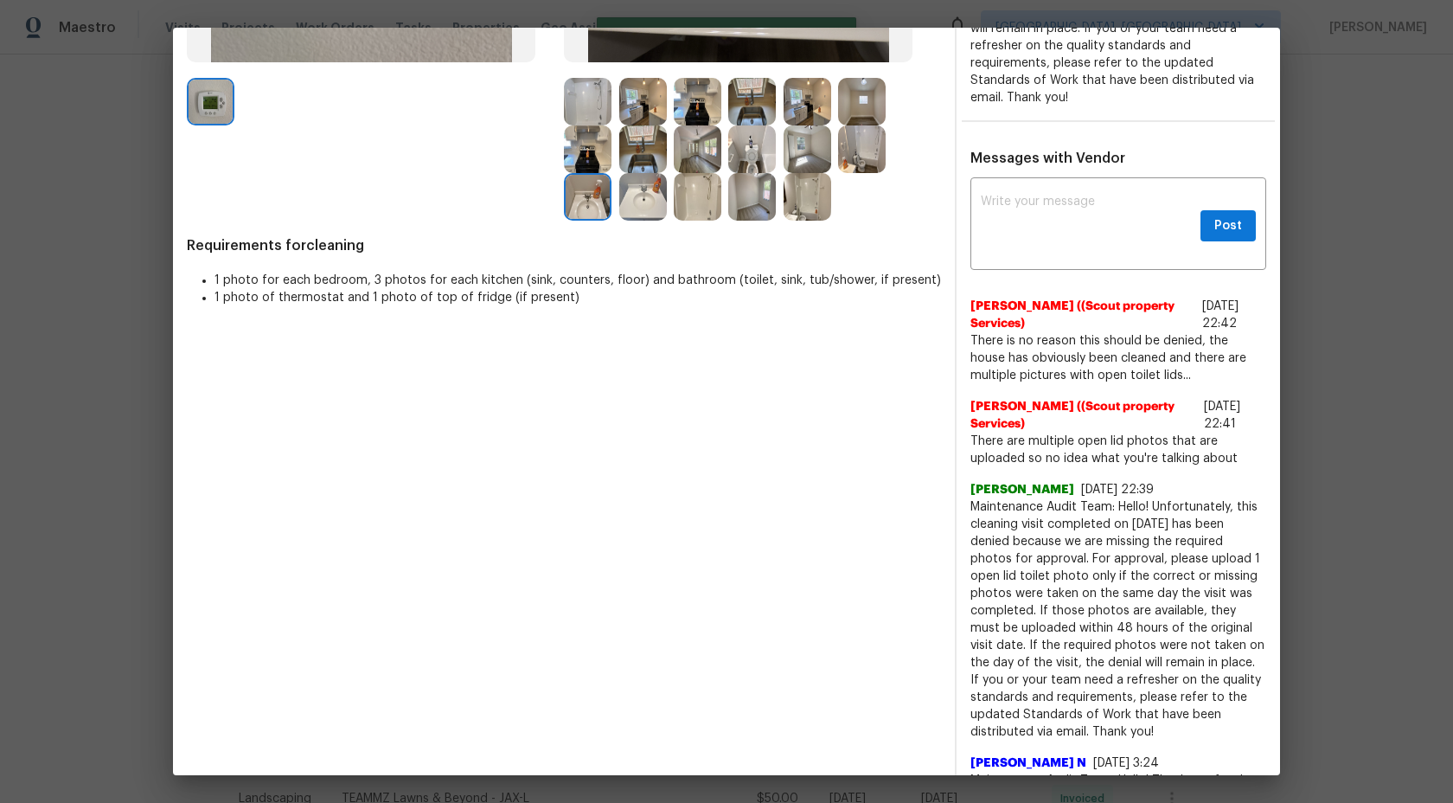
scroll to position [0, 0]
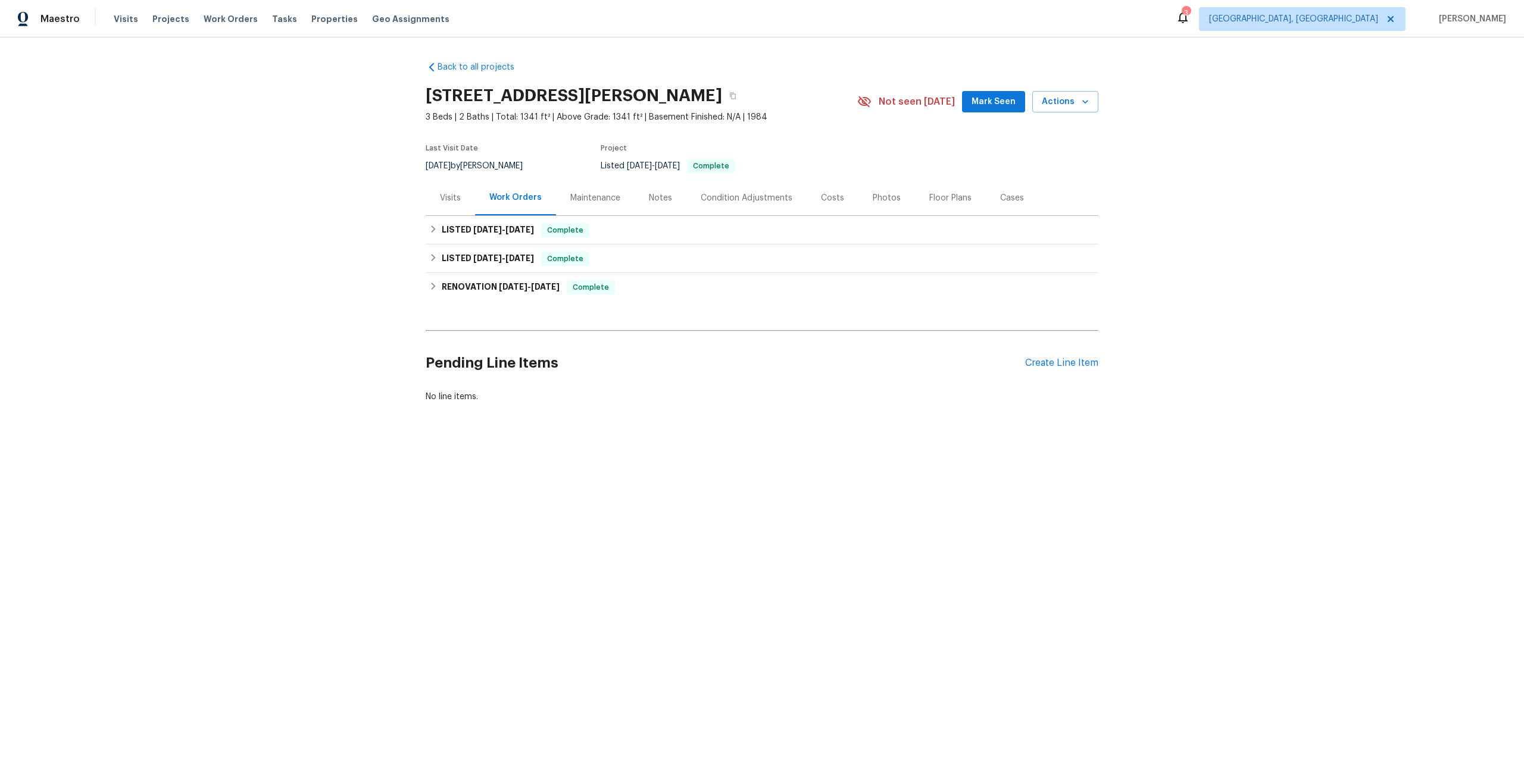
click at [602, 189] on div "Maintenance" at bounding box center [595, 197] width 78 height 35
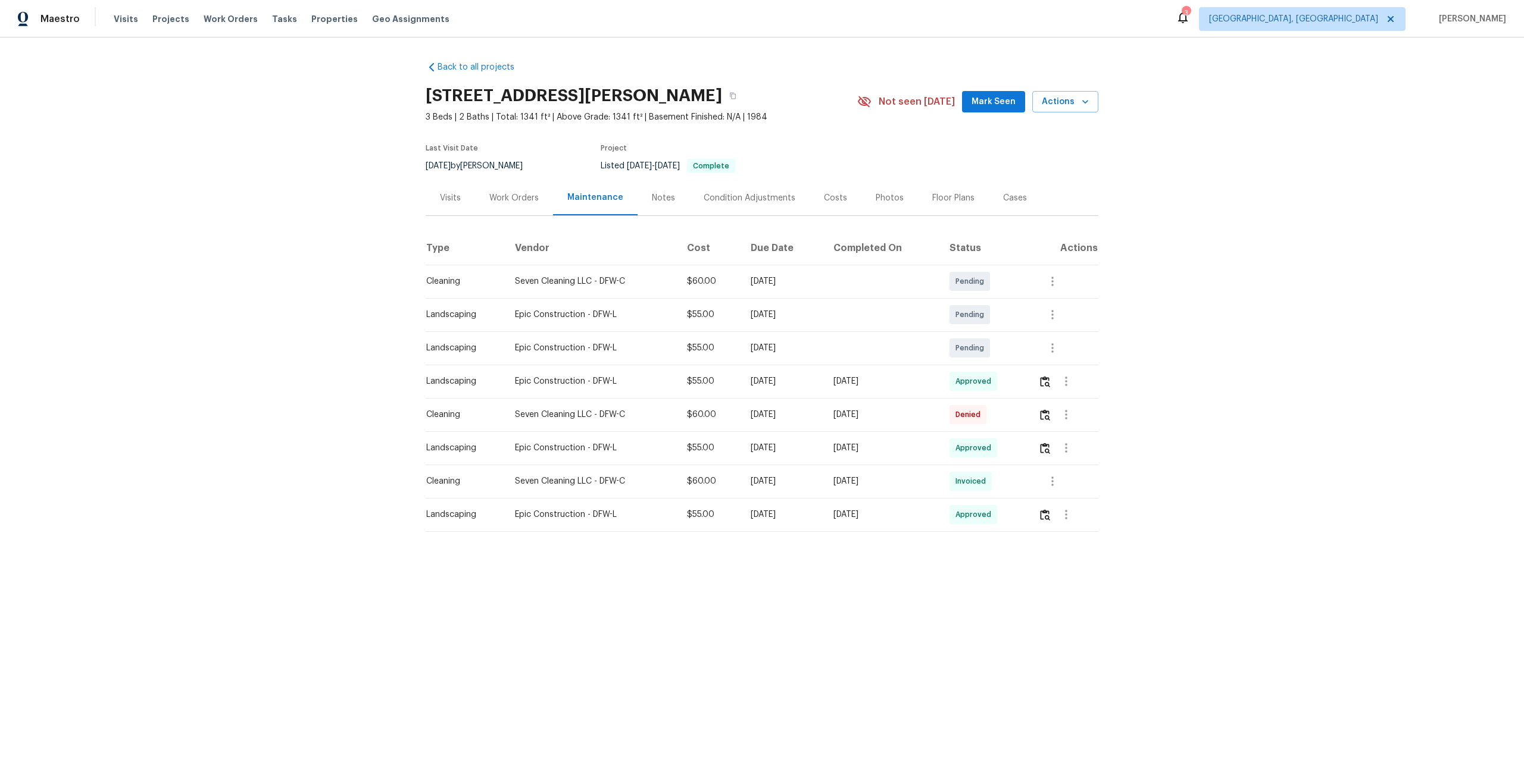
click at [1055, 422] on div at bounding box center [1066, 415] width 29 height 29
click at [1050, 415] on img "button" at bounding box center [1044, 415] width 10 height 11
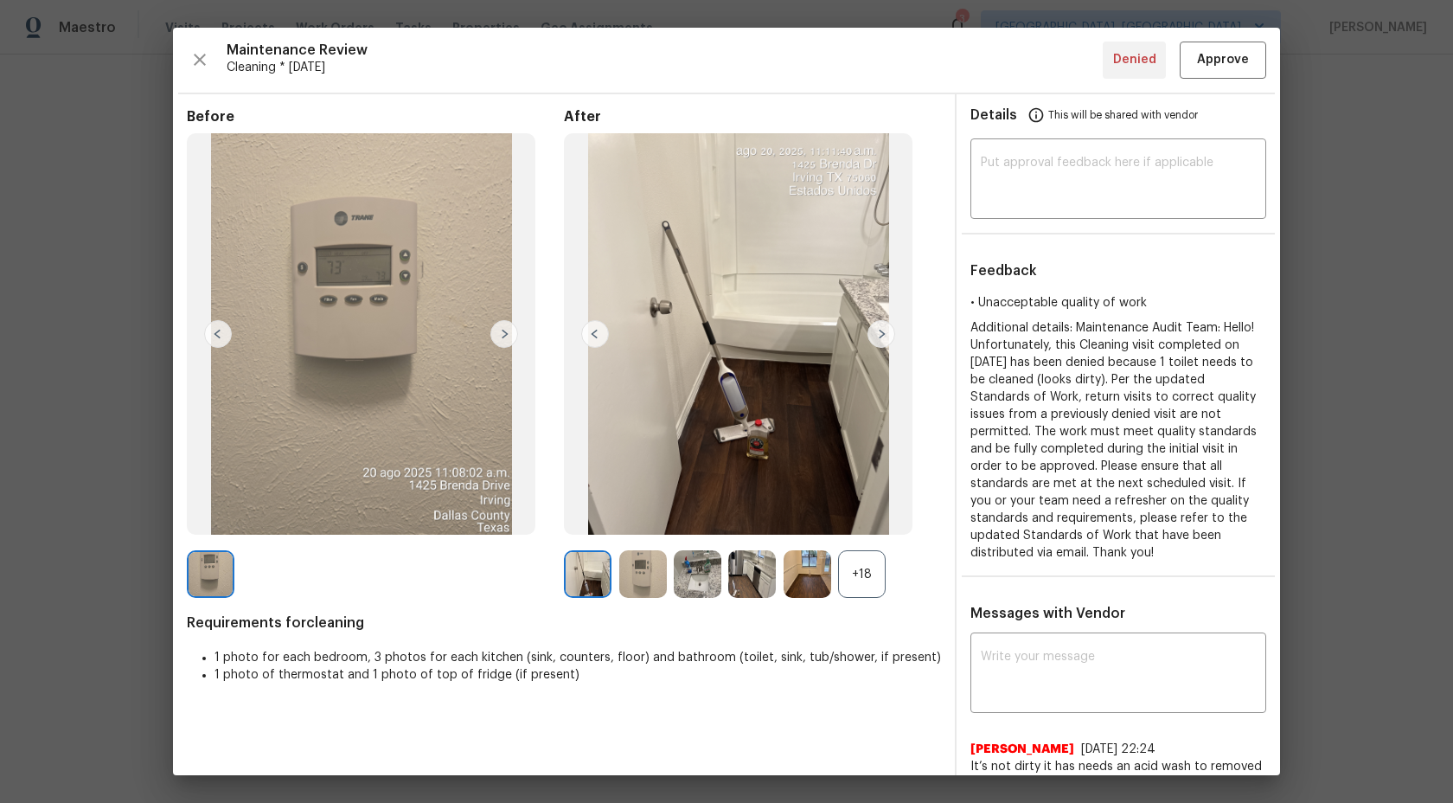
click at [869, 576] on div "+18" at bounding box center [862, 574] width 48 height 48
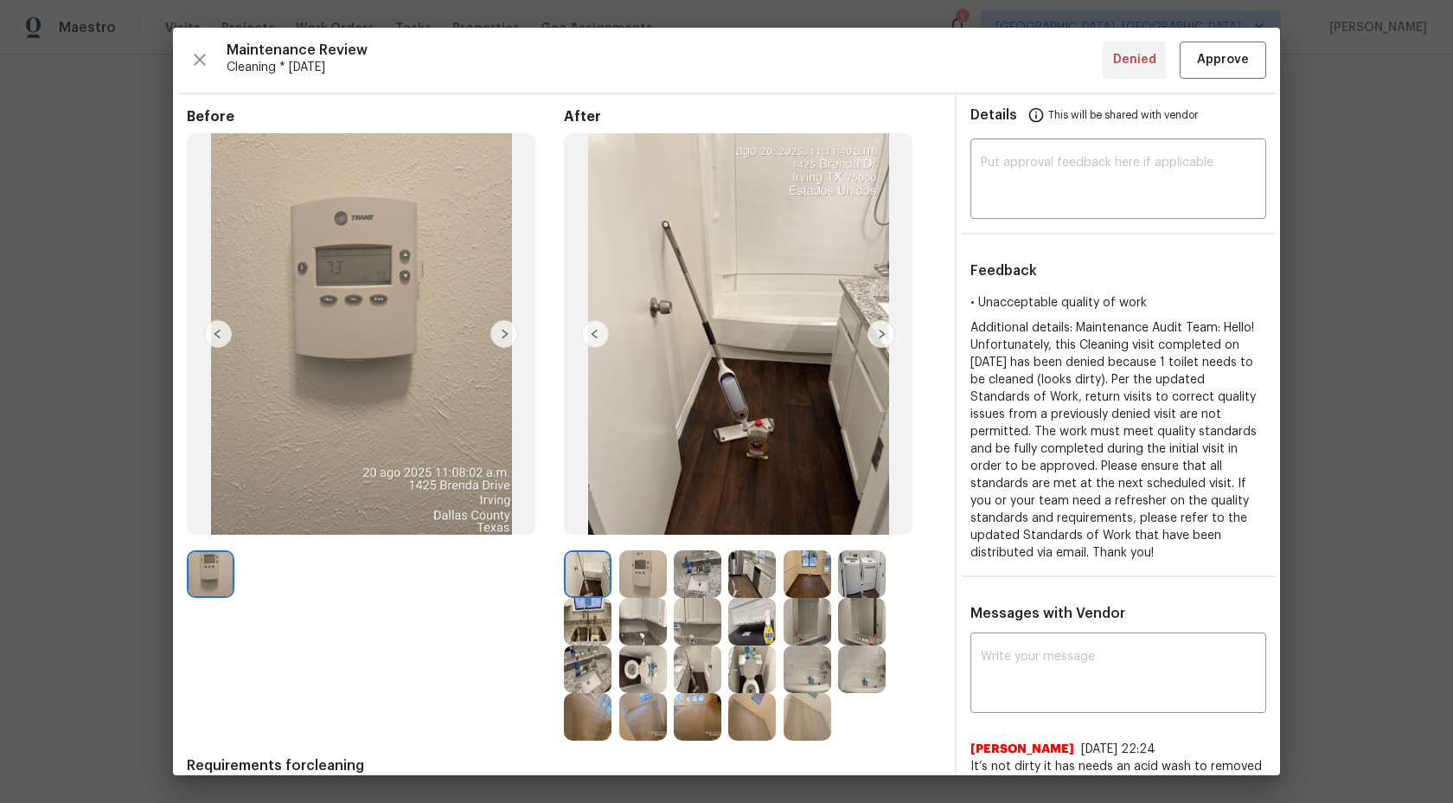
click at [600, 567] on img at bounding box center [588, 574] width 48 height 48
click at [641, 567] on img at bounding box center [643, 574] width 48 height 48
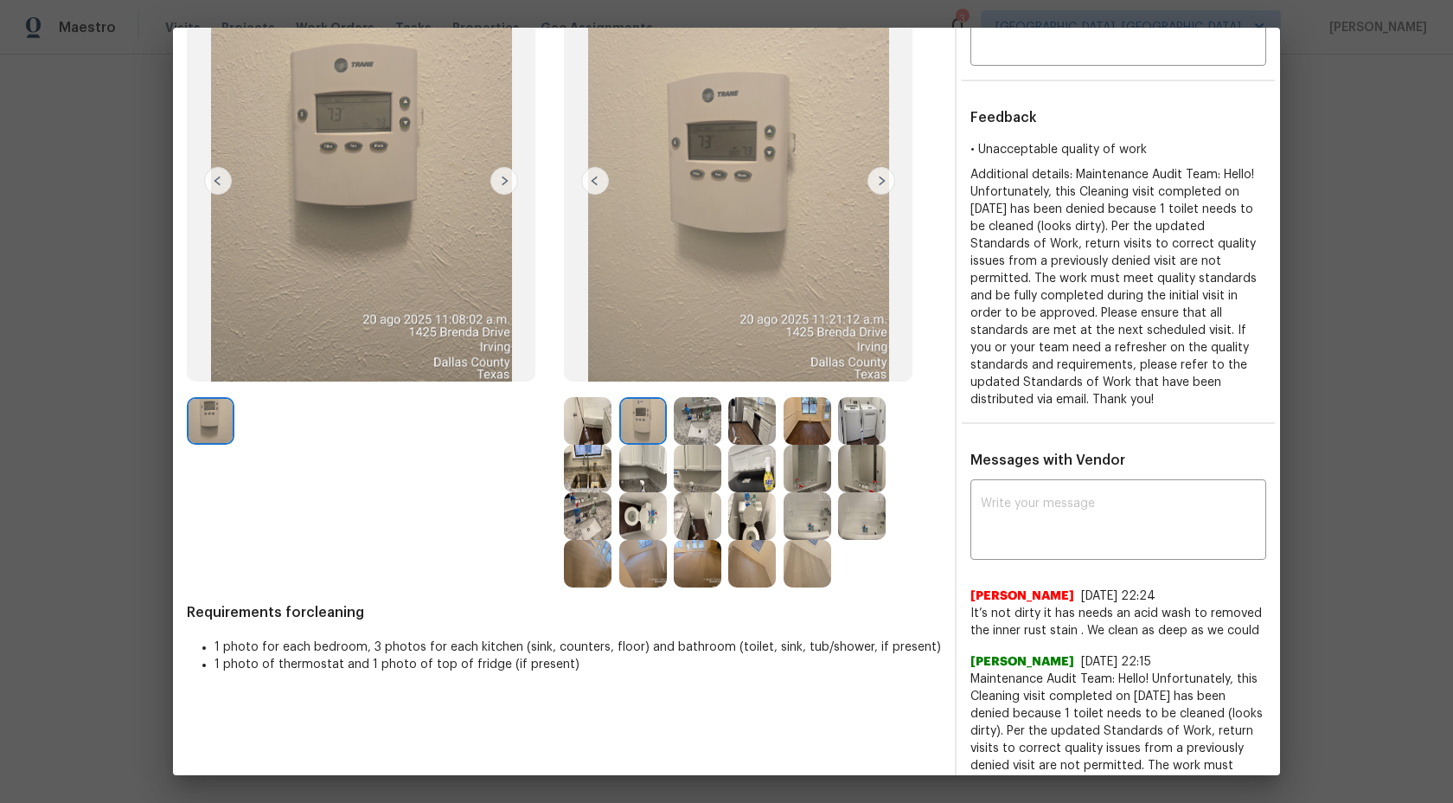
scroll to position [144, 0]
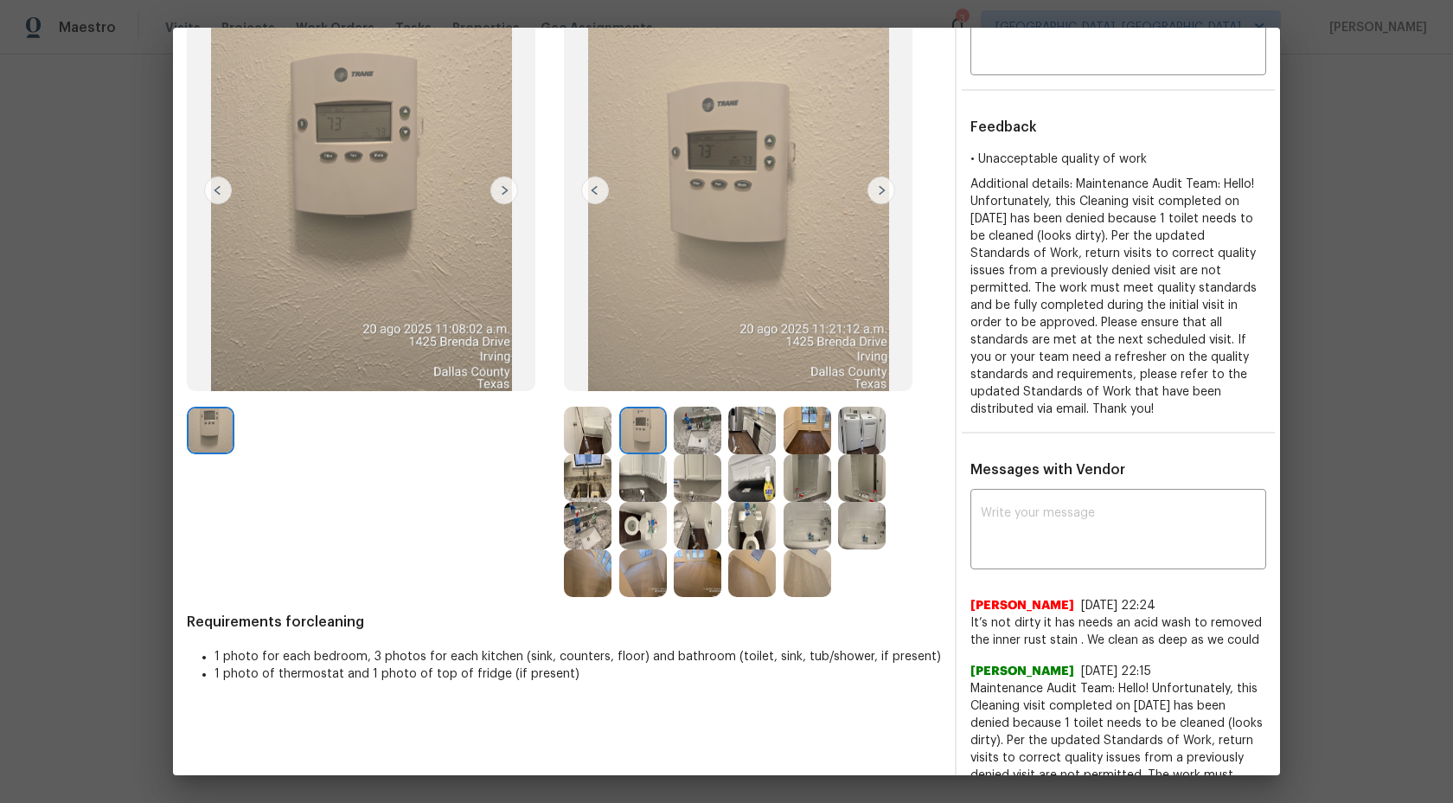
click at [694, 442] on img at bounding box center [698, 431] width 48 height 48
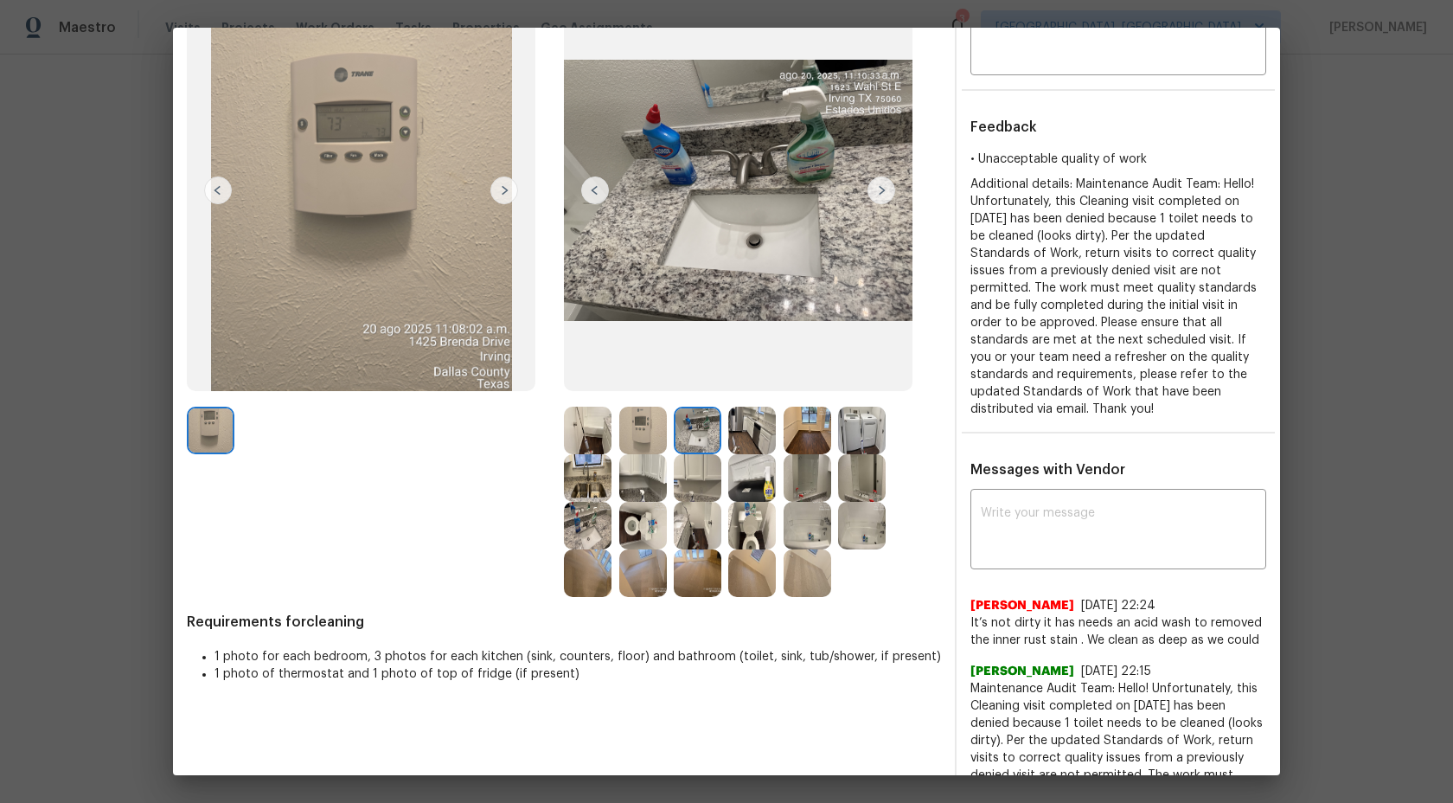
click at [636, 526] on img at bounding box center [643, 526] width 48 height 48
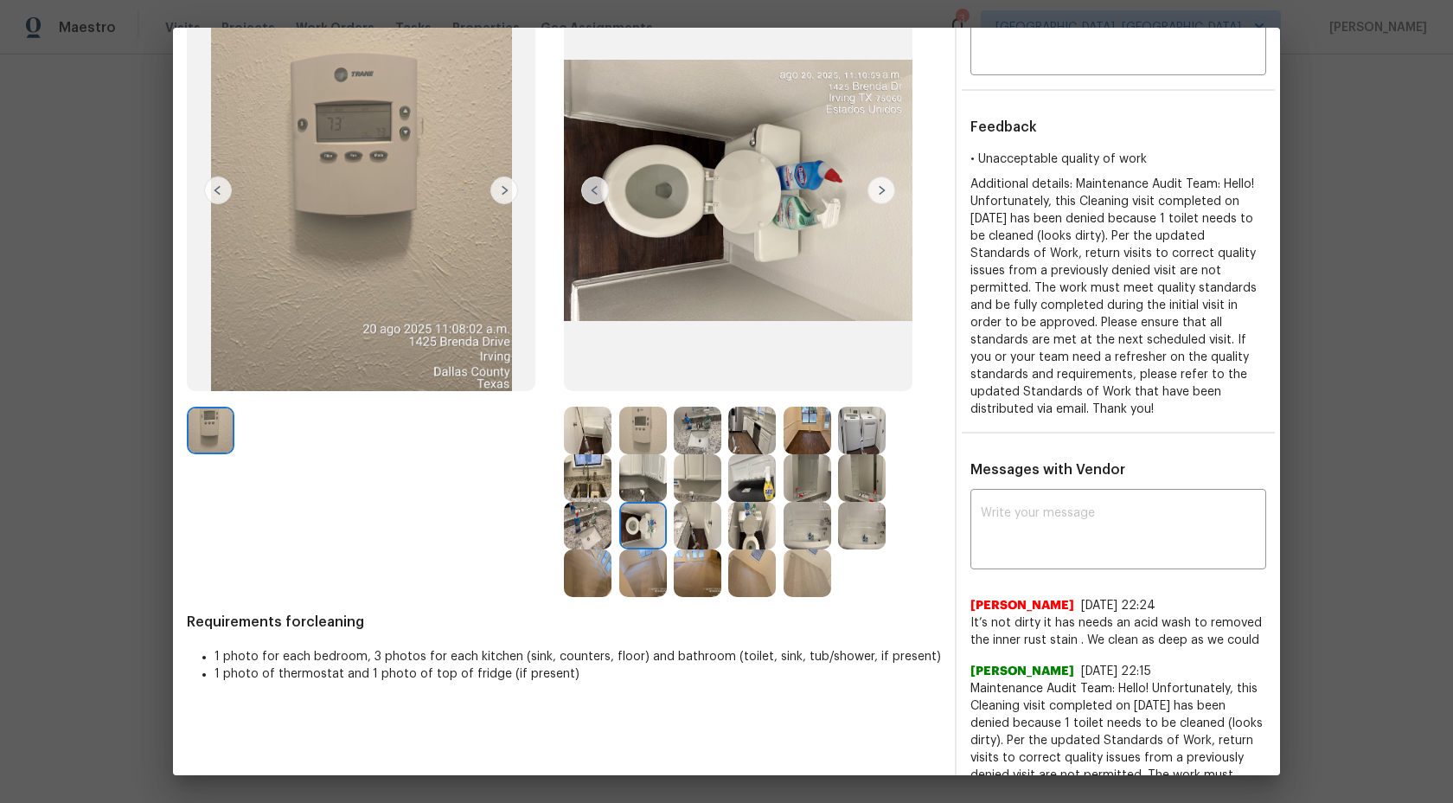
click at [644, 483] on img at bounding box center [643, 478] width 48 height 48
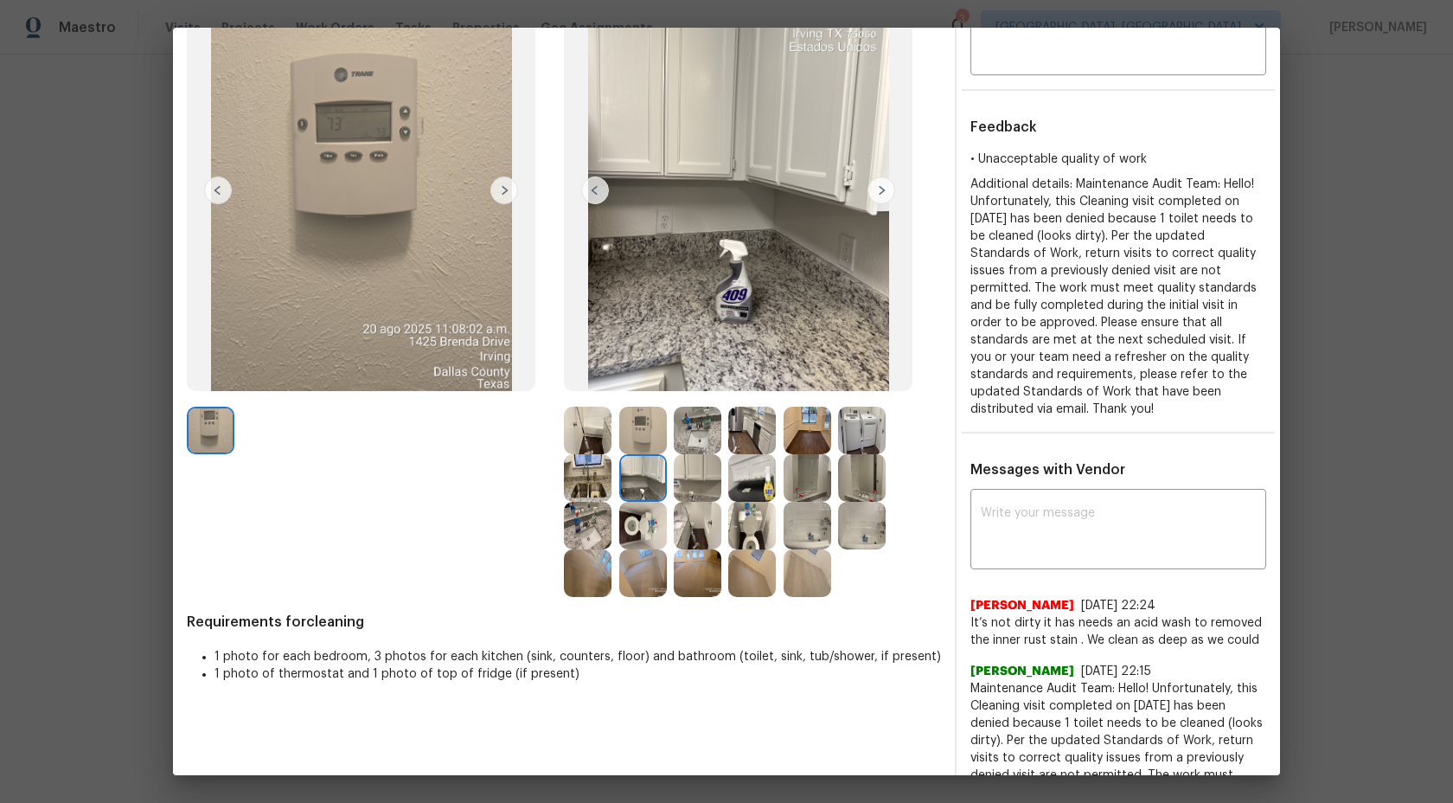
click at [882, 194] on img at bounding box center [882, 190] width 28 height 28
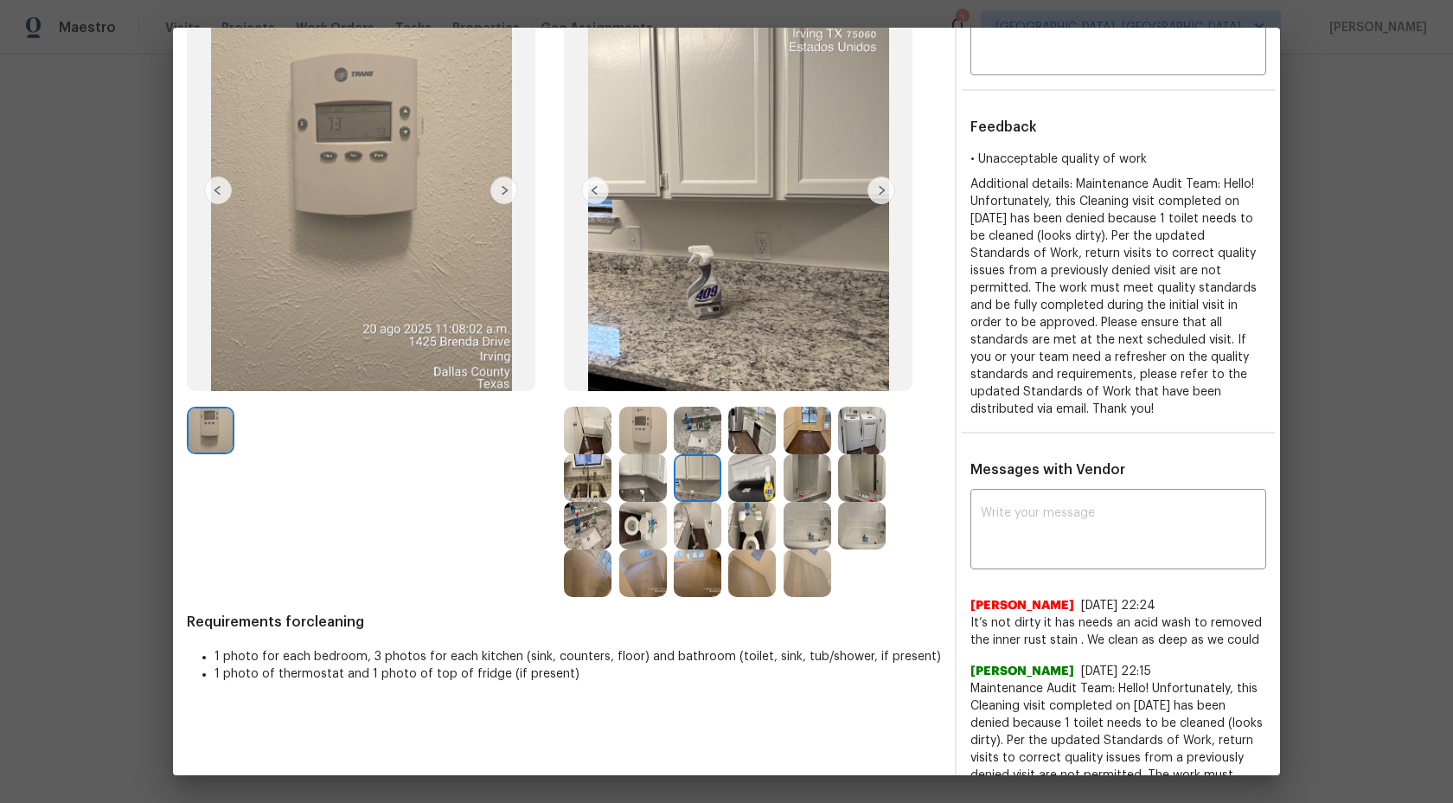
click at [882, 194] on img at bounding box center [882, 190] width 28 height 28
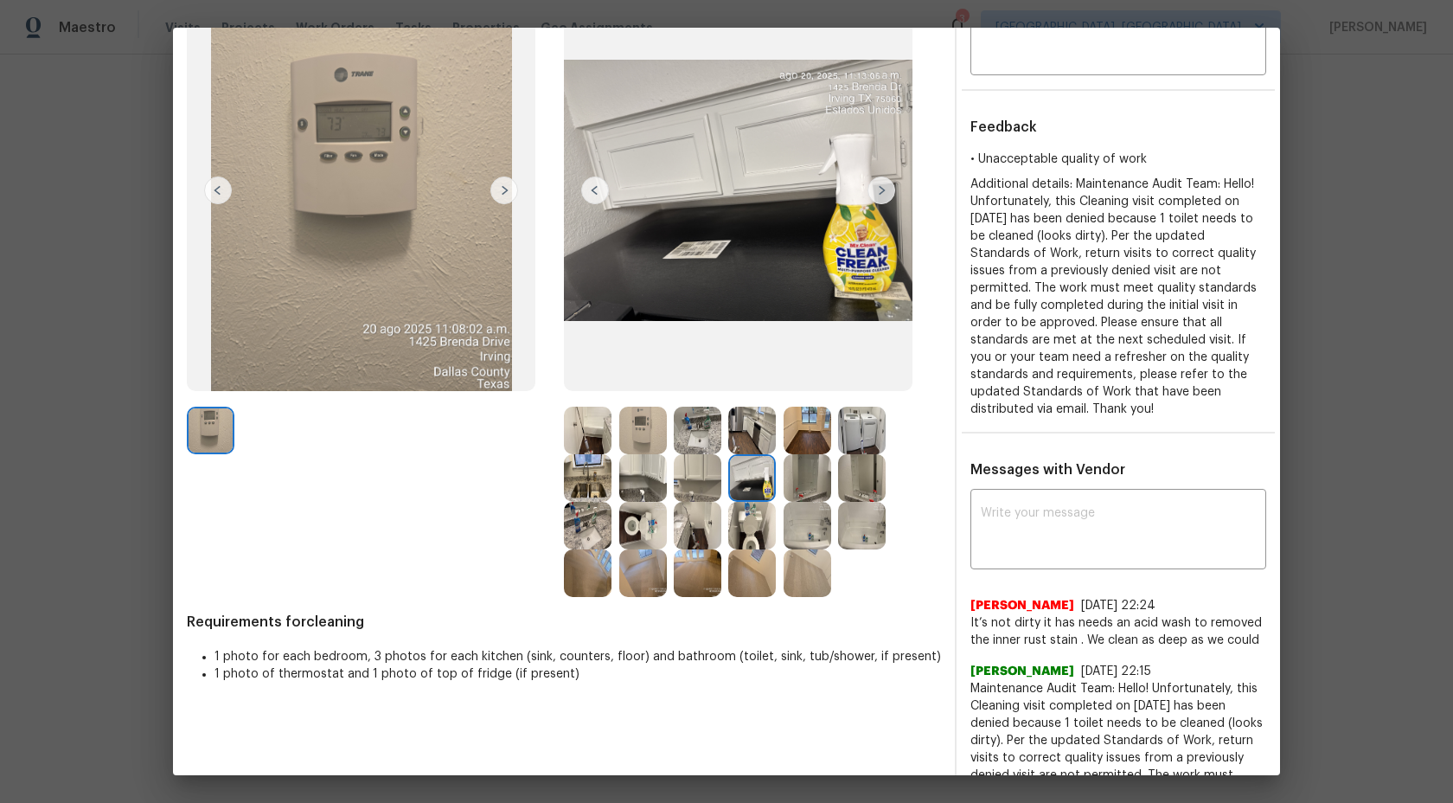
click at [882, 194] on img at bounding box center [882, 190] width 28 height 28
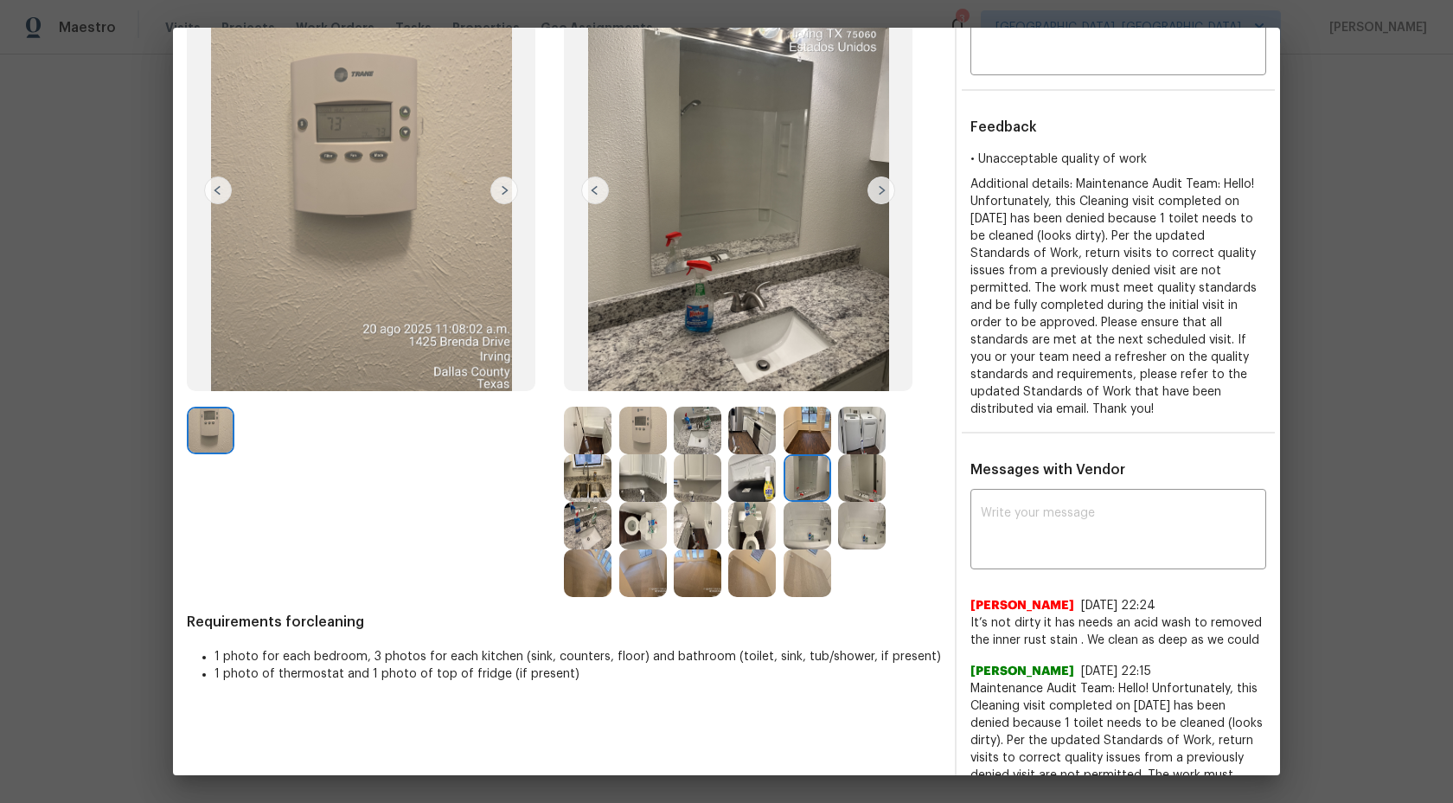
click at [882, 193] on img at bounding box center [882, 190] width 28 height 28
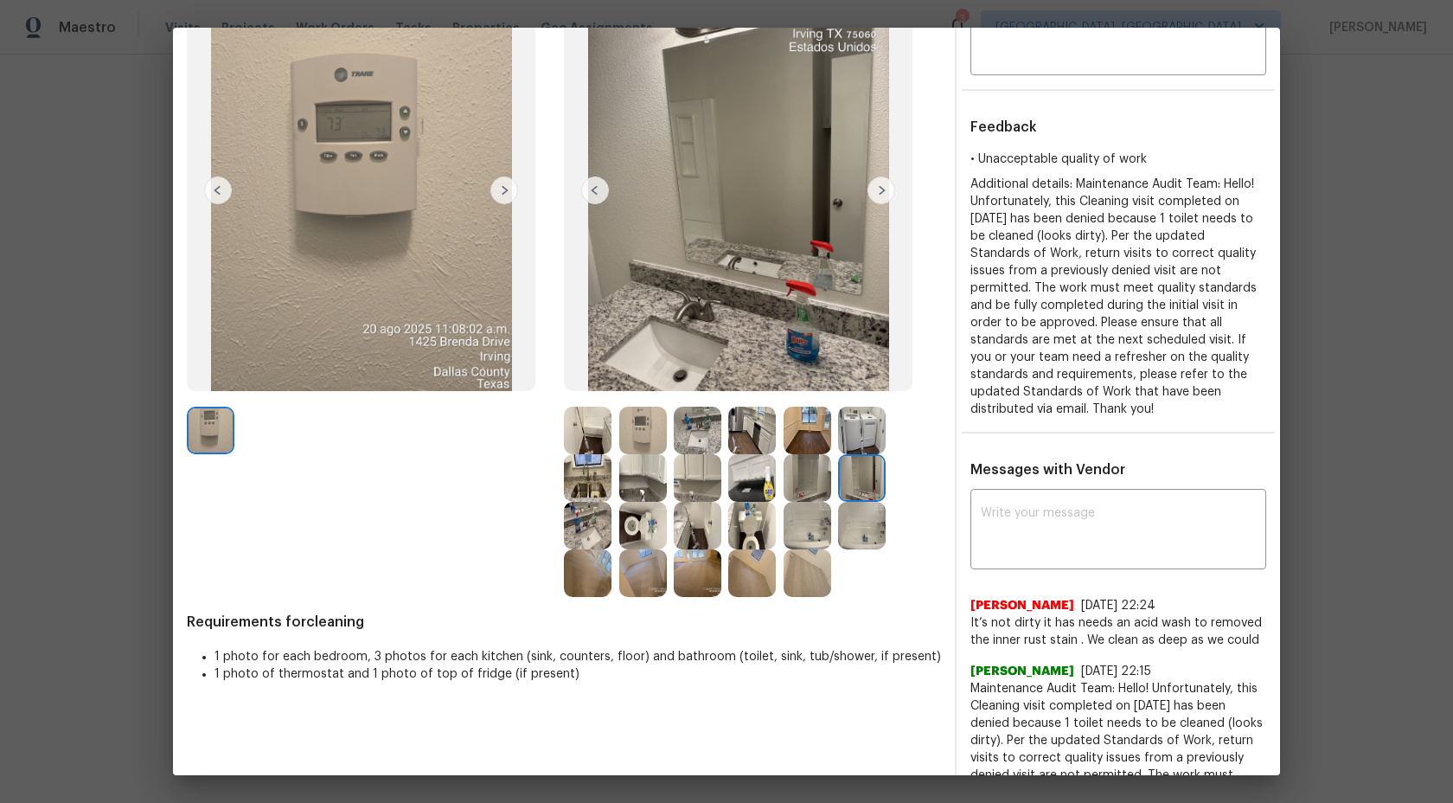
click at [586, 520] on img at bounding box center [588, 526] width 48 height 48
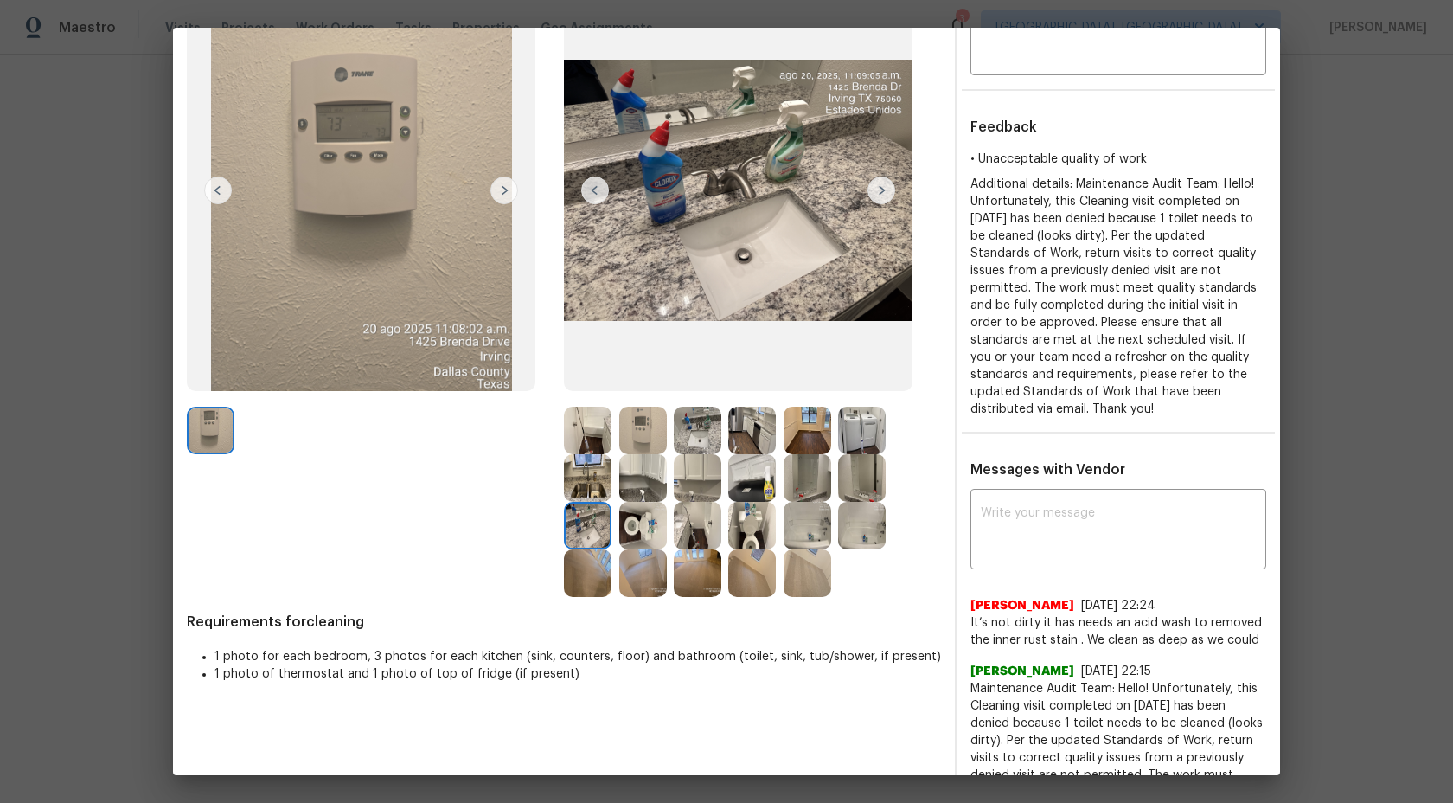
click at [643, 521] on img at bounding box center [643, 526] width 48 height 48
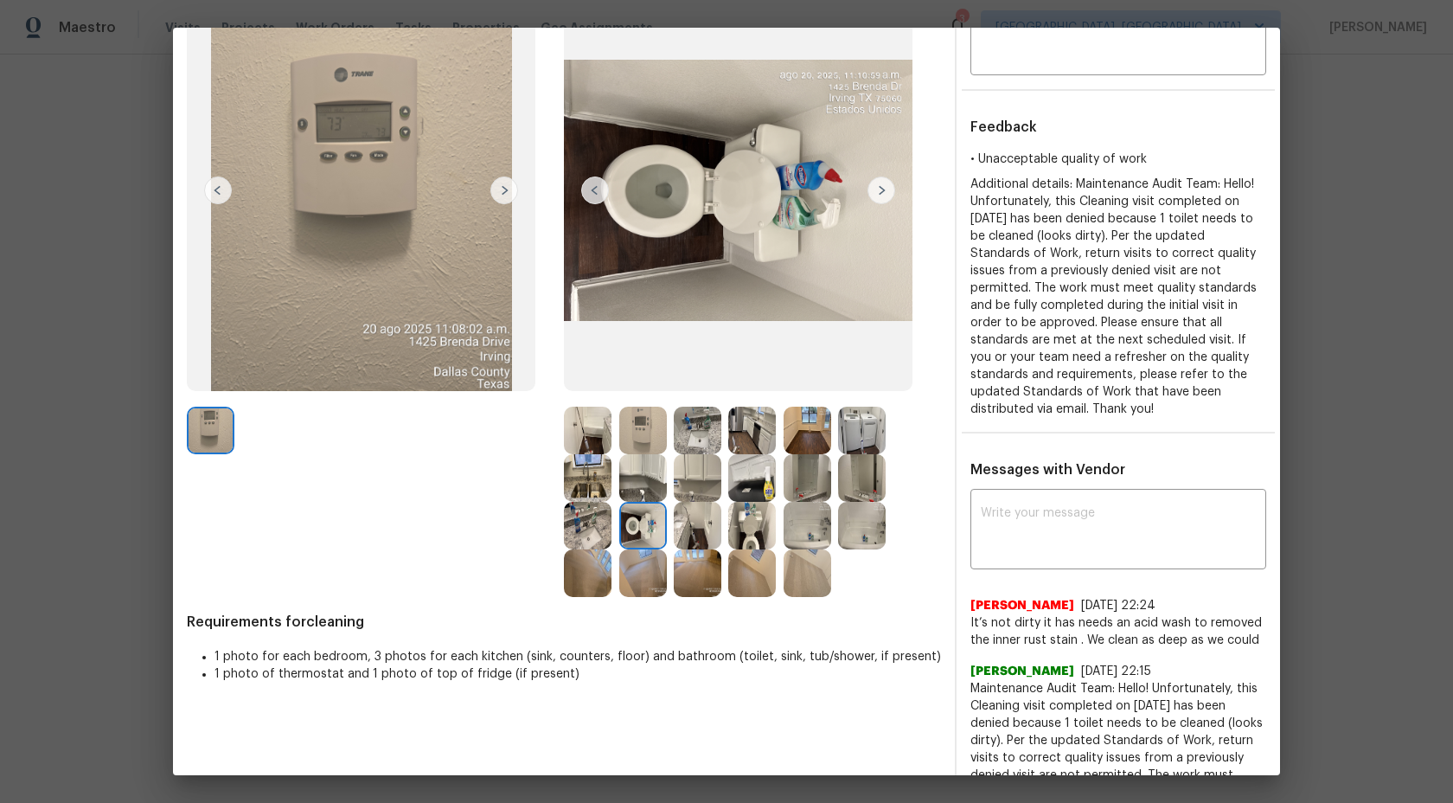
click at [884, 185] on img at bounding box center [882, 190] width 28 height 28
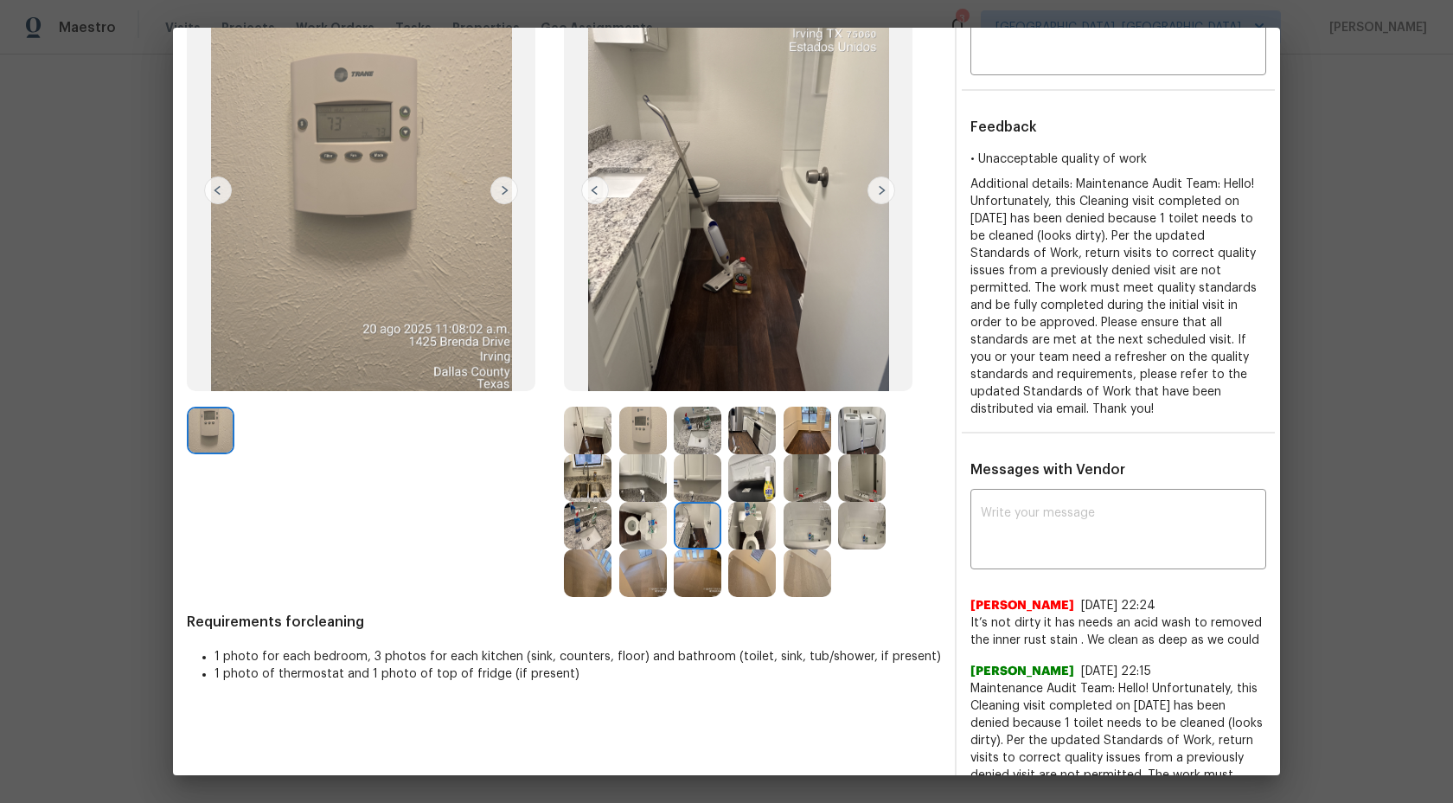
click at [753, 523] on img at bounding box center [752, 526] width 48 height 48
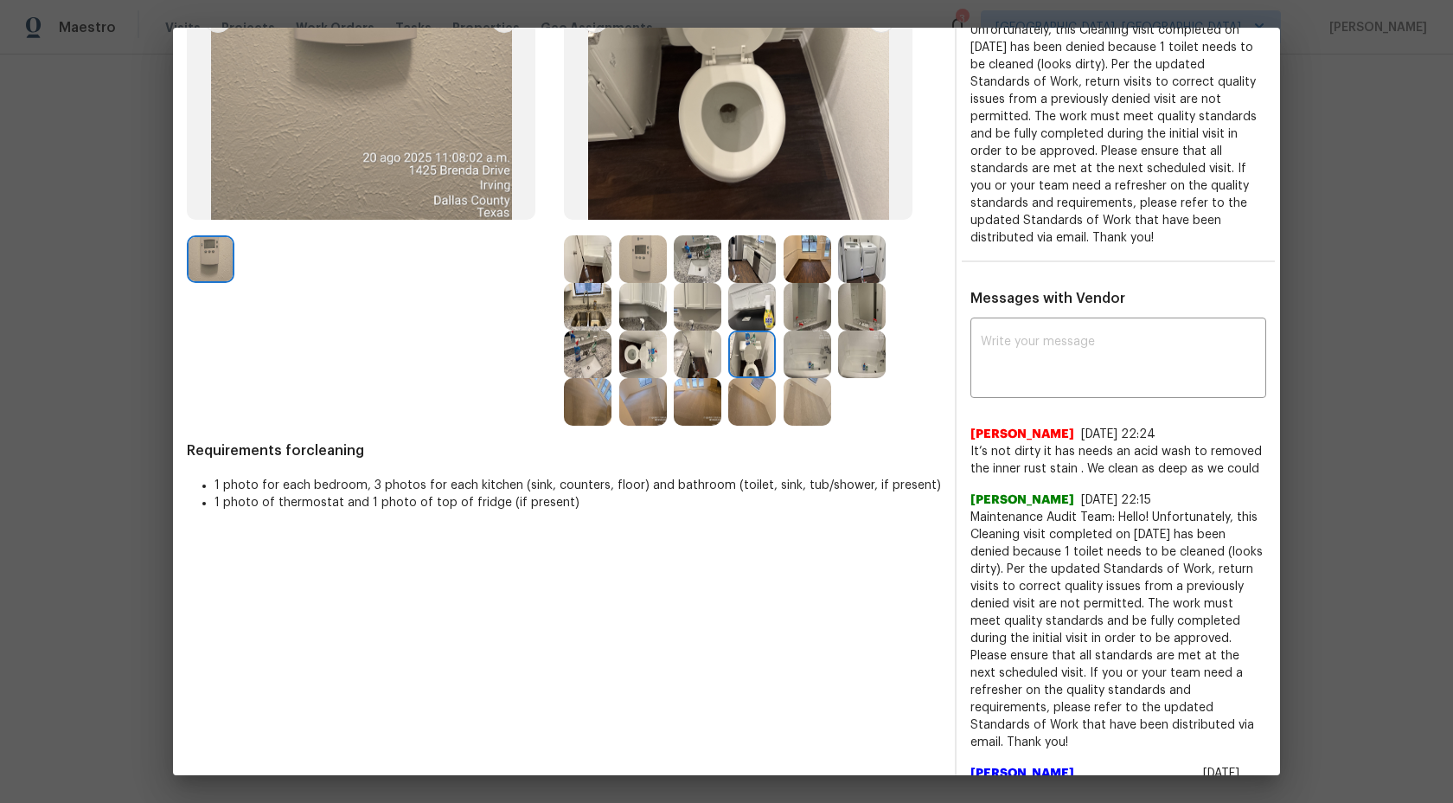
scroll to position [389, 0]
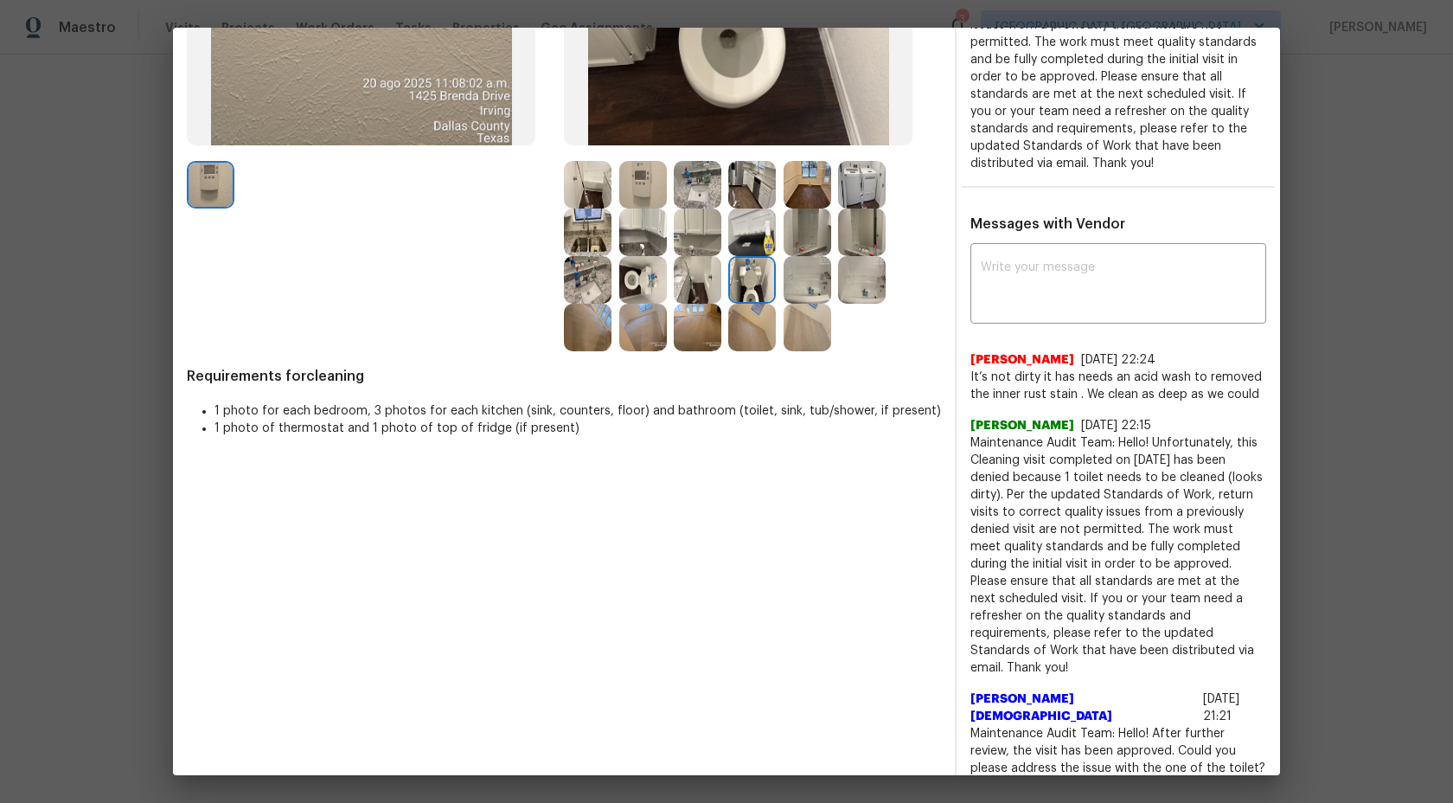
click at [798, 285] on img at bounding box center [808, 280] width 48 height 48
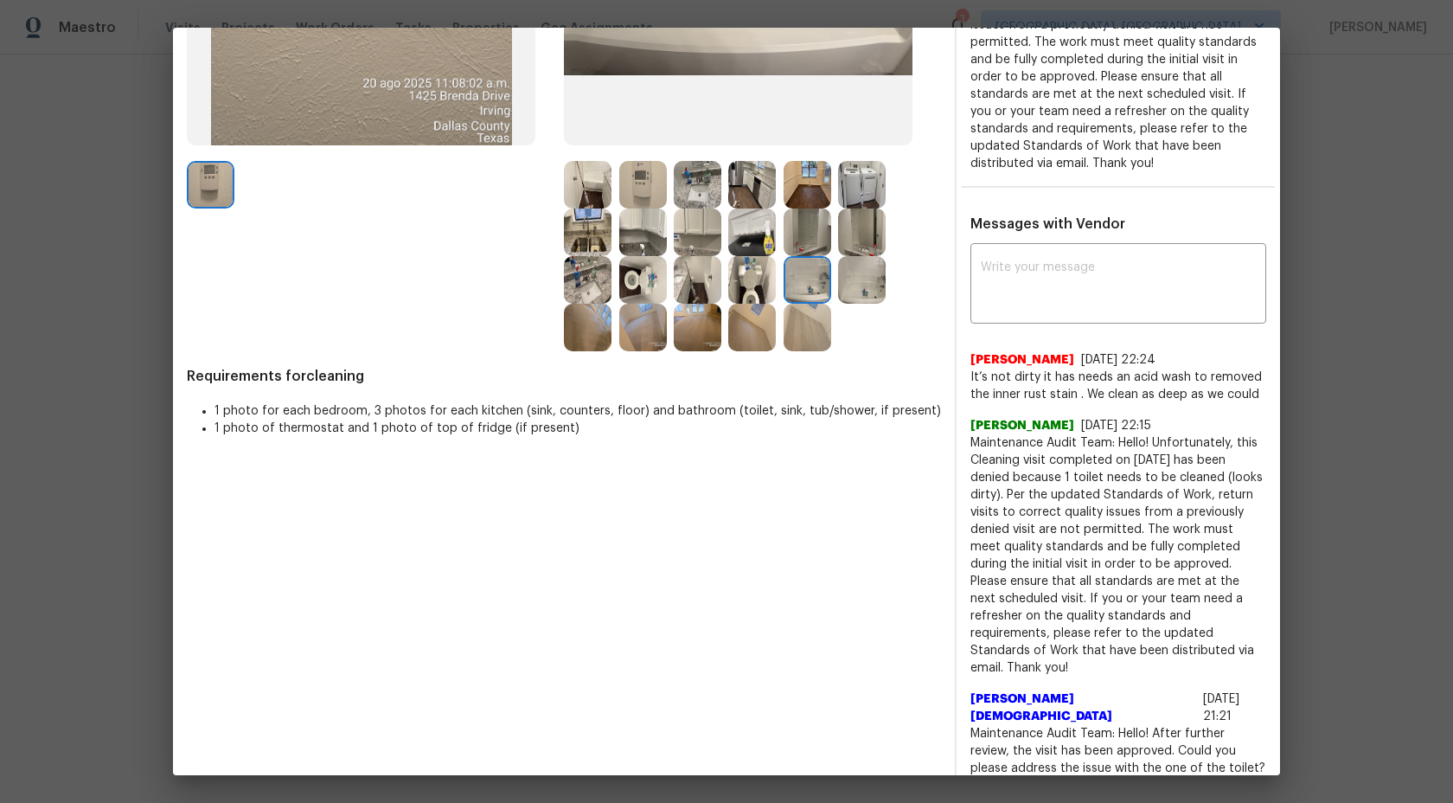
click at [879, 283] on img at bounding box center [862, 280] width 48 height 48
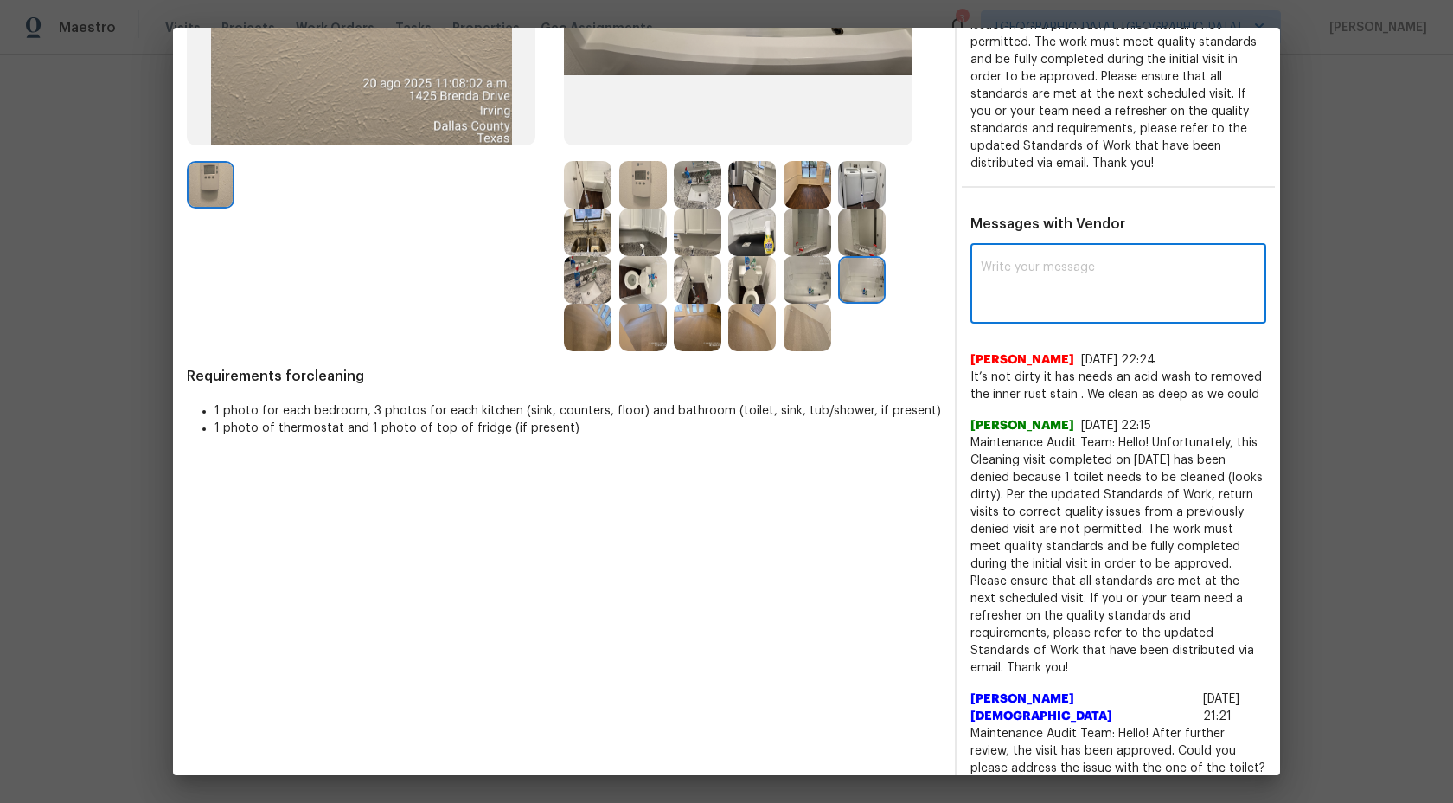
click at [1055, 272] on textarea at bounding box center [1118, 285] width 275 height 48
click at [1055, 273] on textarea at bounding box center [1118, 285] width 275 height 48
type textarea "H"
click at [1073, 307] on textarea "Maintenance Audit Team: Hi Alfredo we will approve this time but please do Acid…" at bounding box center [1087, 285] width 213 height 48
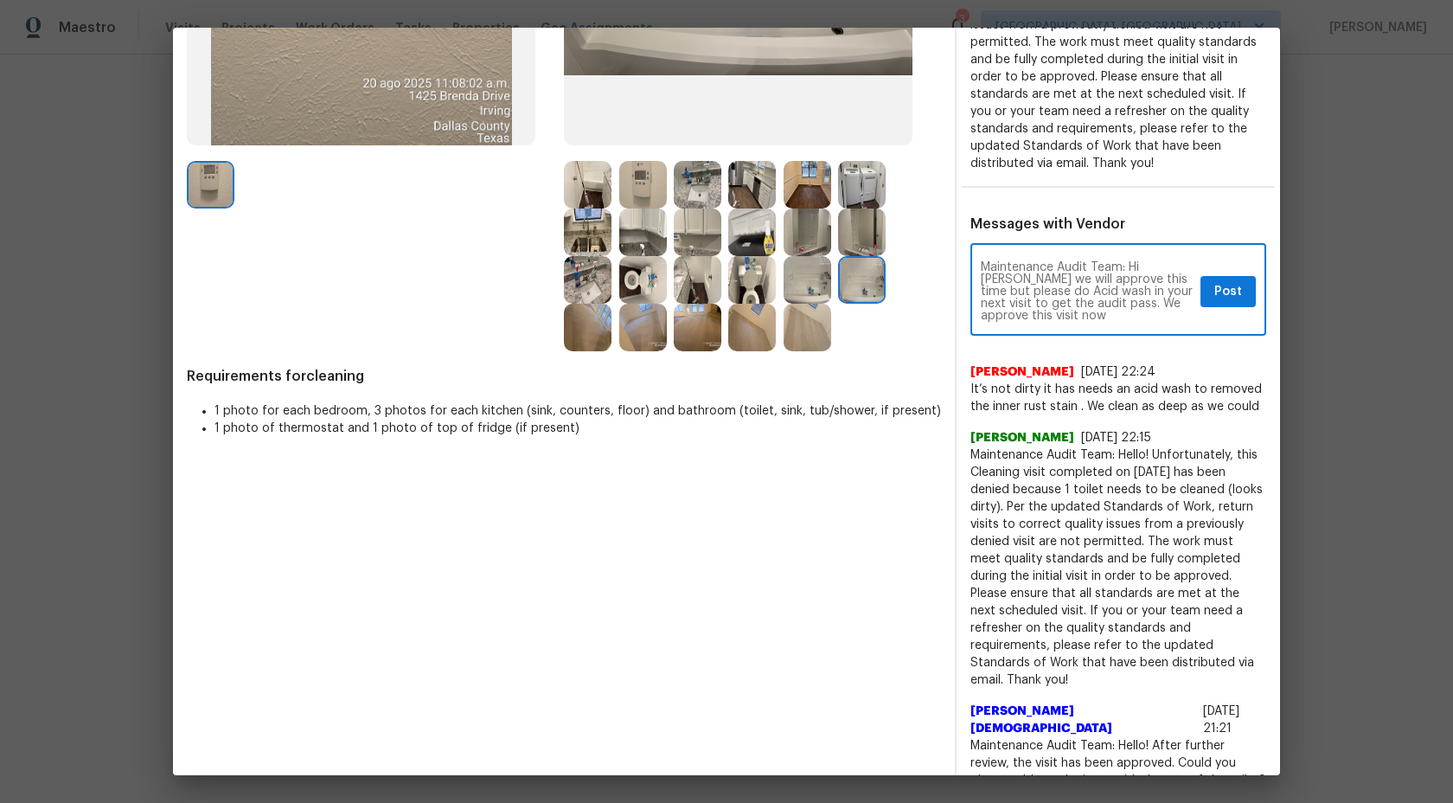
type textarea "Maintenance Audit Team: Hi Alfredo we will approve this time but please do Acid…"
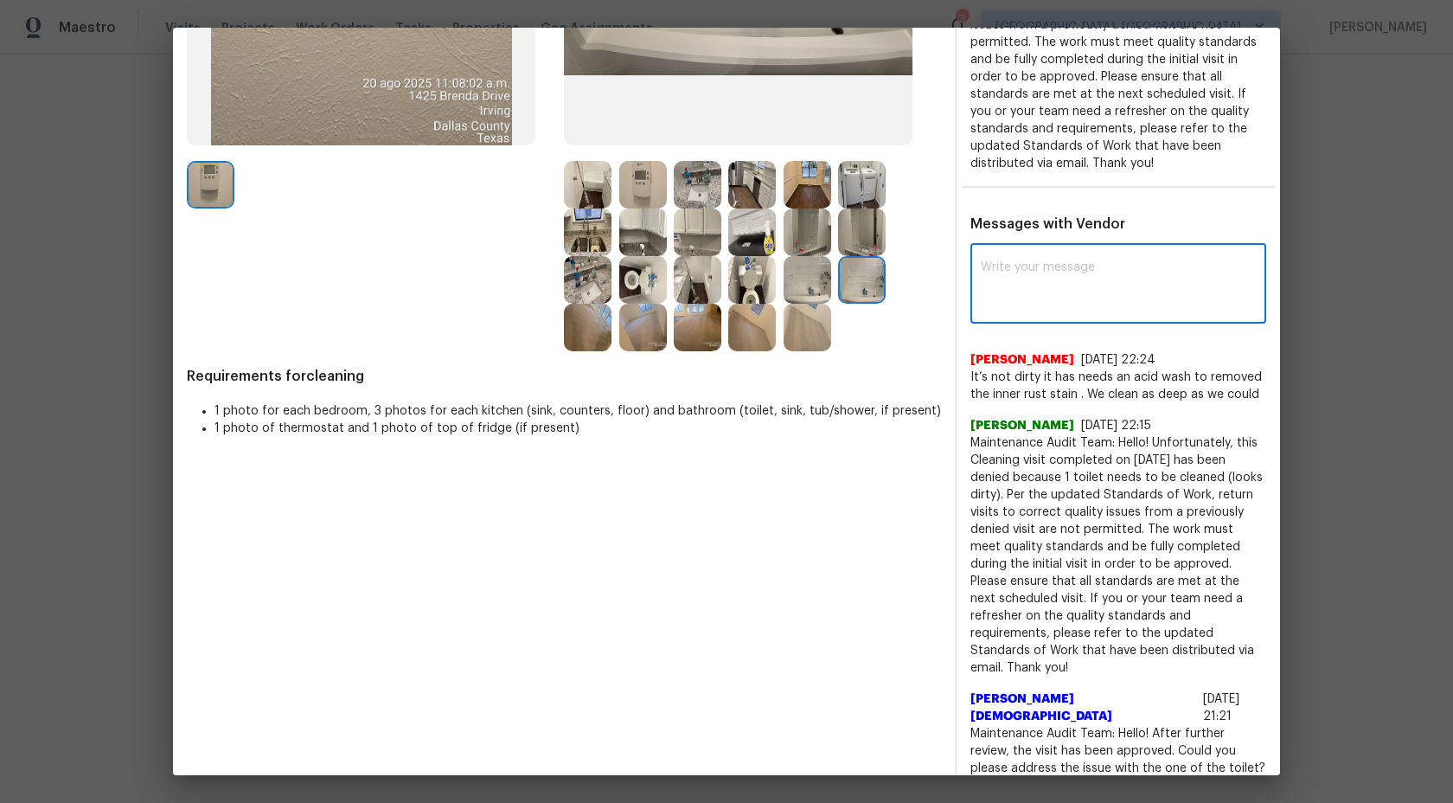
scroll to position [0, 0]
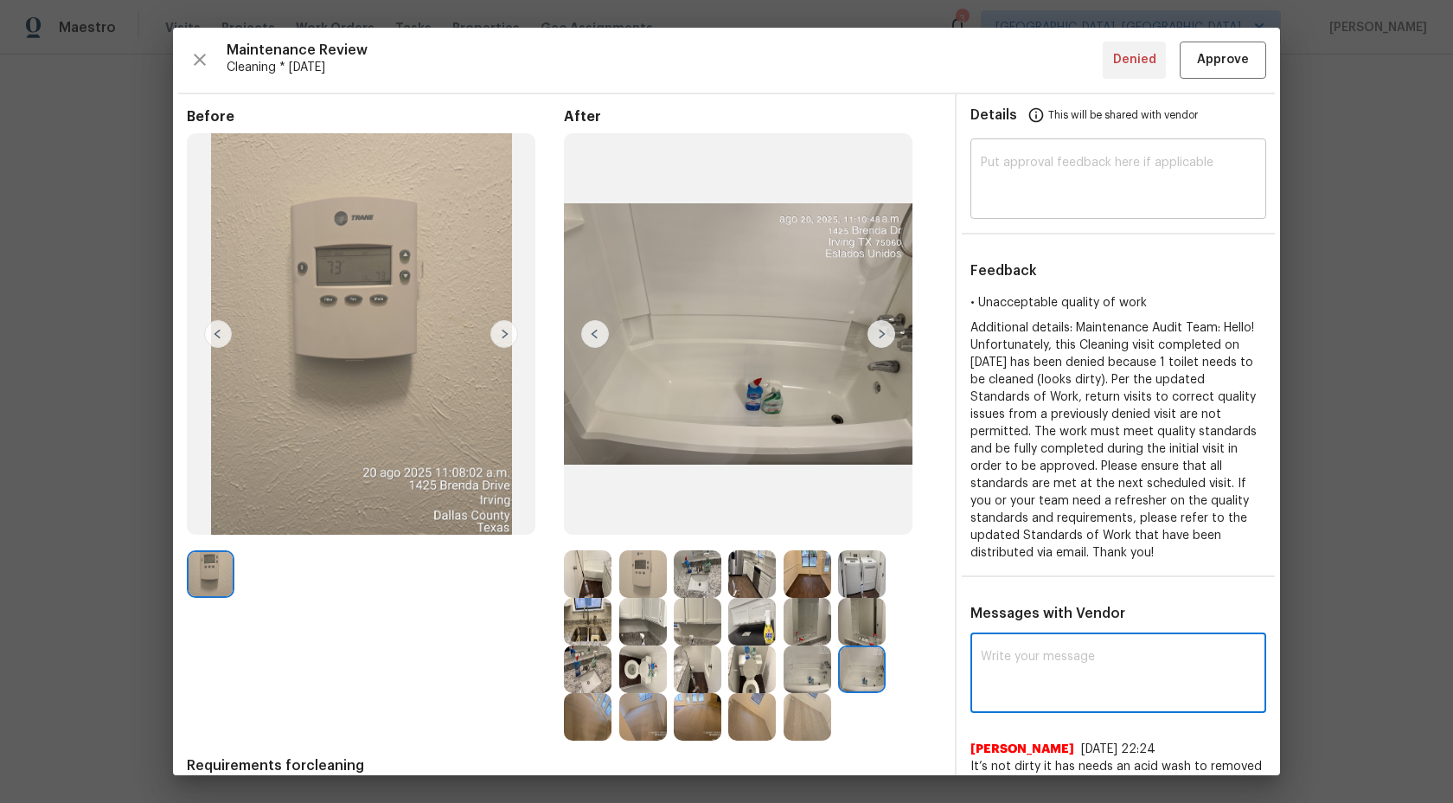
click at [1058, 197] on textarea at bounding box center [1118, 181] width 275 height 48
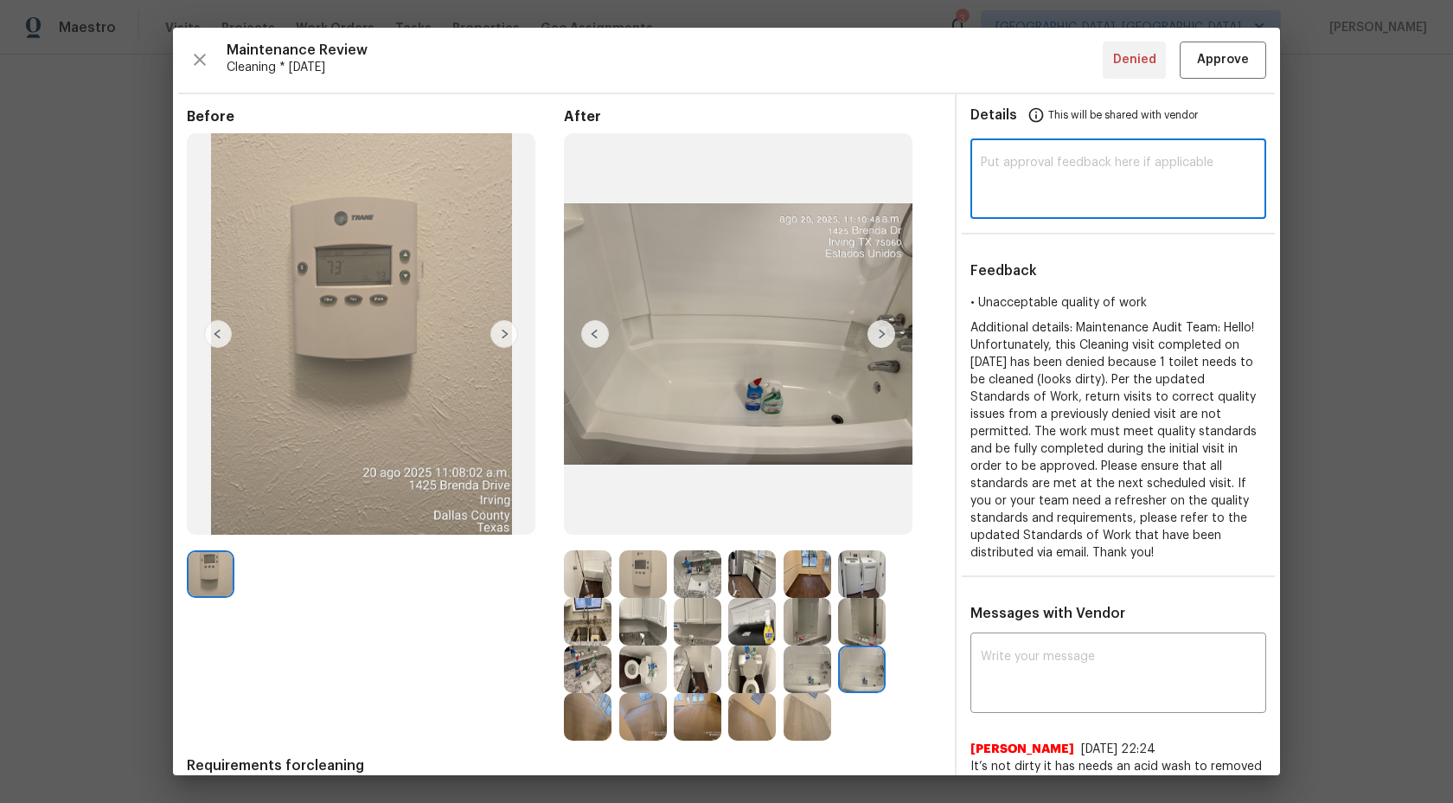
paste textarea "Maintenance Audit Team: Hi Alfredo we will approve this time but please do Acid…"
type textarea "Maintenance Audit Team: Hi Alfredo we will approve this time but please do Acid…"
click at [1228, 59] on span "Approve" at bounding box center [1223, 60] width 52 height 22
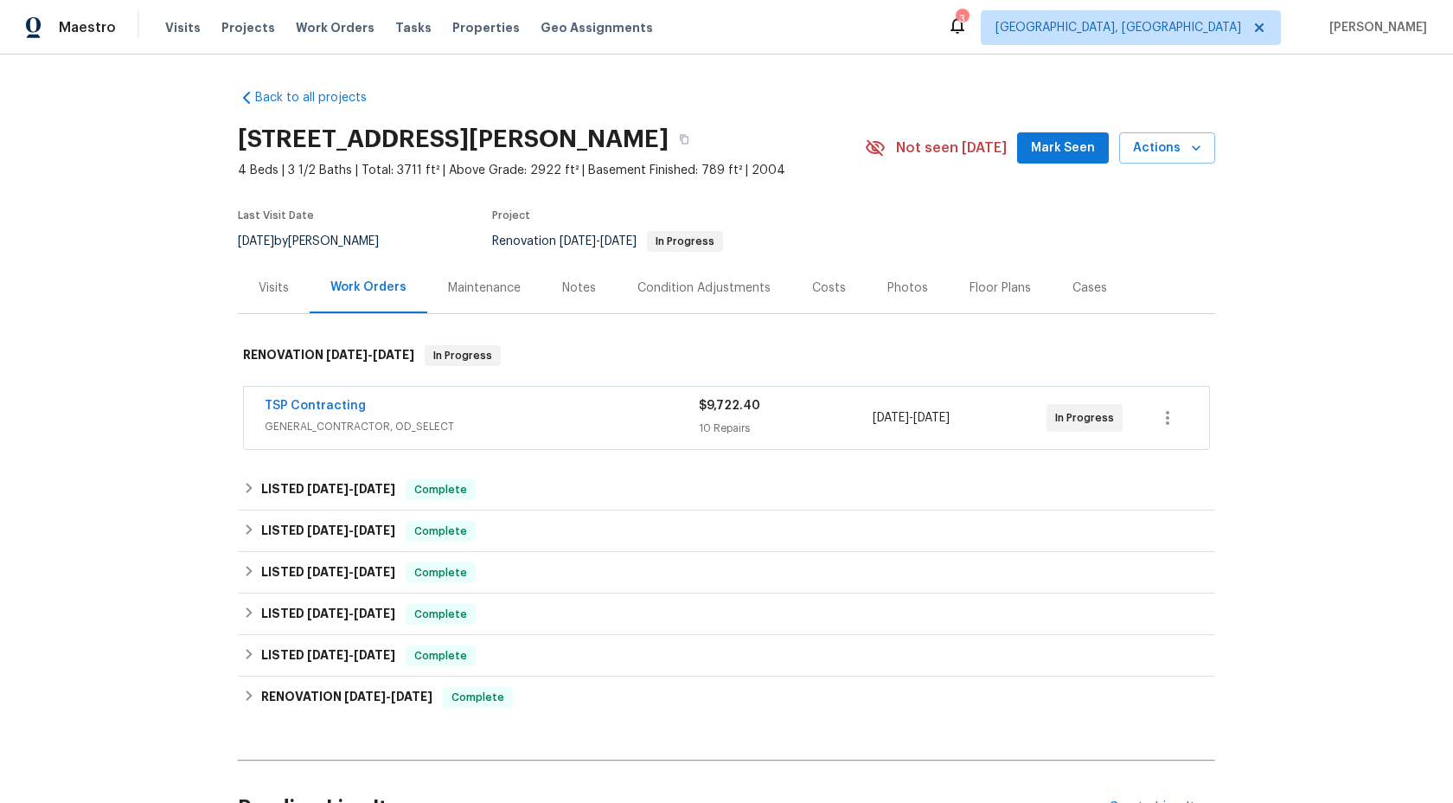
click at [481, 292] on div "Maintenance" at bounding box center [484, 287] width 73 height 17
click at [473, 276] on div "Maintenance" at bounding box center [484, 287] width 114 height 51
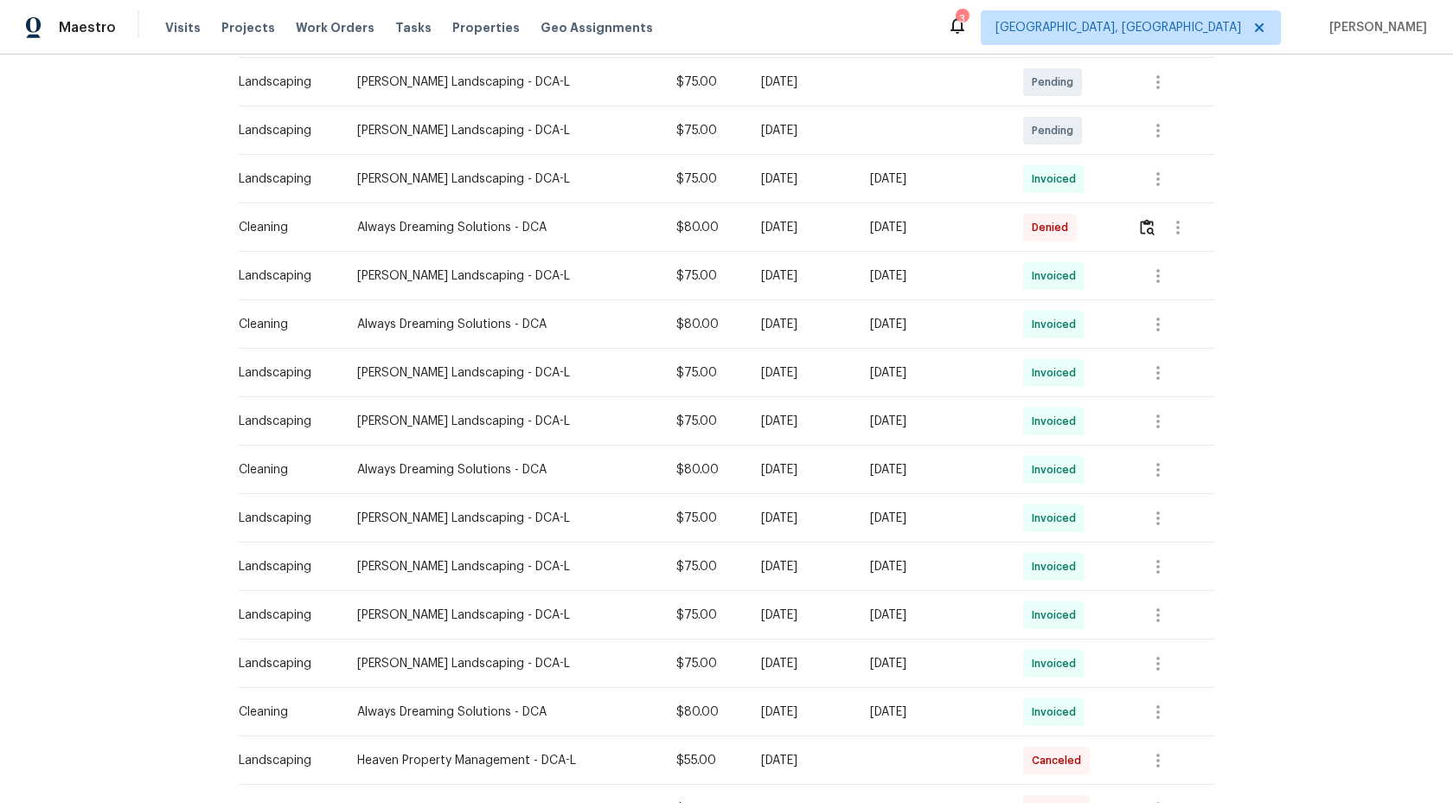
scroll to position [412, 0]
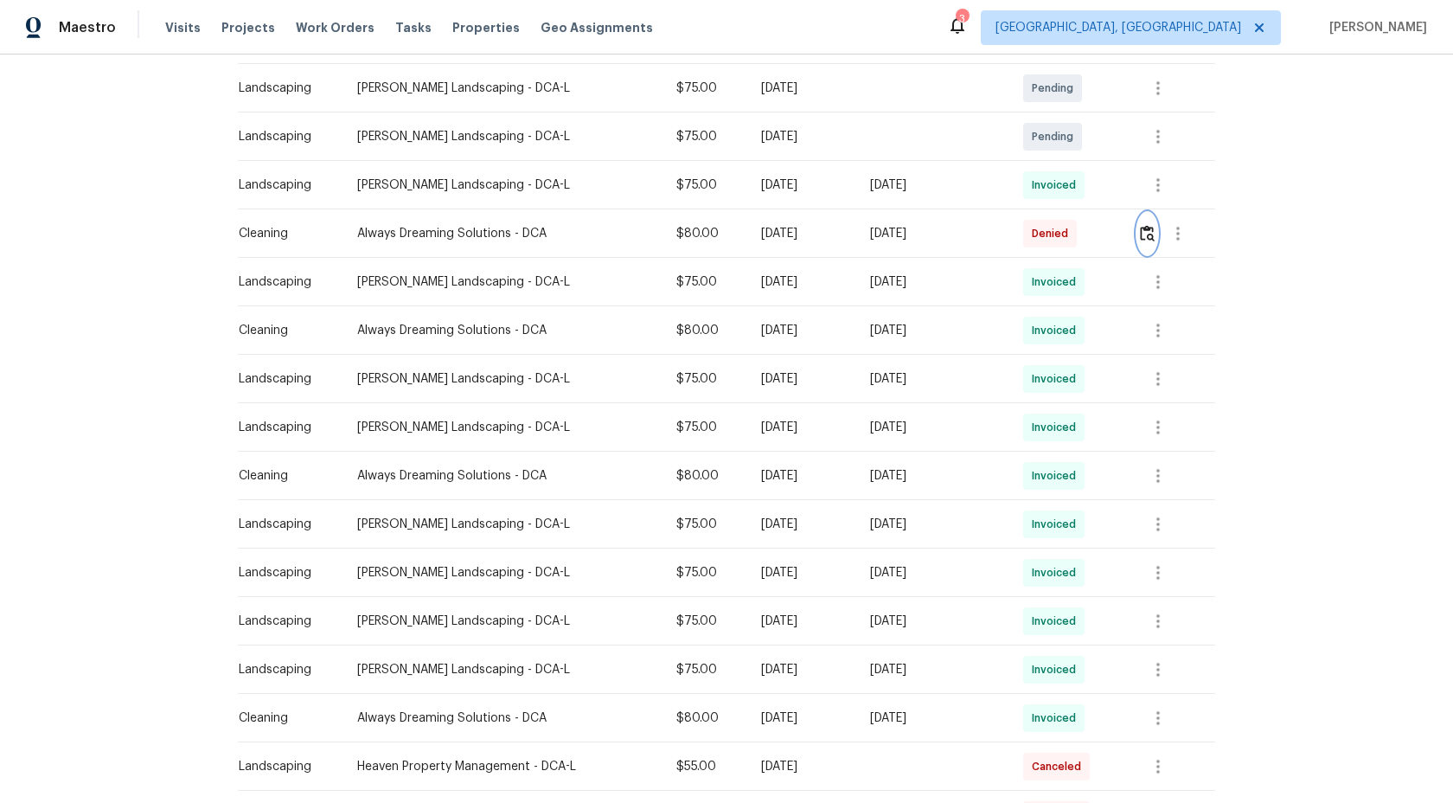
click at [1151, 234] on img "button" at bounding box center [1147, 233] width 15 height 16
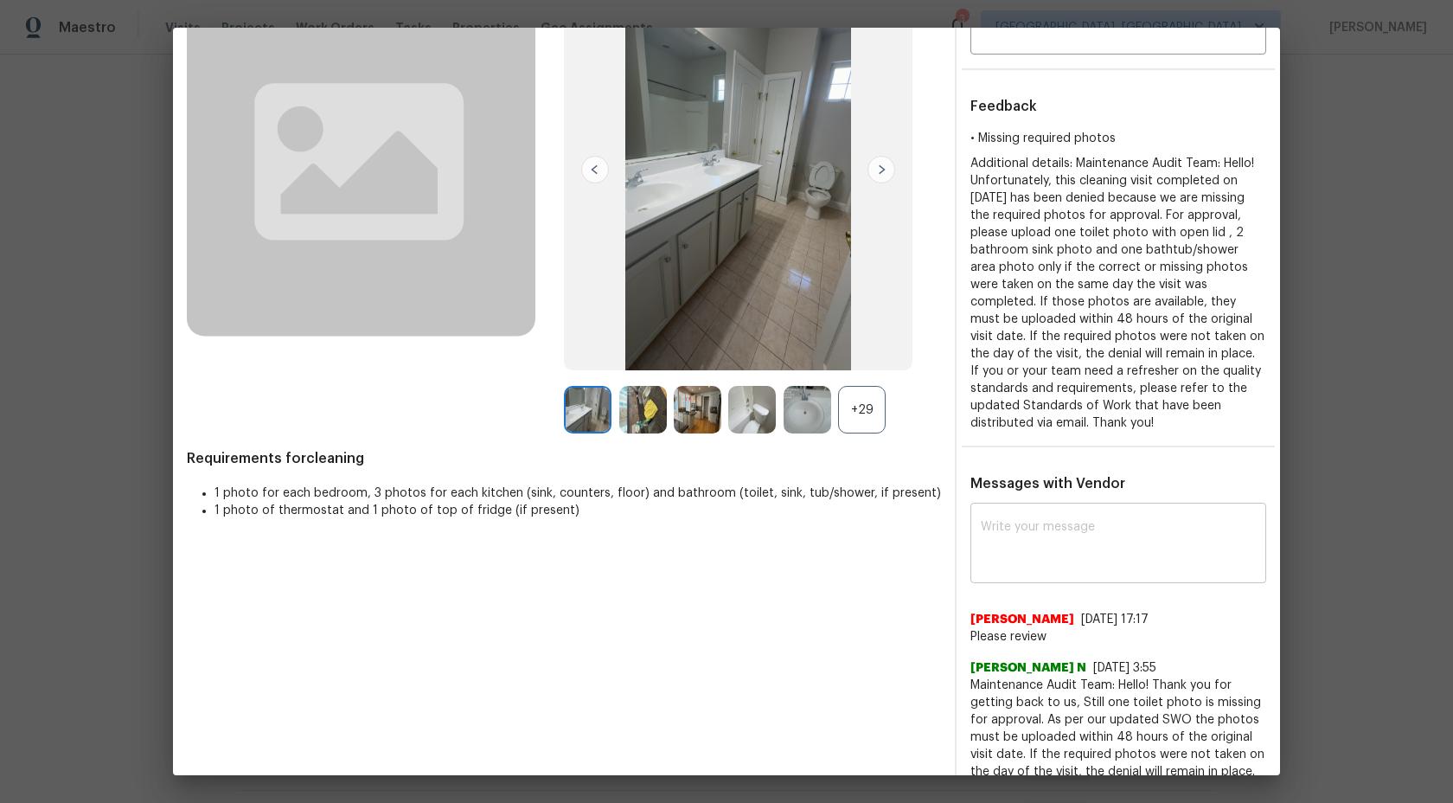
scroll to position [83, 0]
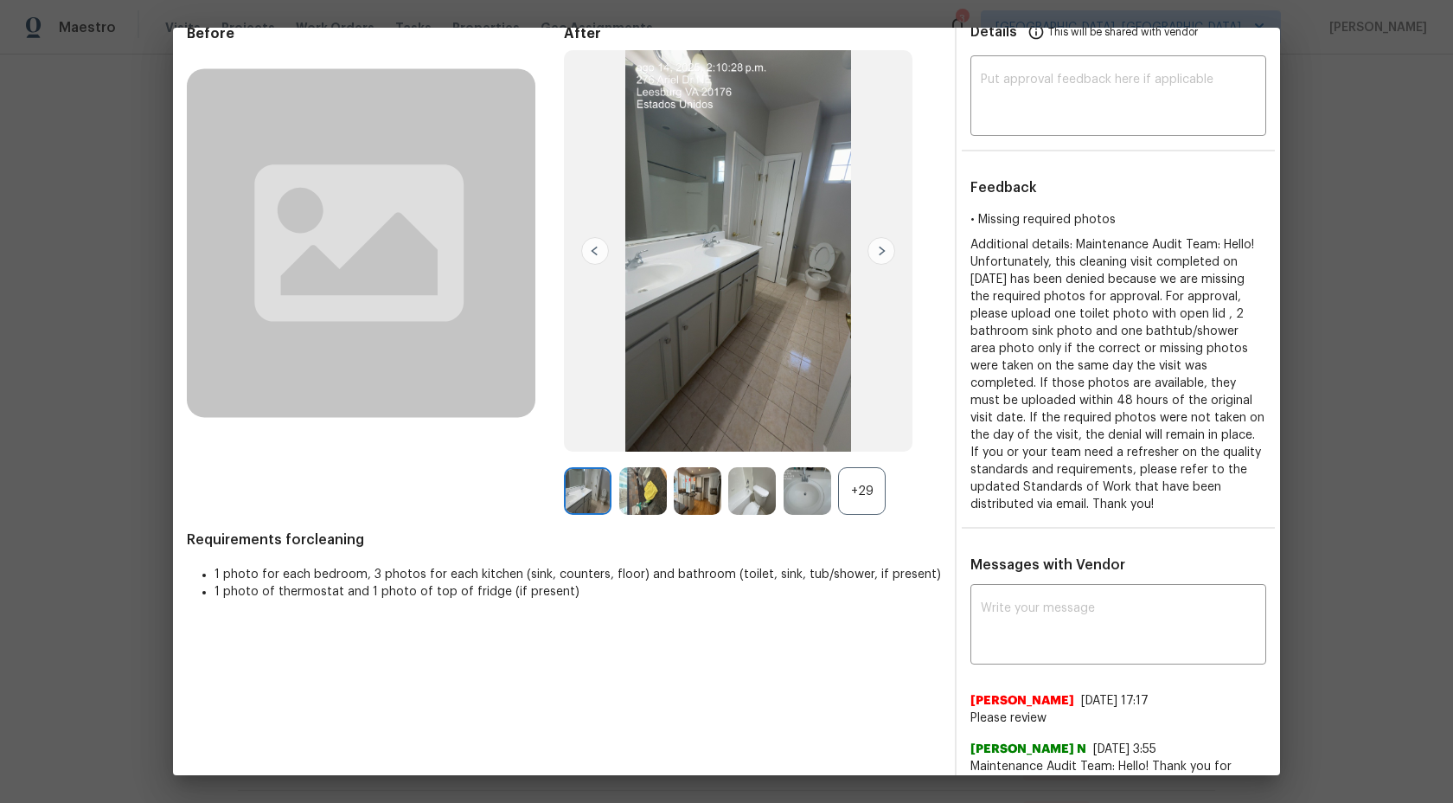
click at [869, 493] on div "+29" at bounding box center [862, 491] width 48 height 48
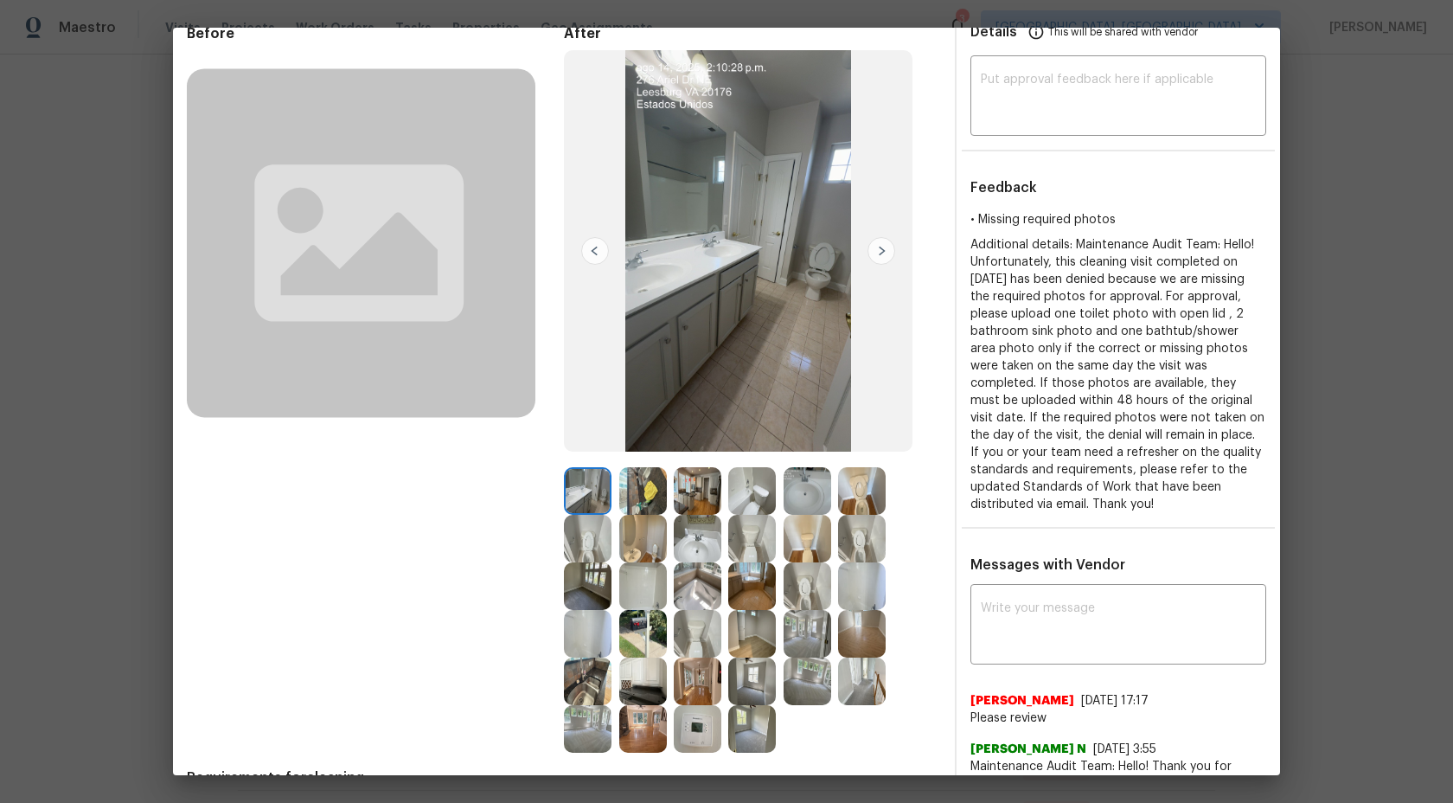
click at [610, 494] on img at bounding box center [588, 491] width 48 height 48
click at [674, 478] on img at bounding box center [698, 491] width 48 height 48
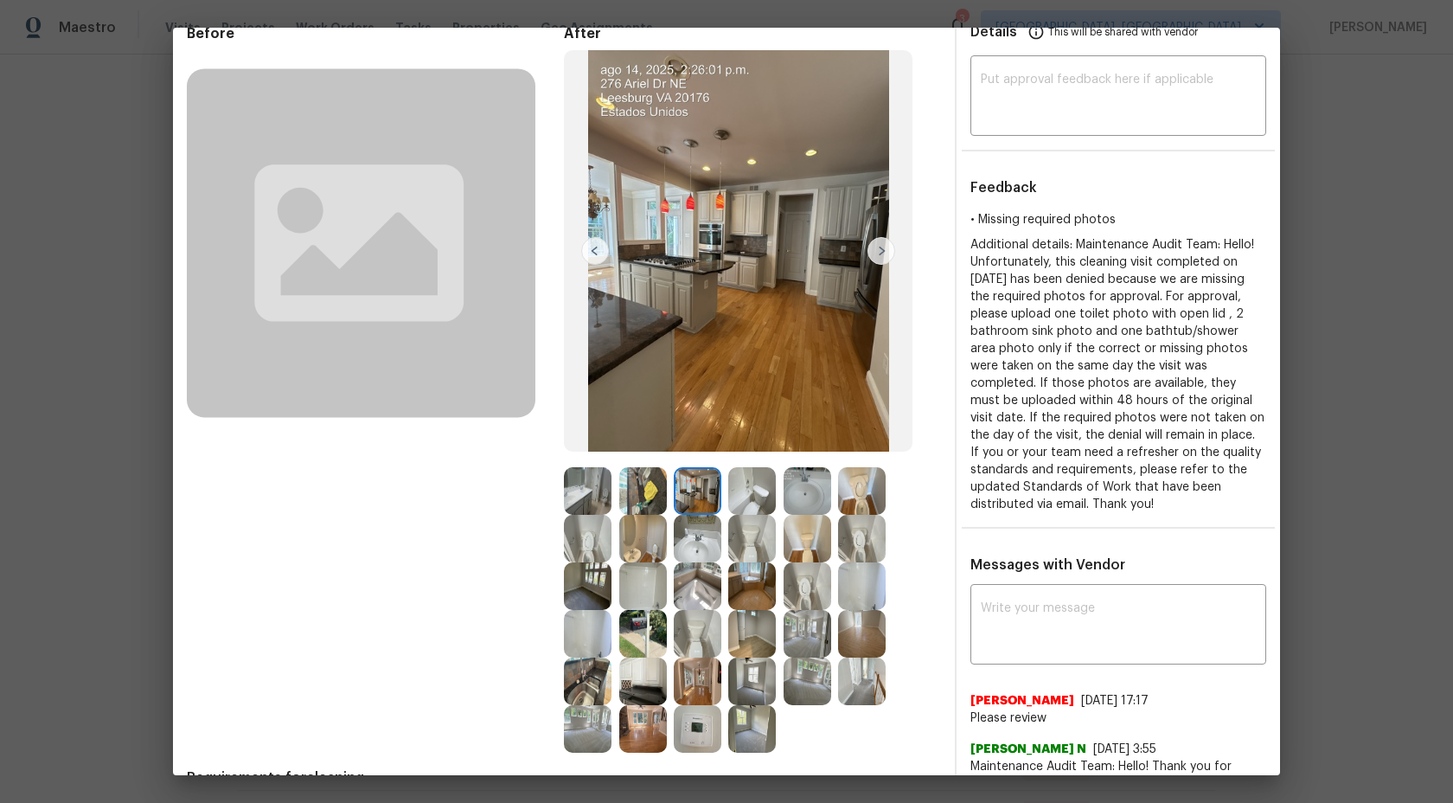
click at [633, 493] on img at bounding box center [643, 491] width 48 height 48
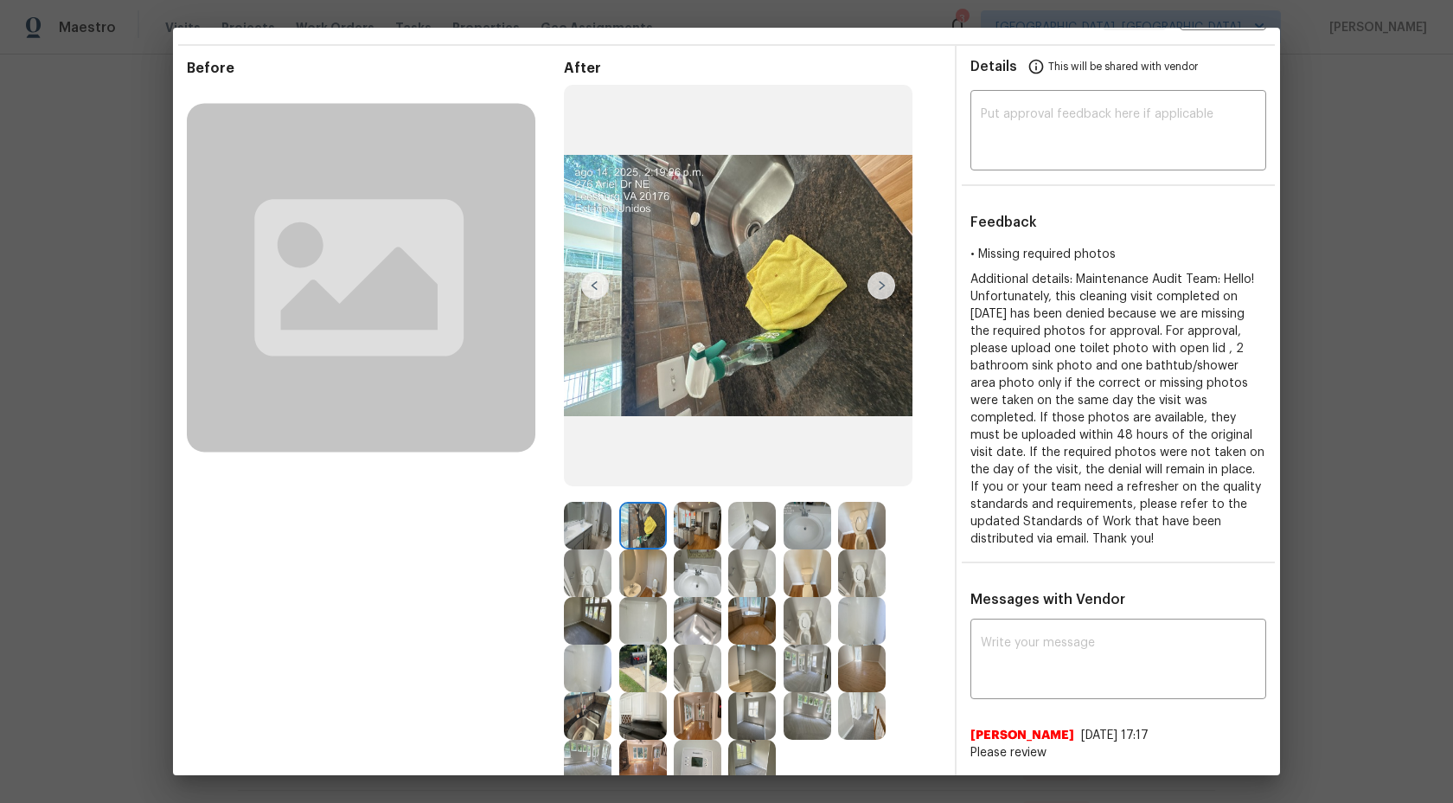
scroll to position [38, 0]
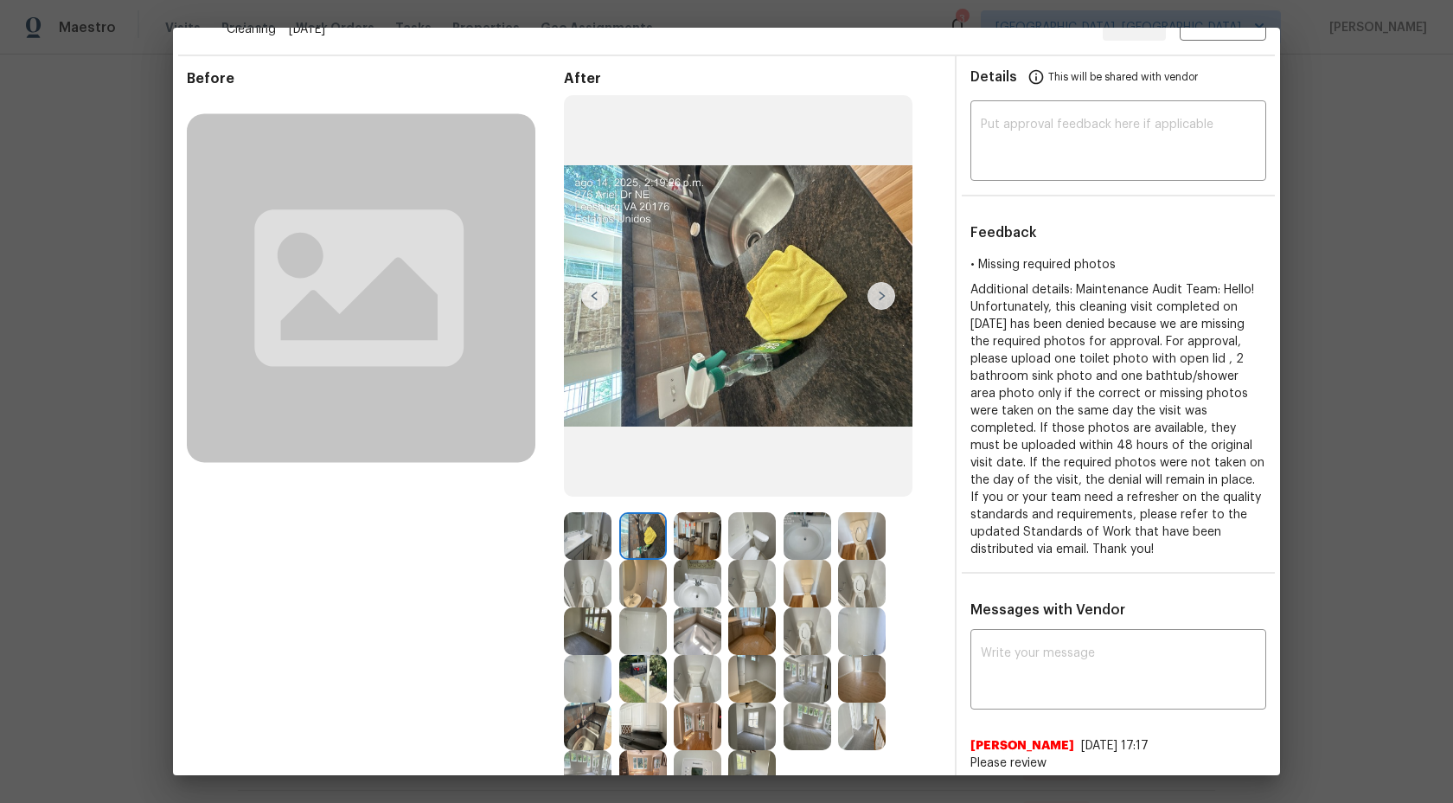
click at [602, 535] on img at bounding box center [588, 536] width 48 height 48
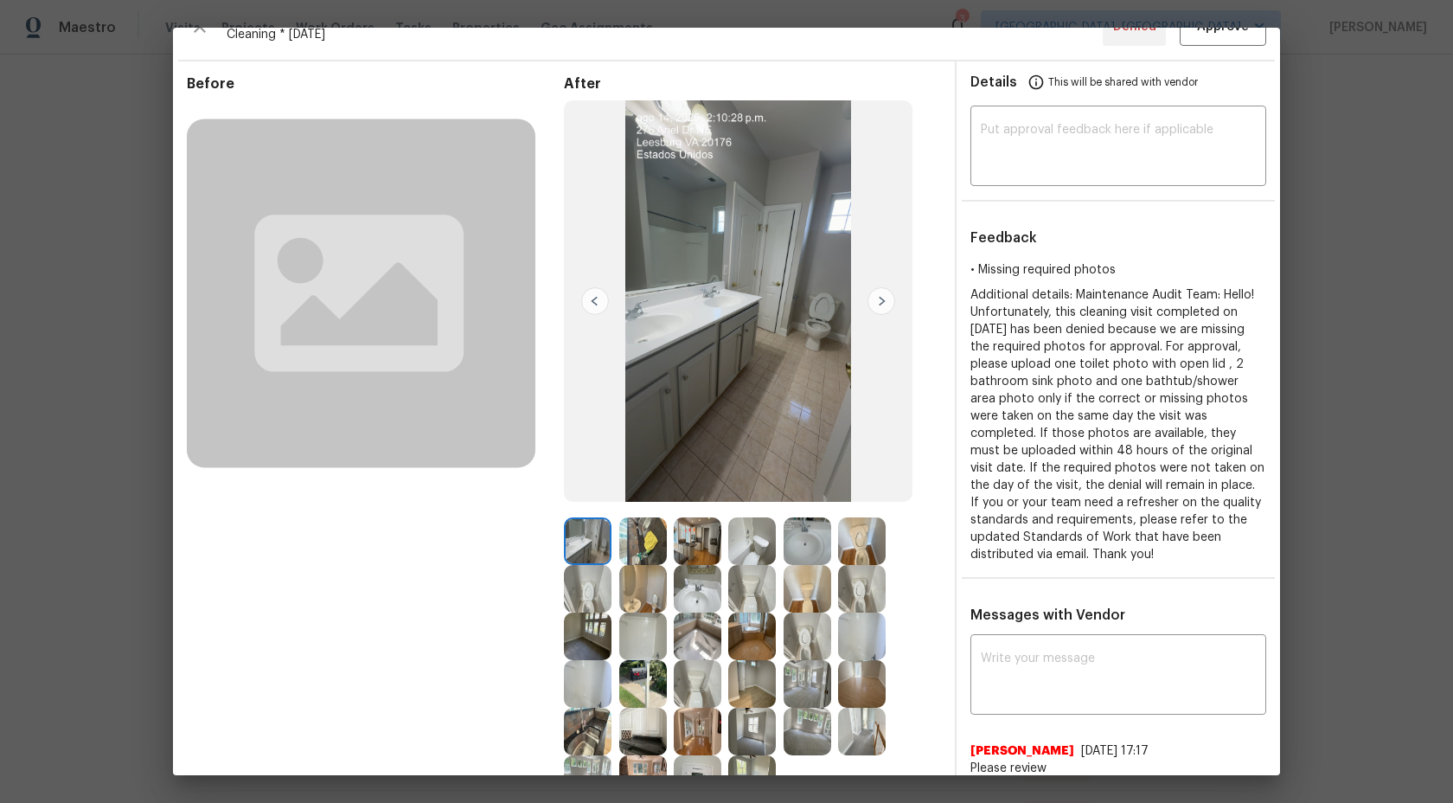
scroll to position [20, 0]
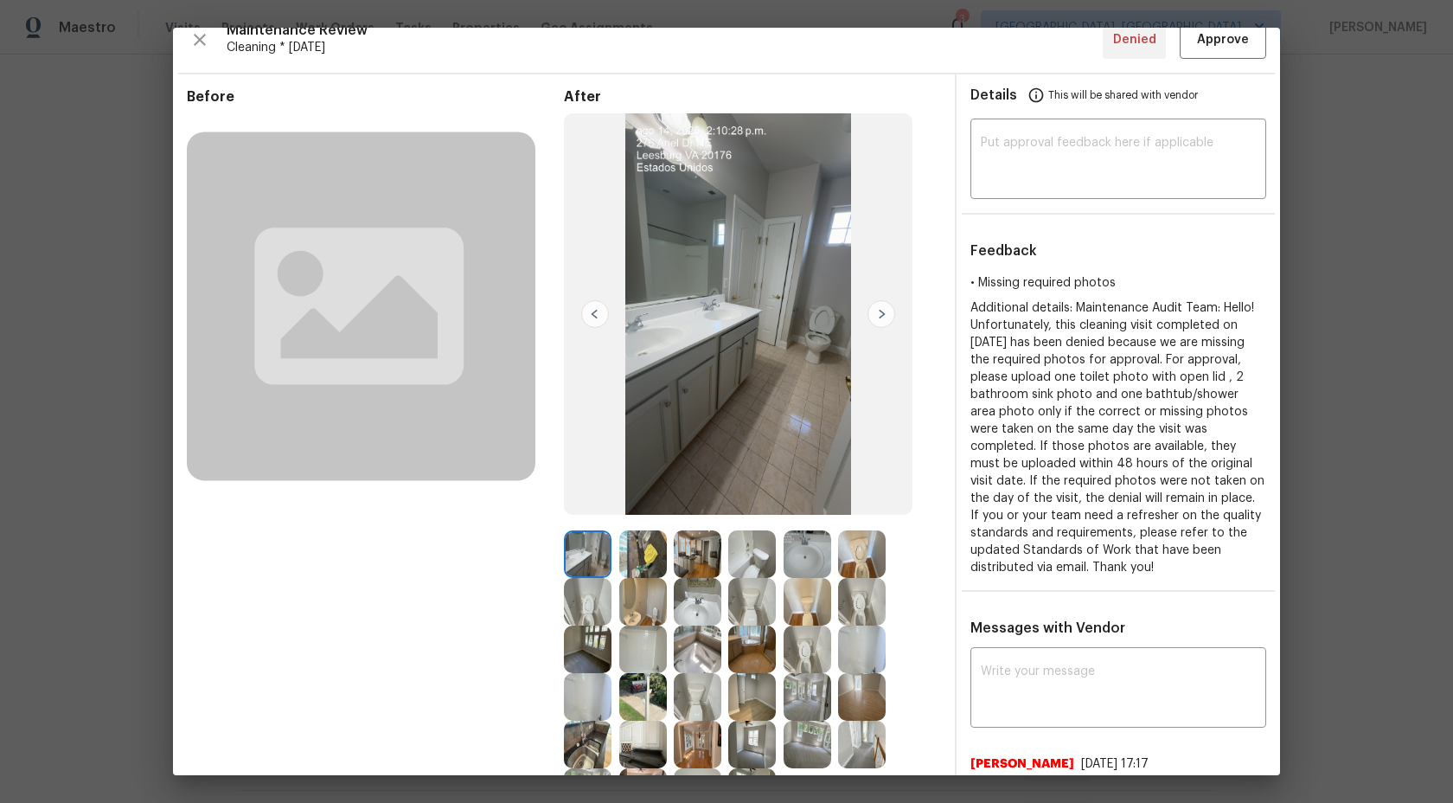
click at [646, 558] on img at bounding box center [643, 554] width 48 height 48
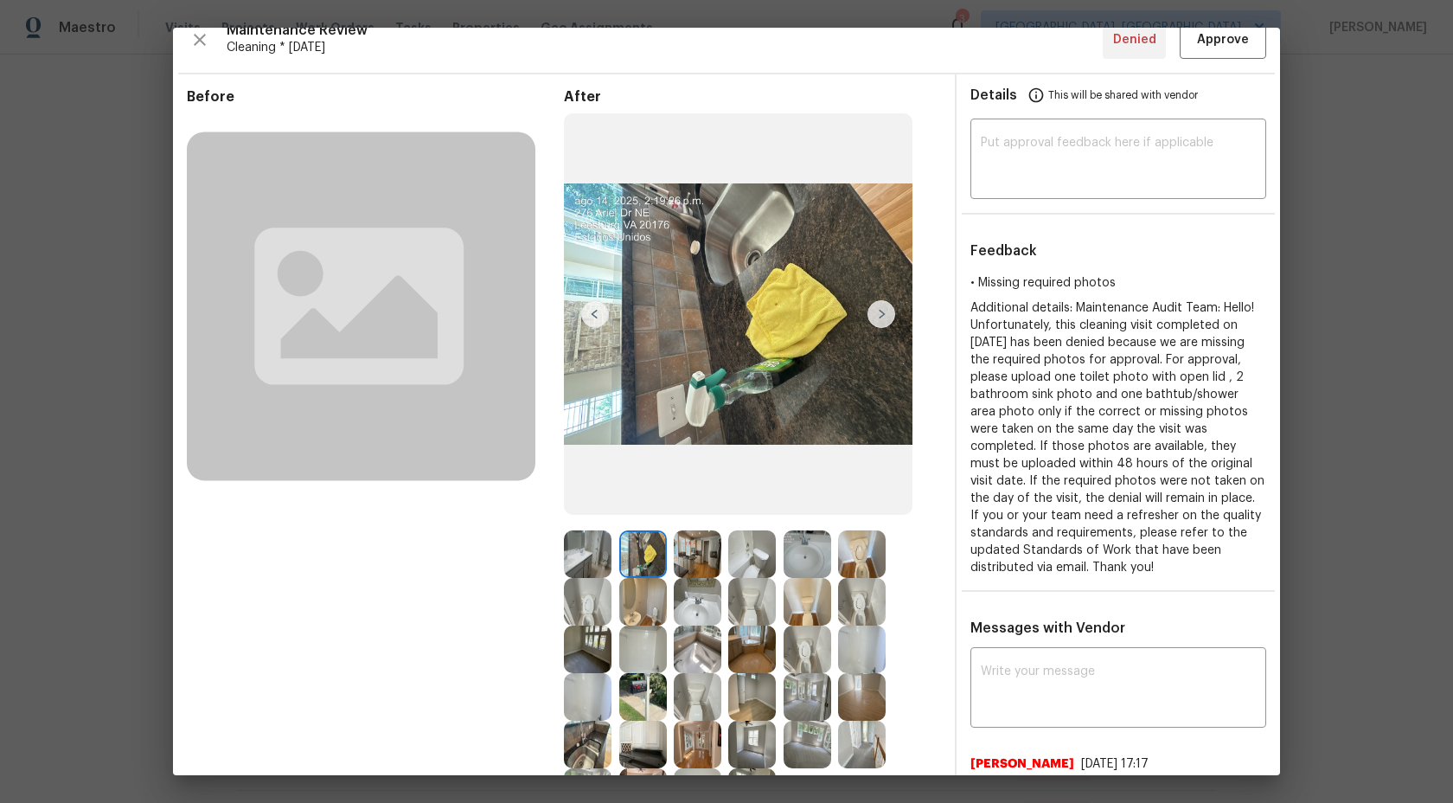
click at [689, 553] on img at bounding box center [698, 554] width 48 height 48
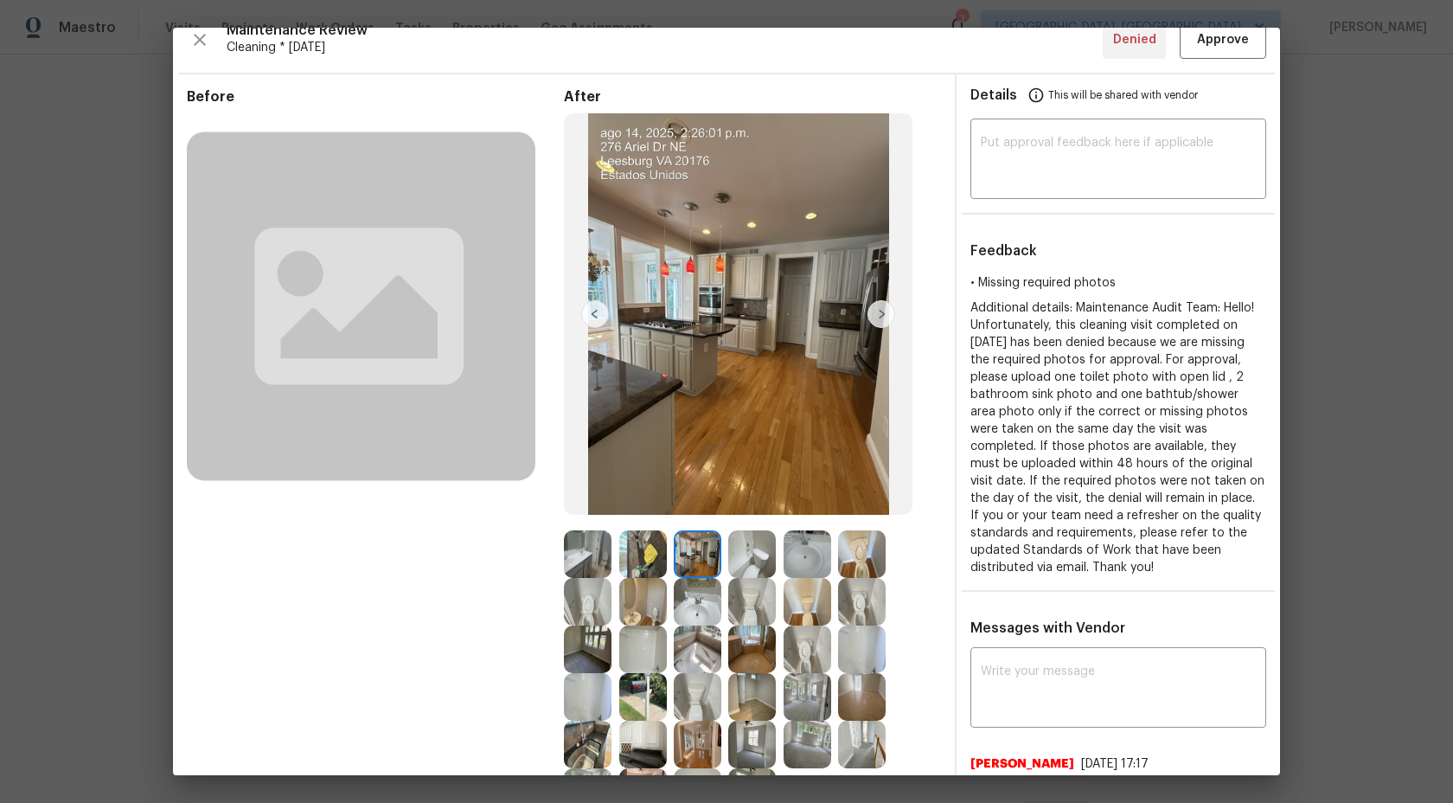
click at [741, 556] on img at bounding box center [752, 554] width 48 height 48
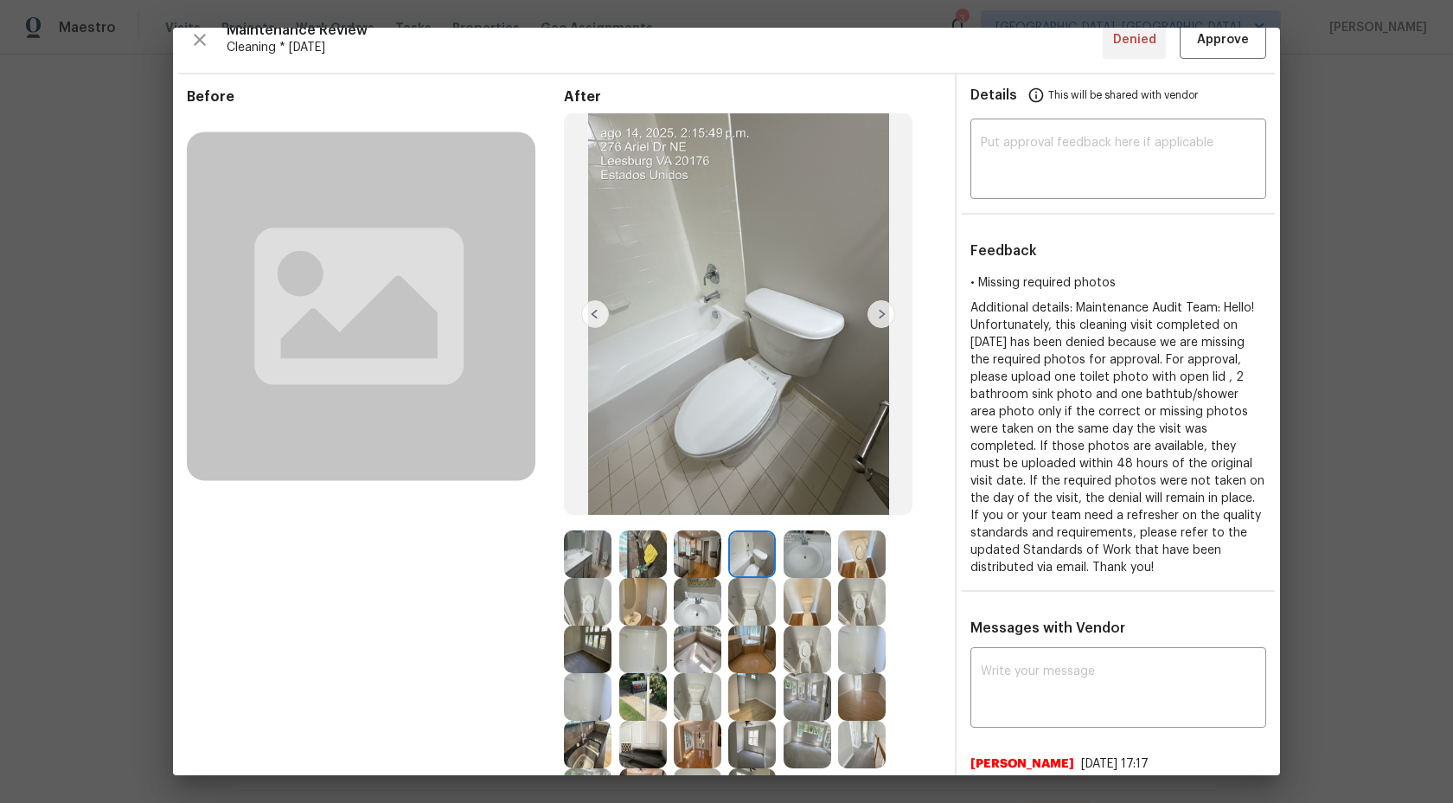
click at [572, 560] on img at bounding box center [588, 554] width 48 height 48
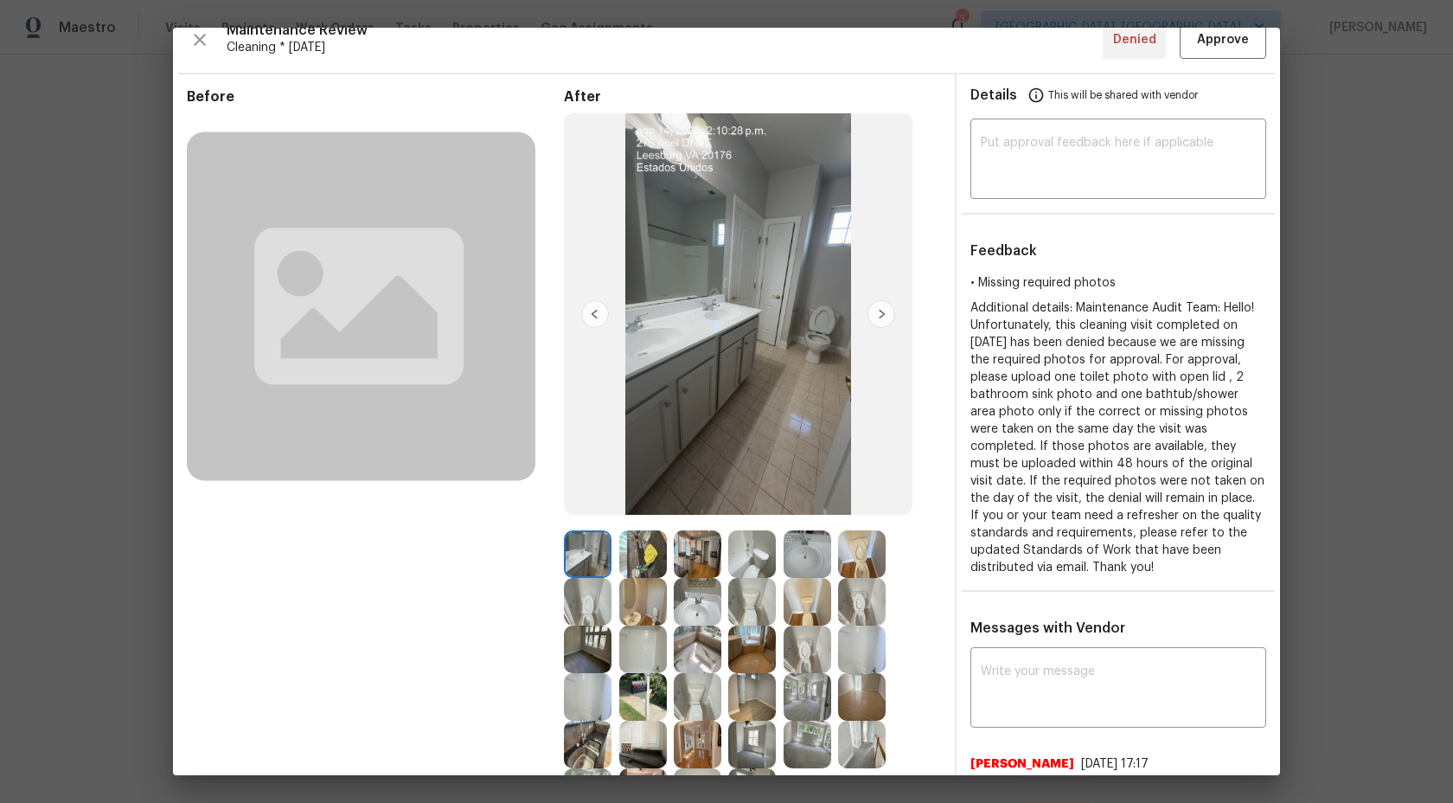
click at [752, 557] on img at bounding box center [752, 554] width 48 height 48
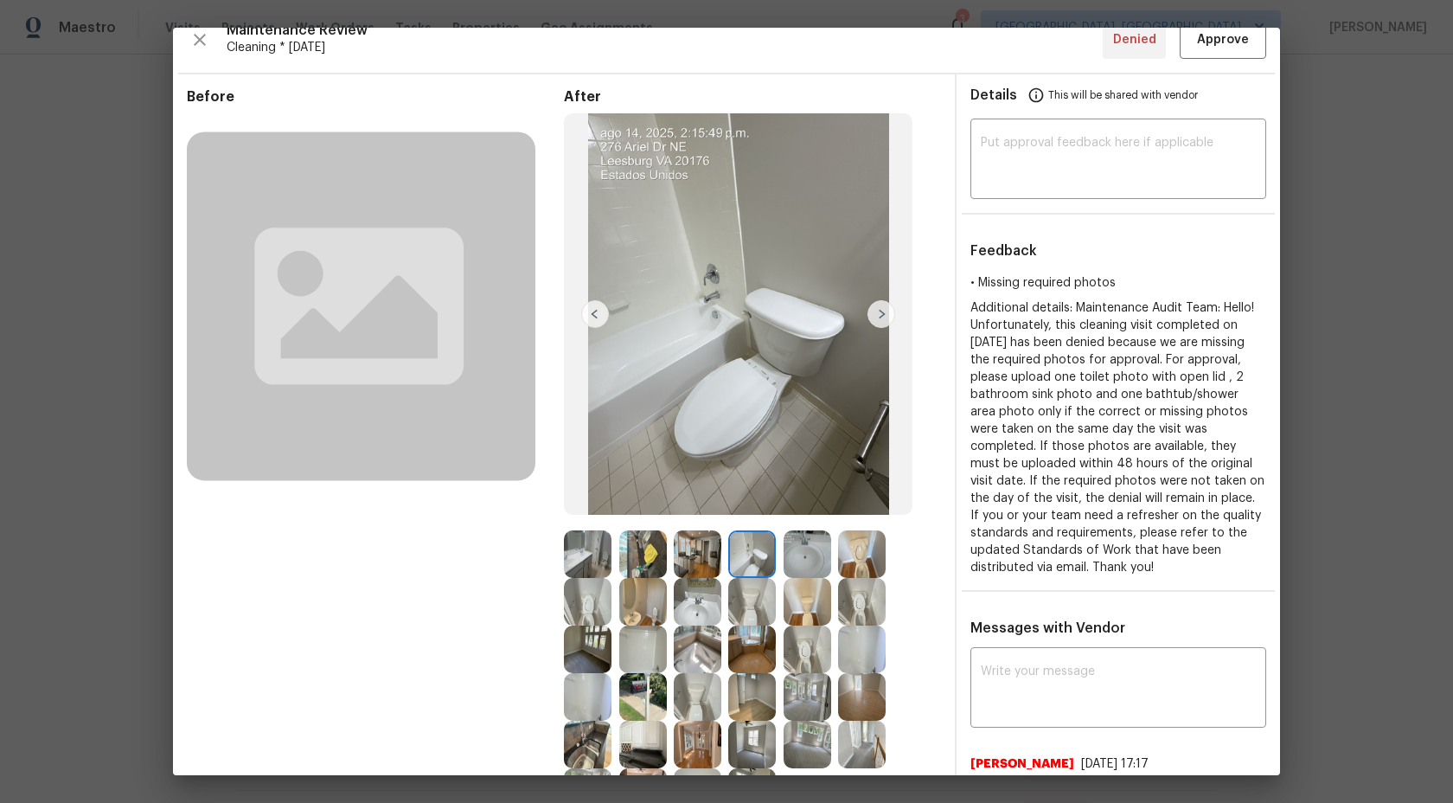
click at [812, 563] on img at bounding box center [808, 554] width 48 height 48
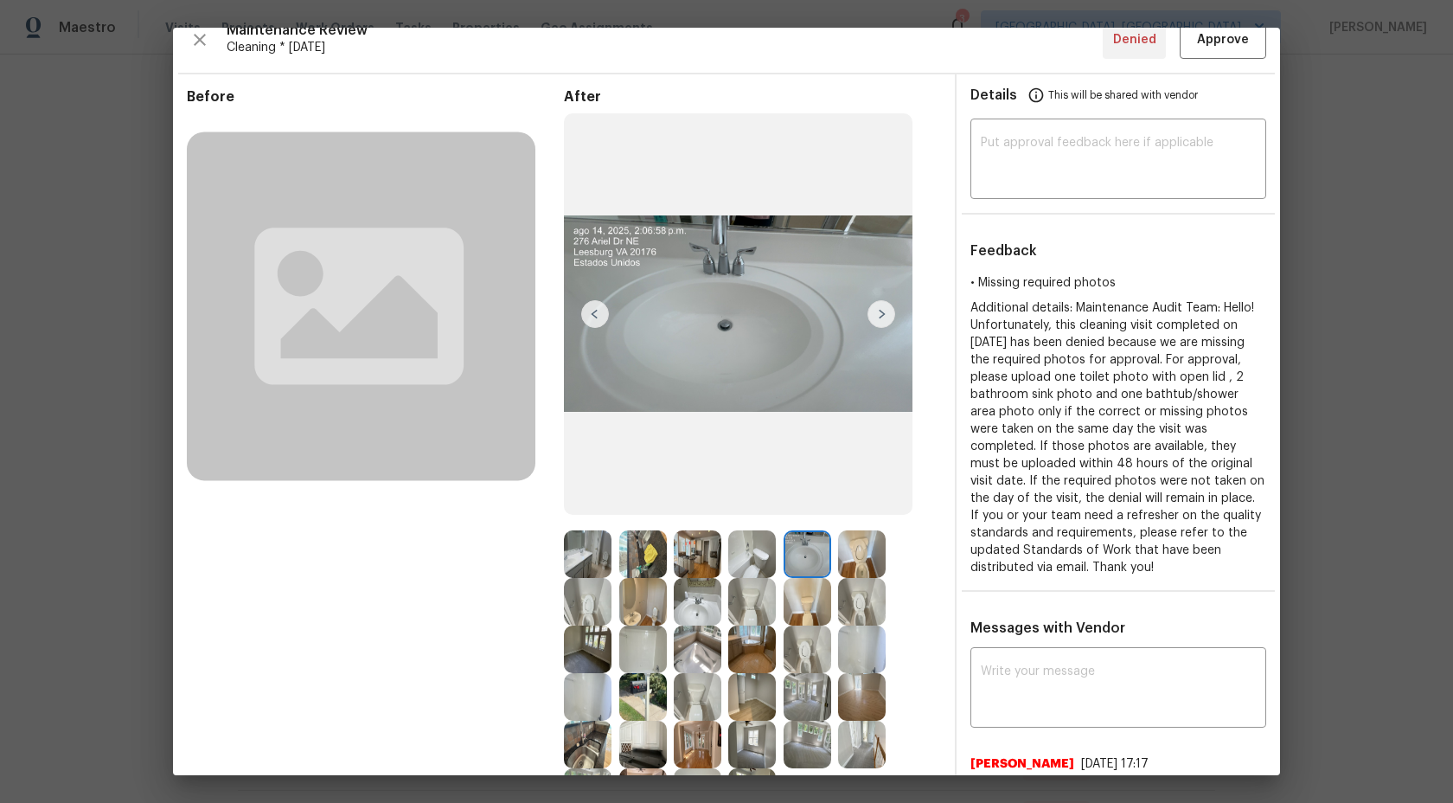
click at [593, 623] on img at bounding box center [588, 602] width 48 height 48
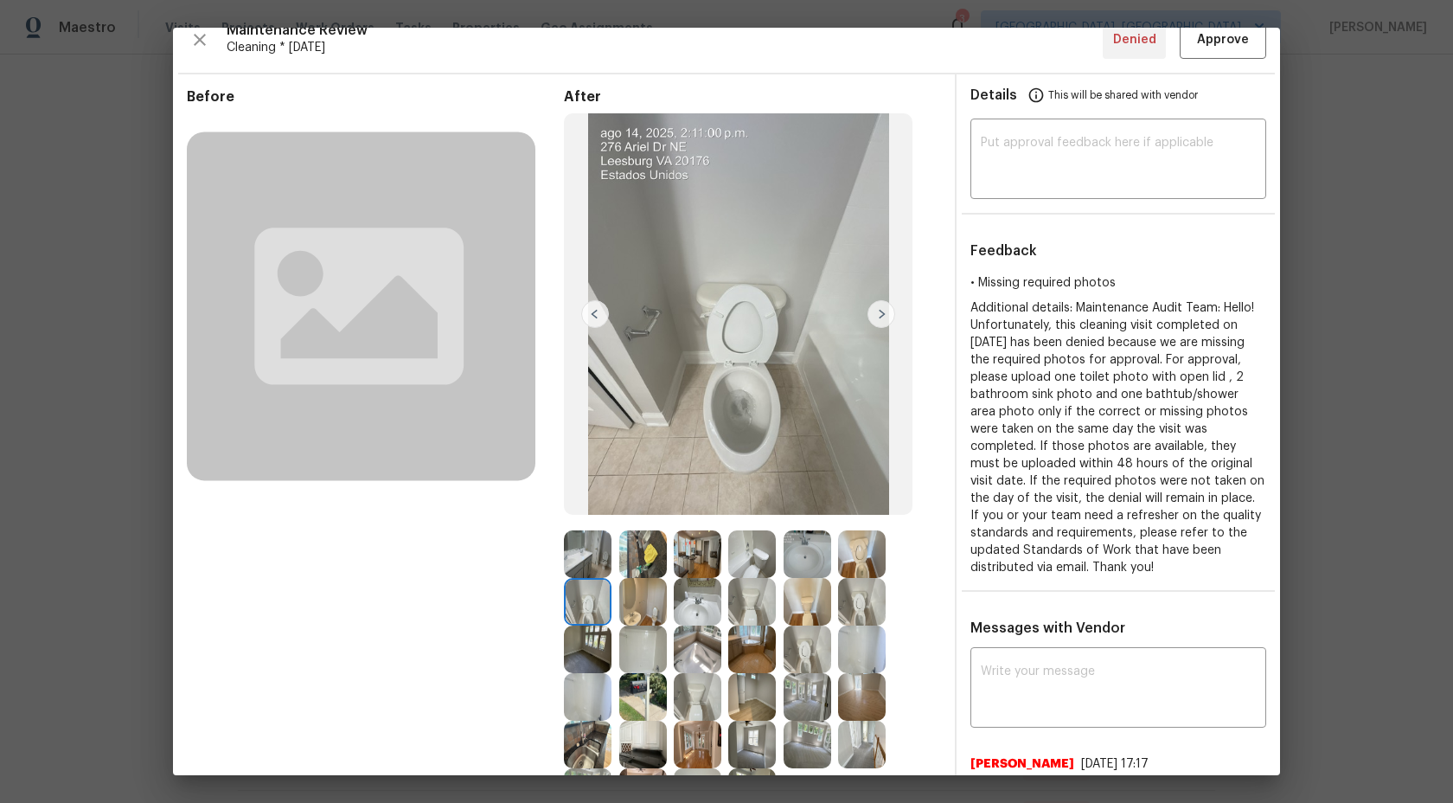
click at [757, 561] on img at bounding box center [752, 554] width 48 height 48
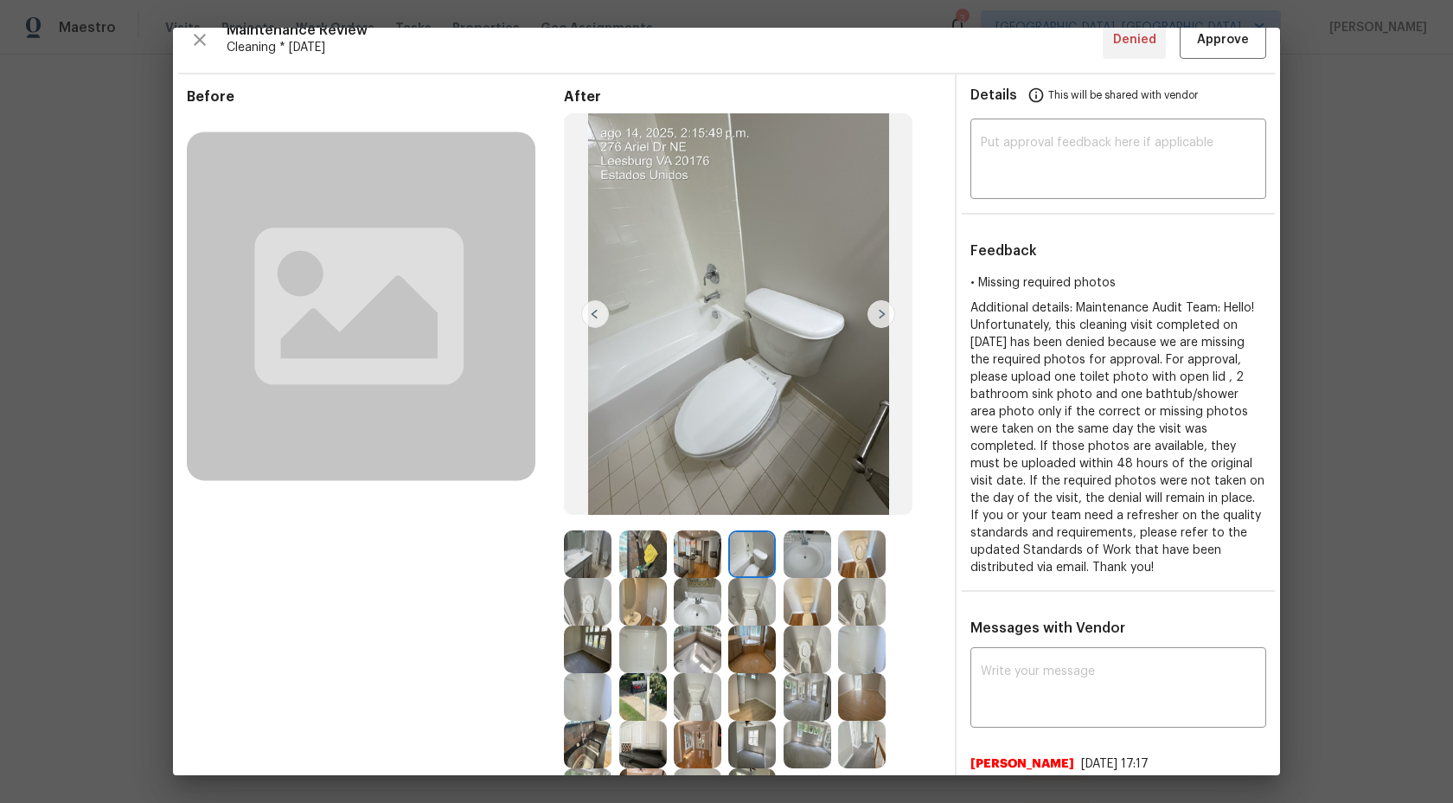
click at [573, 610] on img at bounding box center [588, 602] width 48 height 48
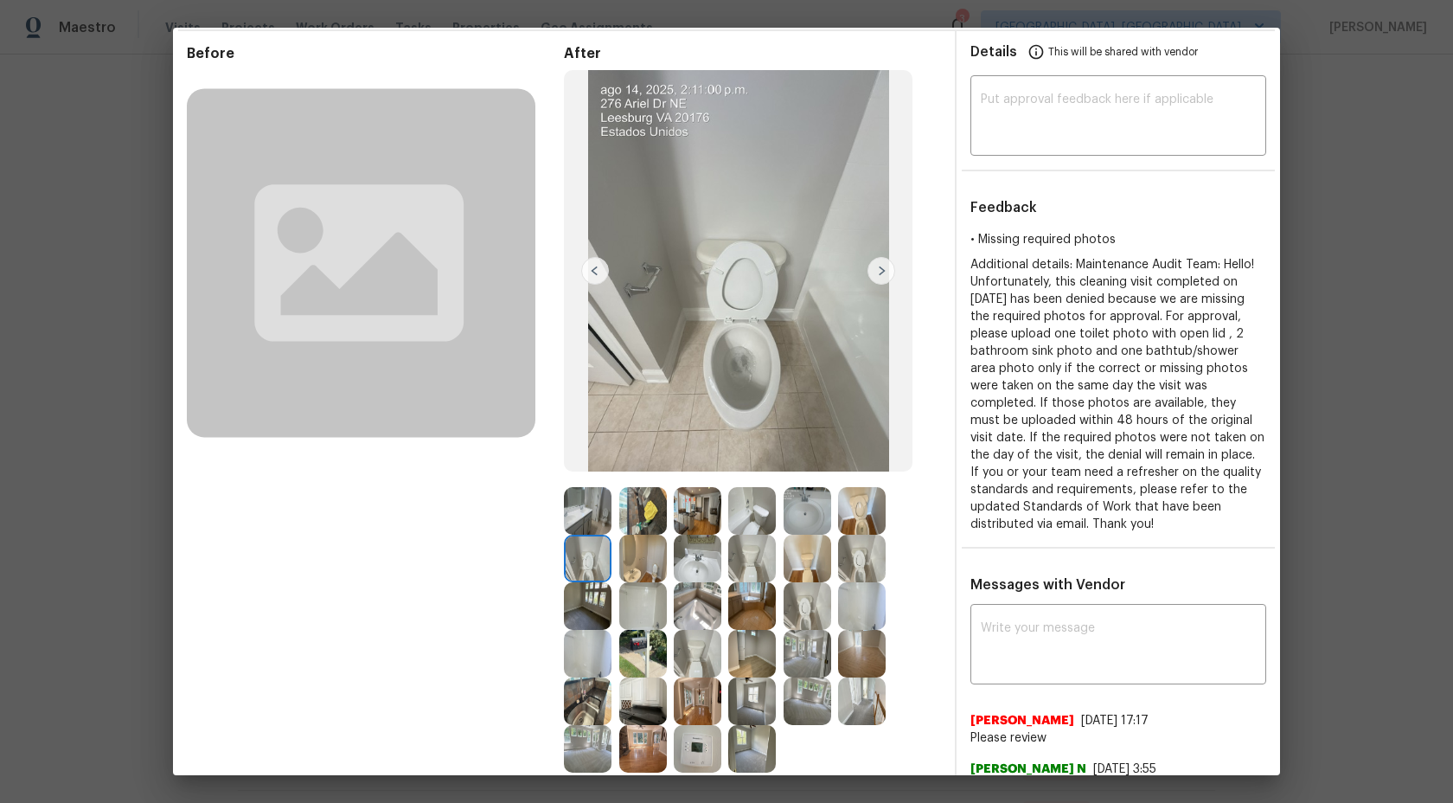
scroll to position [66, 0]
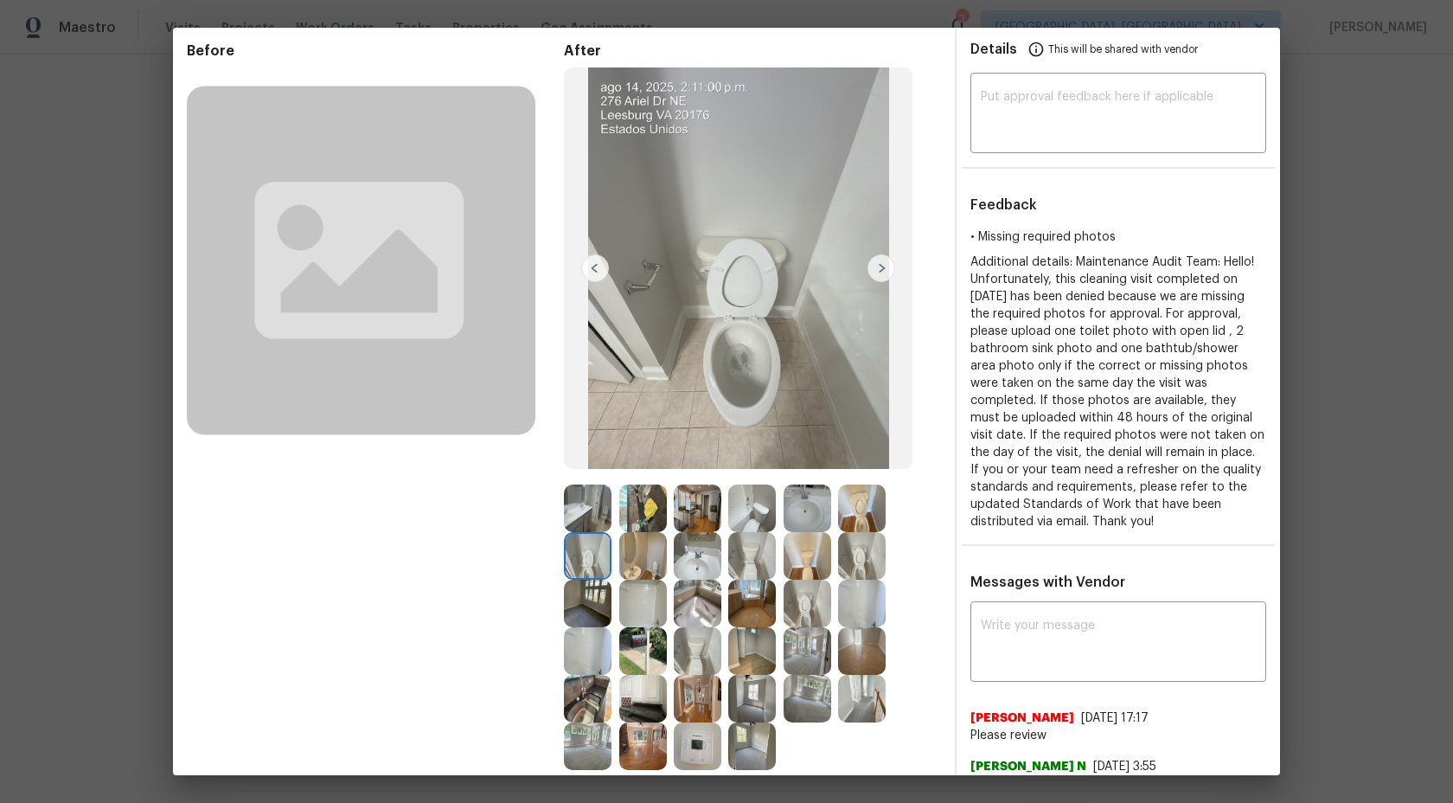
click at [752, 566] on img at bounding box center [752, 556] width 48 height 48
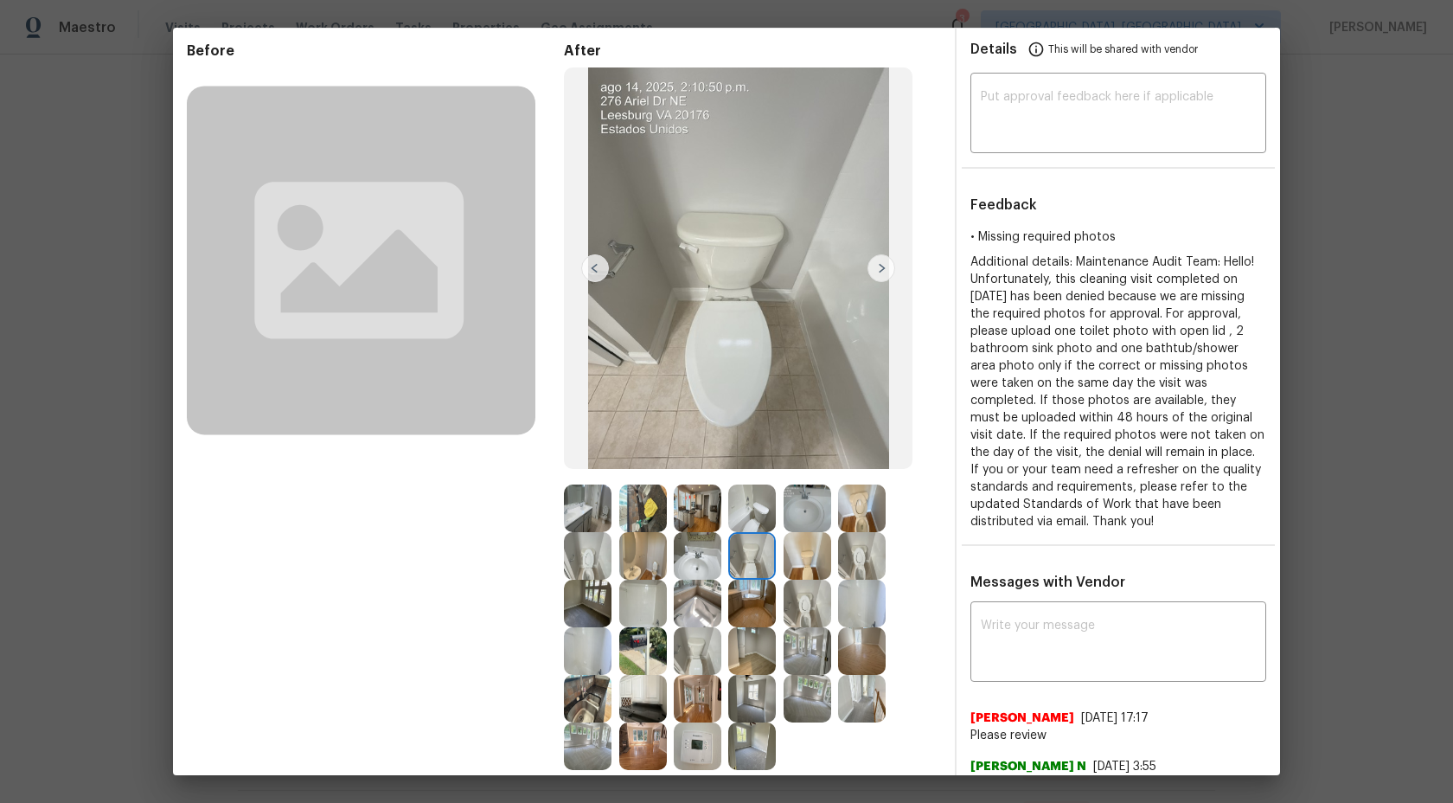
click at [752, 566] on img at bounding box center [752, 556] width 48 height 48
click at [797, 566] on img at bounding box center [808, 556] width 48 height 48
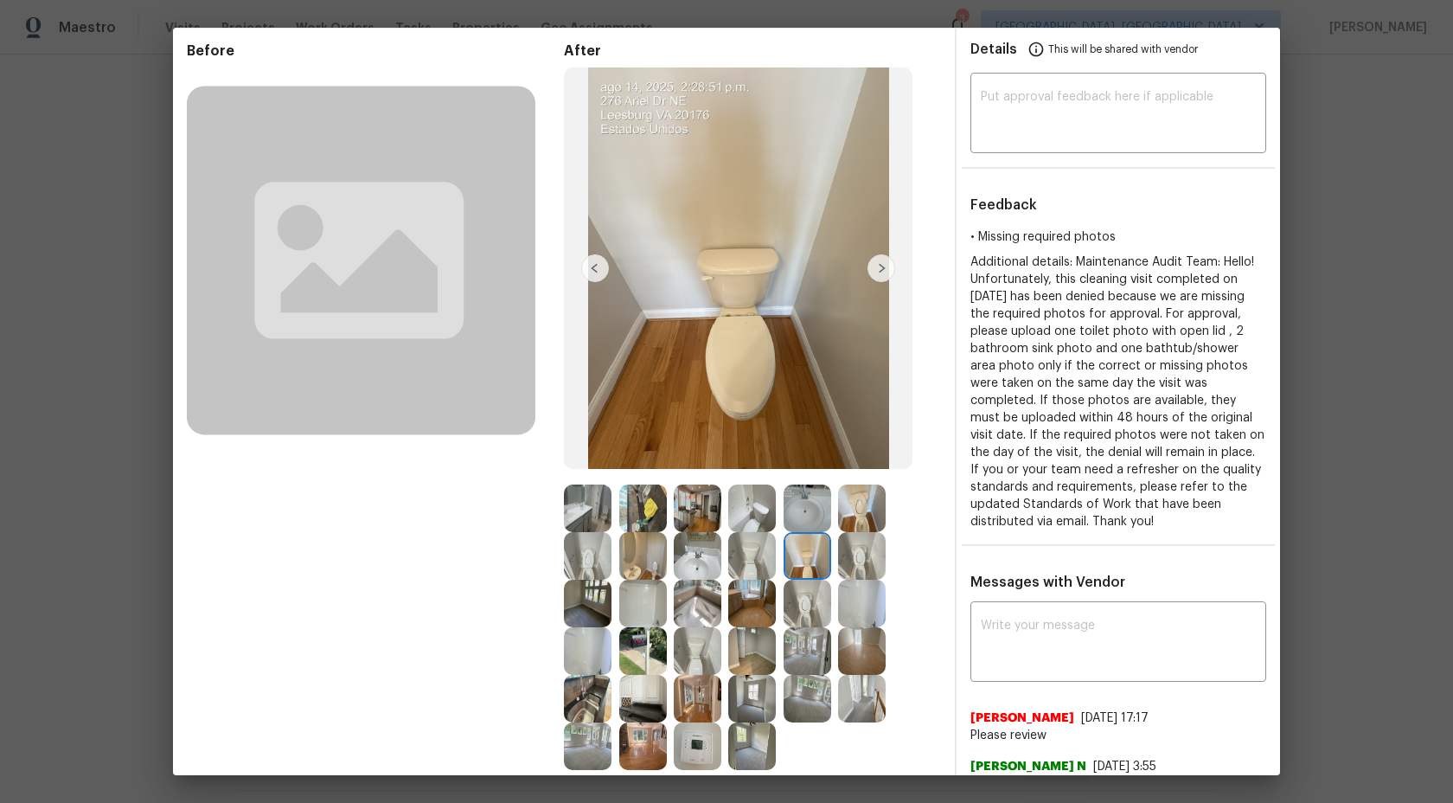
click at [861, 568] on img at bounding box center [862, 556] width 48 height 48
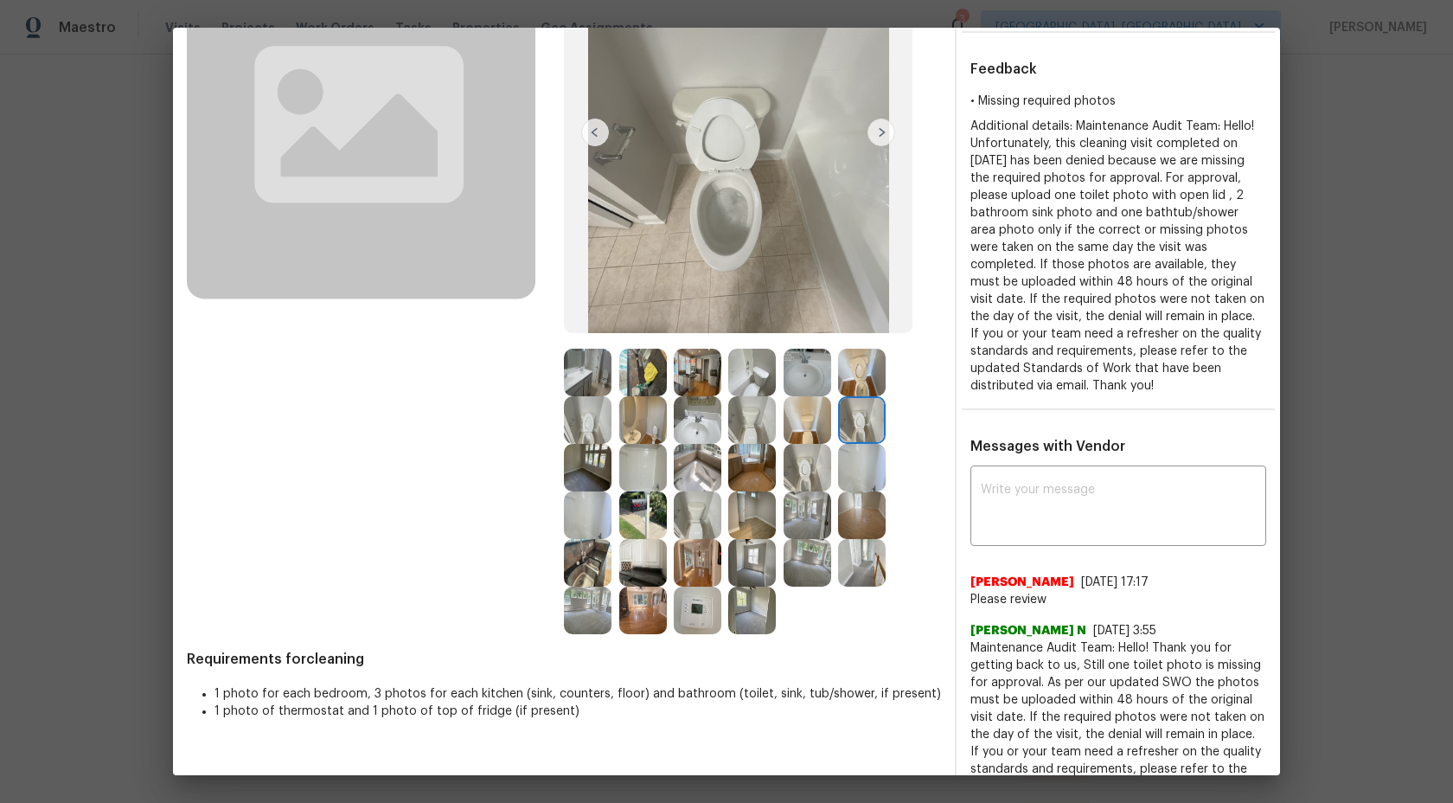
scroll to position [254, 0]
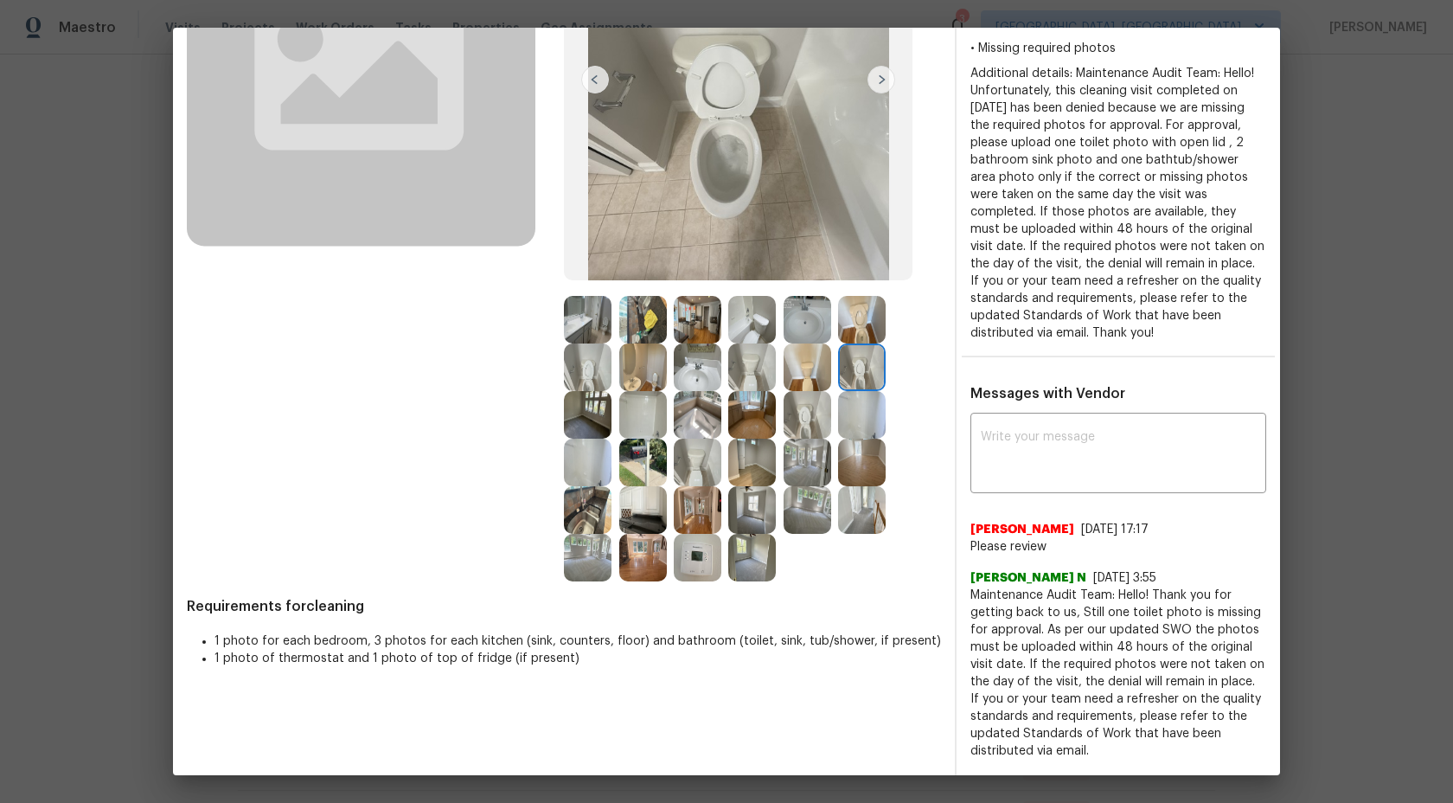
click at [799, 415] on img at bounding box center [808, 415] width 48 height 48
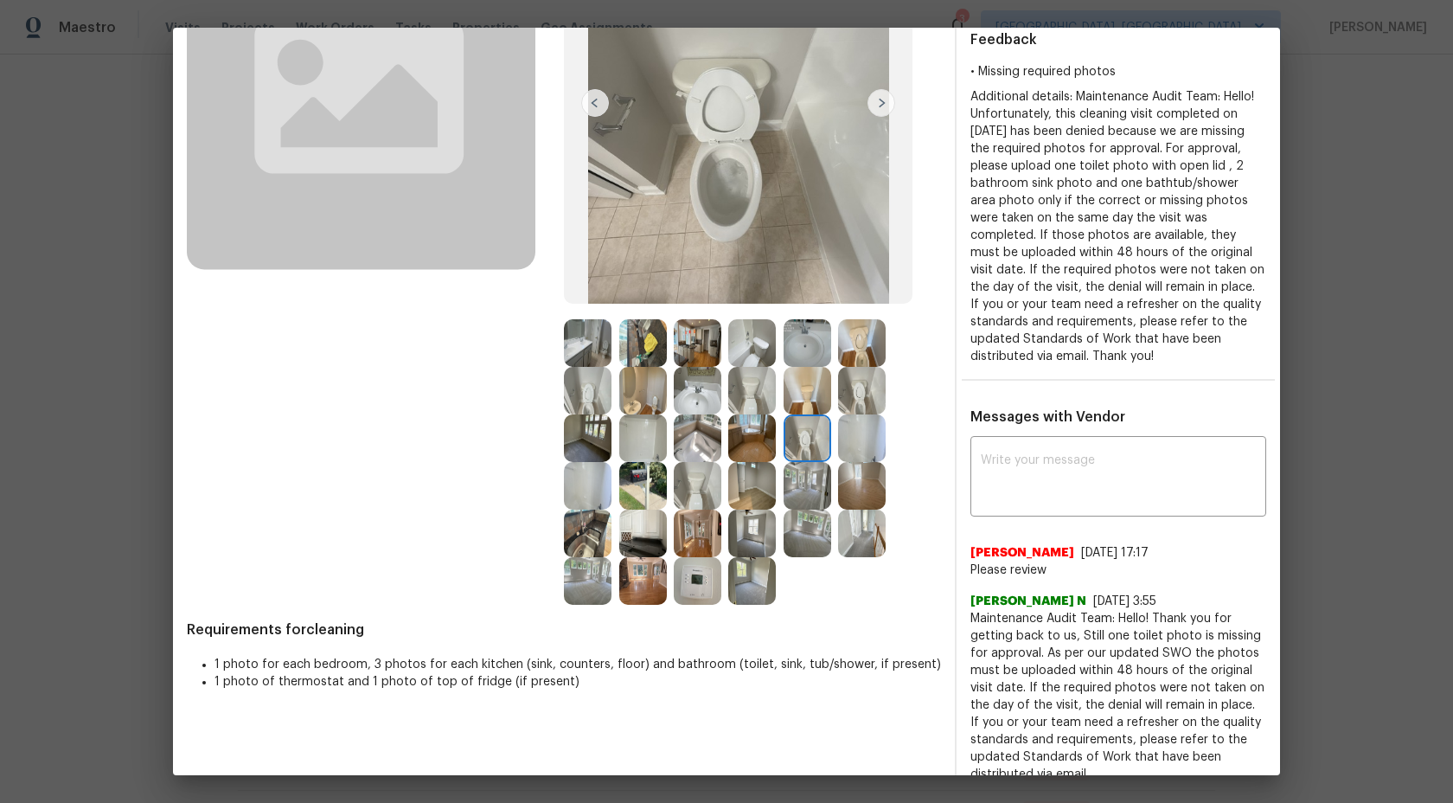
scroll to position [228, 0]
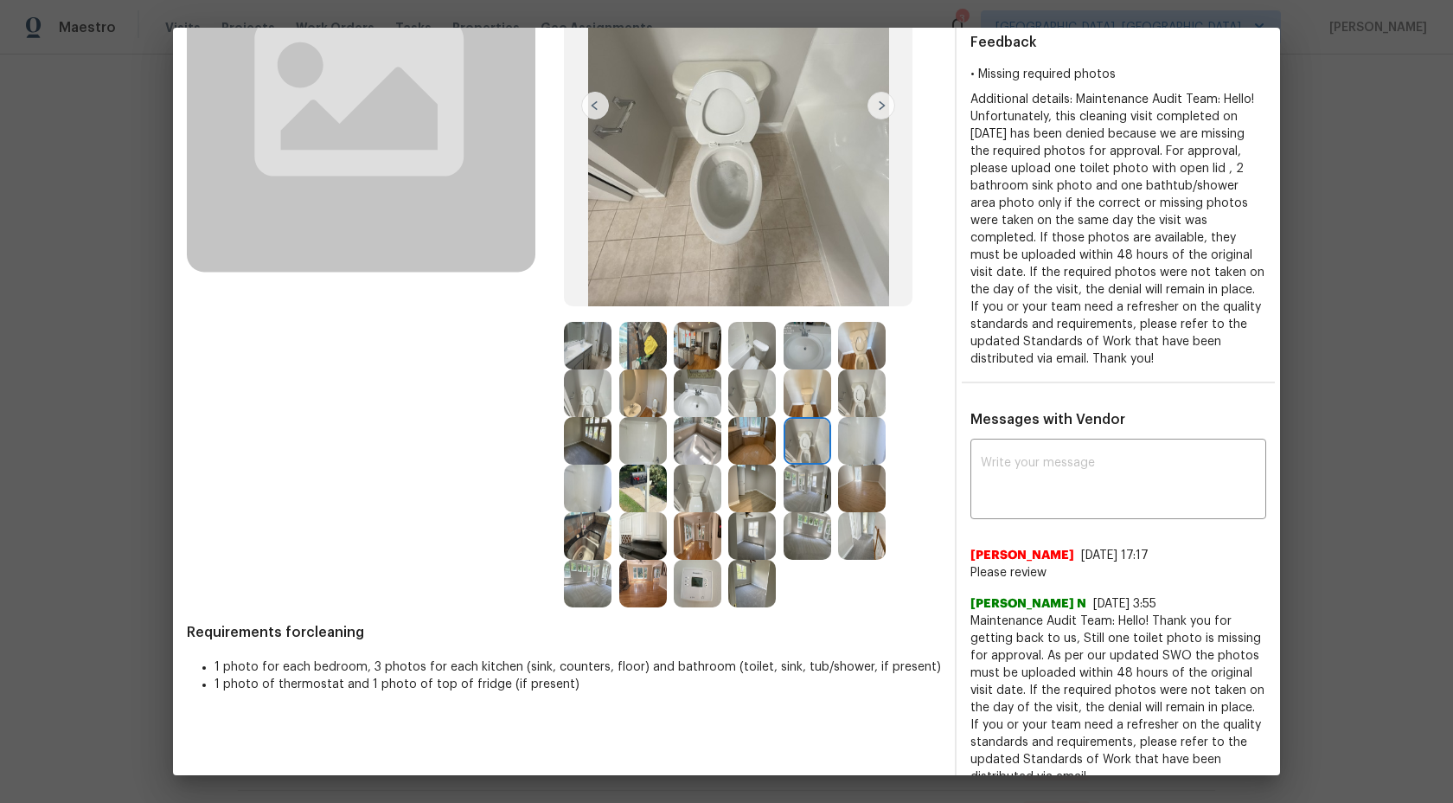
click at [746, 439] on img at bounding box center [752, 441] width 48 height 48
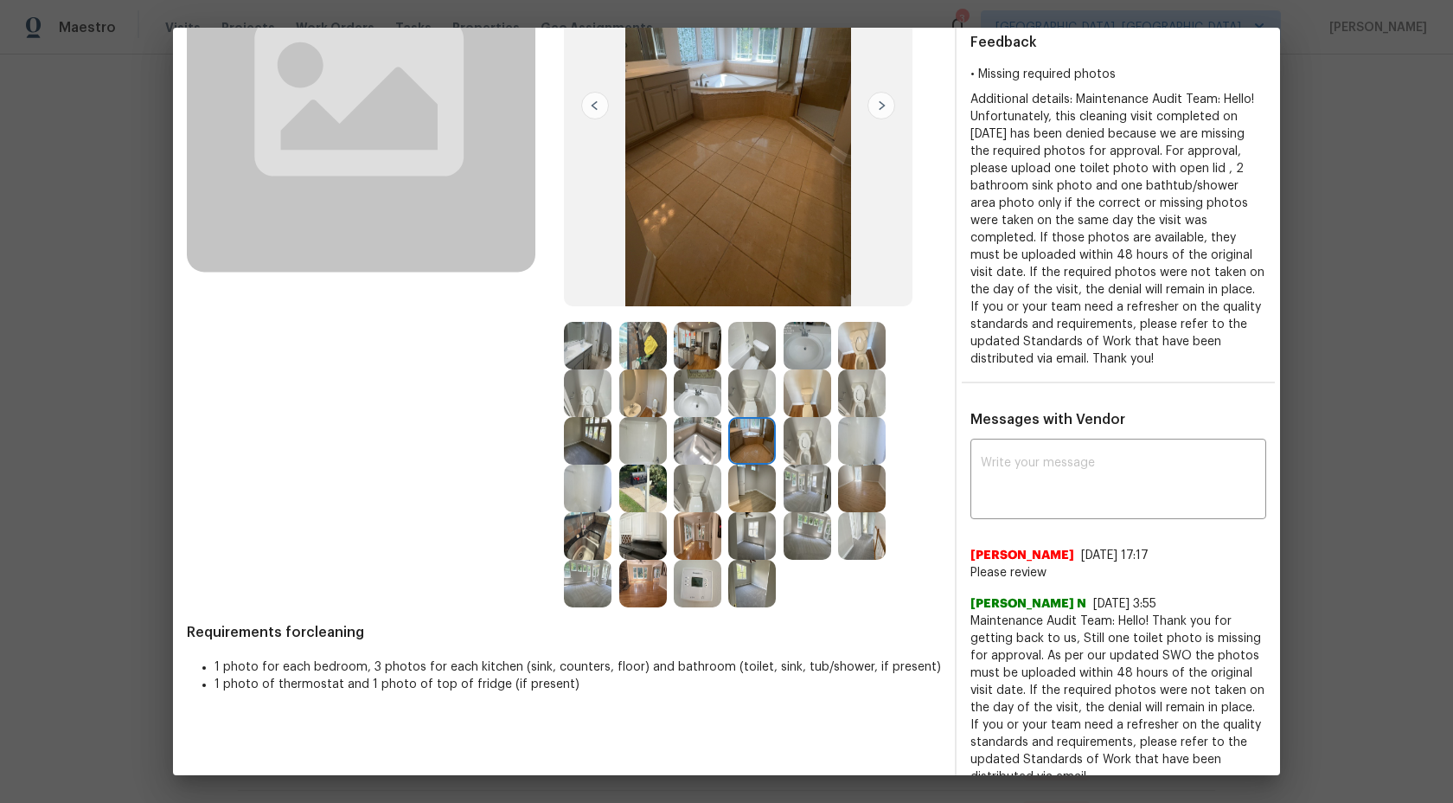
click at [588, 487] on img at bounding box center [588, 489] width 48 height 48
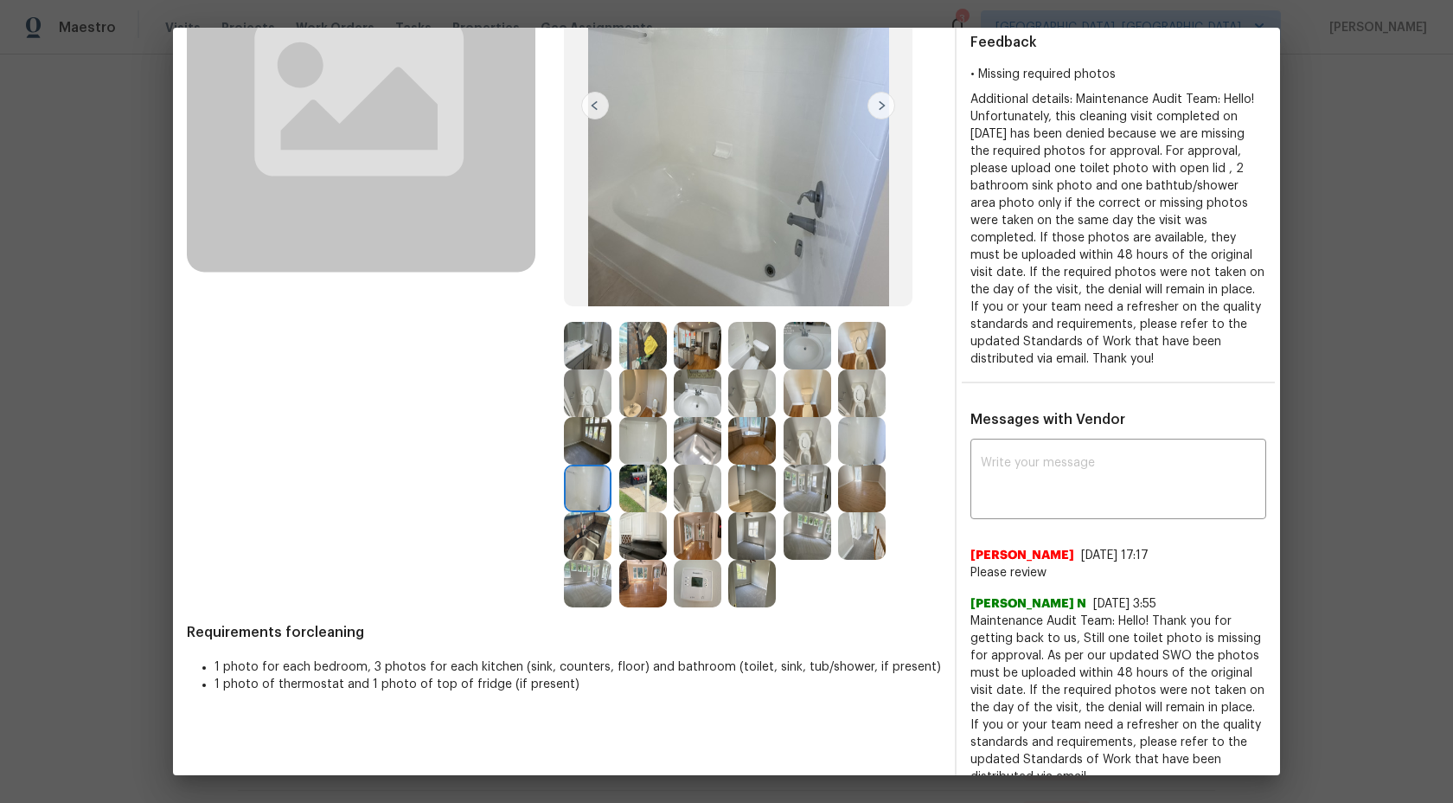
click at [589, 445] on img at bounding box center [588, 441] width 48 height 48
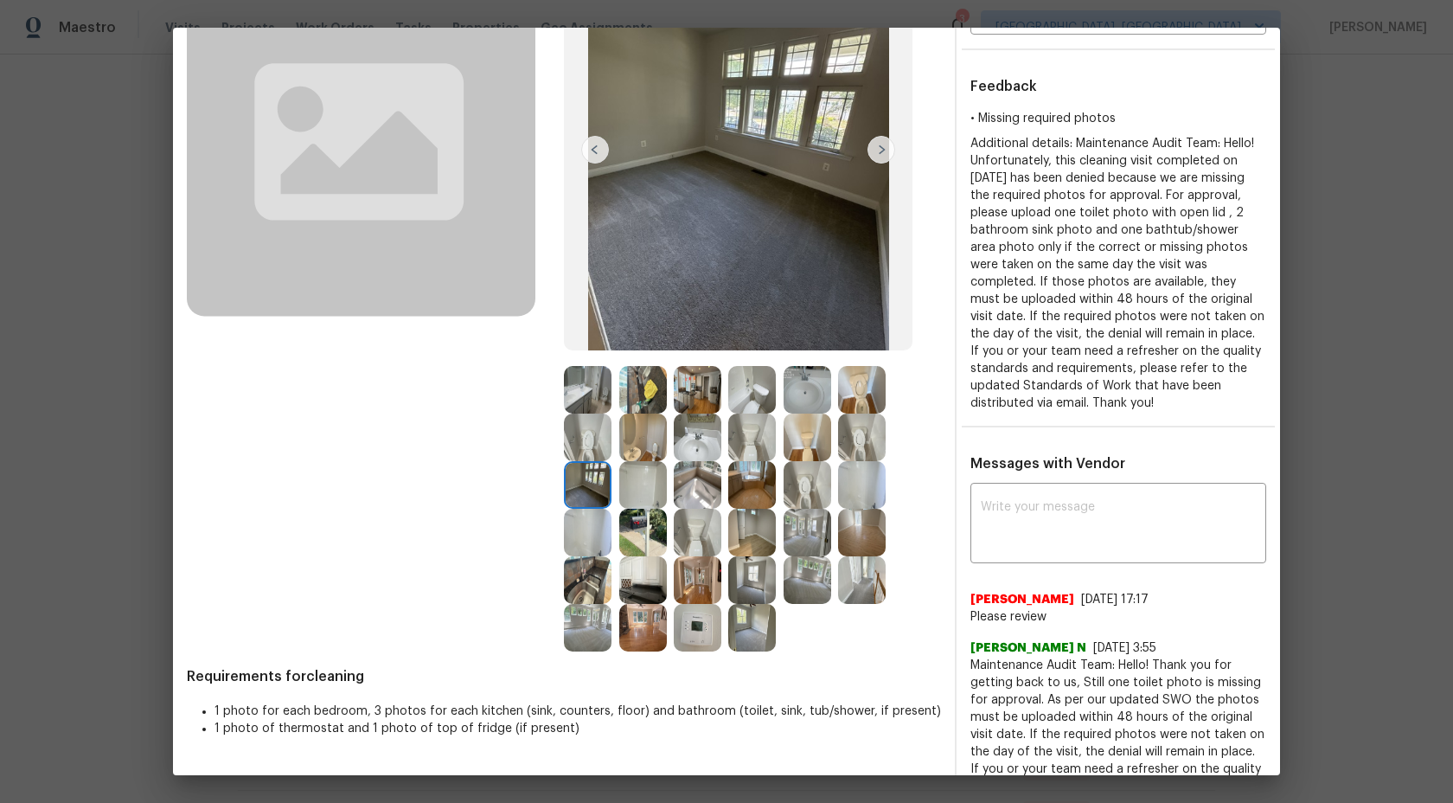
scroll to position [119, 0]
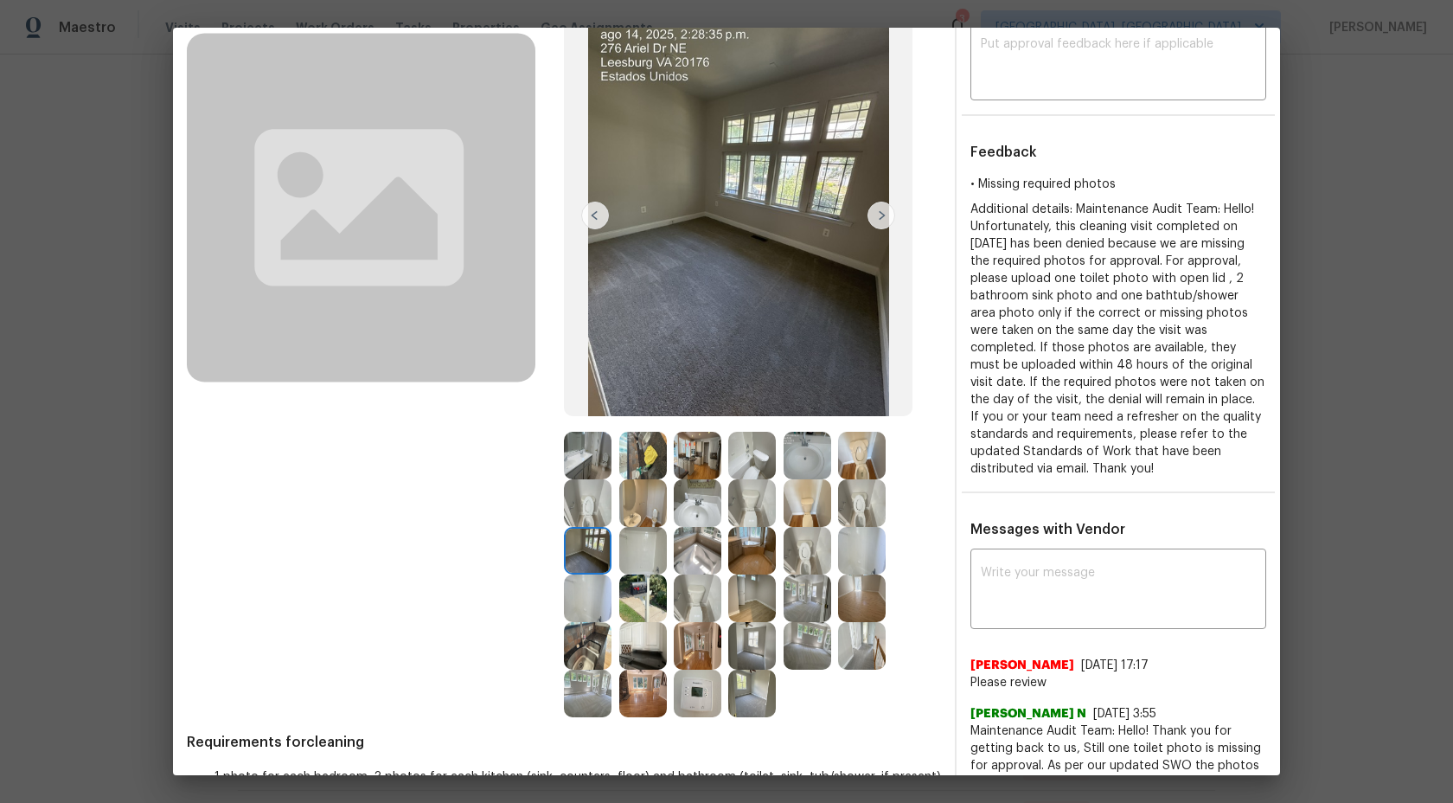
click at [595, 440] on img at bounding box center [588, 456] width 48 height 48
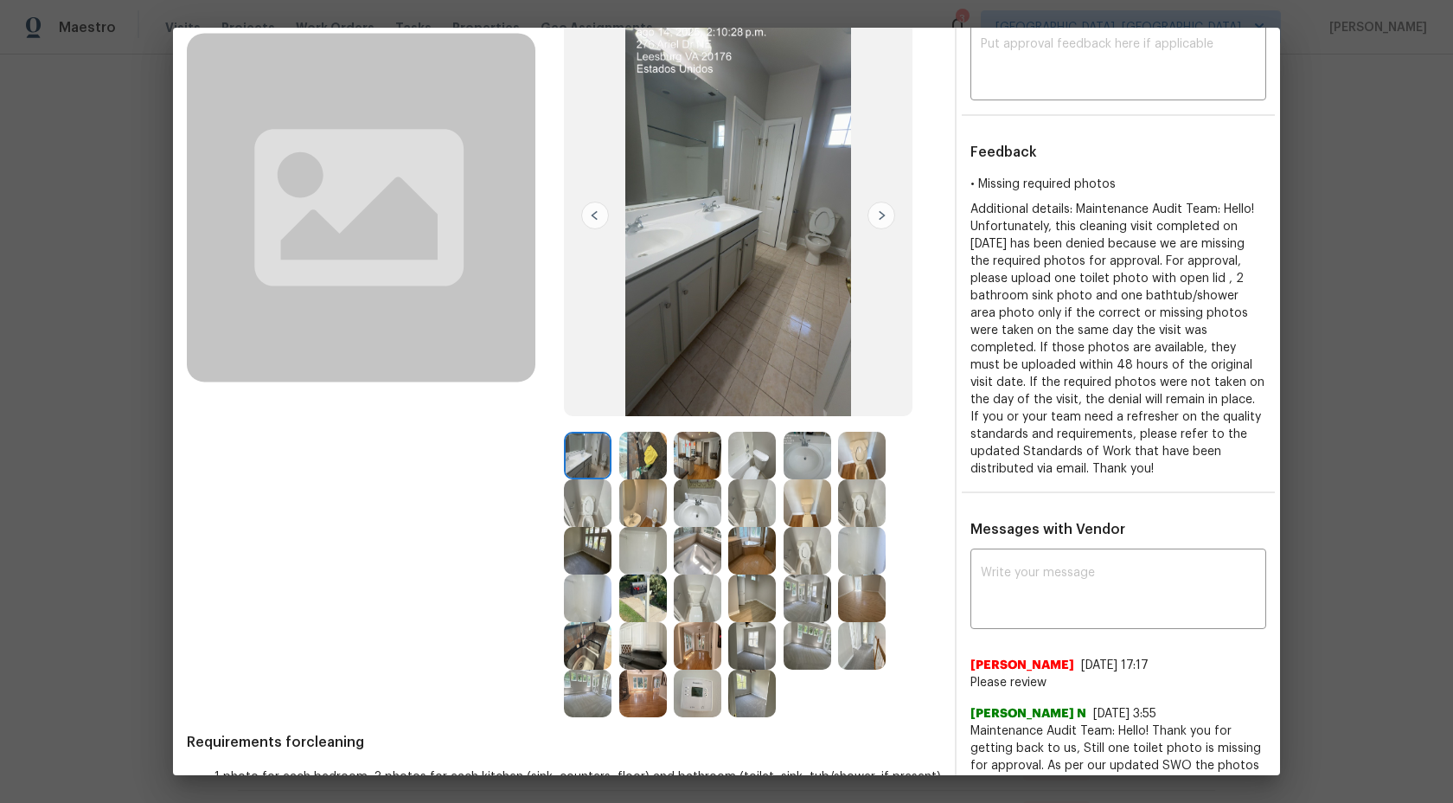
click at [648, 463] on img at bounding box center [643, 456] width 48 height 48
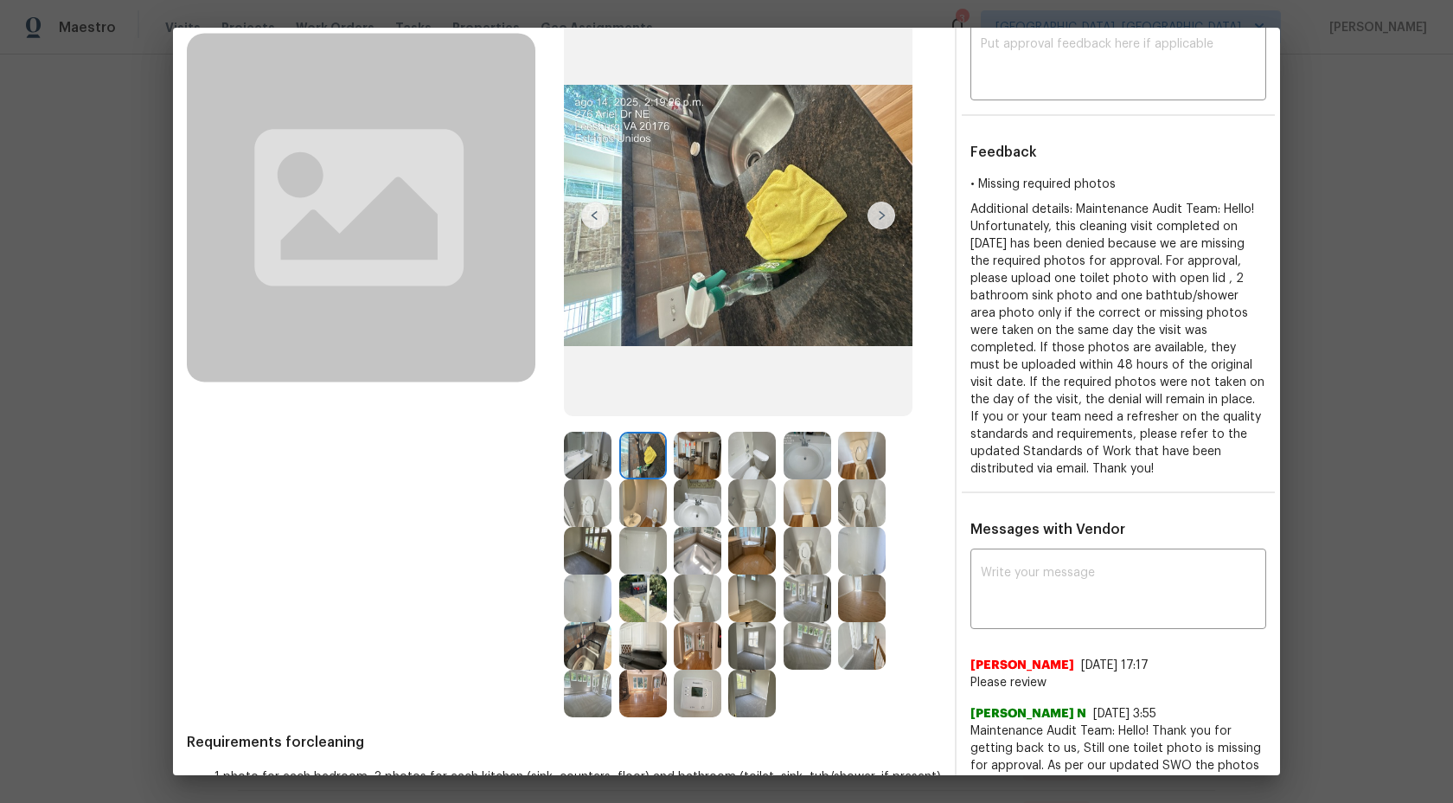
click at [694, 455] on img at bounding box center [698, 456] width 48 height 48
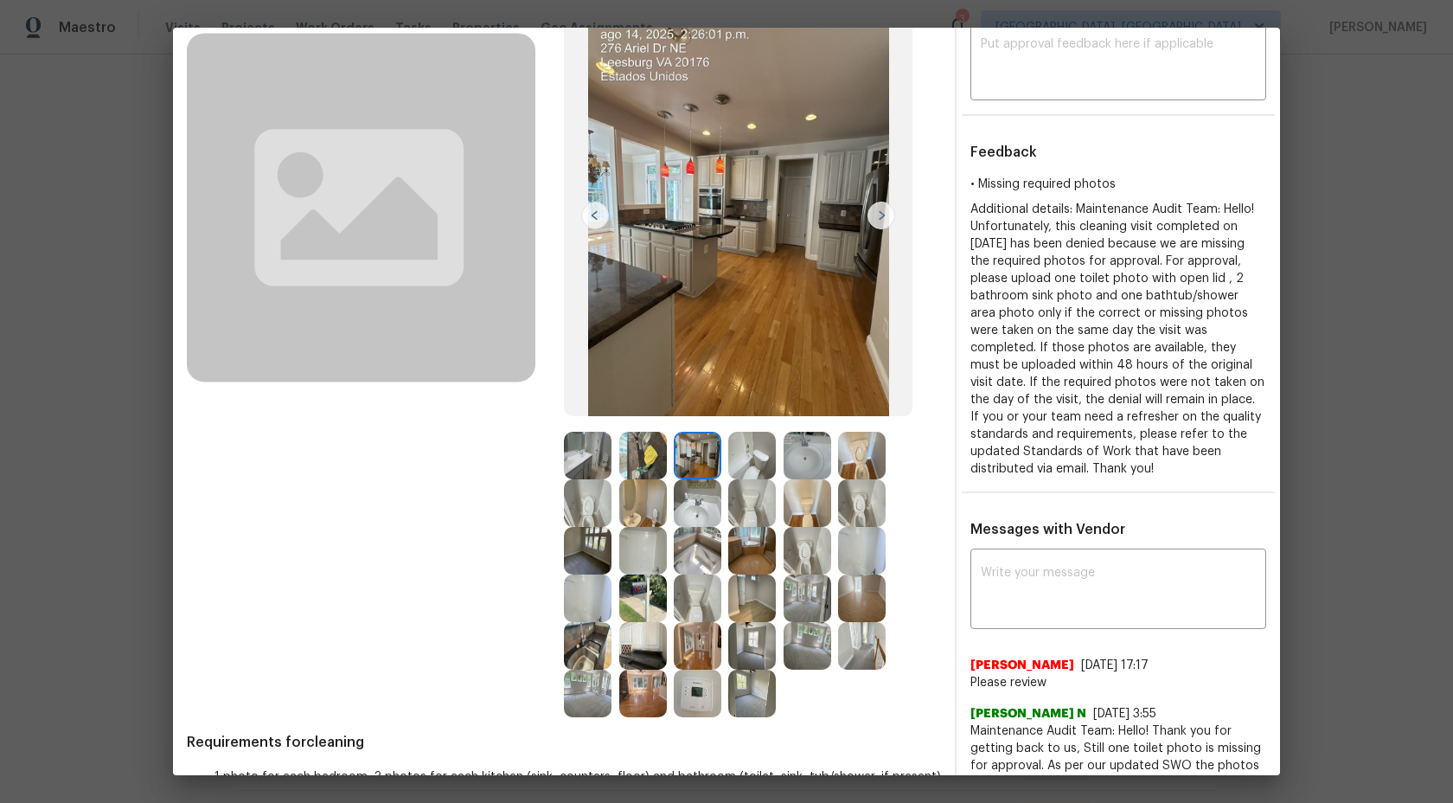
click at [747, 454] on img at bounding box center [752, 456] width 48 height 48
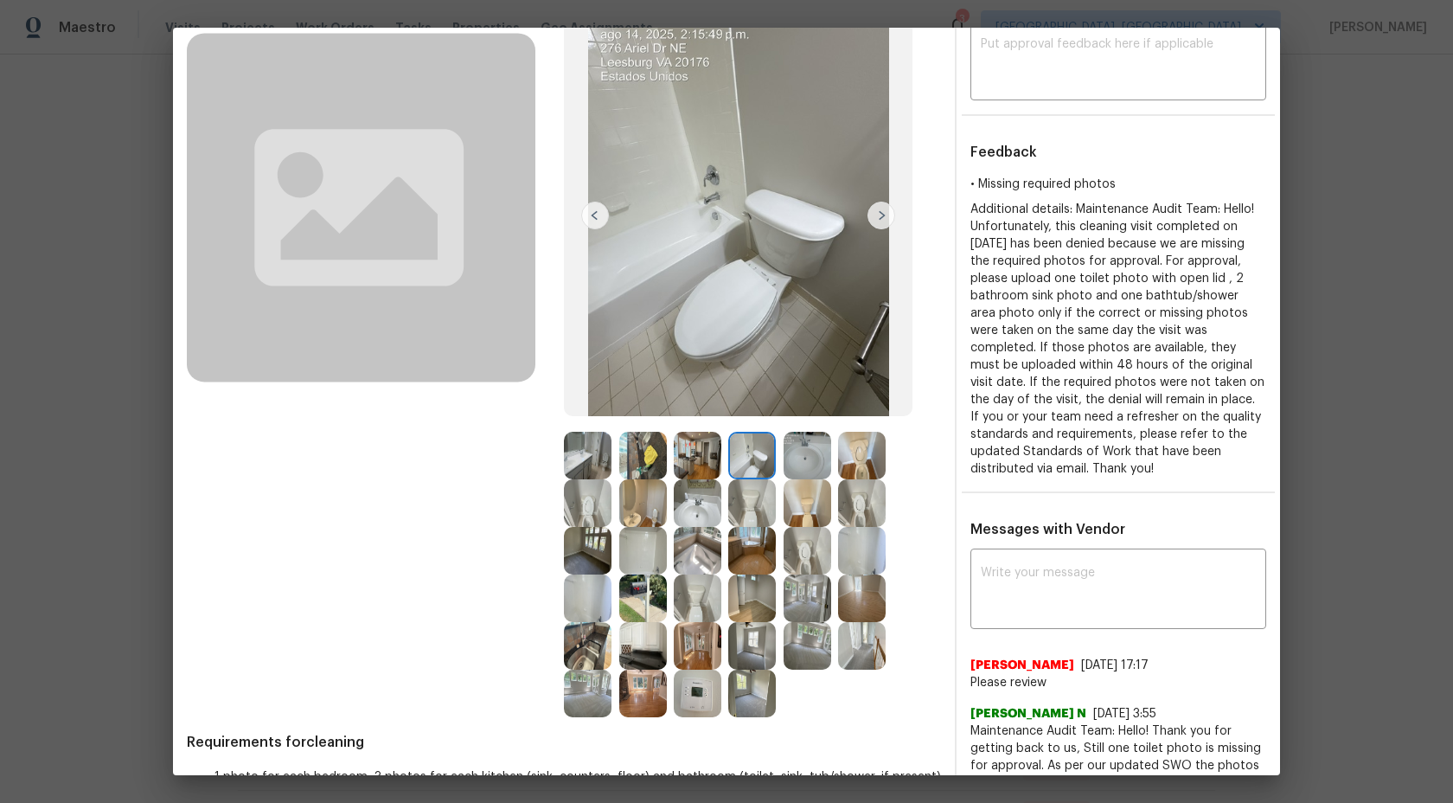
click at [585, 461] on img at bounding box center [588, 456] width 48 height 48
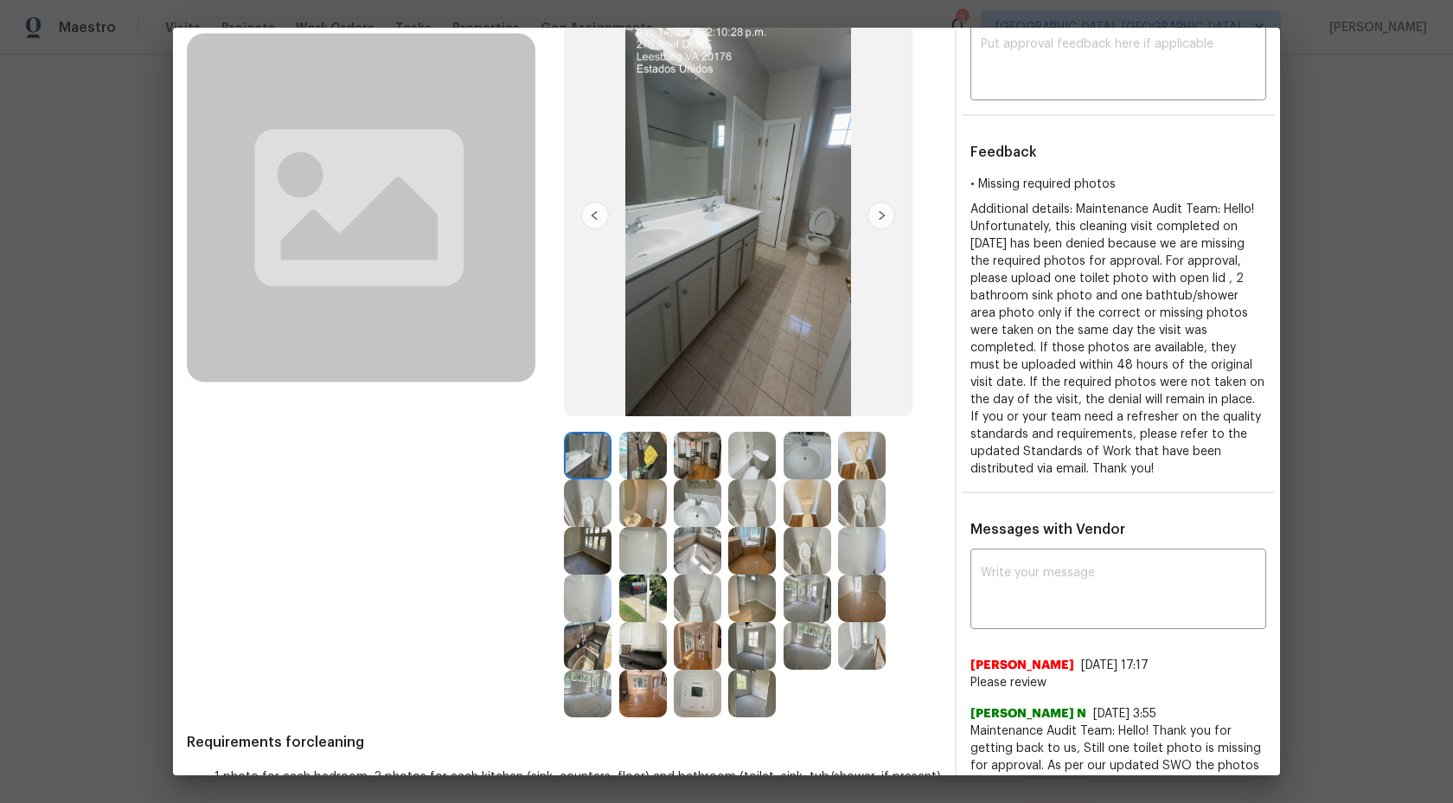
click at [745, 461] on img at bounding box center [752, 456] width 48 height 48
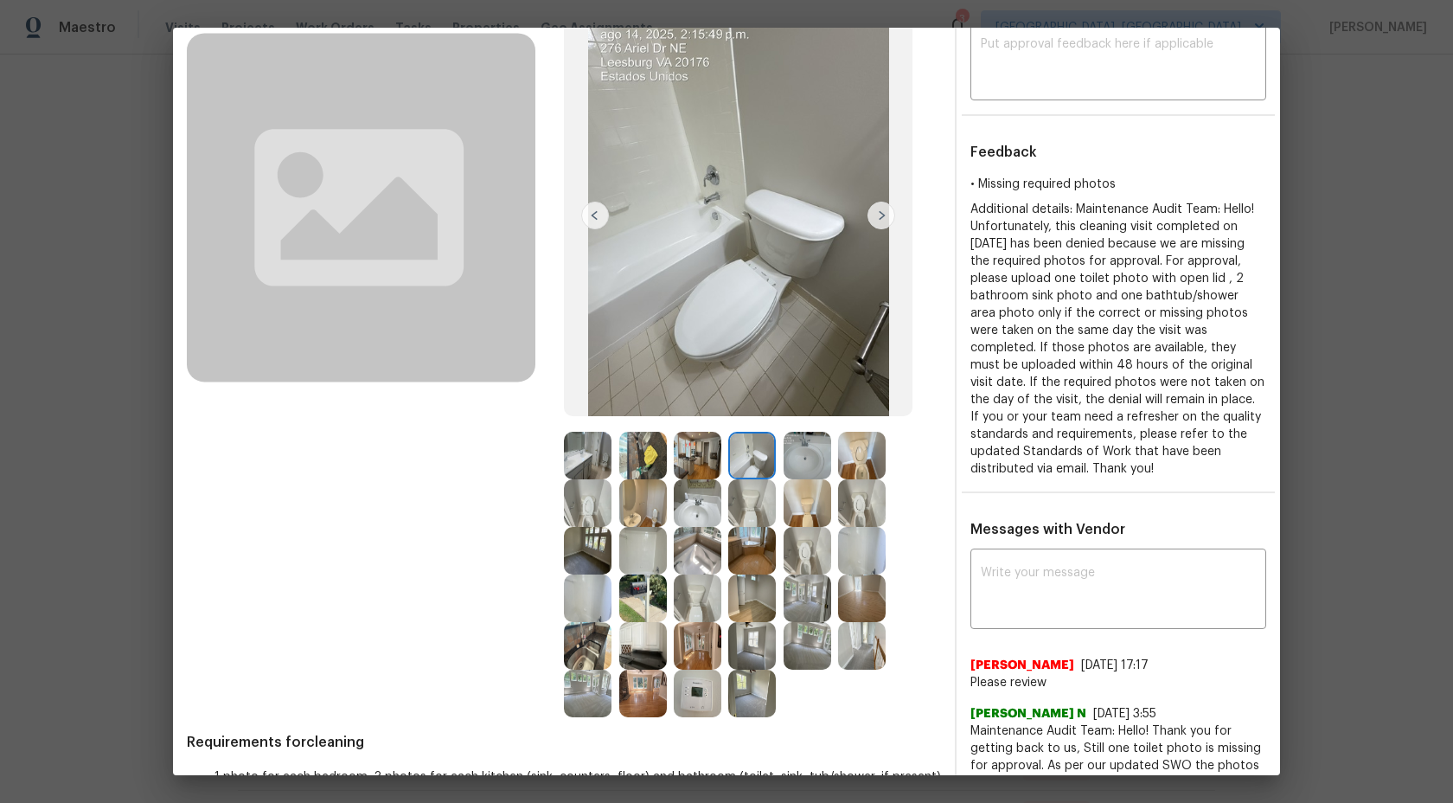
click at [811, 467] on img at bounding box center [808, 456] width 48 height 48
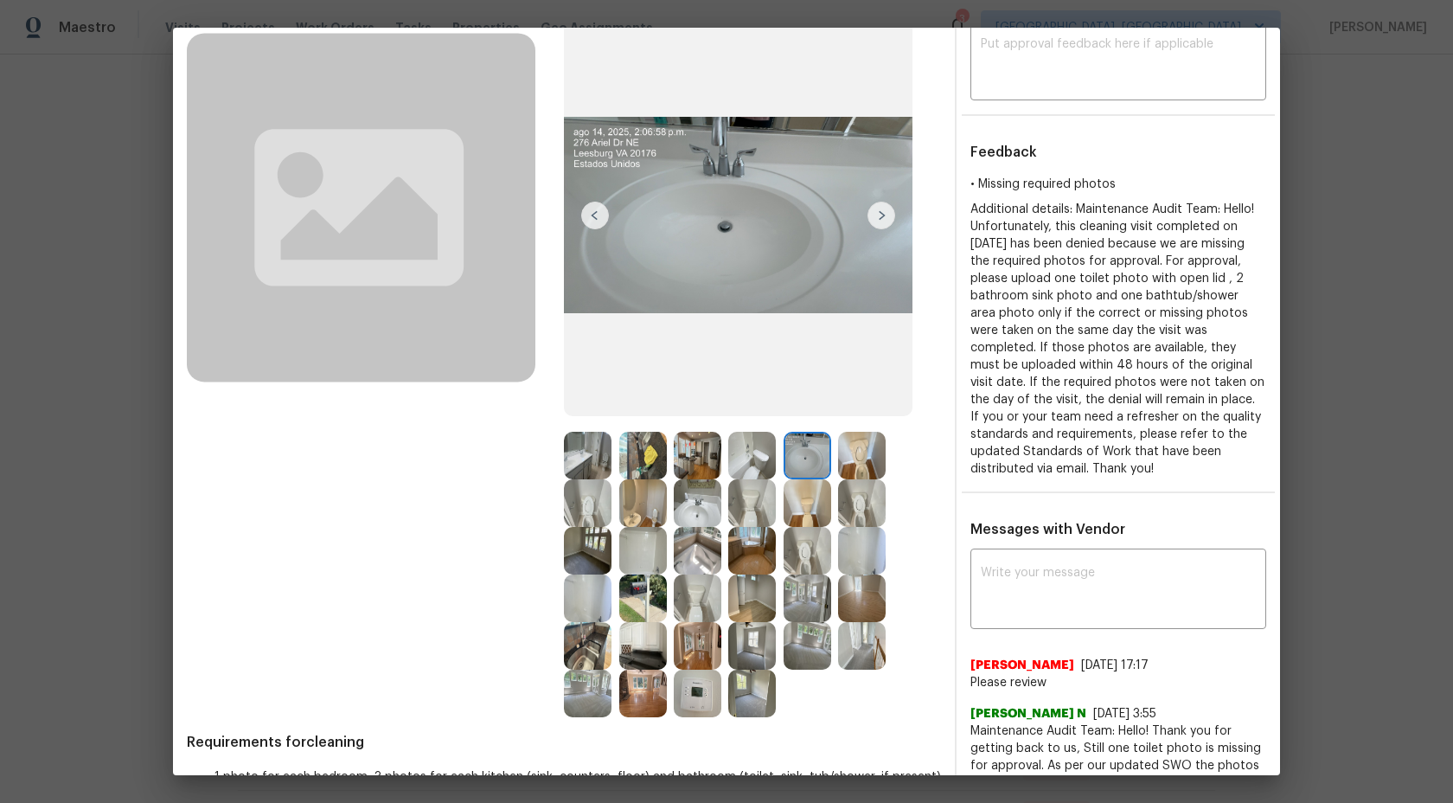
click at [858, 459] on img at bounding box center [862, 456] width 48 height 48
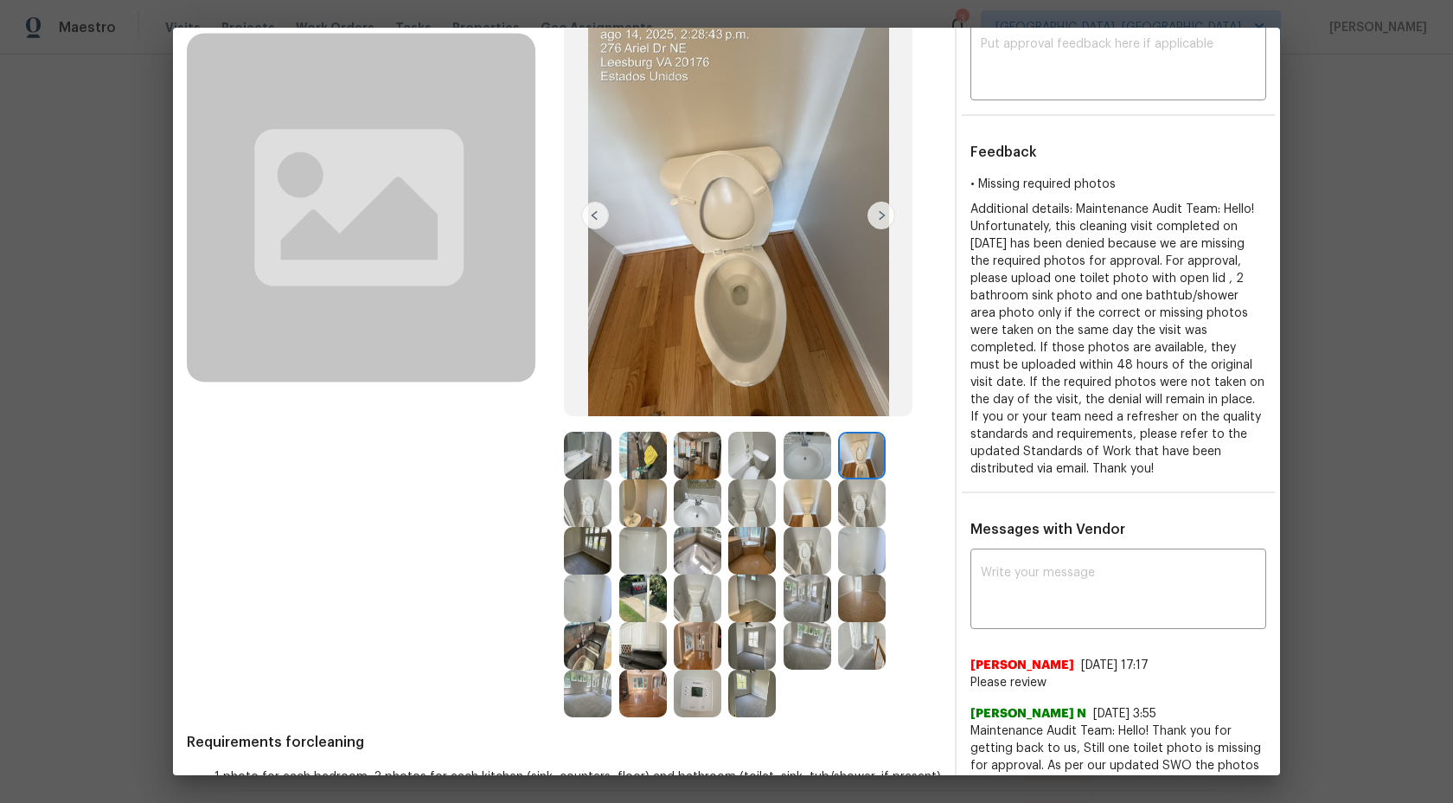
click at [577, 502] on img at bounding box center [588, 503] width 48 height 48
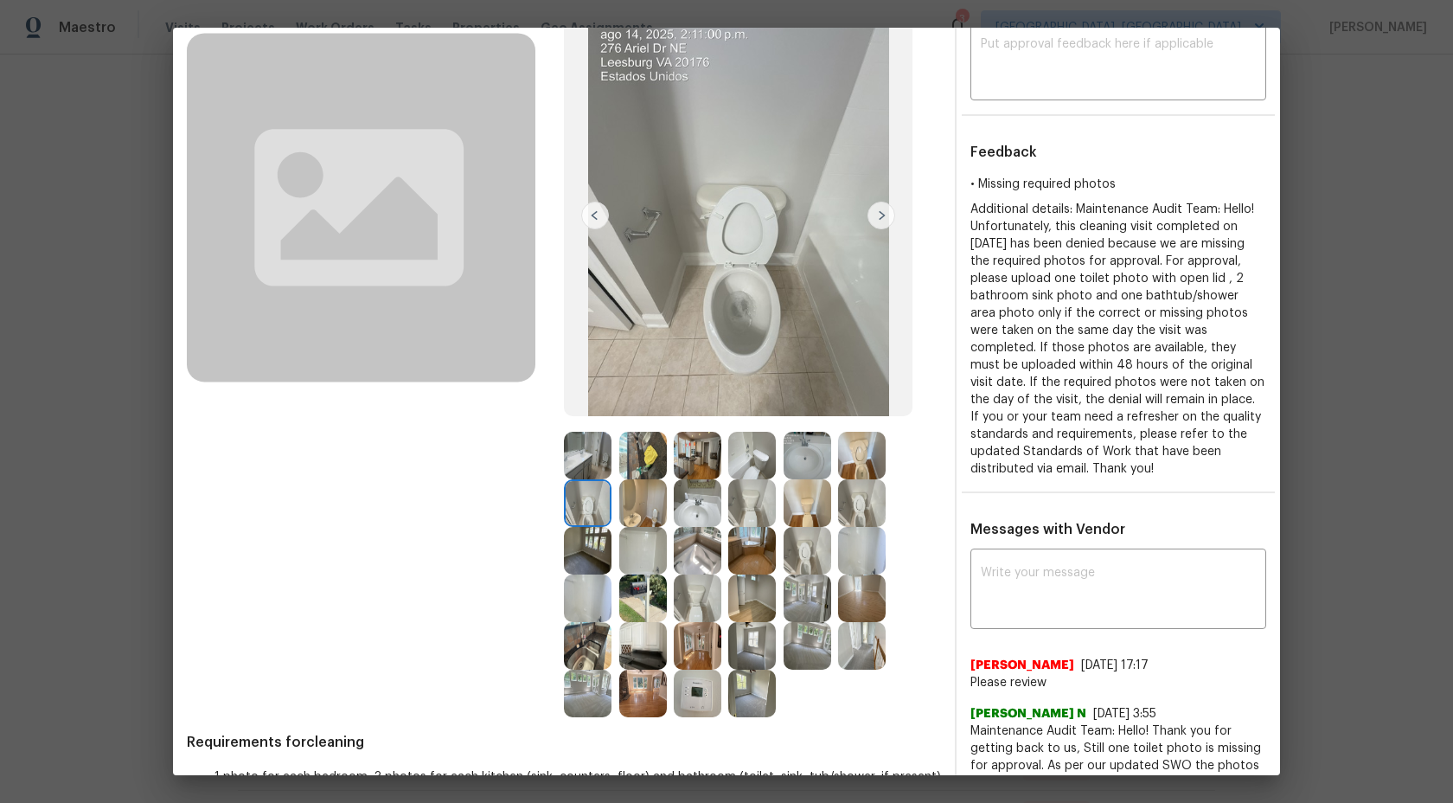
click at [701, 509] on img at bounding box center [698, 503] width 48 height 48
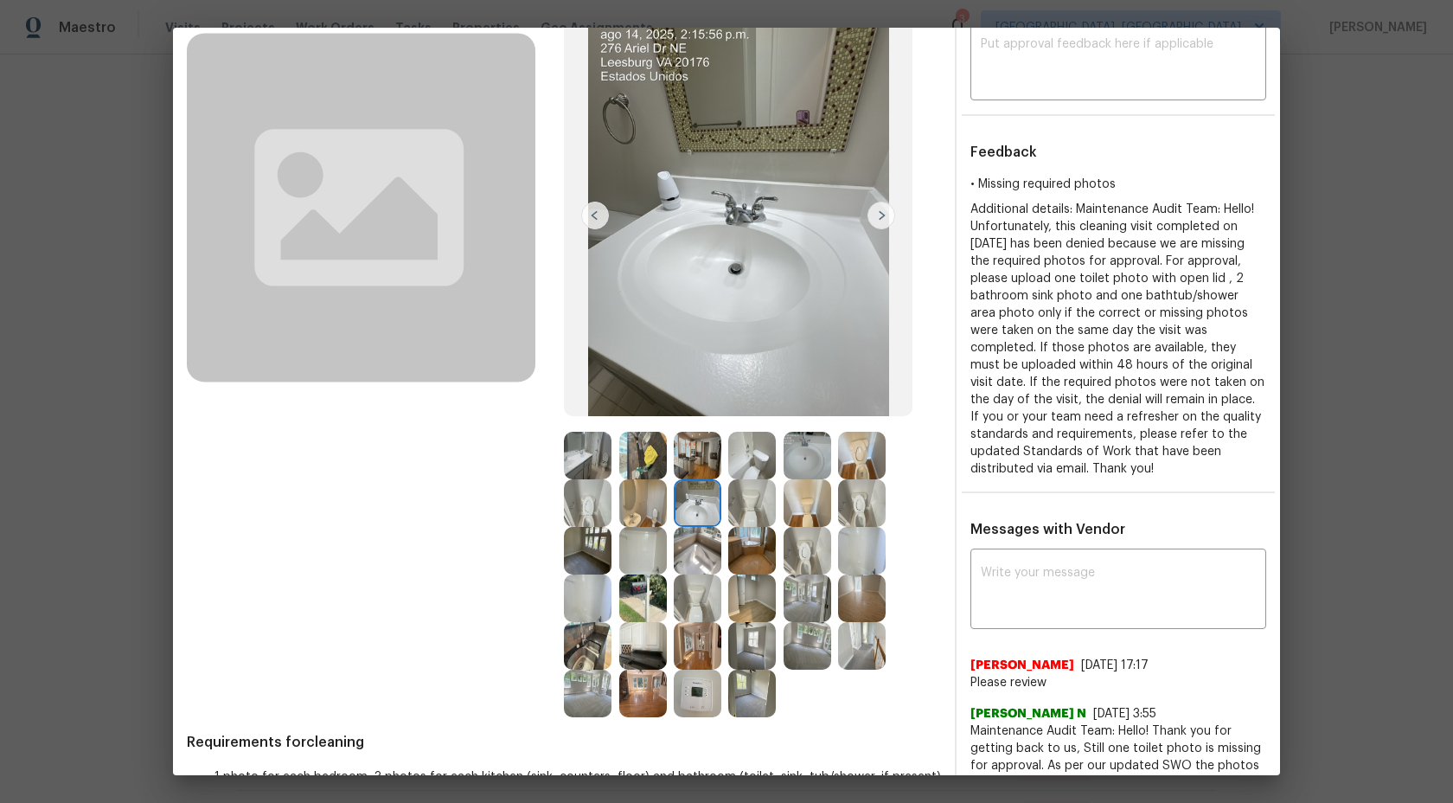
click at [816, 510] on img at bounding box center [808, 503] width 48 height 48
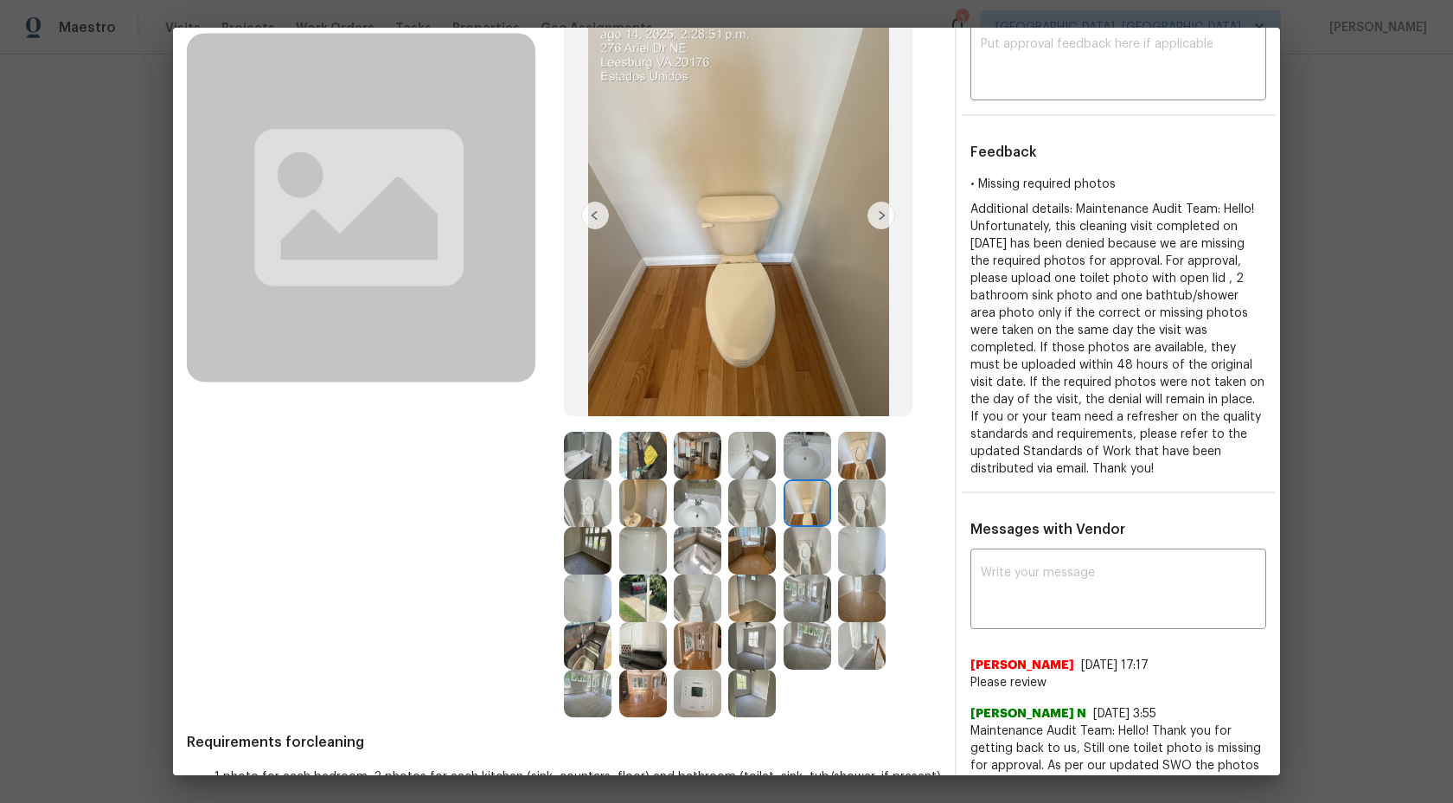
click at [758, 509] on img at bounding box center [752, 503] width 48 height 48
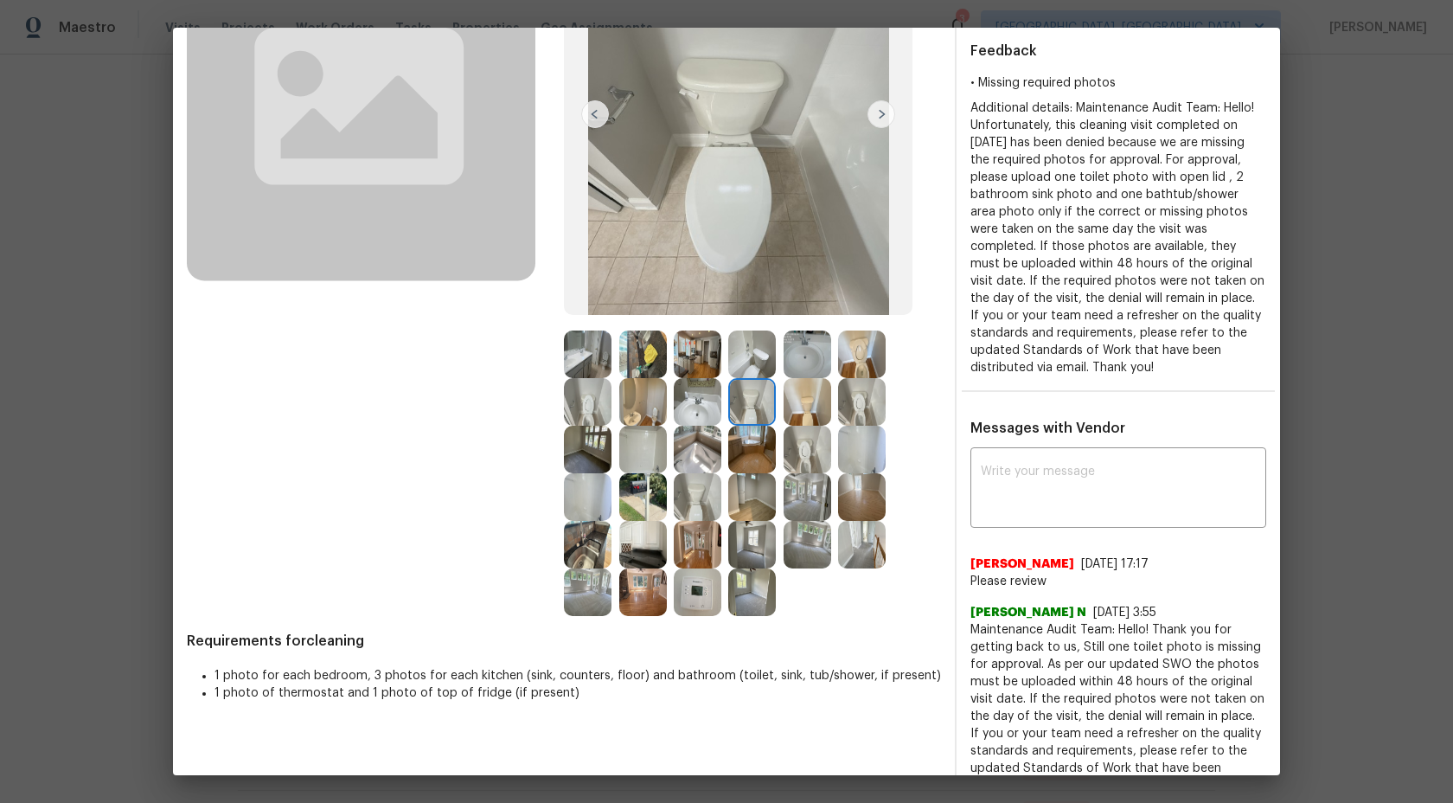
scroll to position [0, 0]
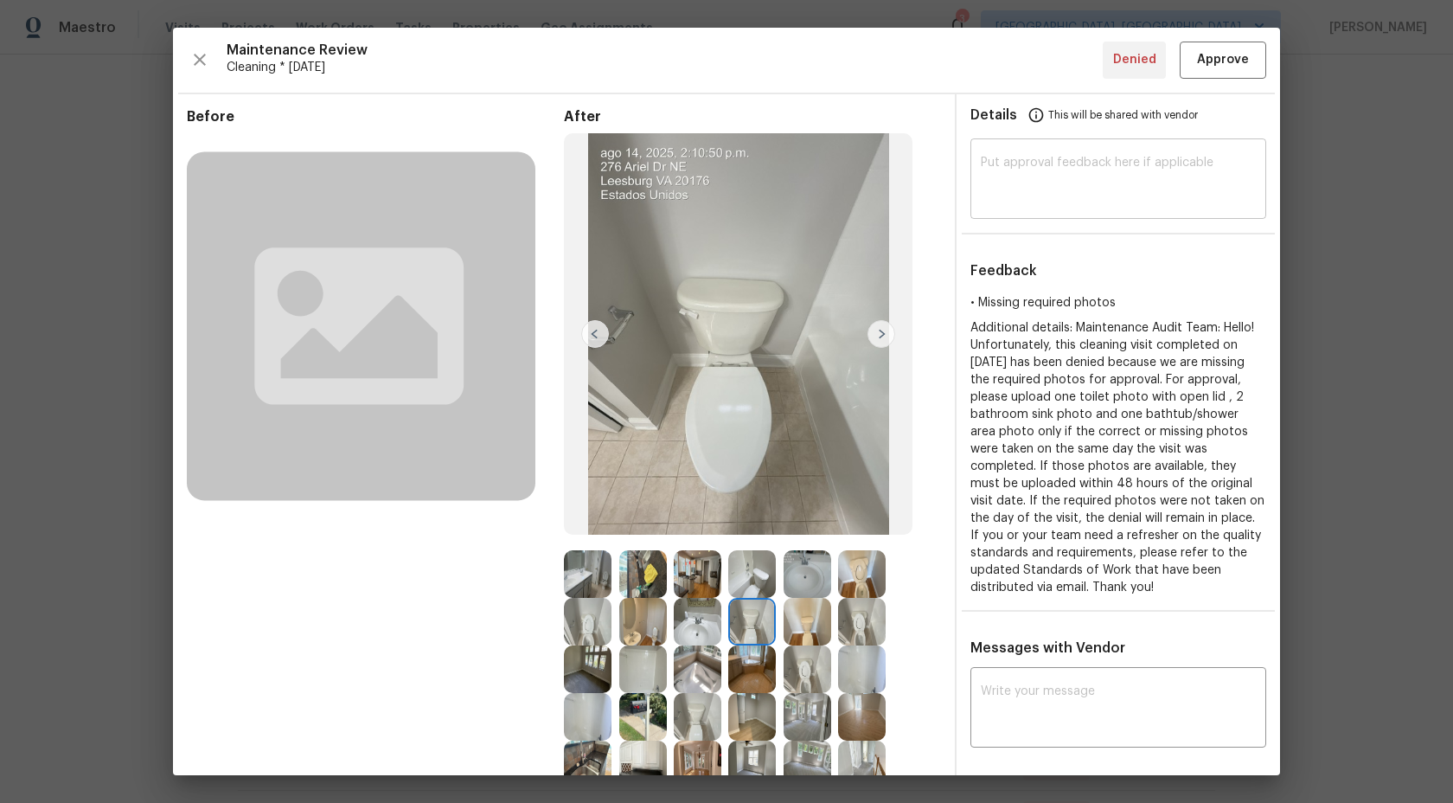
click at [1006, 181] on textarea at bounding box center [1118, 181] width 275 height 48
click at [1025, 196] on textarea at bounding box center [1118, 181] width 275 height 48
paste textarea "Maintenance Audit Team: Hi Team This visit has been approved after further audi…"
type textarea "Maintenance Audit Team: Hi Team This visit has been approved after further audi…"
click at [1229, 61] on span "Approve" at bounding box center [1223, 60] width 52 height 22
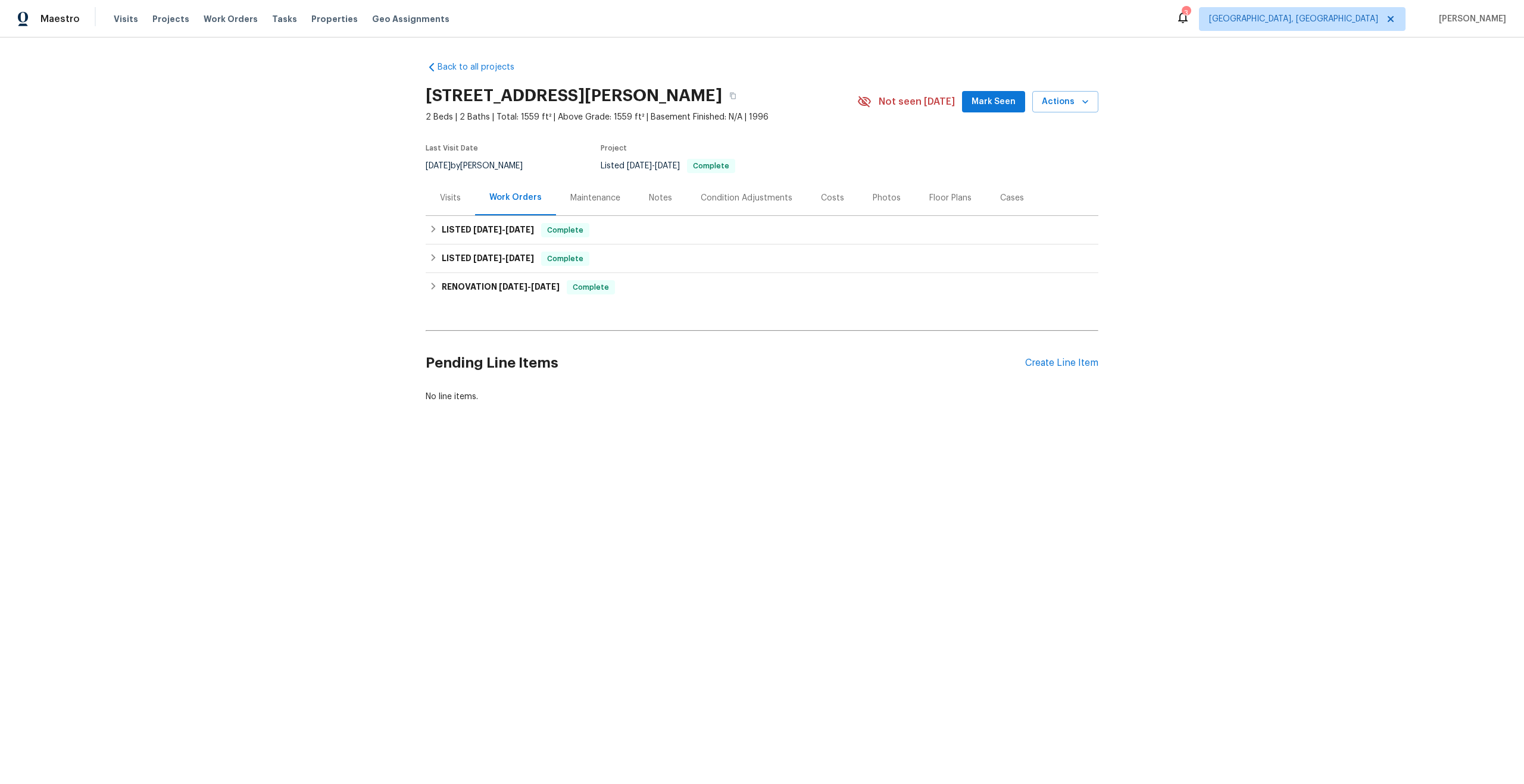
click at [603, 198] on div "Maintenance" at bounding box center [595, 197] width 50 height 12
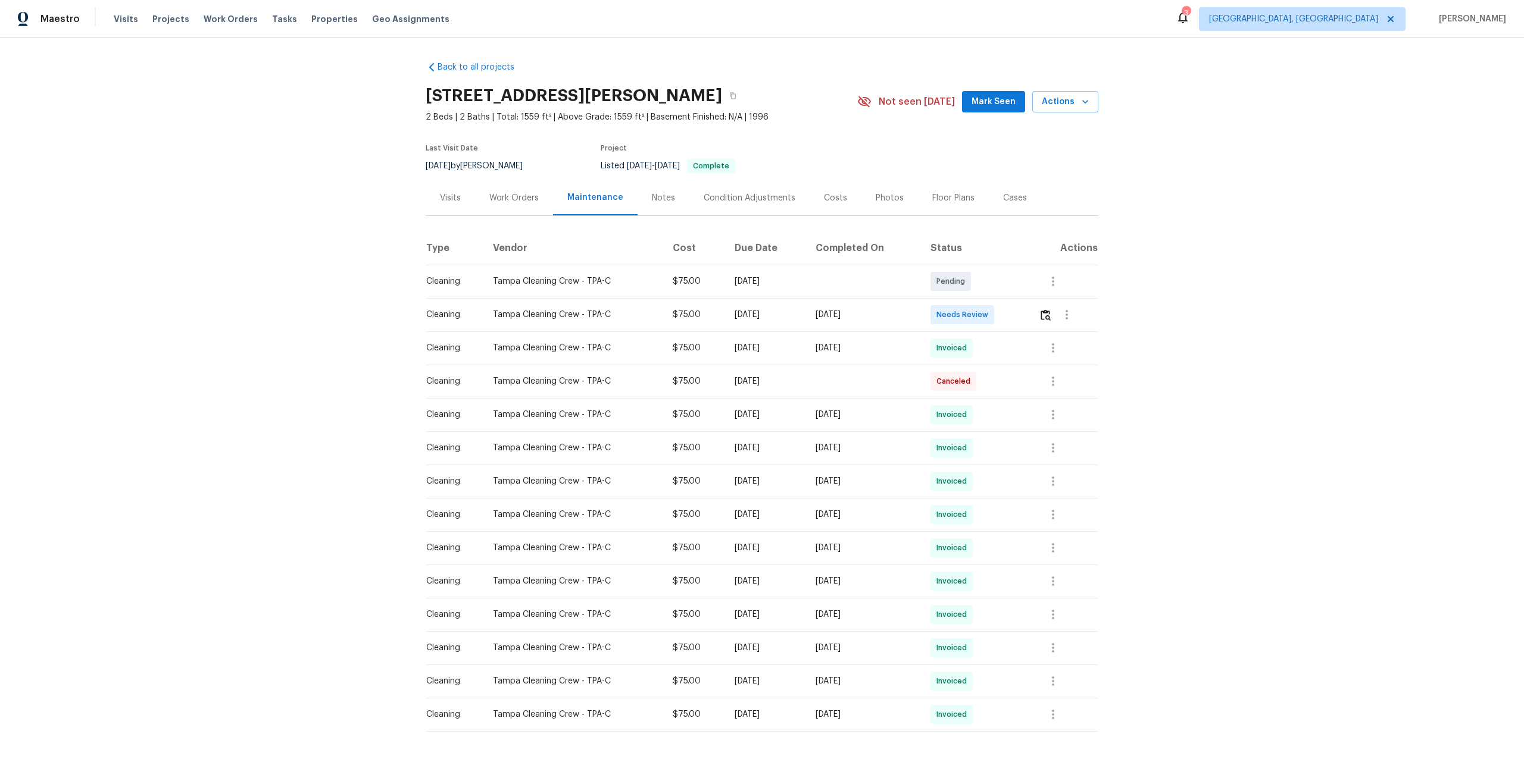
scroll to position [19, 0]
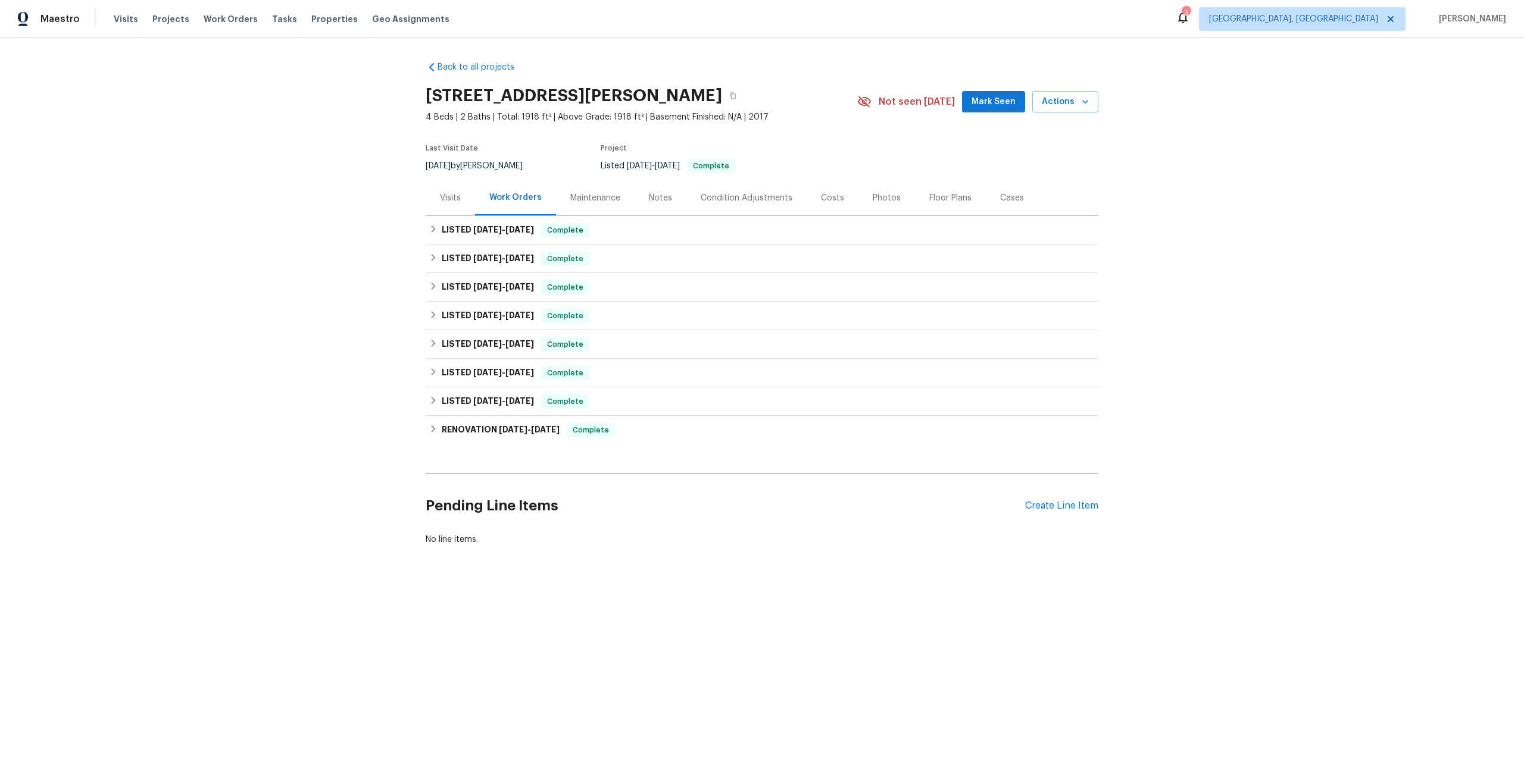
click at [599, 192] on div "Maintenance" at bounding box center [595, 197] width 50 height 12
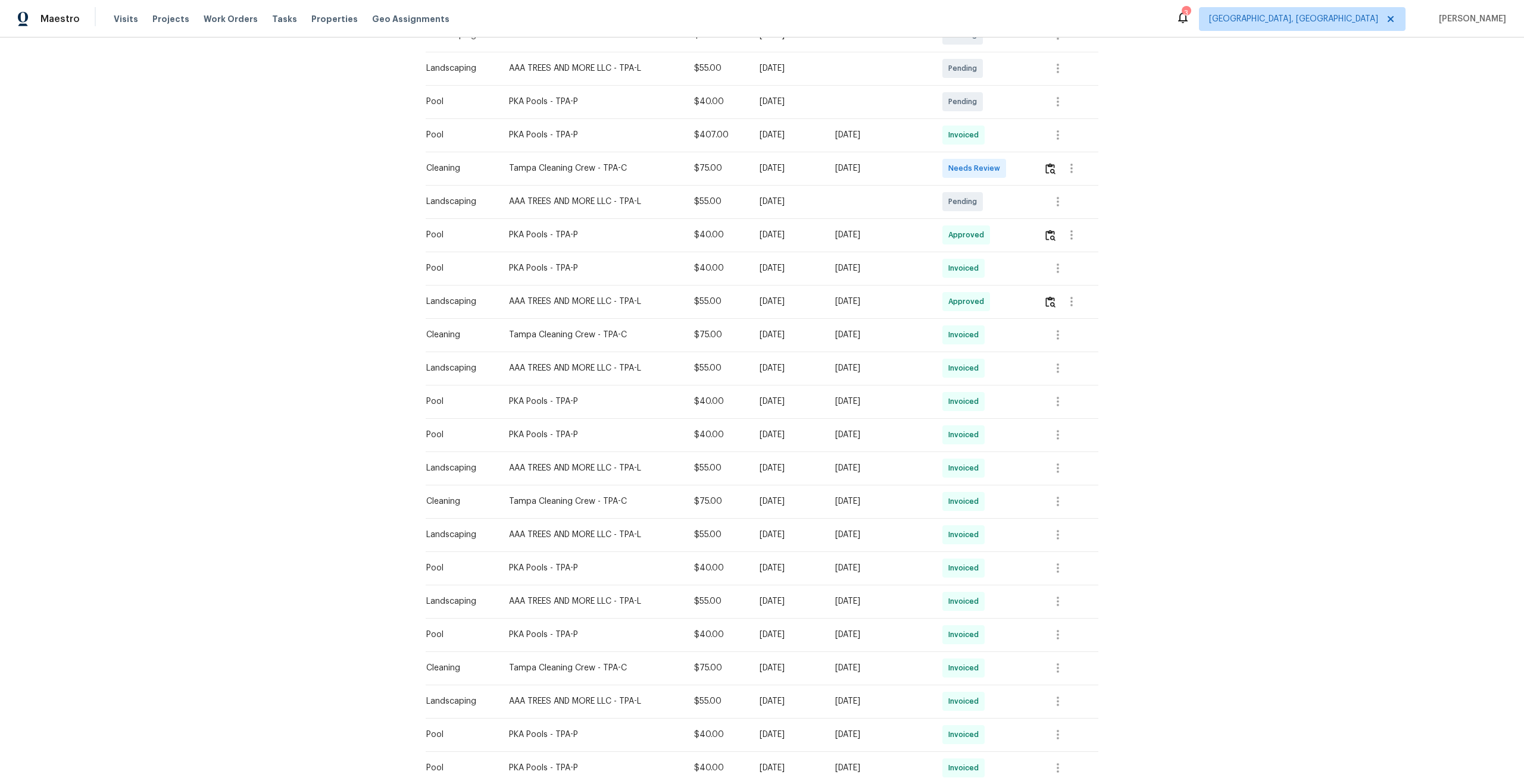
scroll to position [413, 0]
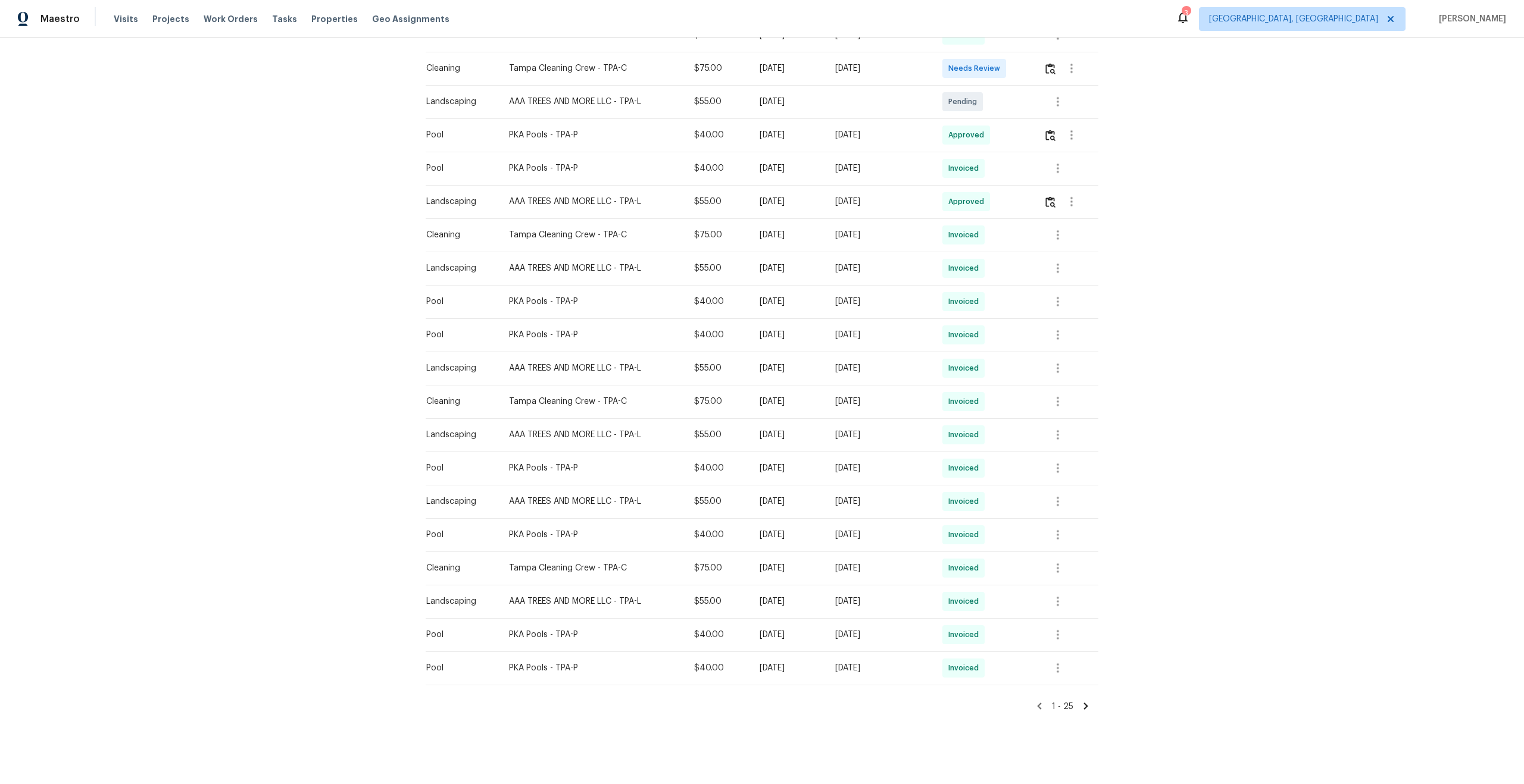
click at [1085, 710] on icon at bounding box center [1086, 706] width 11 height 11
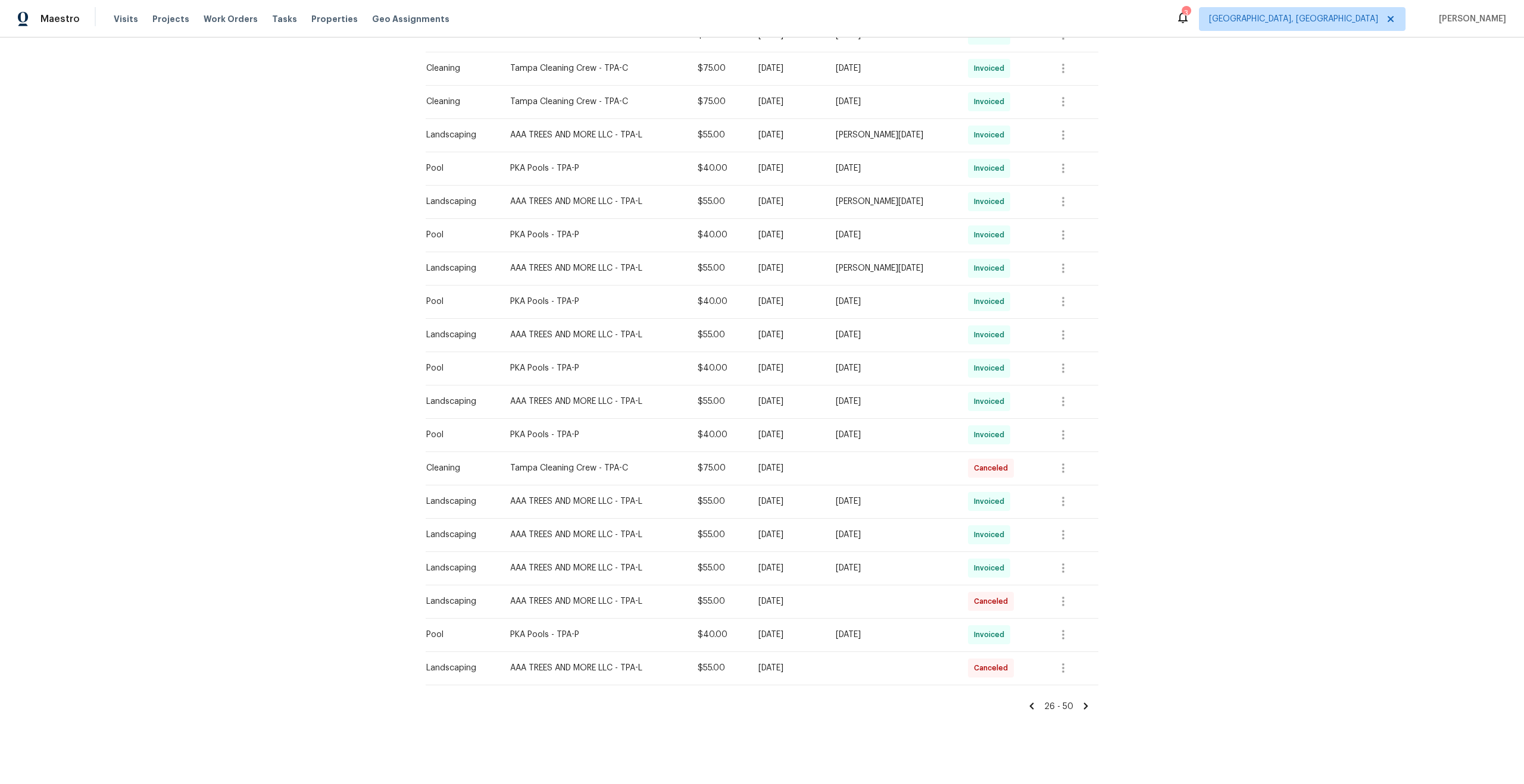
click at [1086, 708] on icon at bounding box center [1086, 707] width 4 height 7
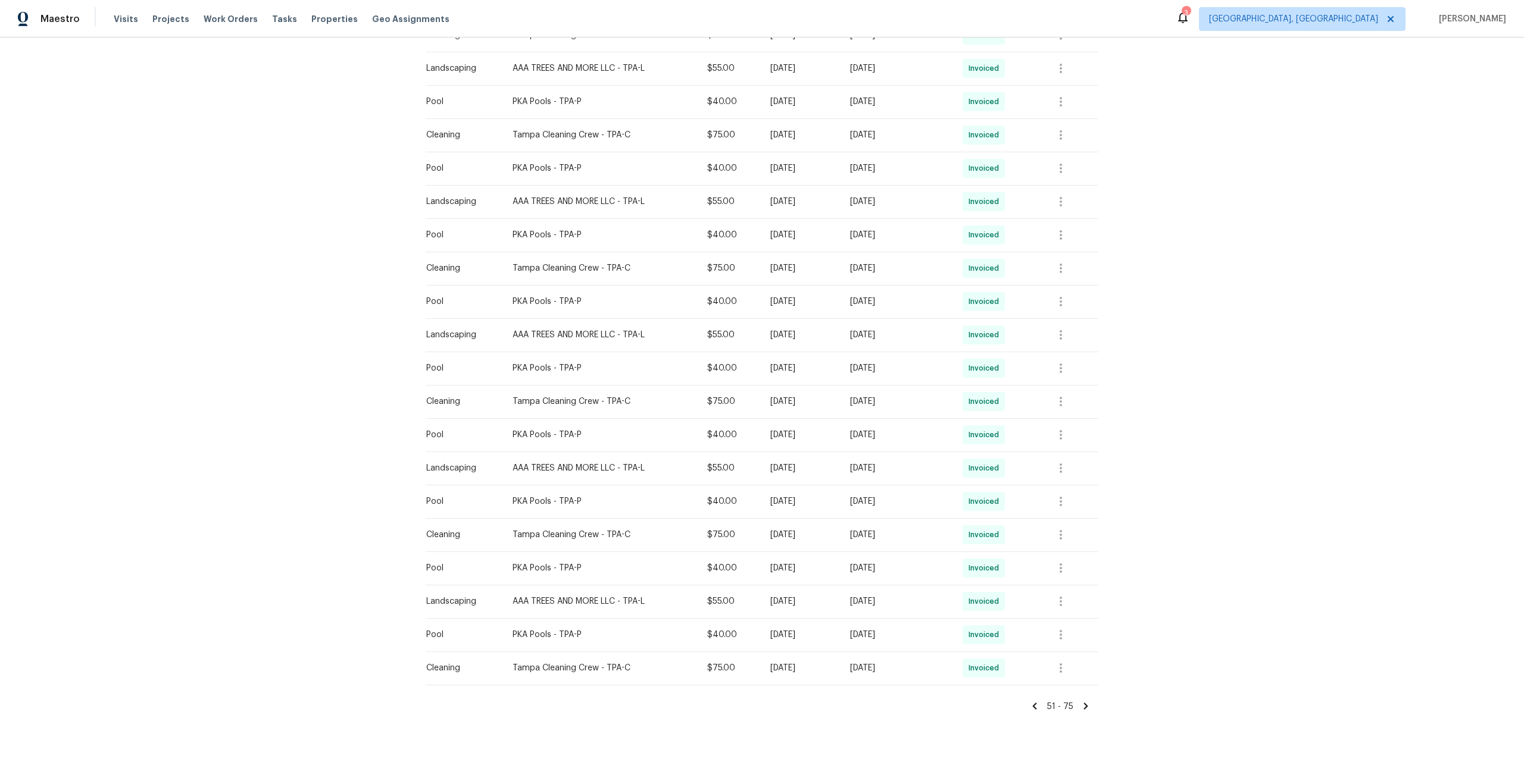
click at [1087, 701] on icon at bounding box center [1086, 706] width 11 height 11
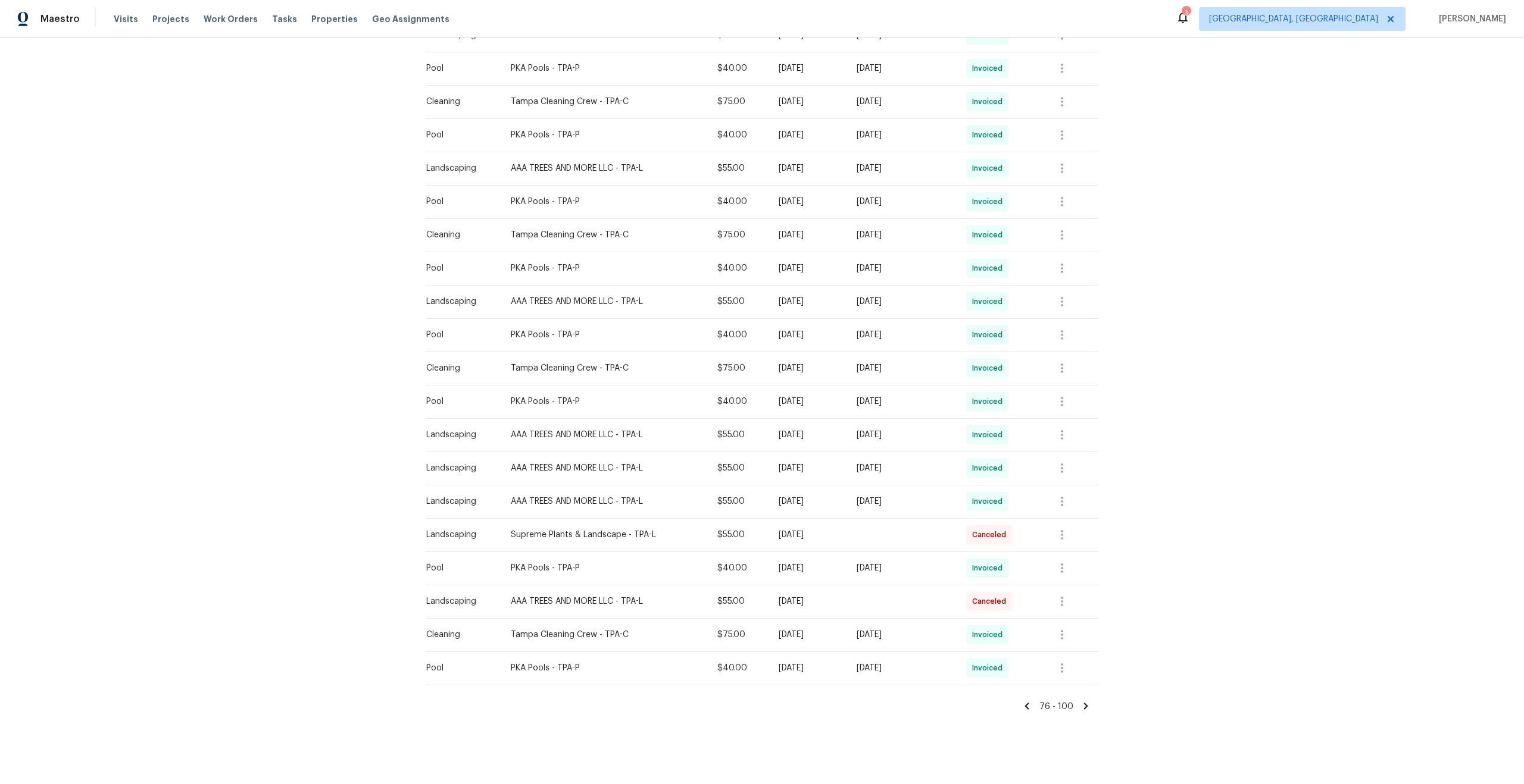
click at [1084, 705] on icon at bounding box center [1086, 707] width 4 height 7
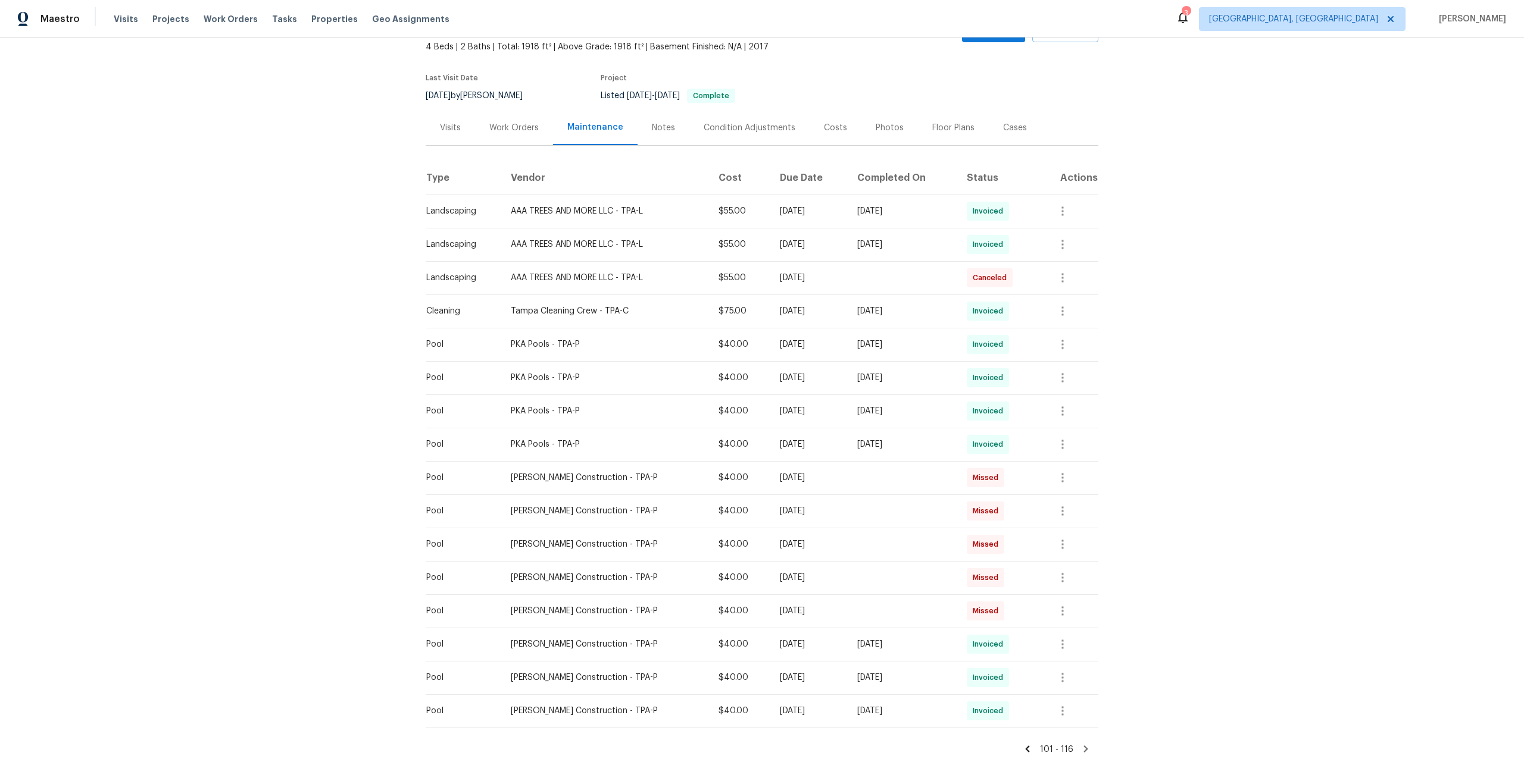
scroll to position [113, 0]
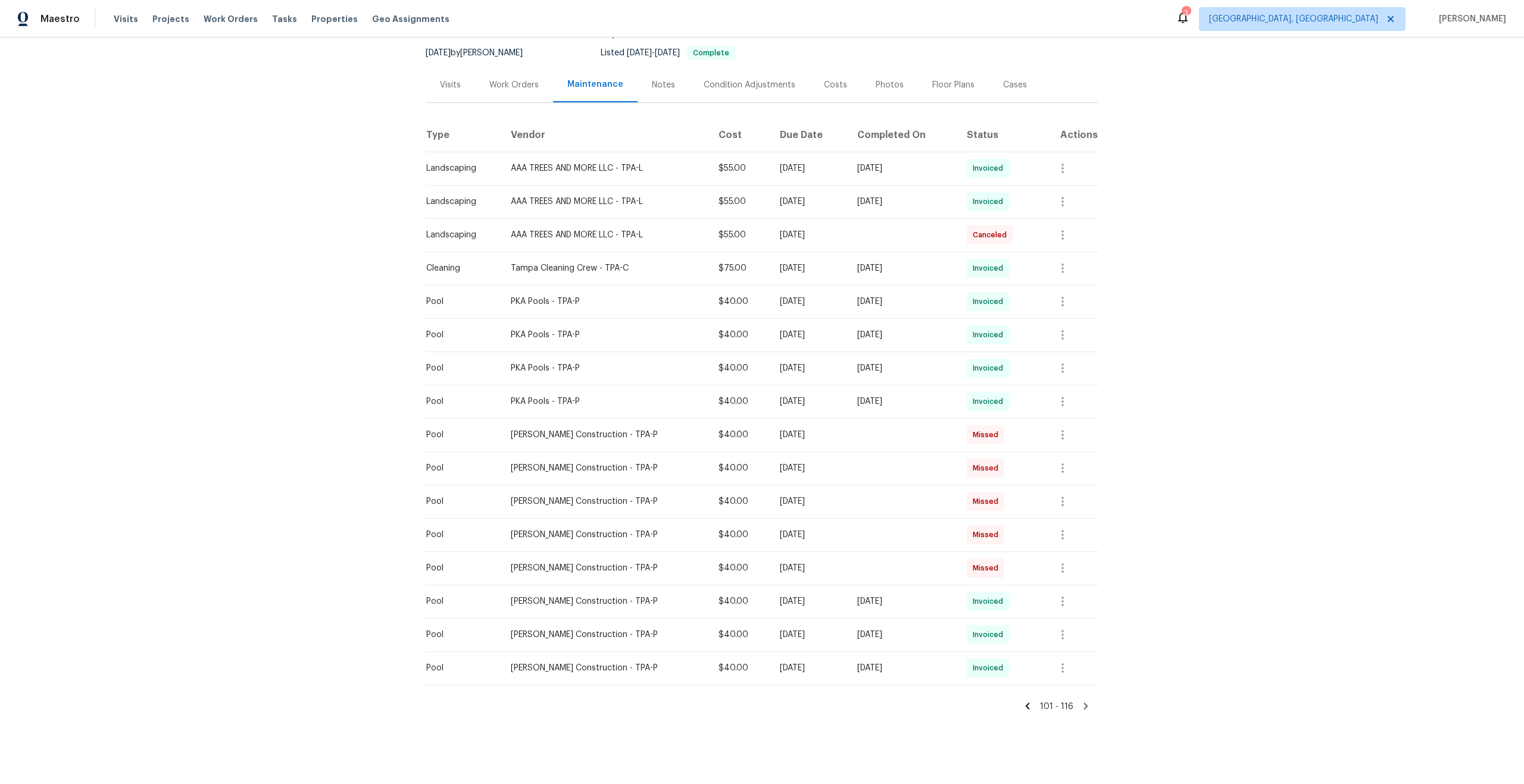
click at [1085, 704] on icon at bounding box center [1086, 707] width 4 height 7
click at [1087, 706] on icon at bounding box center [1086, 707] width 4 height 7
click at [1030, 706] on icon at bounding box center [1027, 706] width 11 height 11
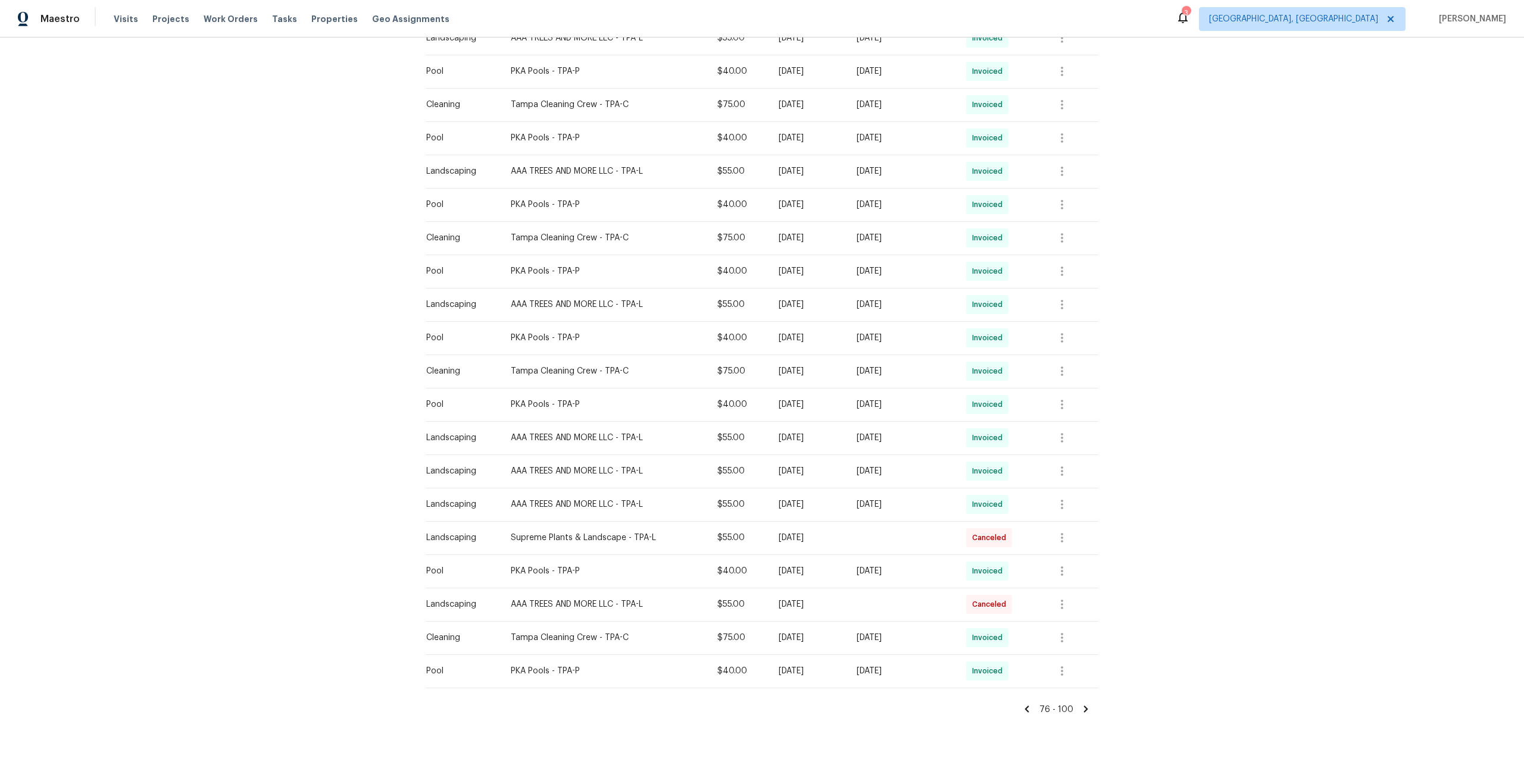
scroll to position [413, 0]
click at [1029, 706] on icon at bounding box center [1027, 707] width 4 height 7
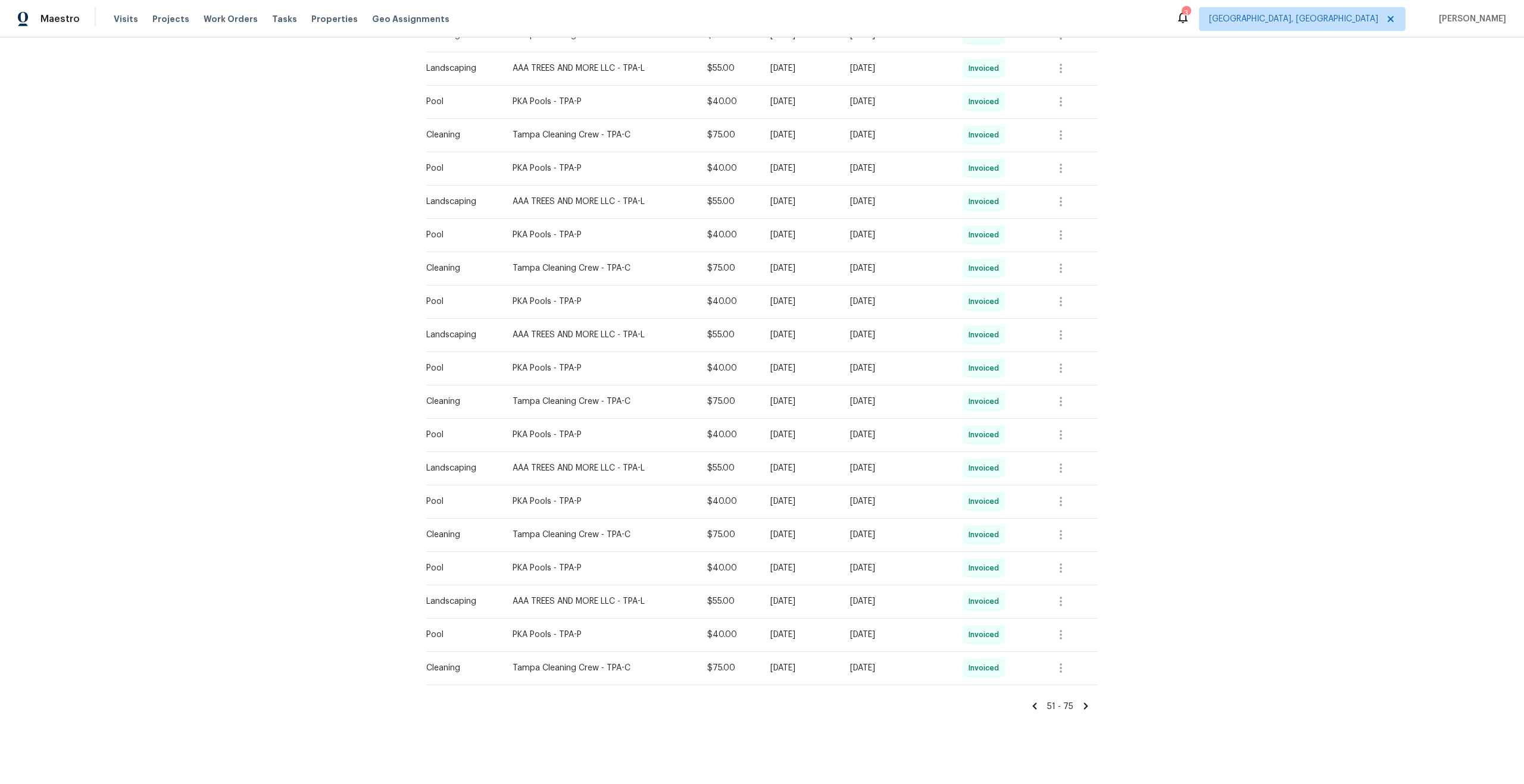
click at [1035, 706] on icon at bounding box center [1035, 707] width 4 height 7
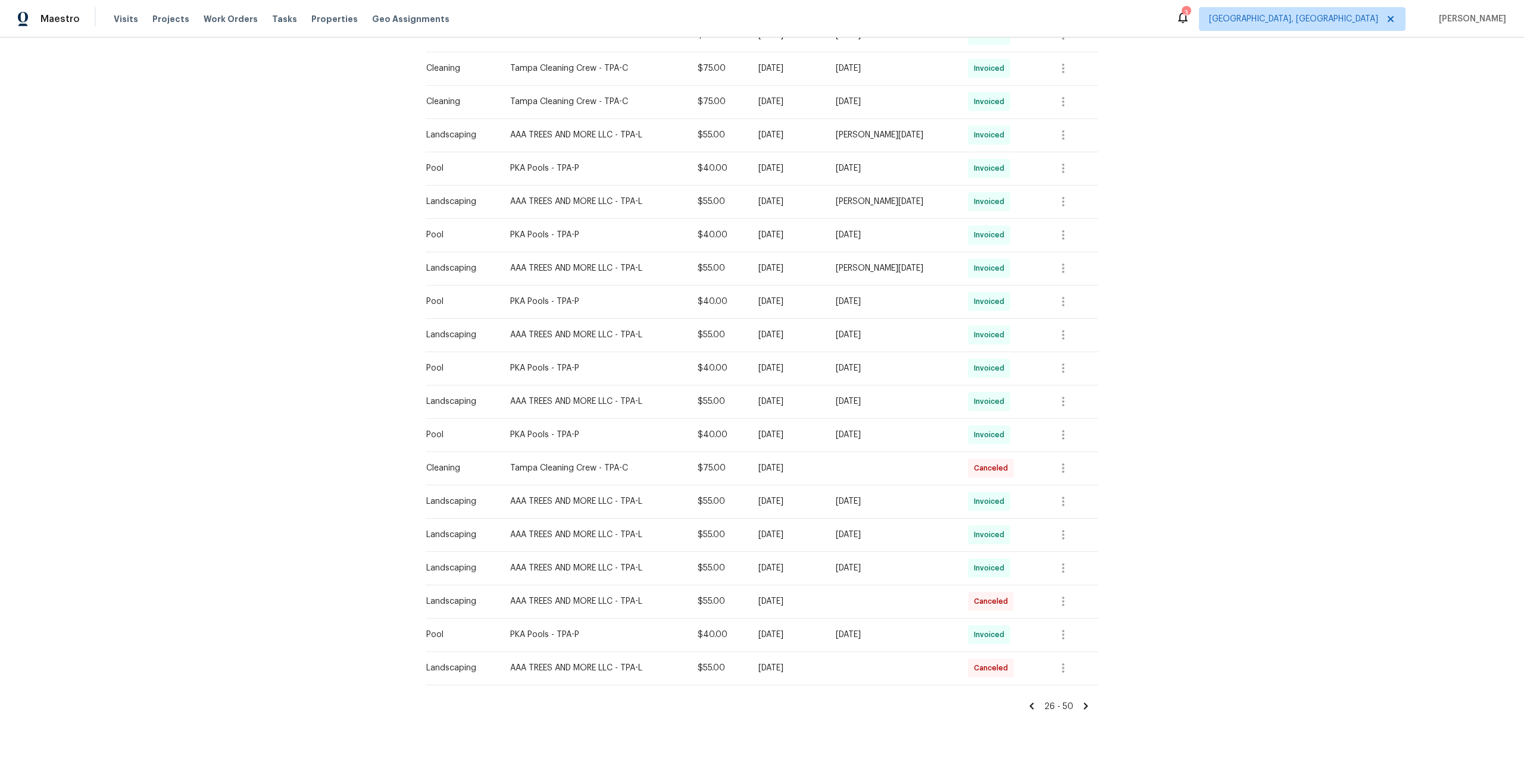
click at [1035, 707] on icon at bounding box center [1031, 706] width 11 height 11
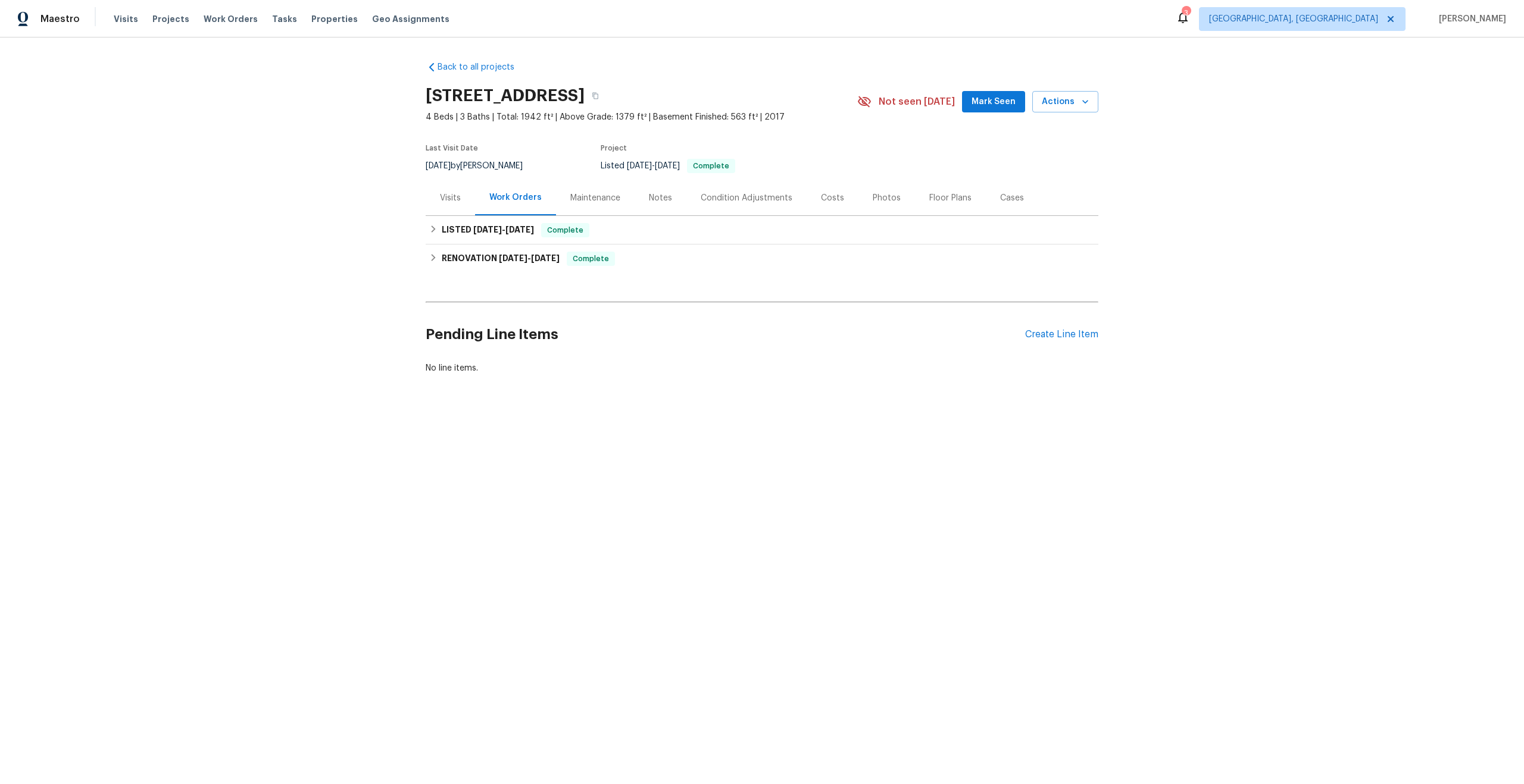
click at [599, 200] on div "Maintenance" at bounding box center [595, 197] width 50 height 12
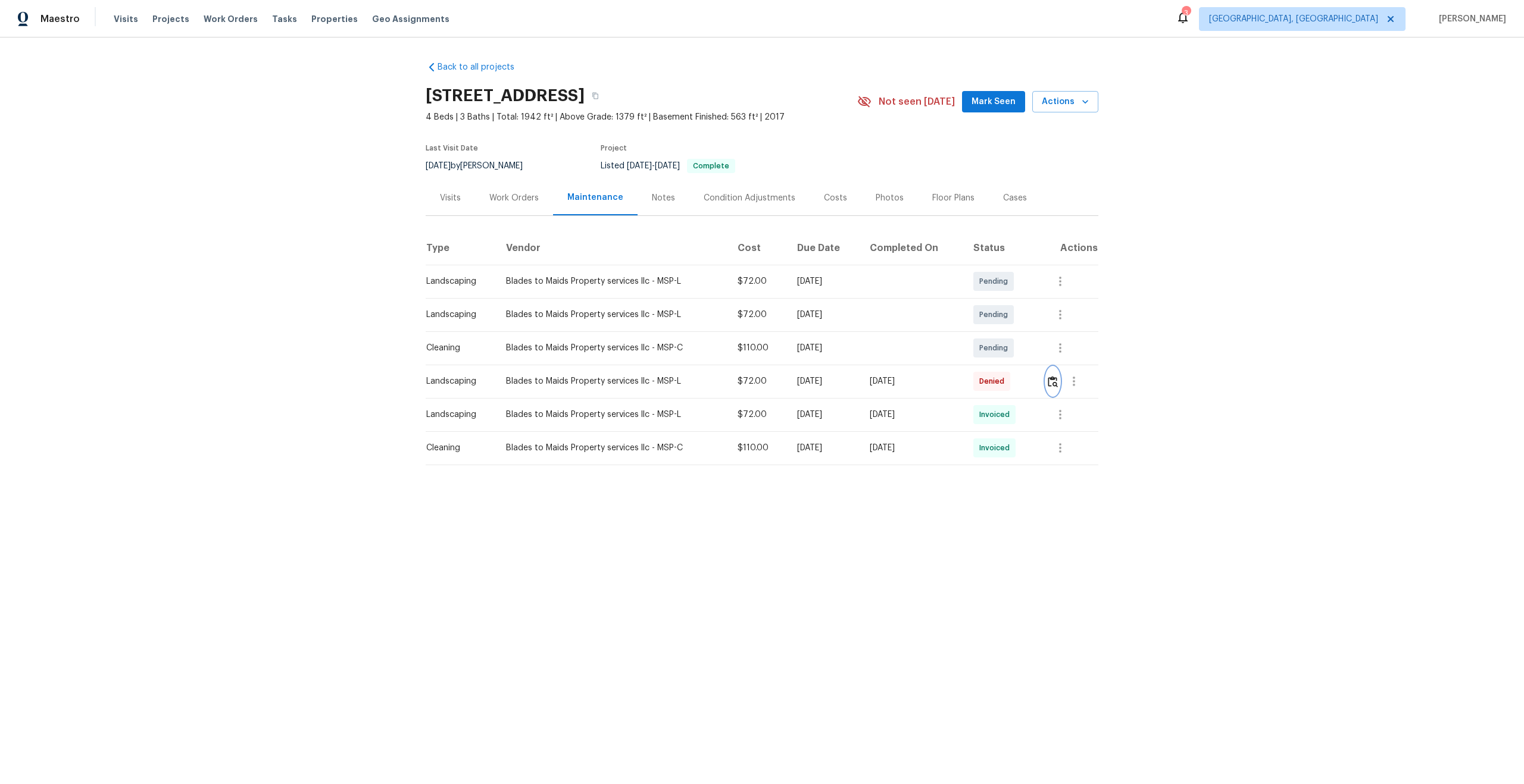
click at [1055, 382] on img "button" at bounding box center [1053, 382] width 10 height 11
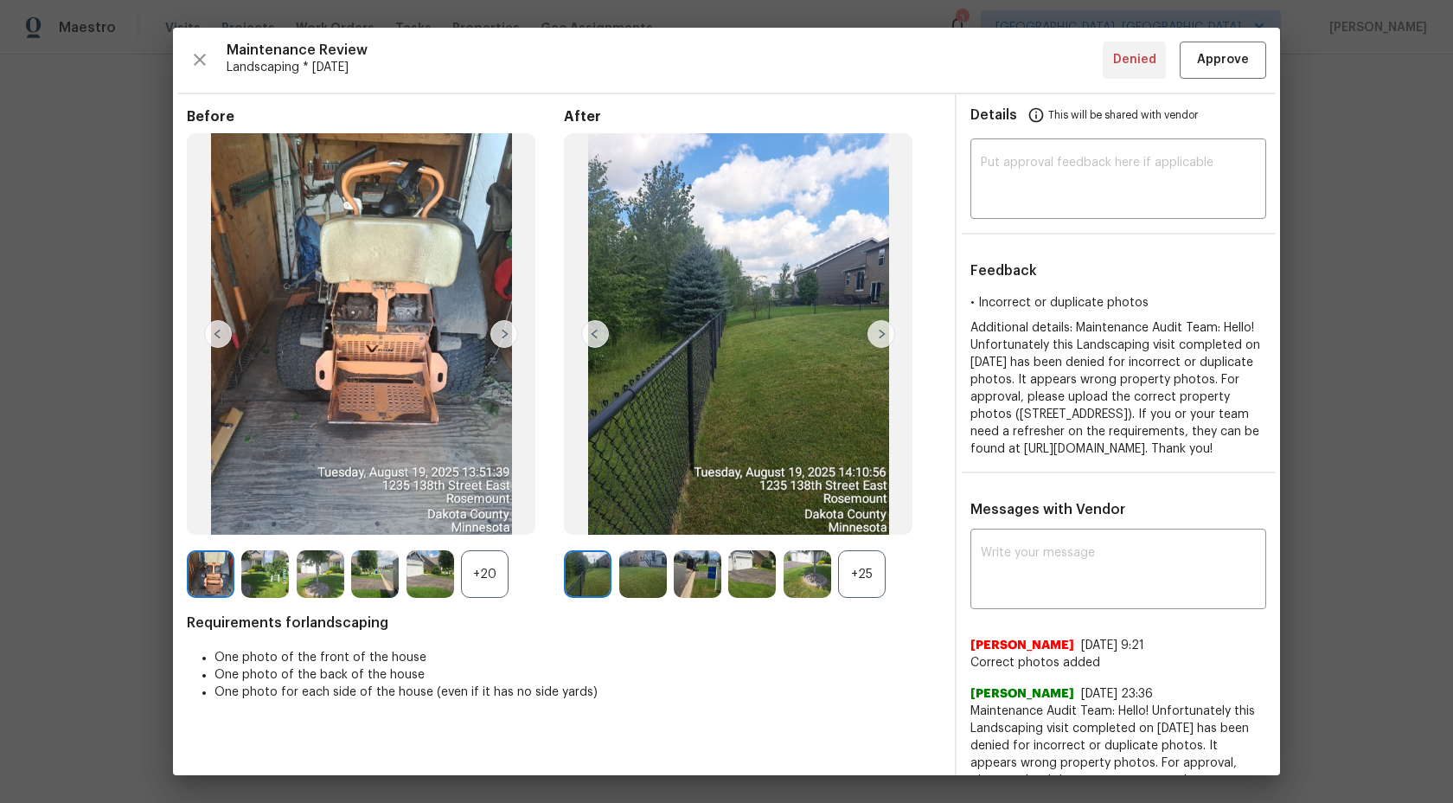
click at [880, 333] on img at bounding box center [882, 334] width 28 height 28
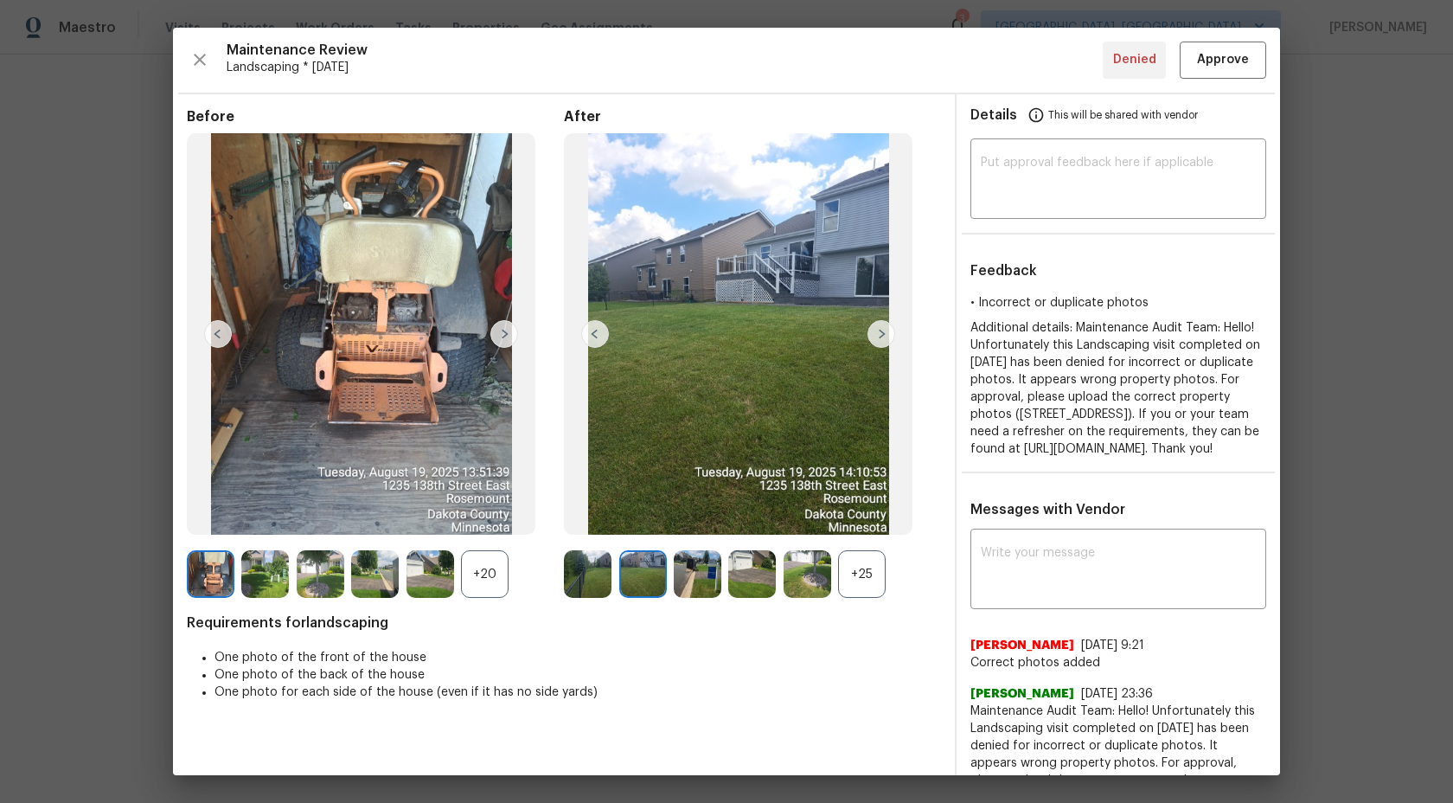
click at [862, 565] on div "+25" at bounding box center [862, 574] width 48 height 48
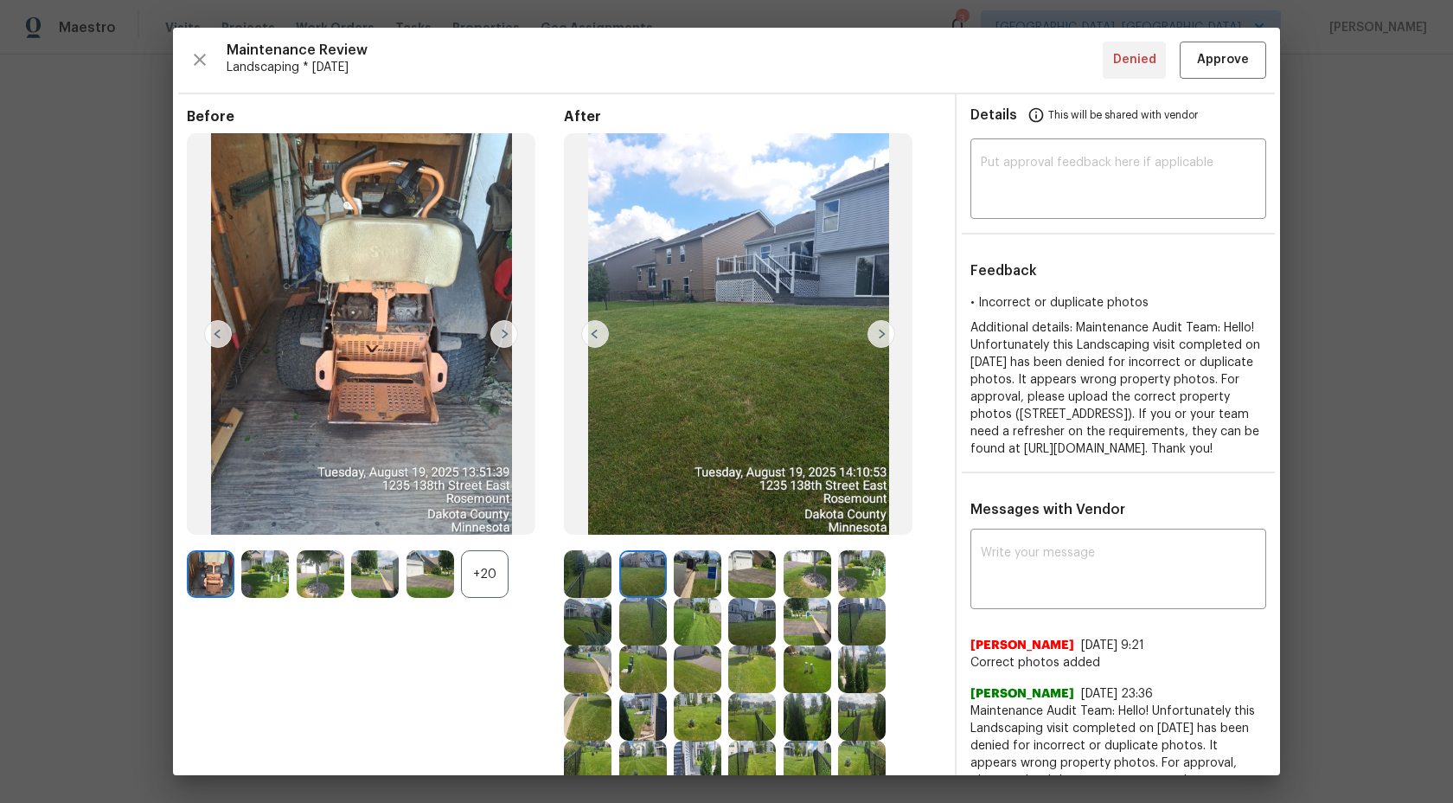
click at [593, 577] on img at bounding box center [588, 574] width 48 height 48
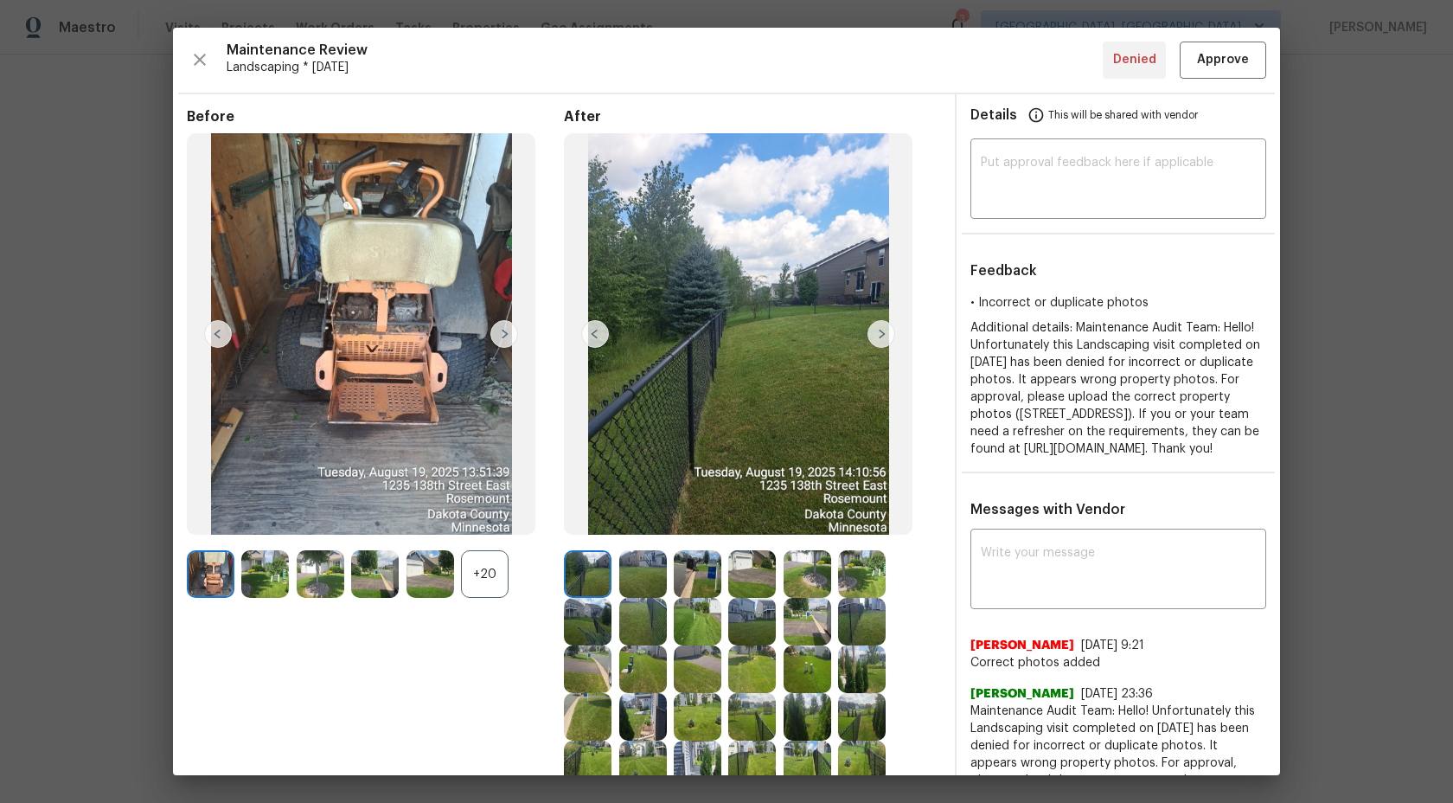
click at [883, 337] on img at bounding box center [882, 334] width 28 height 28
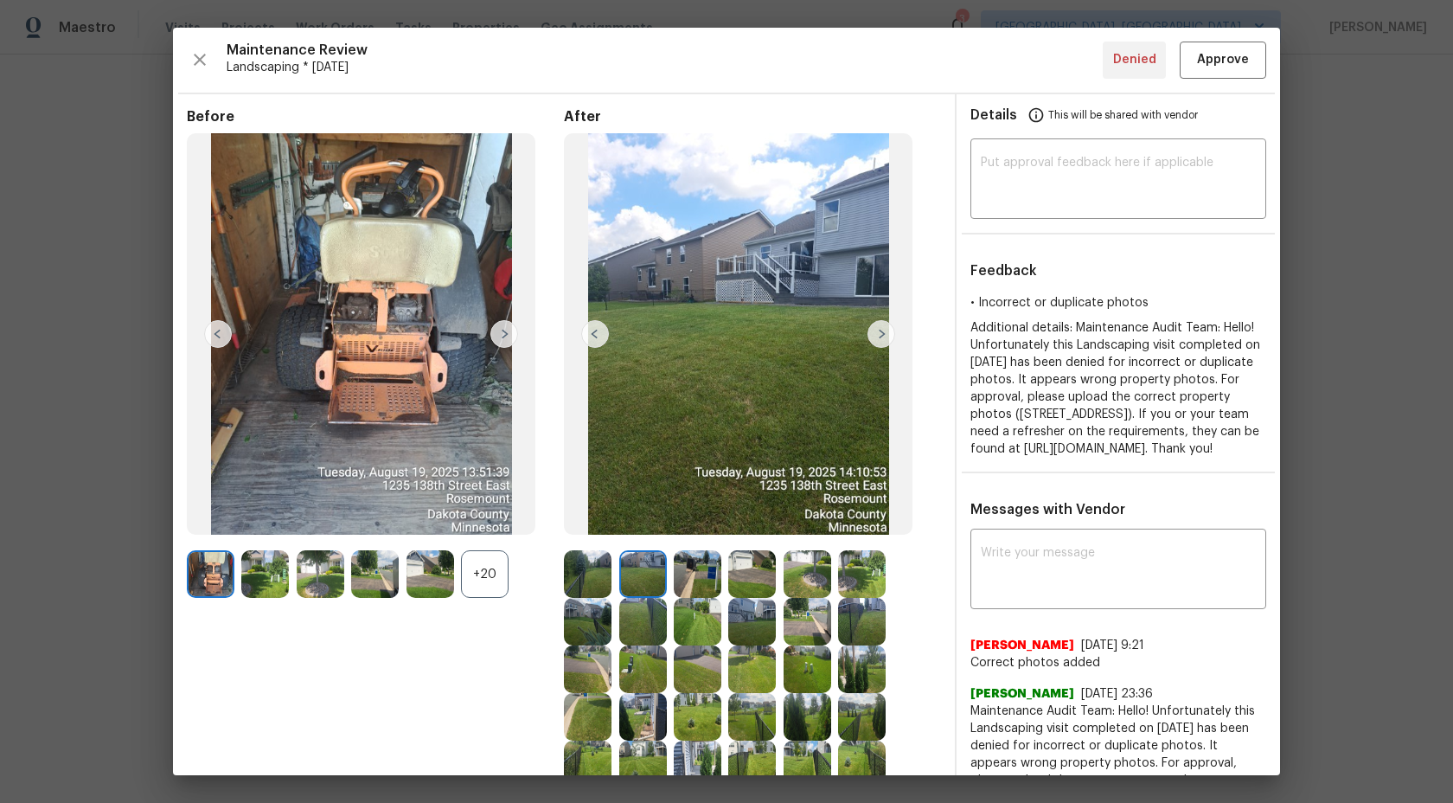
click at [883, 337] on img at bounding box center [882, 334] width 28 height 28
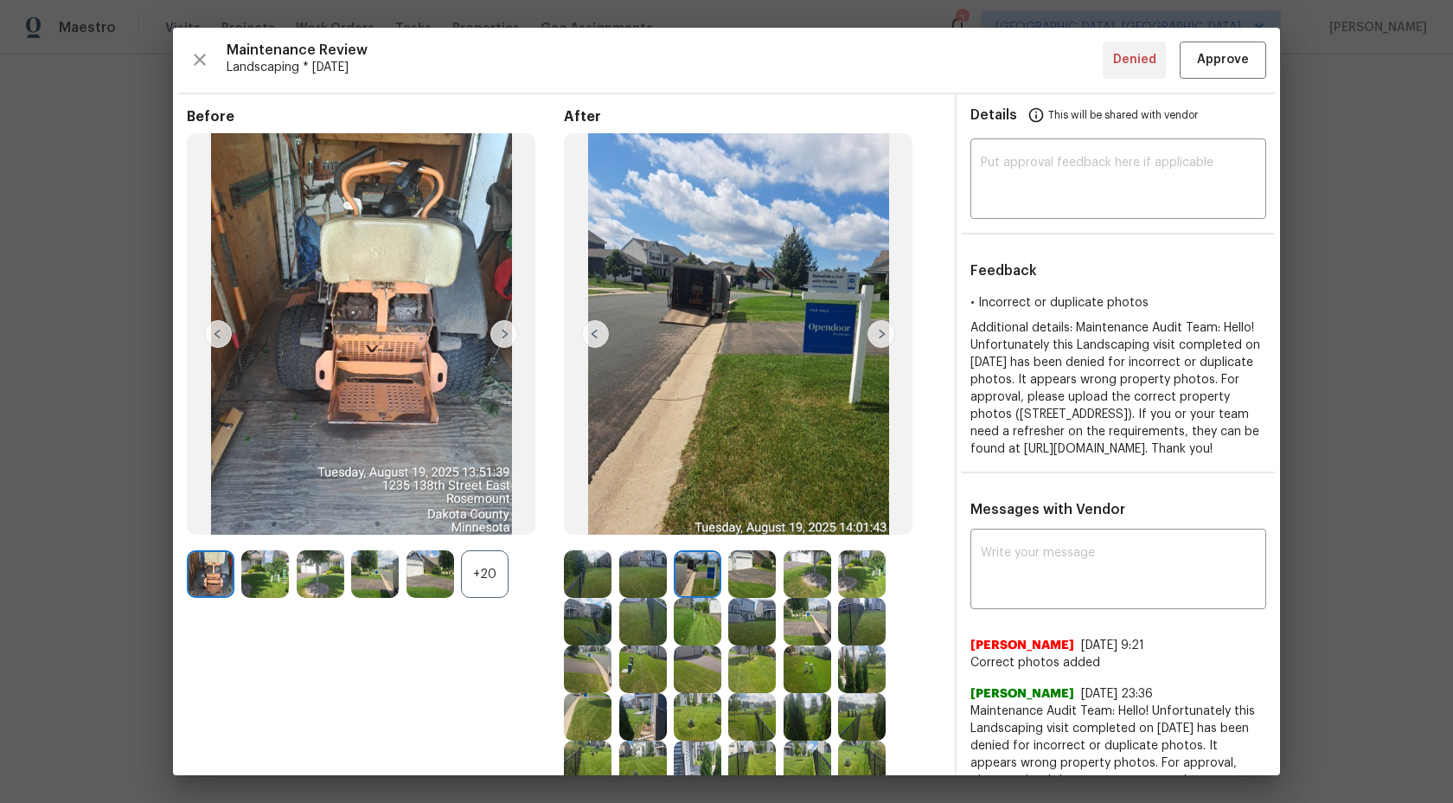
click at [883, 337] on img at bounding box center [882, 334] width 28 height 28
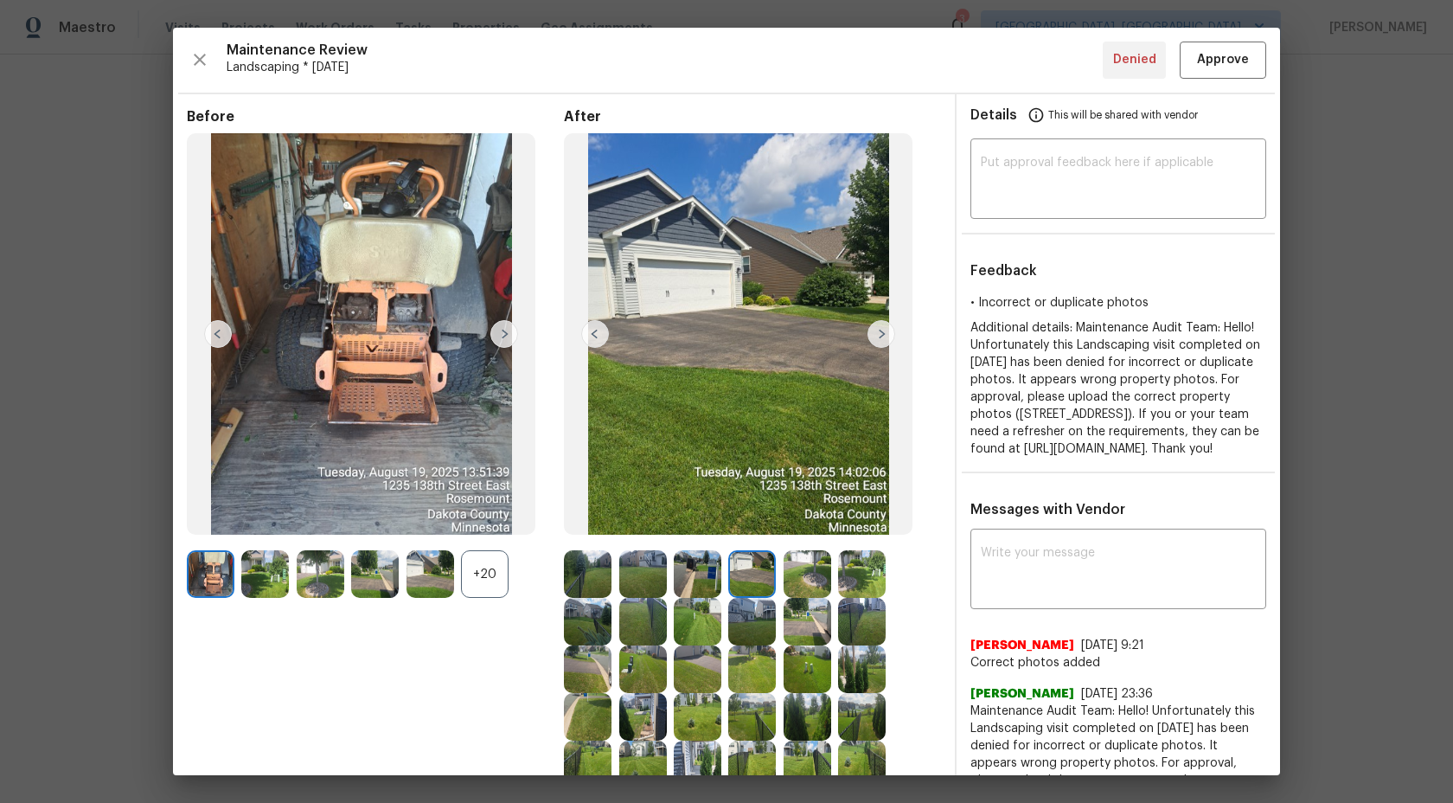
click at [883, 337] on img at bounding box center [882, 334] width 28 height 28
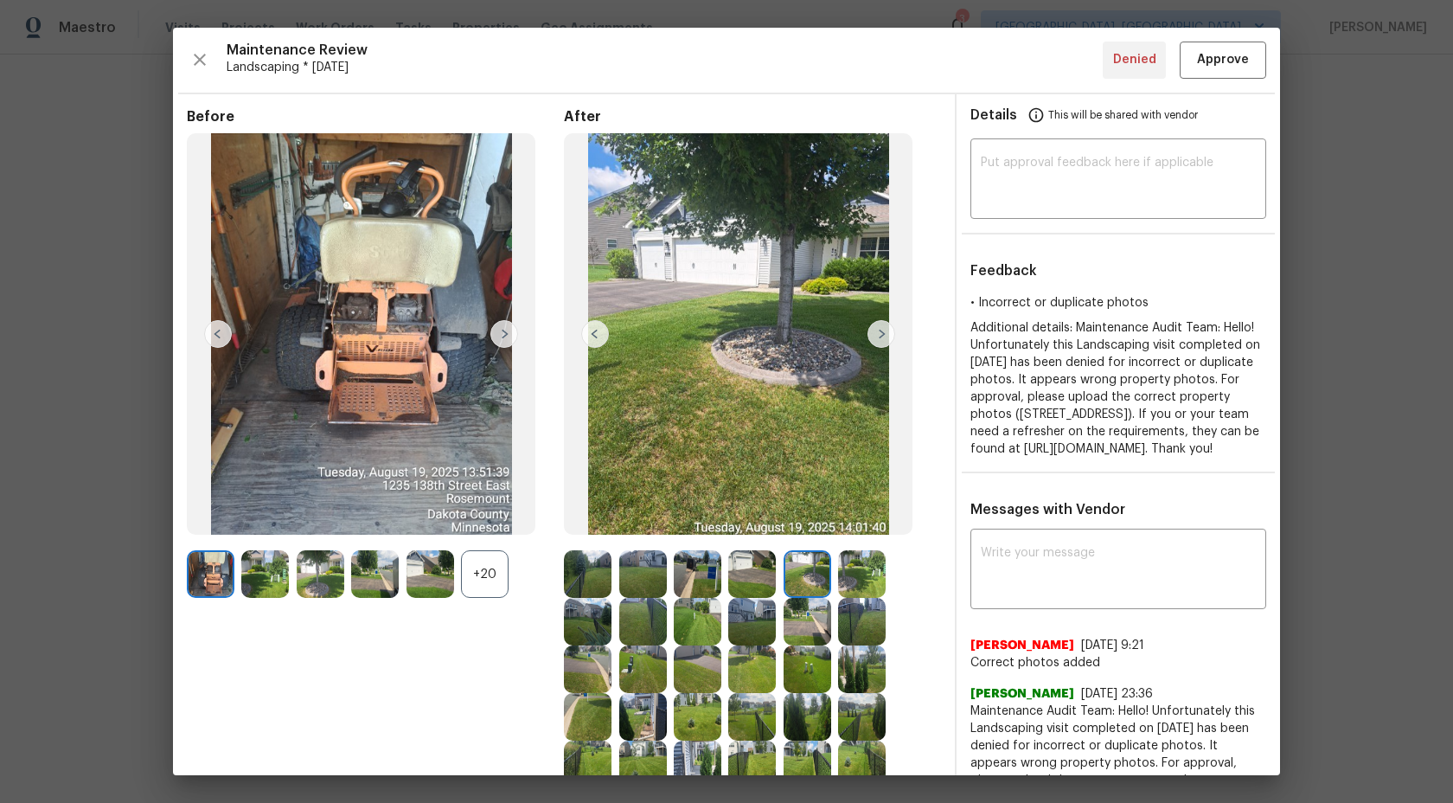
click at [883, 334] on img at bounding box center [882, 334] width 28 height 28
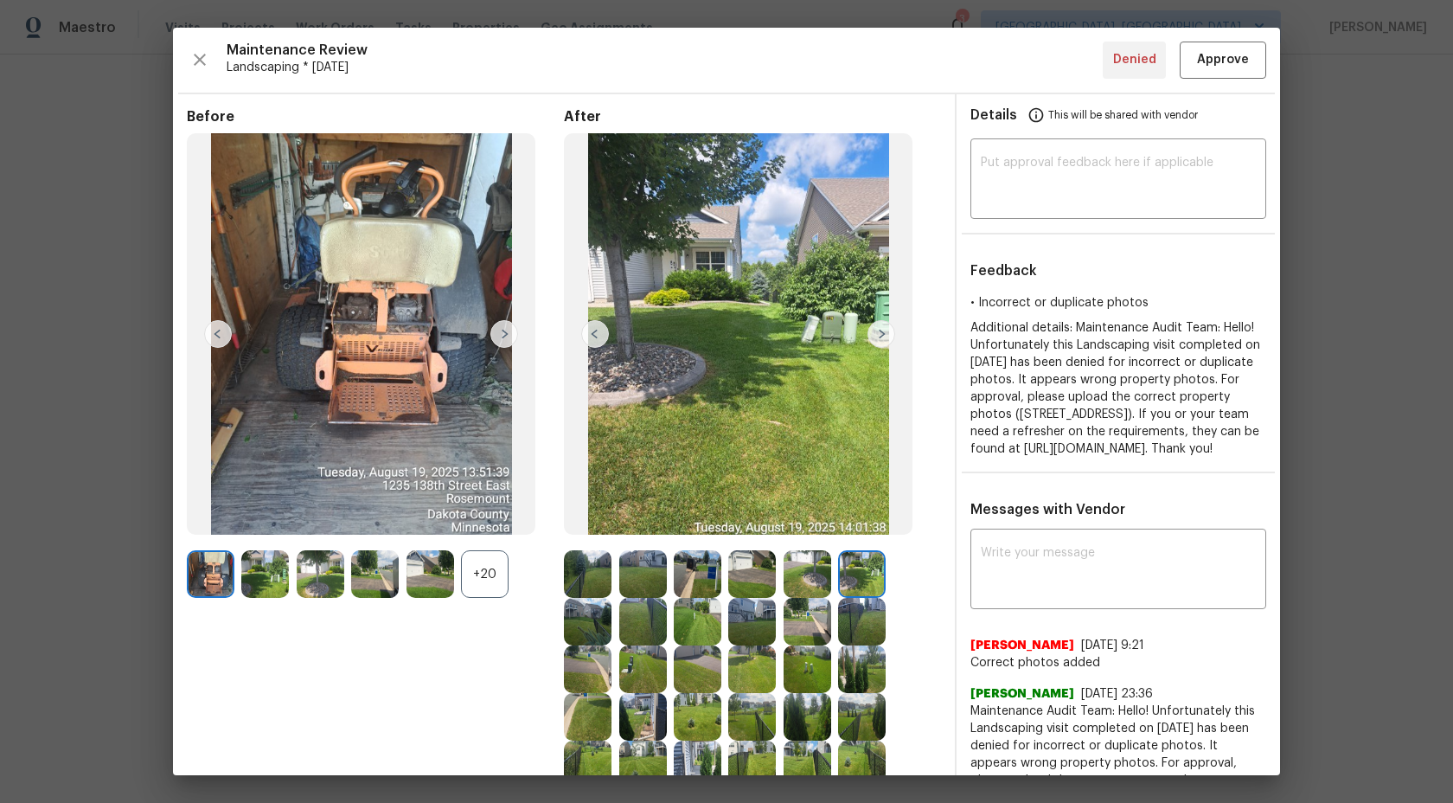
click at [881, 335] on img at bounding box center [882, 334] width 28 height 28
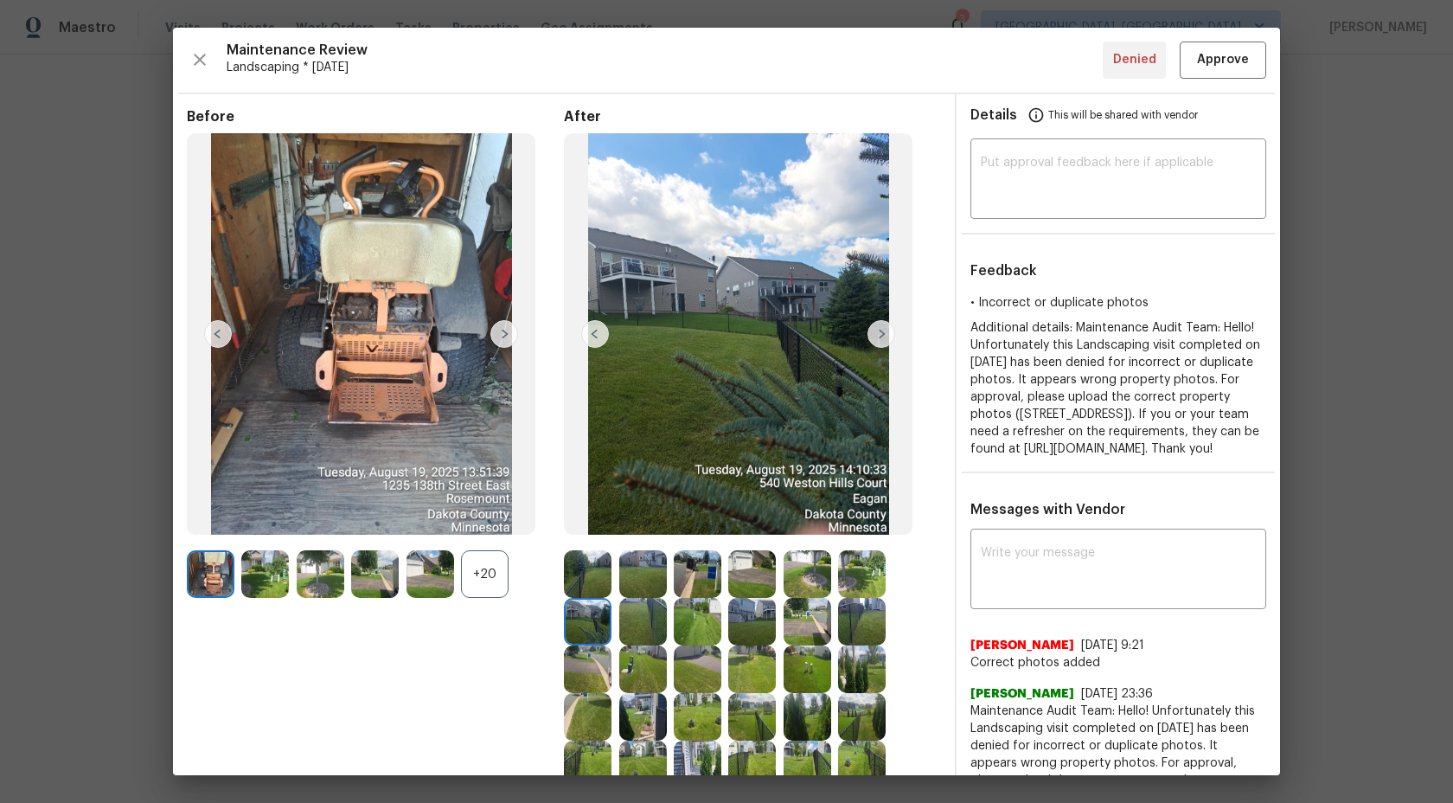
click at [881, 335] on img at bounding box center [882, 334] width 28 height 28
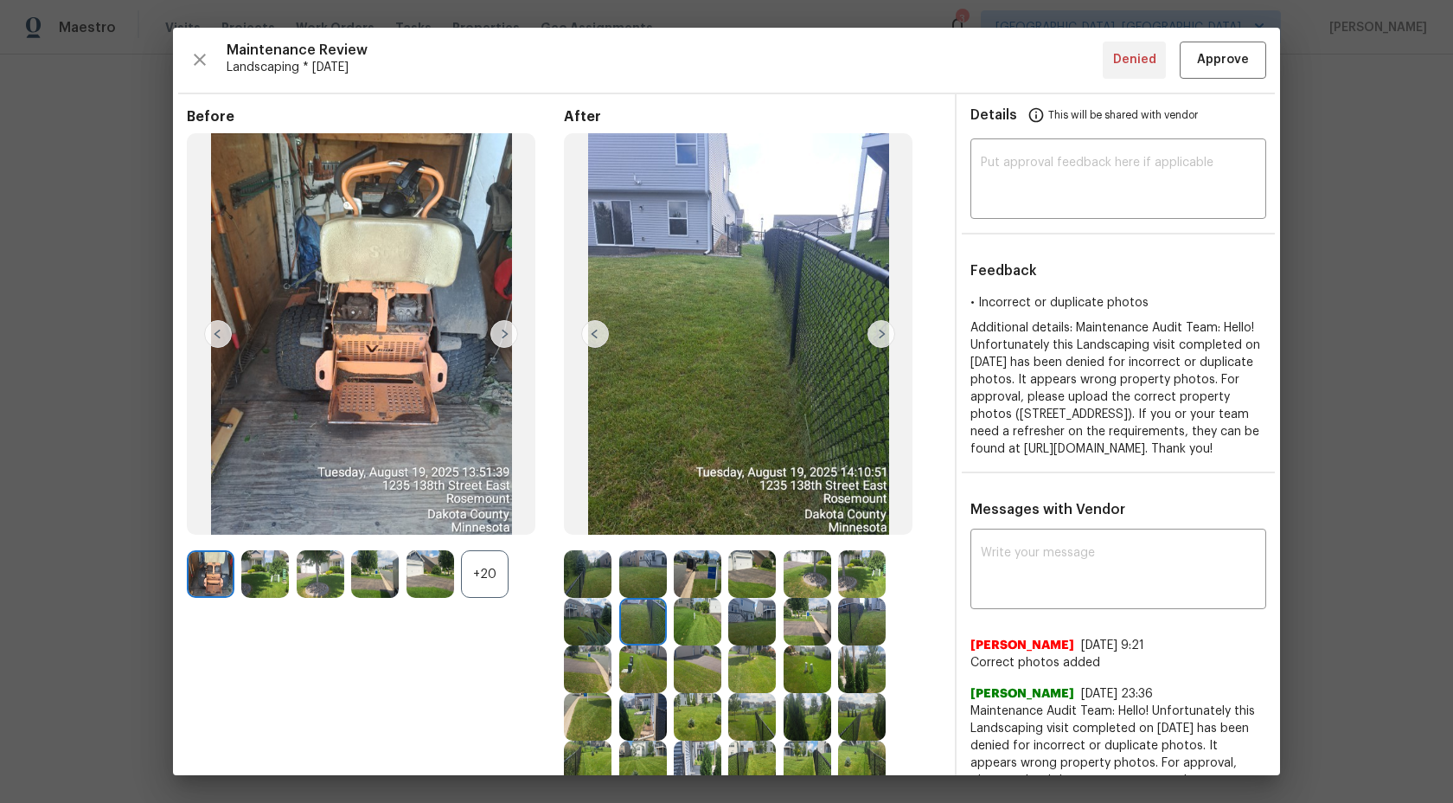
click at [881, 335] on img at bounding box center [882, 334] width 28 height 28
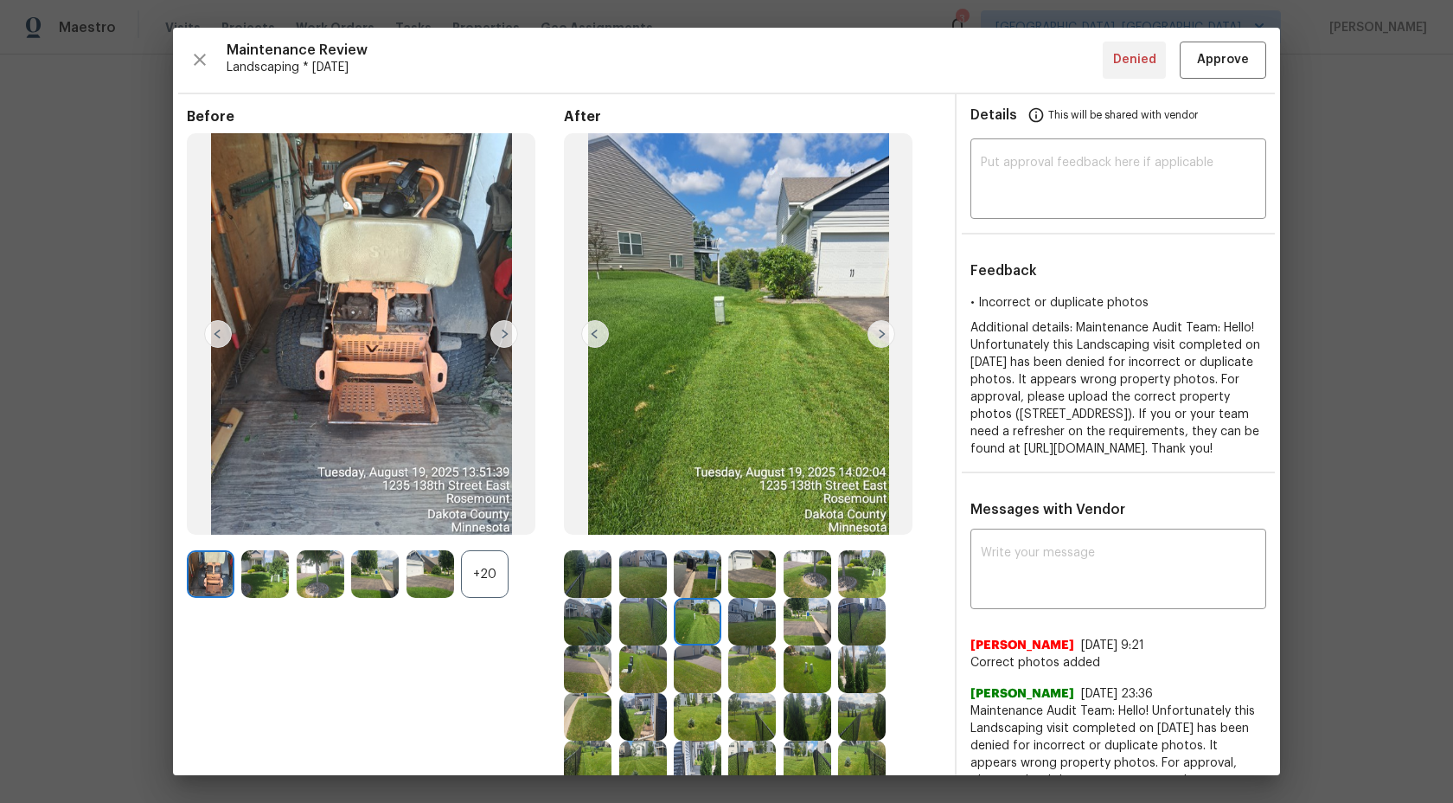
click at [881, 336] on img at bounding box center [882, 334] width 28 height 28
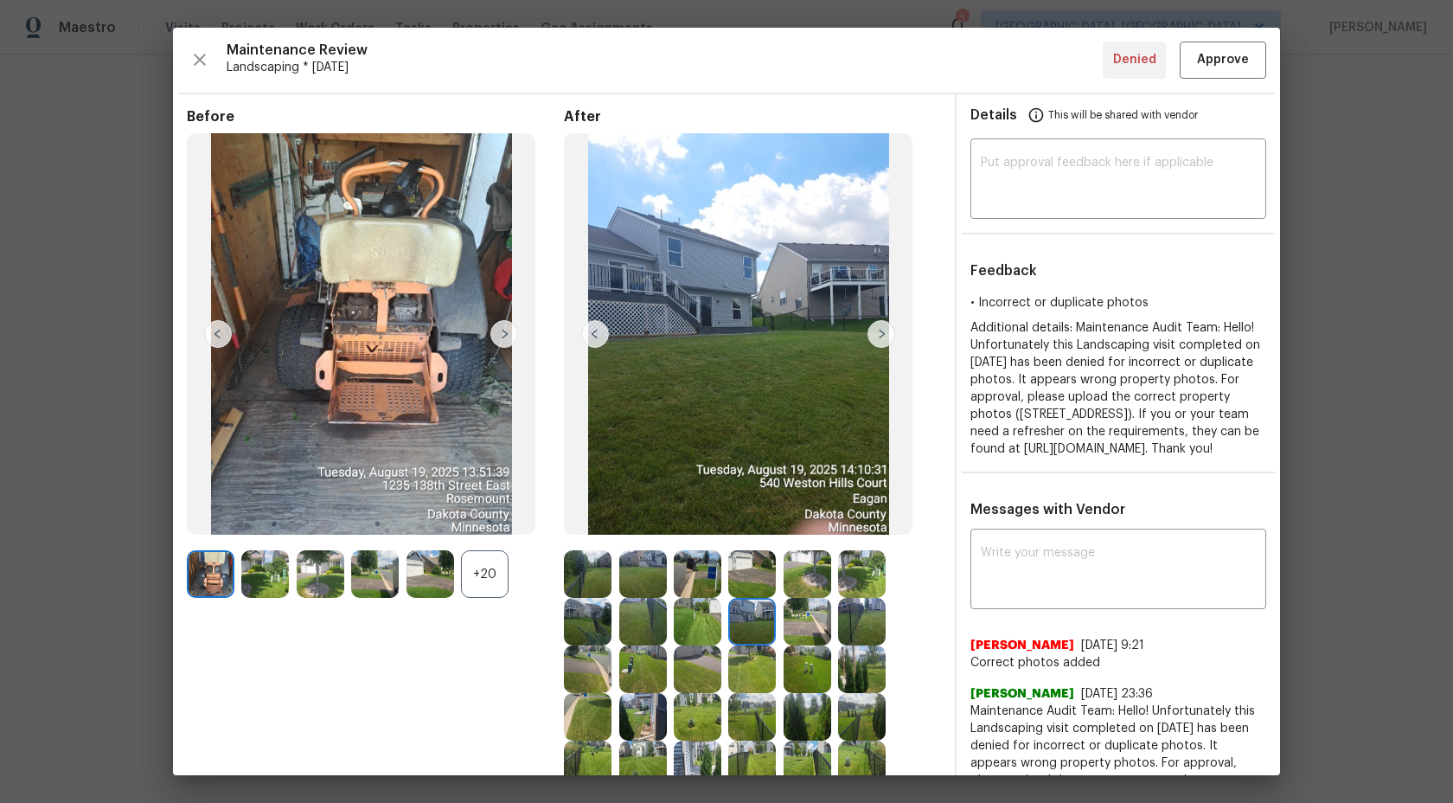
click at [881, 336] on img at bounding box center [882, 334] width 28 height 28
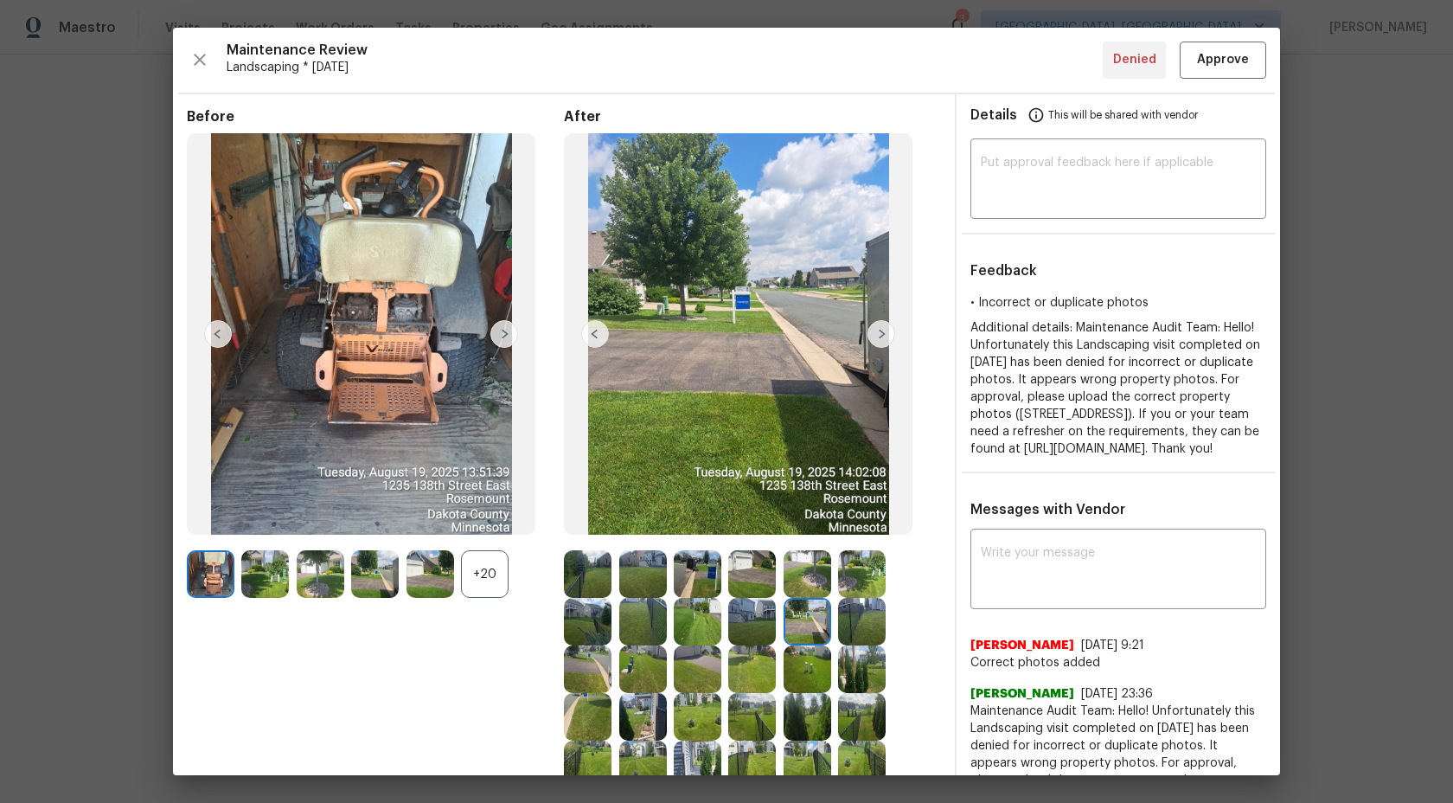
click at [881, 336] on img at bounding box center [882, 334] width 28 height 28
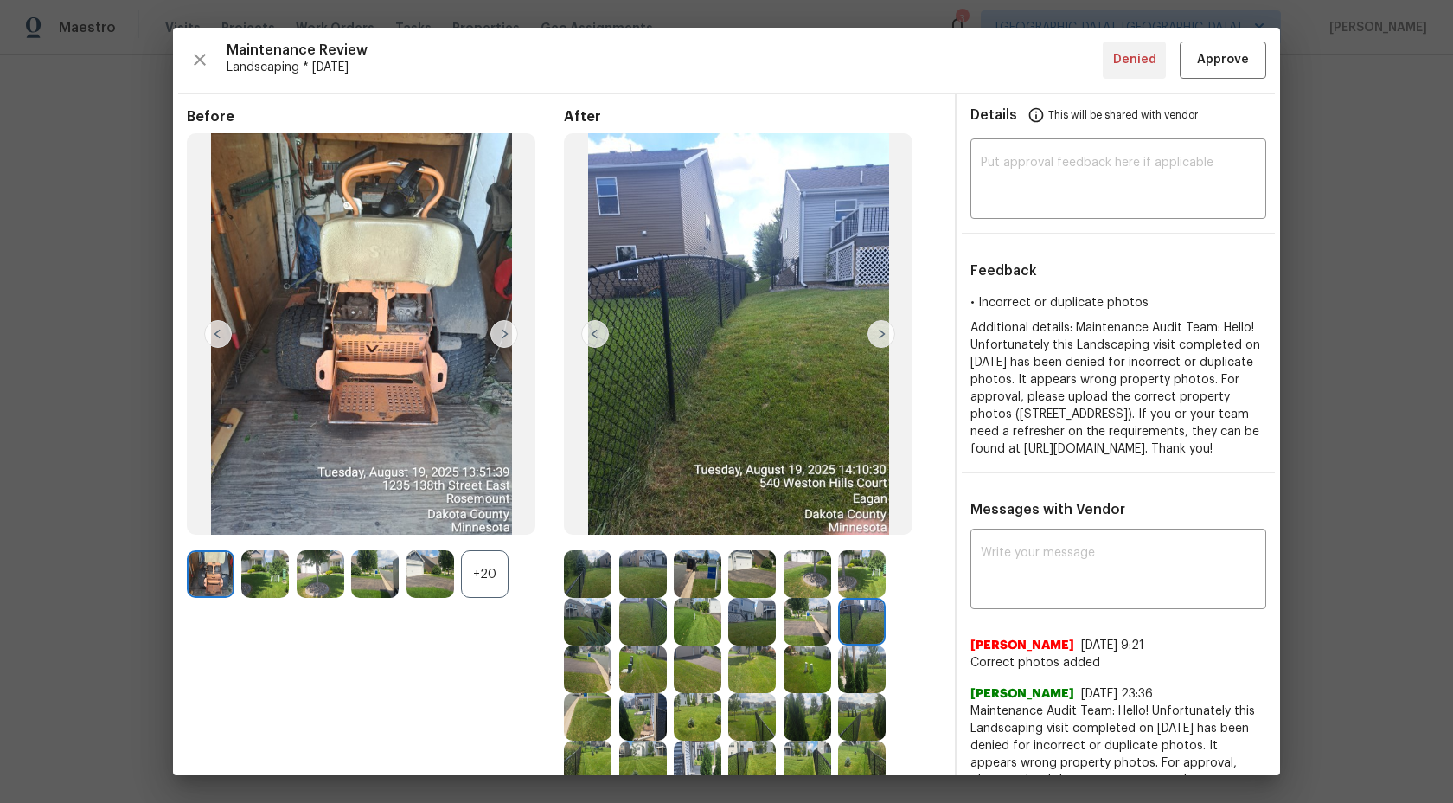
scroll to position [148, 0]
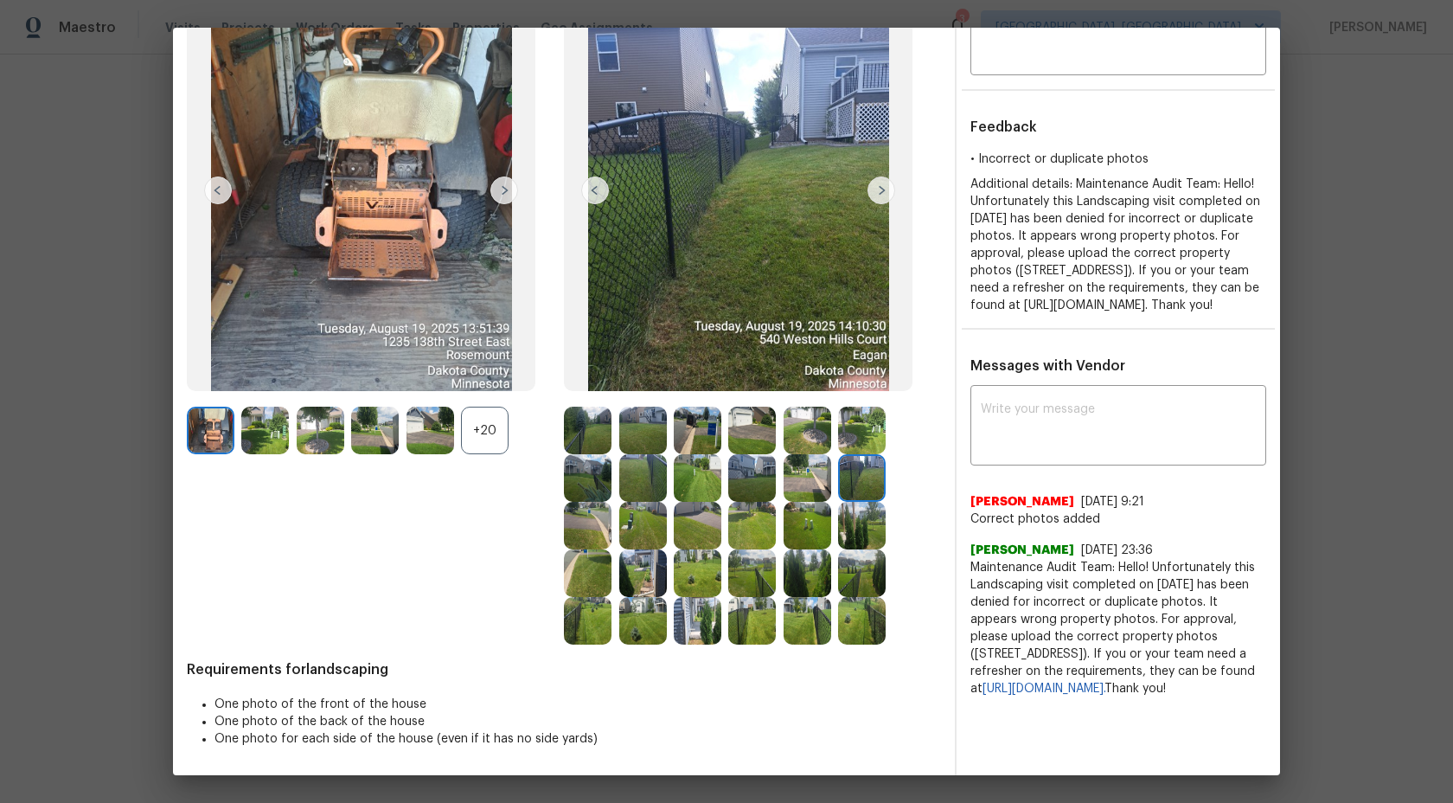
click at [741, 609] on img at bounding box center [752, 621] width 48 height 48
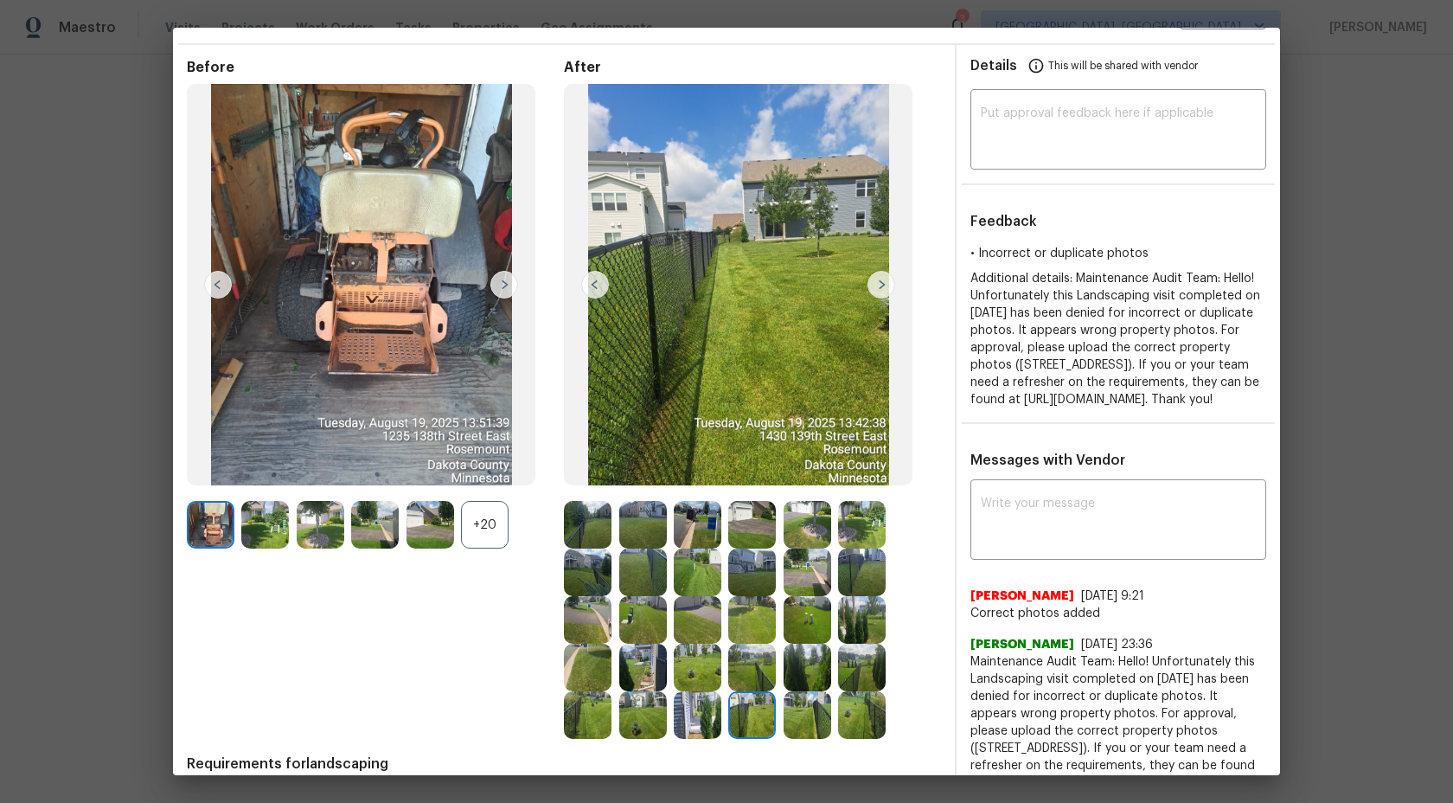
scroll to position [44, 0]
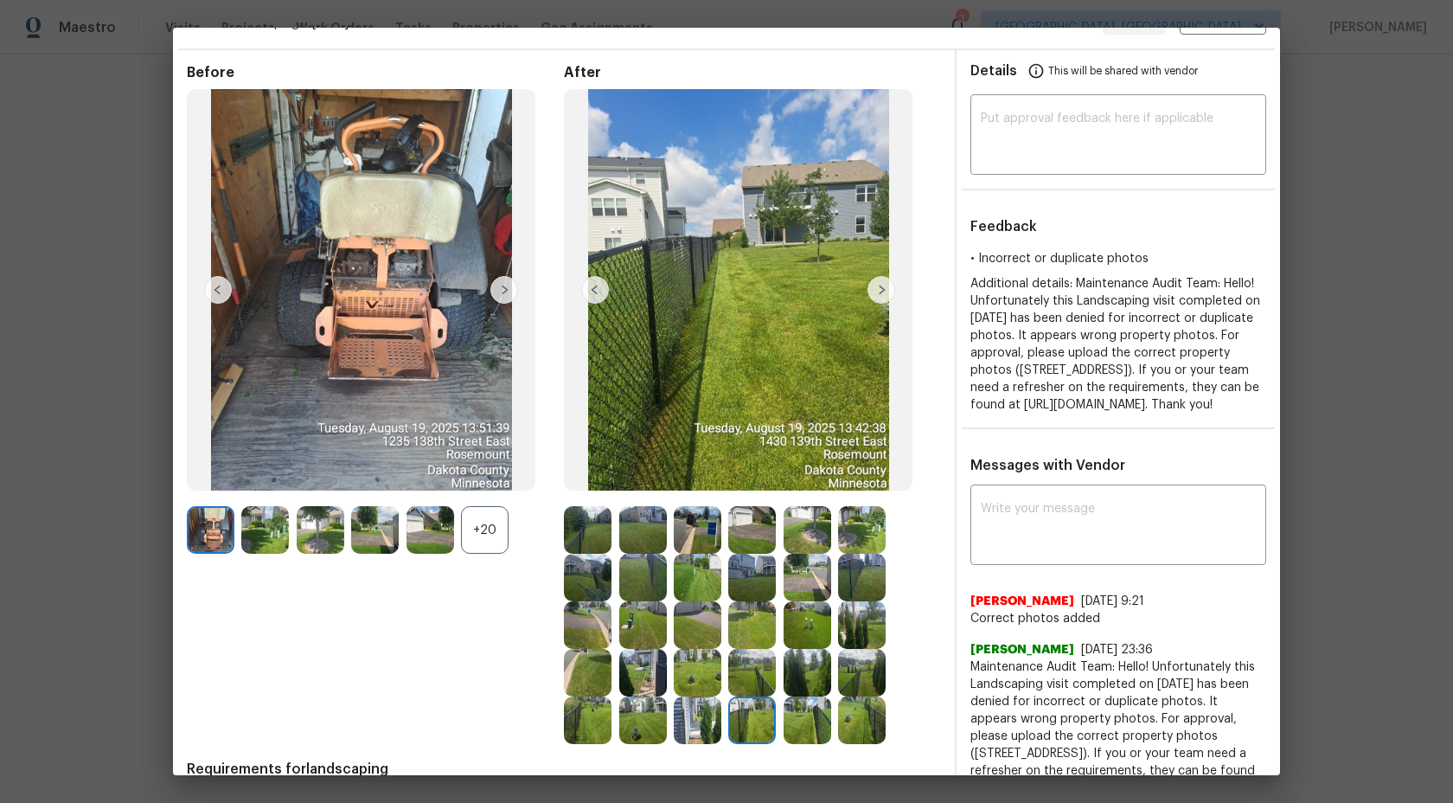
click at [697, 538] on img at bounding box center [698, 530] width 48 height 48
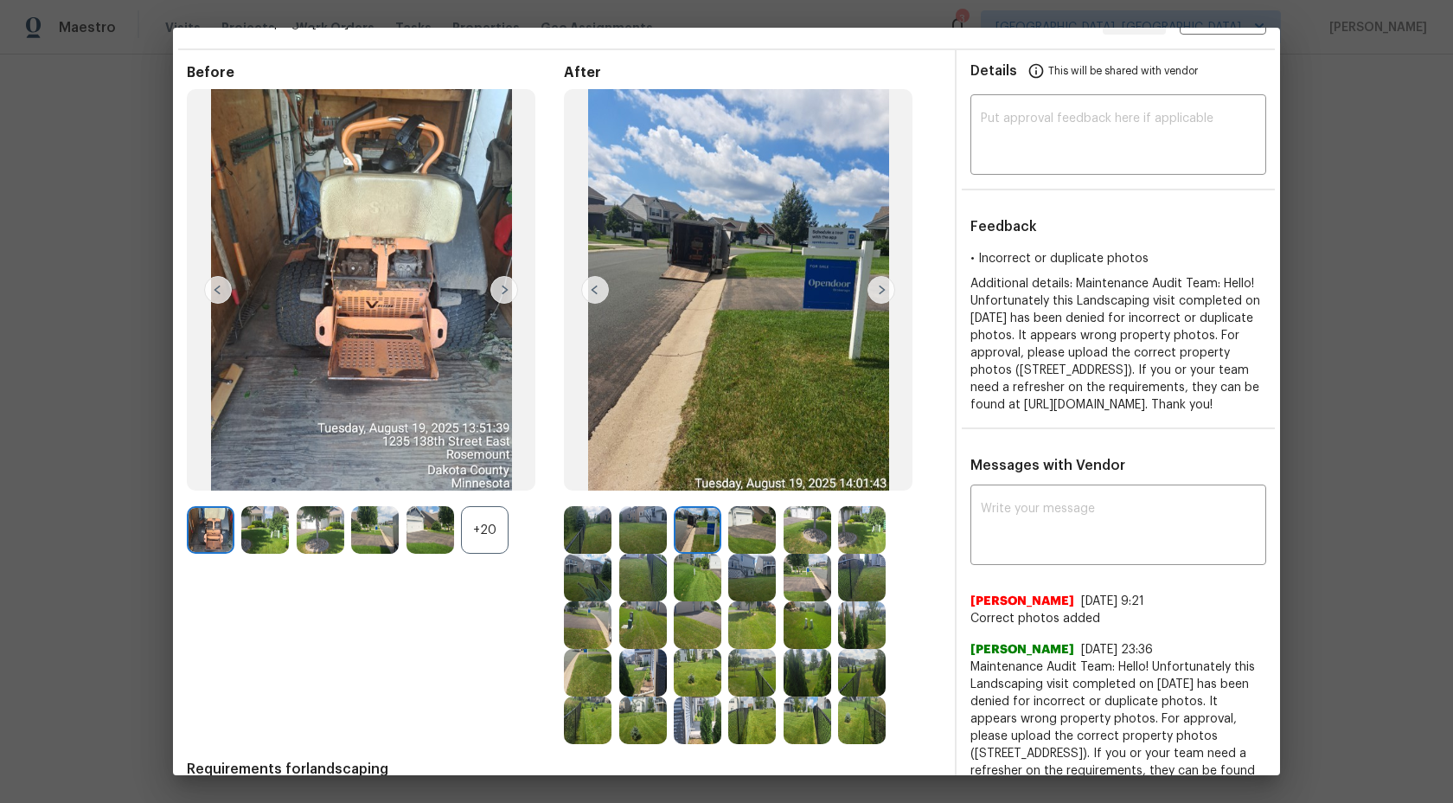
click at [752, 526] on img at bounding box center [752, 530] width 48 height 48
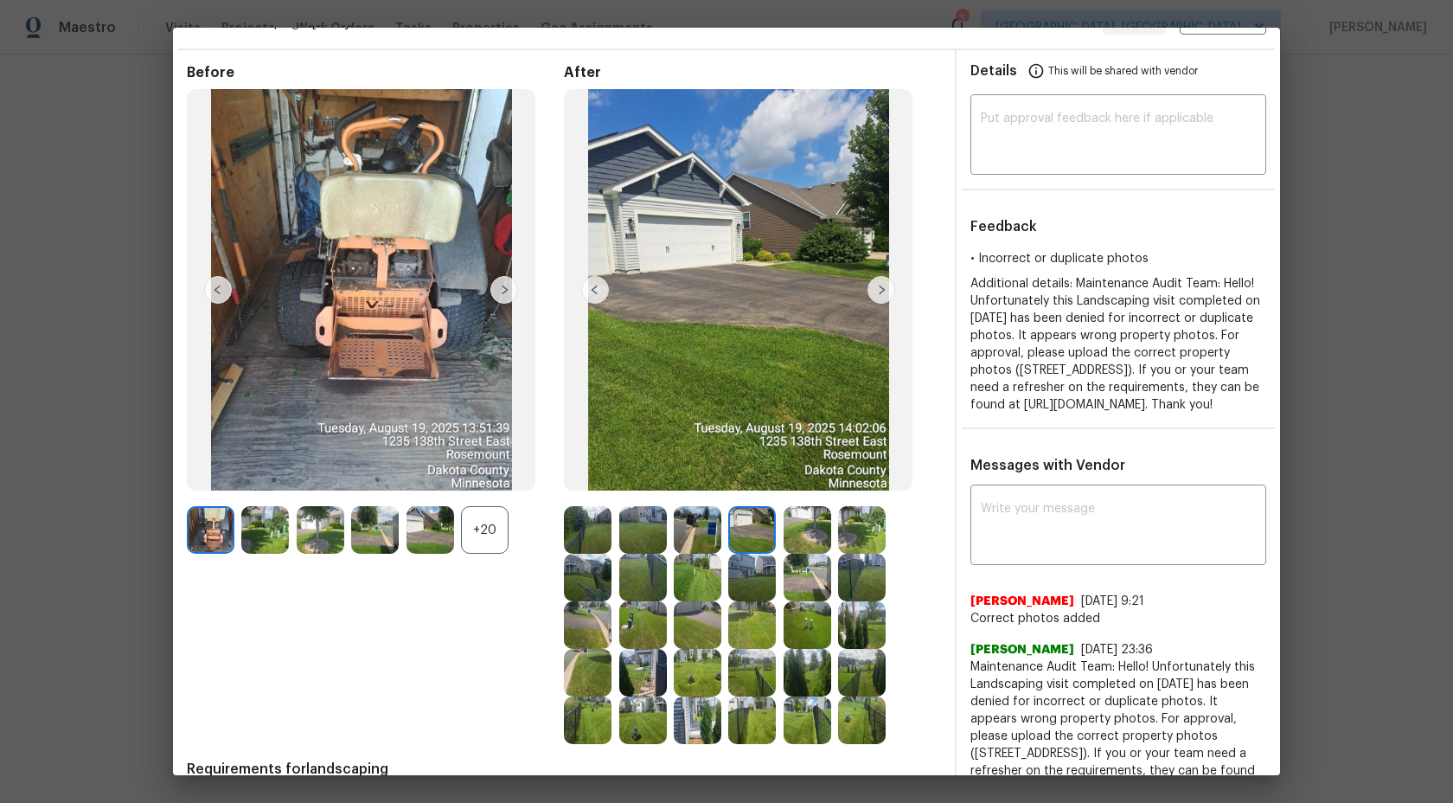
click at [778, 526] on div at bounding box center [755, 530] width 55 height 48
click at [818, 529] on img at bounding box center [808, 530] width 48 height 48
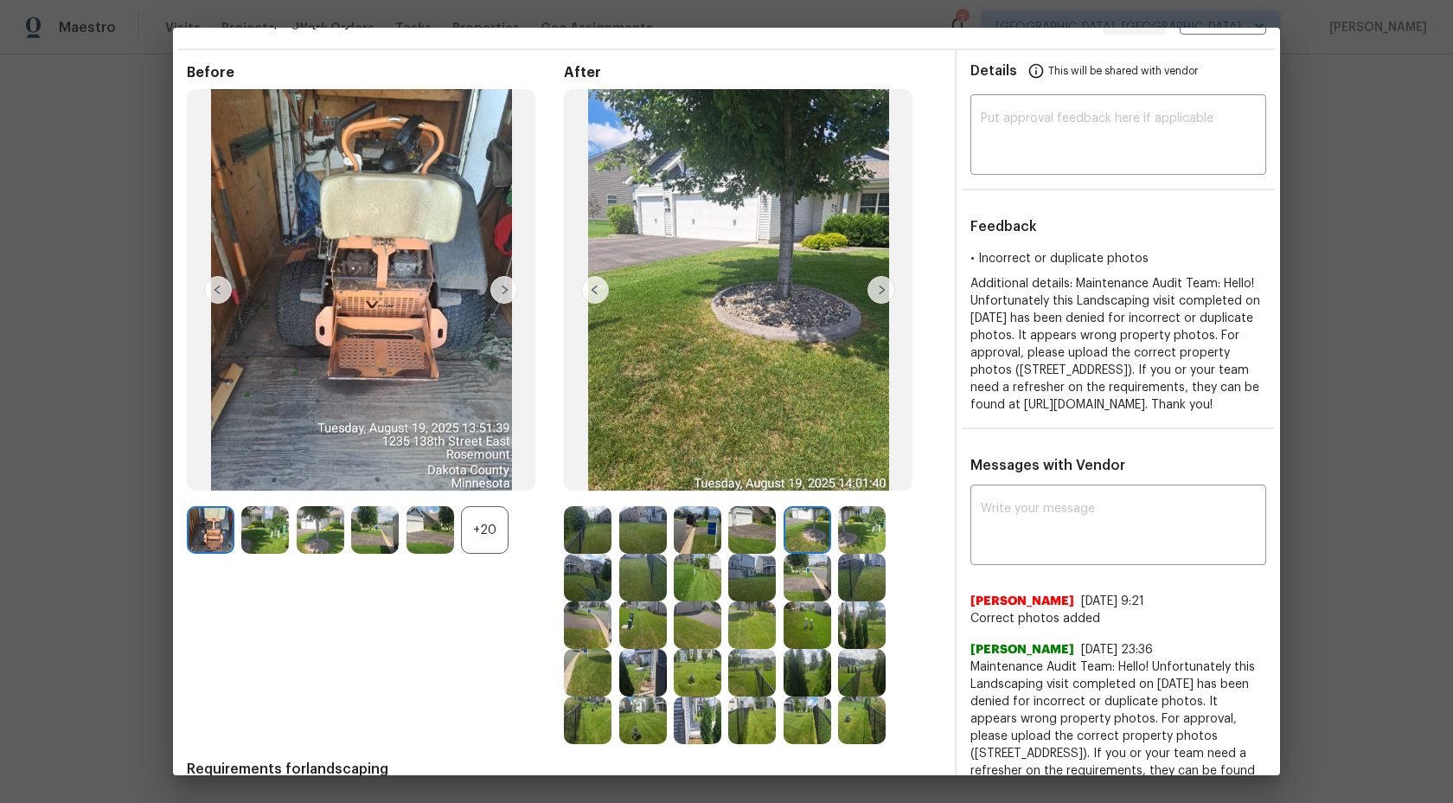
click at [863, 527] on img at bounding box center [862, 530] width 48 height 48
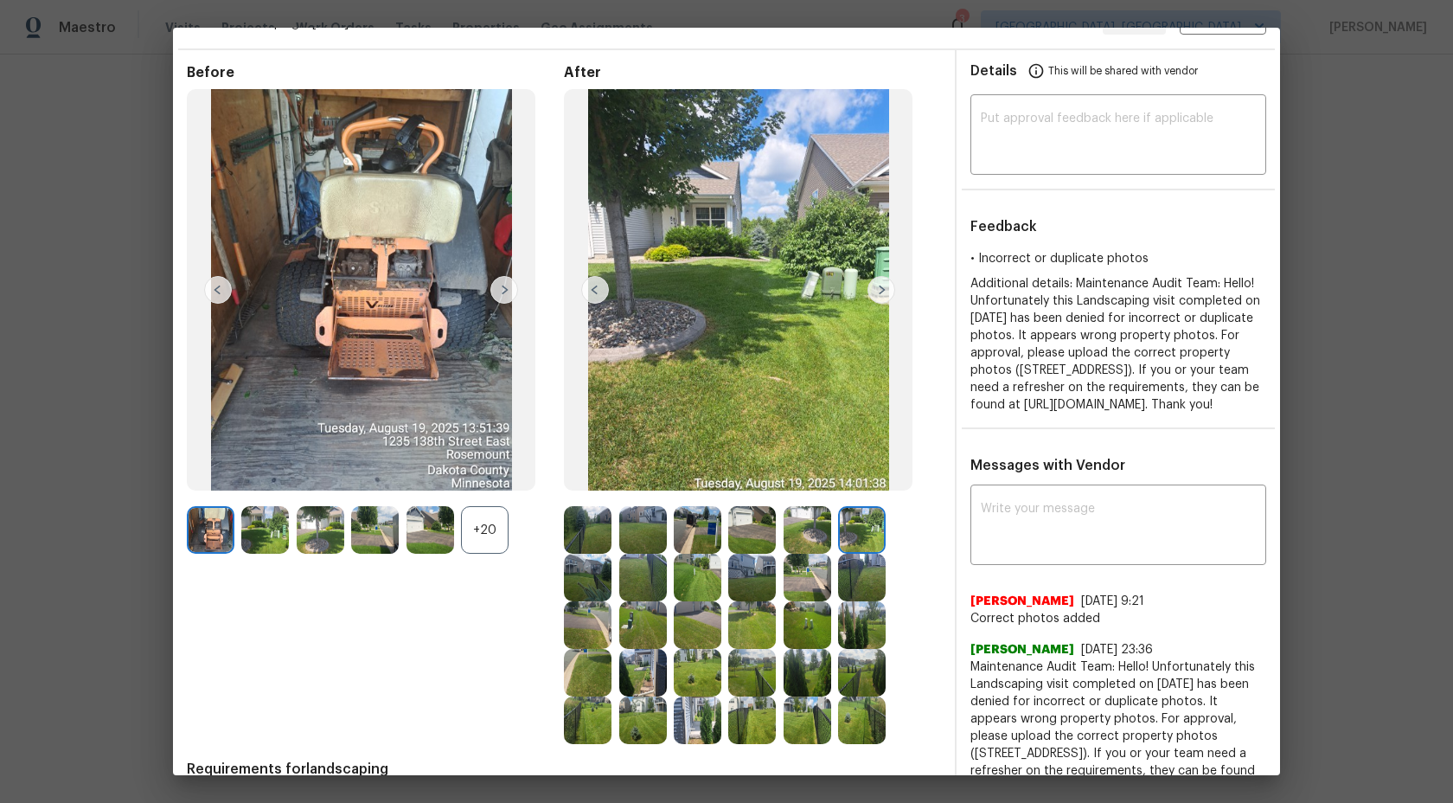
click at [593, 567] on img at bounding box center [588, 578] width 48 height 48
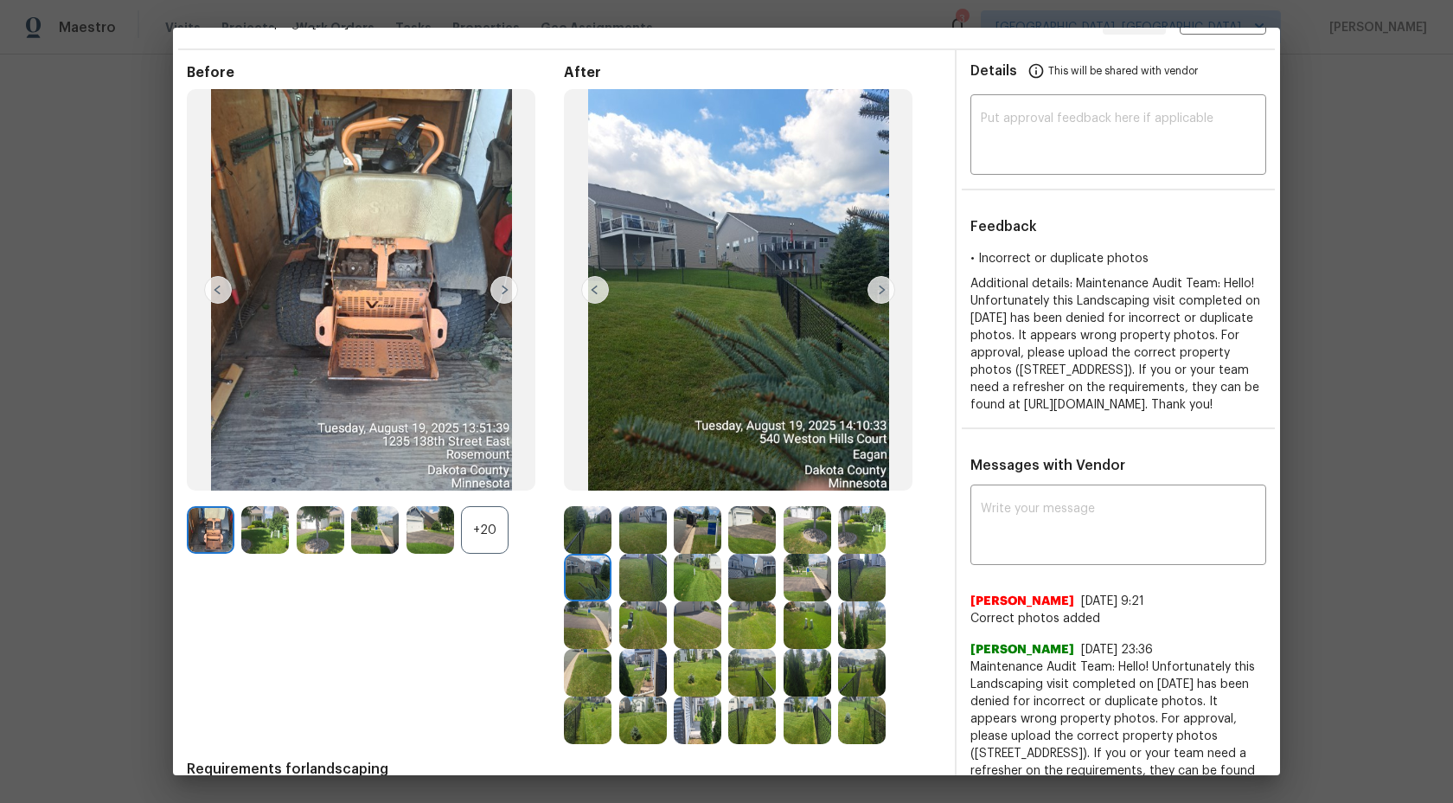
click at [638, 577] on img at bounding box center [643, 578] width 48 height 48
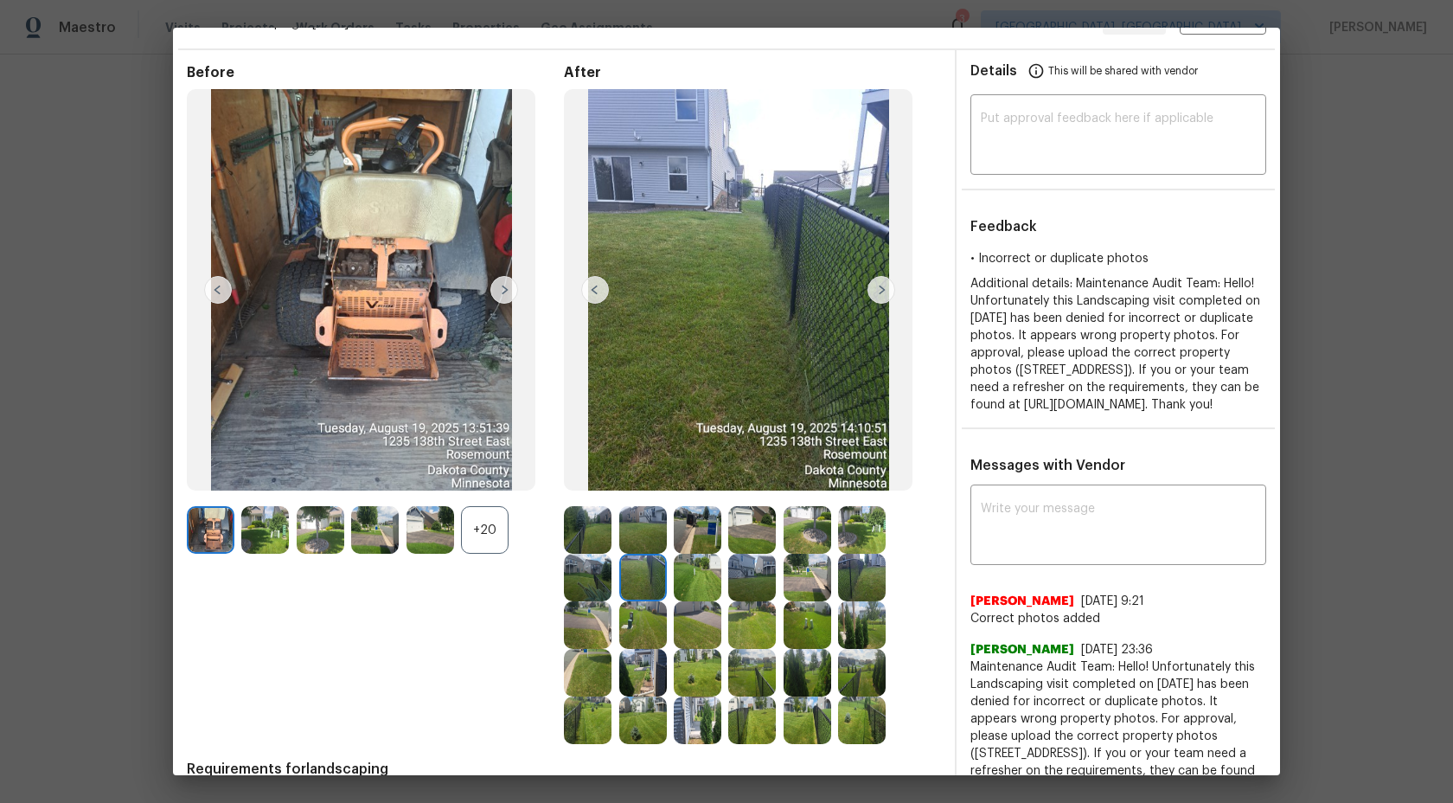
click at [690, 573] on img at bounding box center [698, 578] width 48 height 48
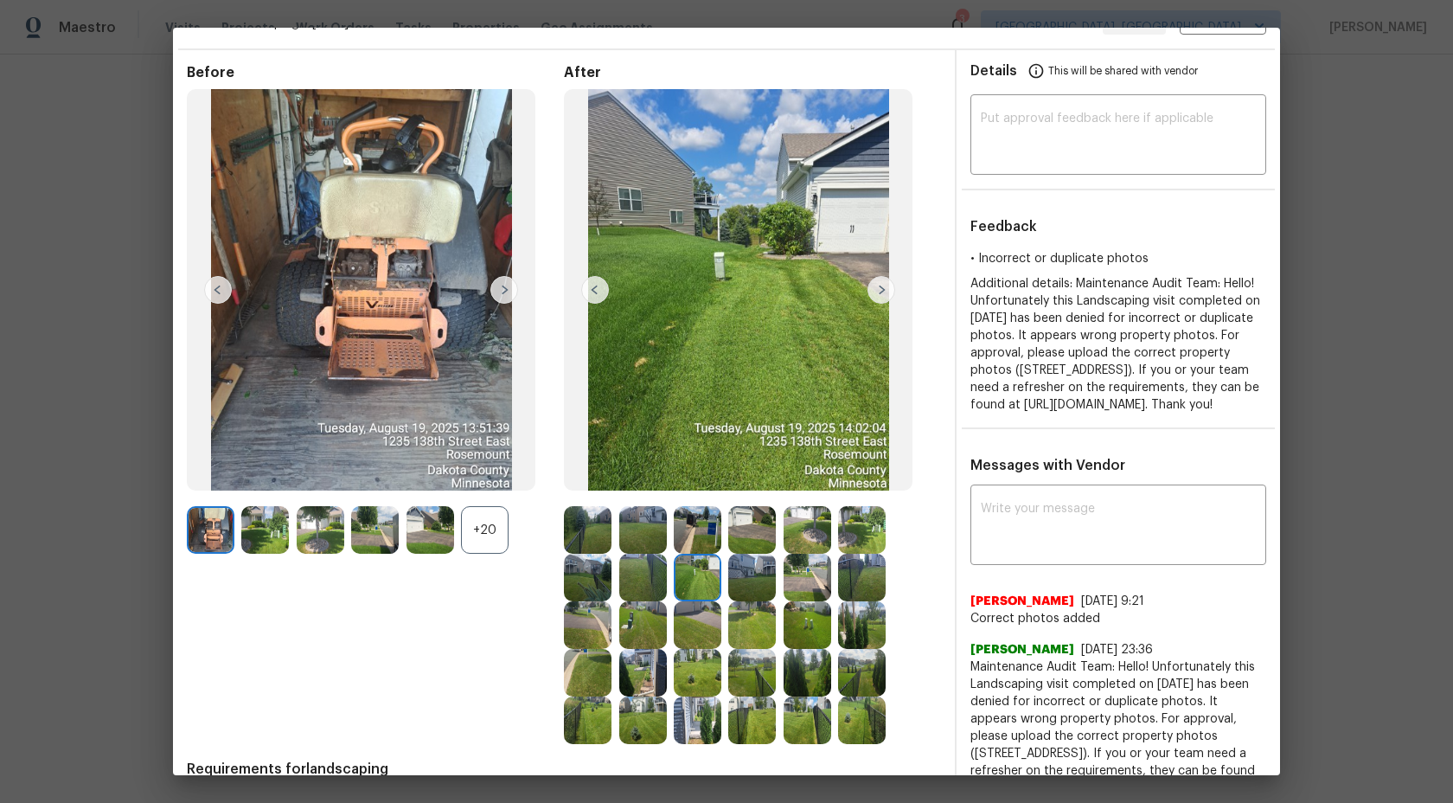
click at [738, 574] on img at bounding box center [752, 578] width 48 height 48
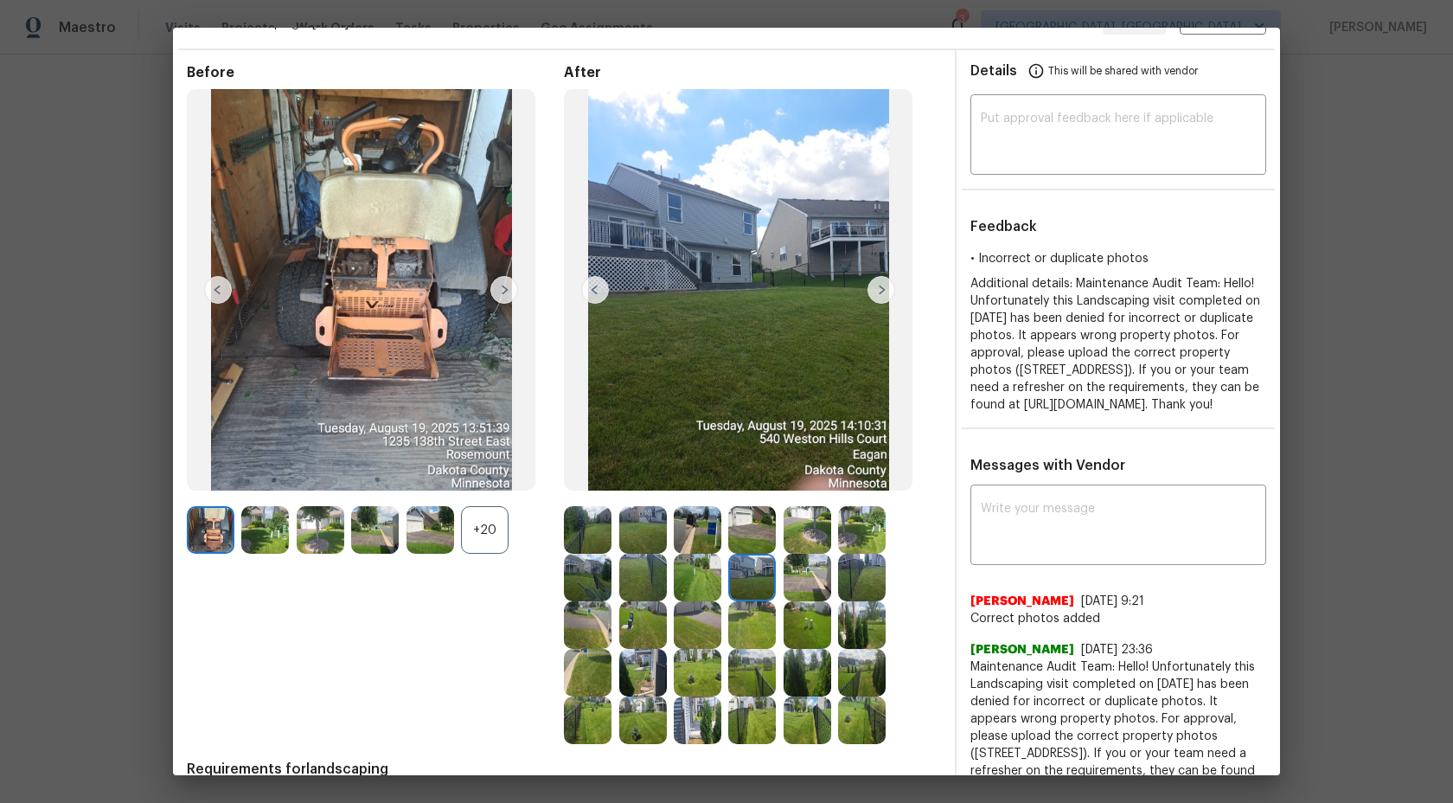
scroll to position [0, 0]
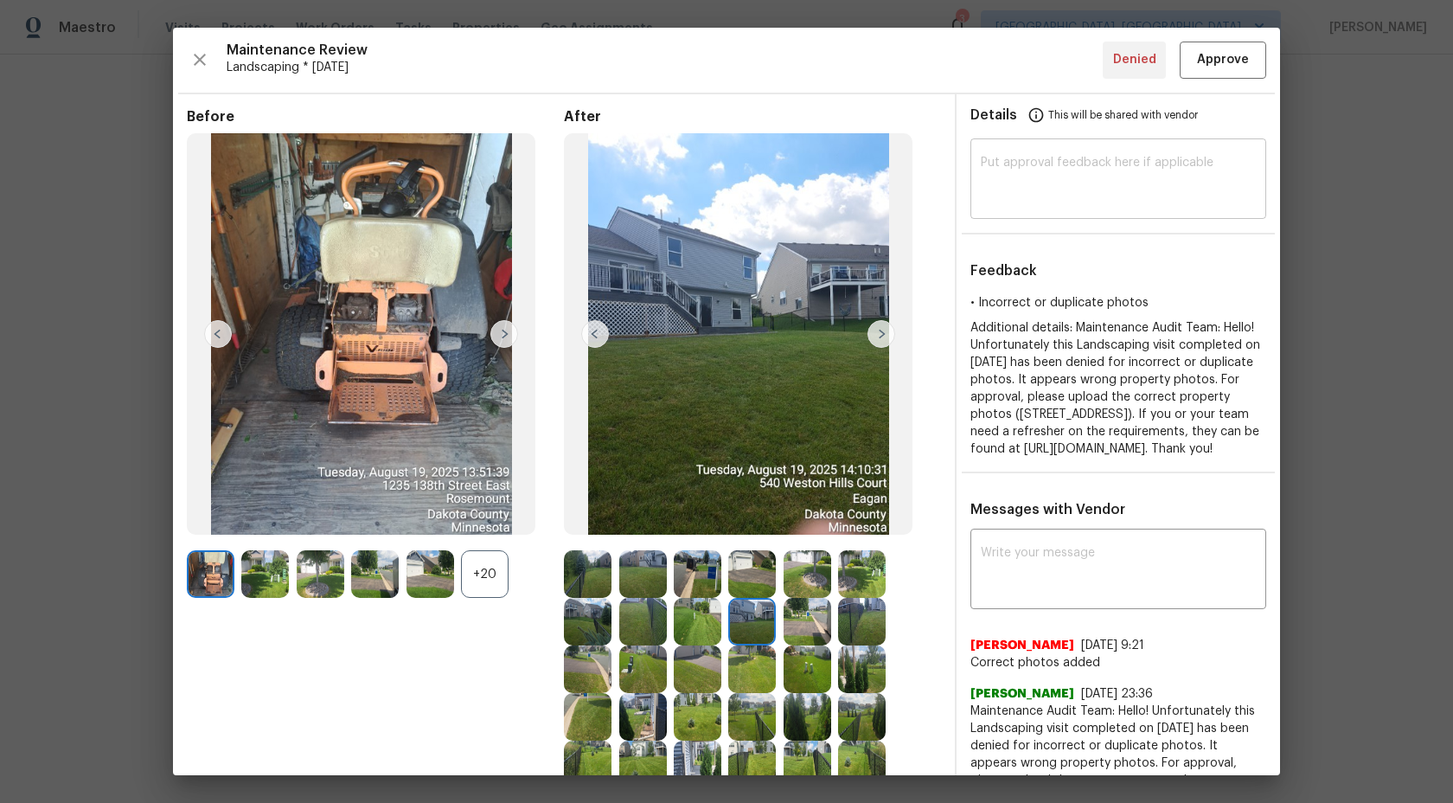
click at [1065, 202] on textarea at bounding box center [1118, 181] width 275 height 48
click at [1080, 180] on textarea at bounding box center [1118, 181] width 275 height 48
click at [1068, 182] on textarea at bounding box center [1118, 181] width 275 height 48
paste textarea "Maintenance Audit Team: Hi Team This visit has been approved after further audi…"
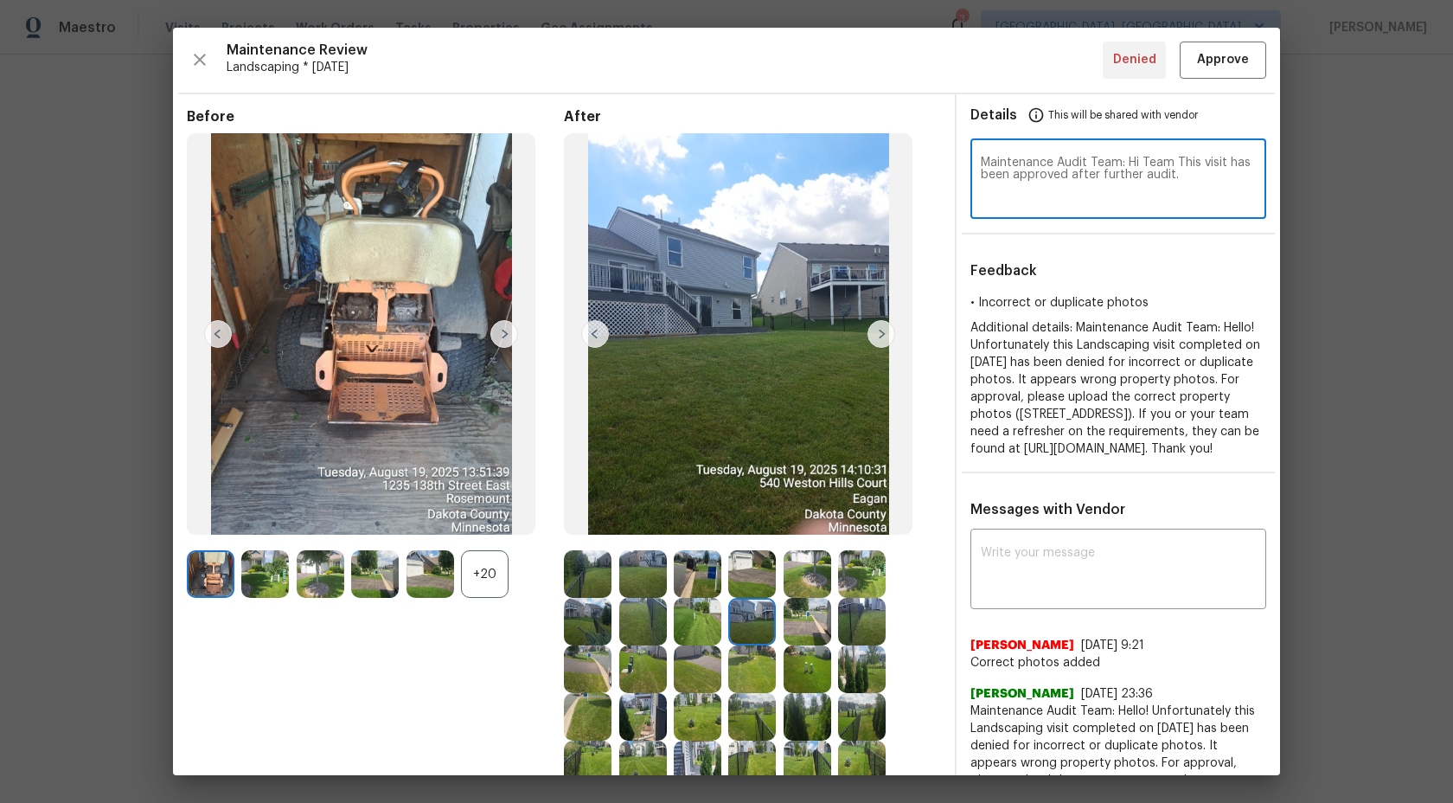
type textarea "Maintenance Audit Team: Hi Team This visit has been approved after further audi…"
click at [1230, 61] on span "Approve" at bounding box center [1223, 60] width 52 height 22
